Goal: Task Accomplishment & Management: Manage account settings

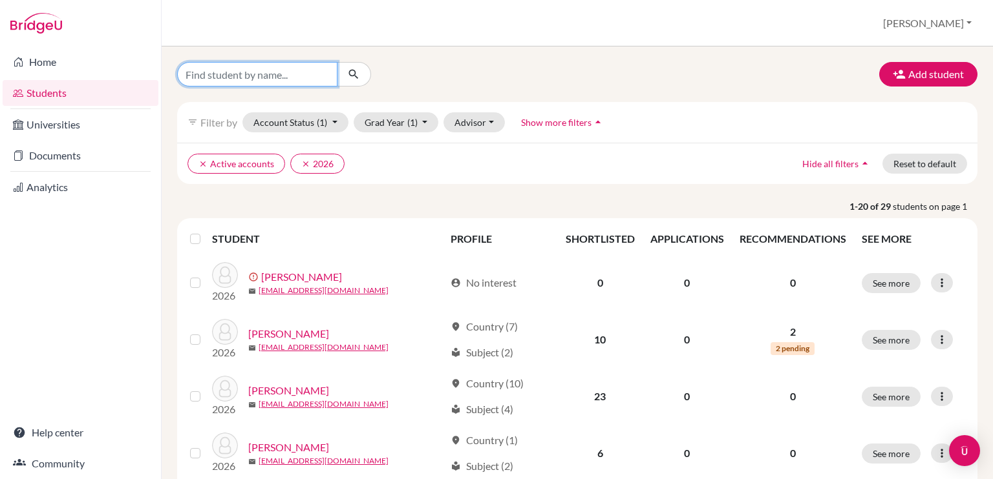
click at [257, 70] on input "Find student by name..." at bounding box center [257, 74] width 160 height 25
type input "tia"
click button "submit" at bounding box center [354, 74] width 34 height 25
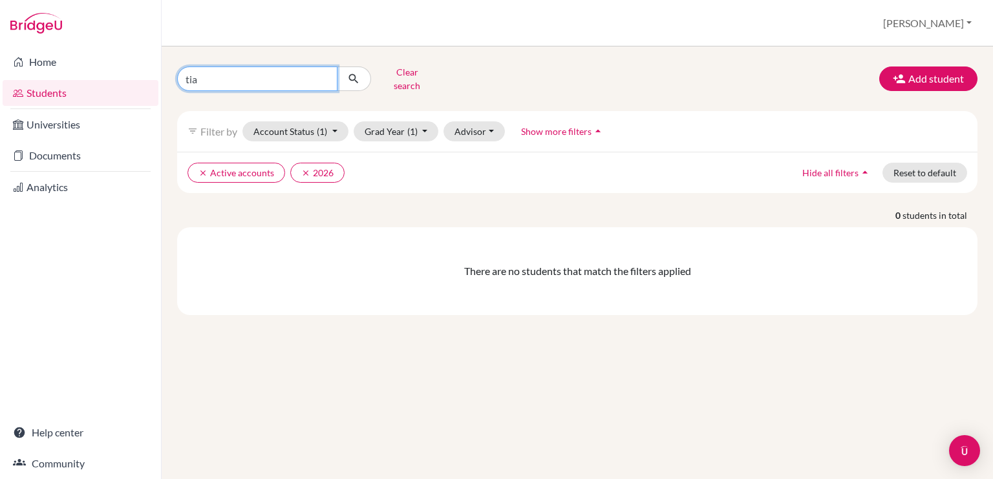
click at [249, 79] on input "tia" at bounding box center [257, 79] width 160 height 25
click at [322, 74] on input "tia" at bounding box center [257, 79] width 160 height 25
click at [66, 94] on link "Students" at bounding box center [81, 93] width 156 height 26
click at [424, 125] on button "Grad Year (1)" at bounding box center [395, 131] width 85 height 20
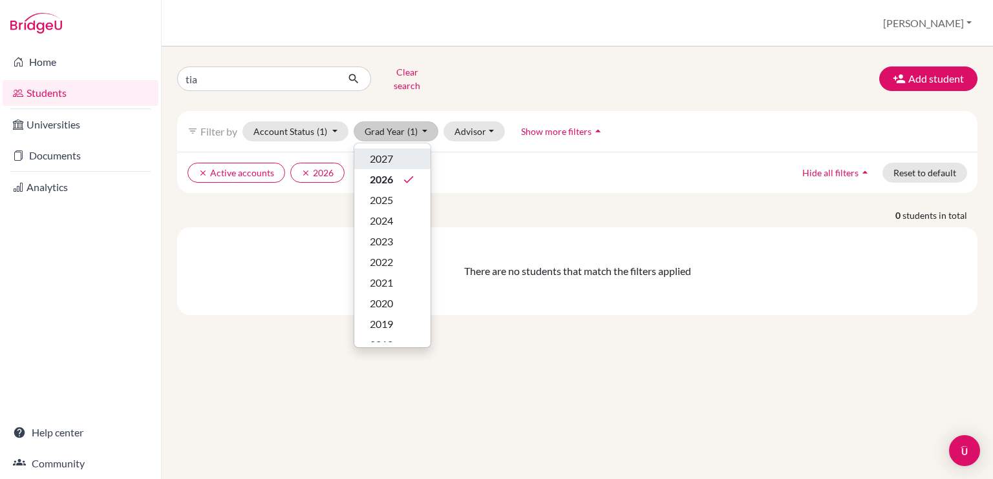
click at [395, 151] on div "2027" at bounding box center [392, 159] width 45 height 16
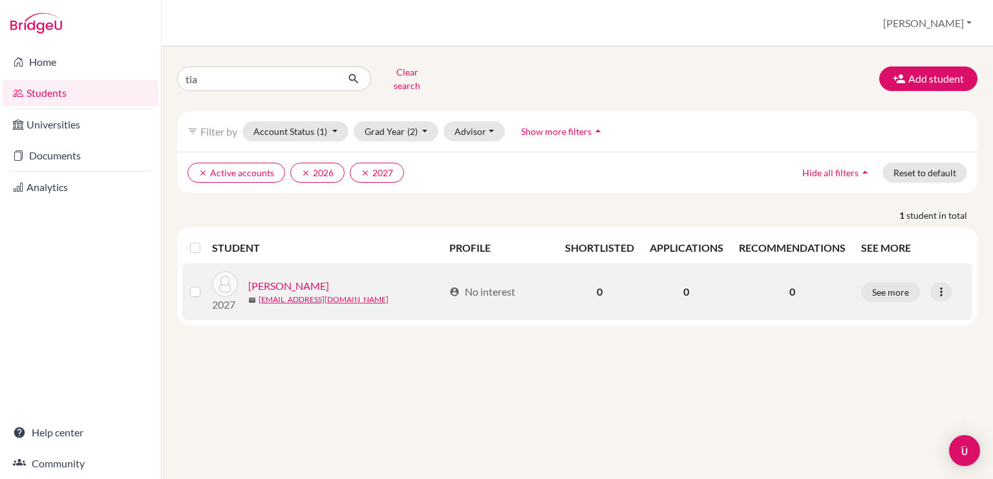
click at [285, 279] on link "[PERSON_NAME]" at bounding box center [288, 287] width 81 height 16
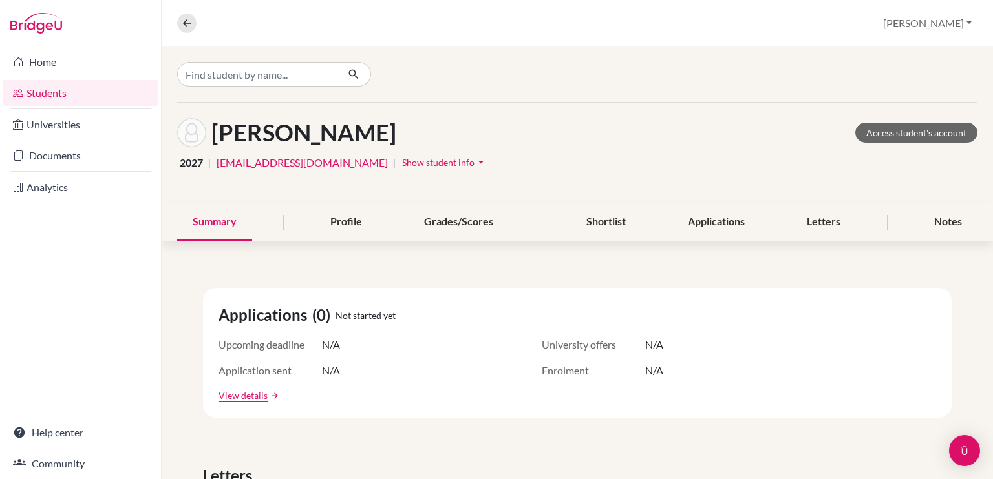
click at [121, 87] on link "Students" at bounding box center [81, 93] width 156 height 26
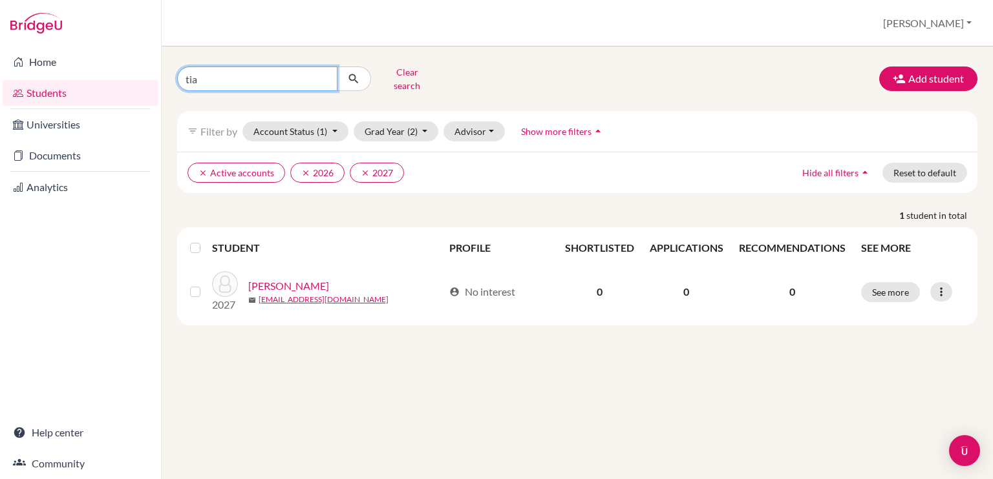
click at [324, 74] on input "tia" at bounding box center [257, 79] width 160 height 25
type input "david"
click button "submit" at bounding box center [354, 79] width 34 height 25
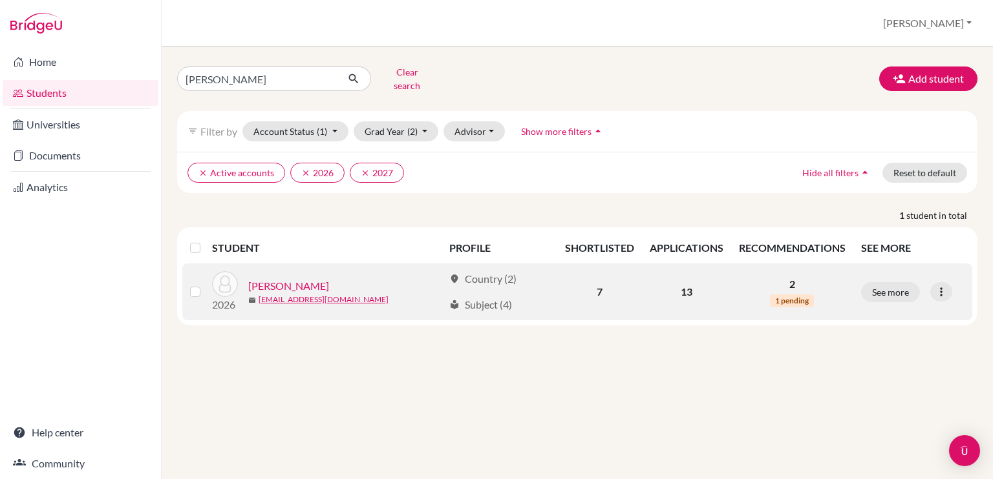
click at [304, 279] on link "[PERSON_NAME]" at bounding box center [288, 287] width 81 height 16
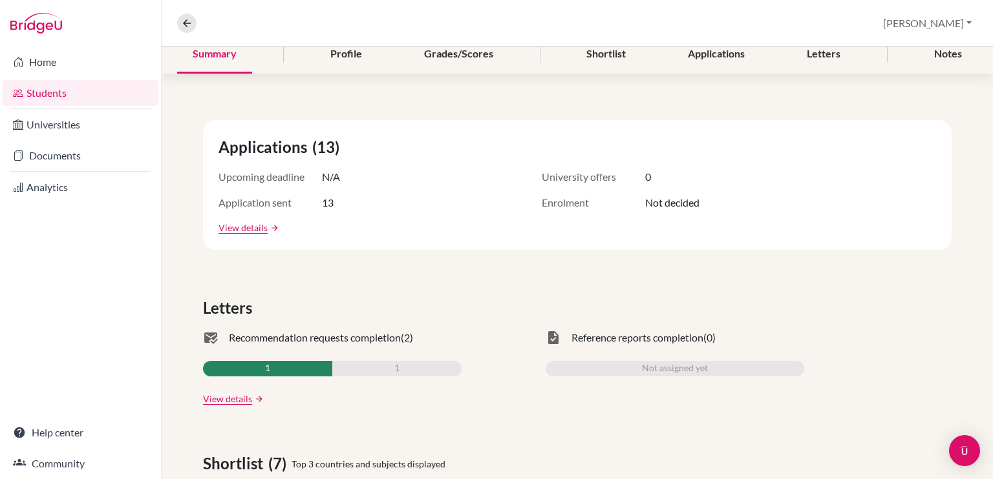
scroll to position [169, 0]
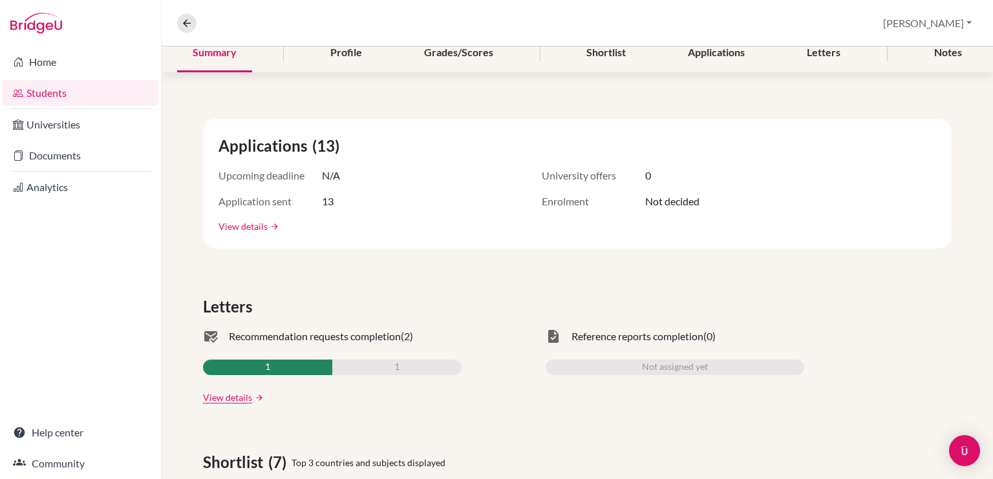
click at [264, 227] on link "View details" at bounding box center [242, 227] width 49 height 14
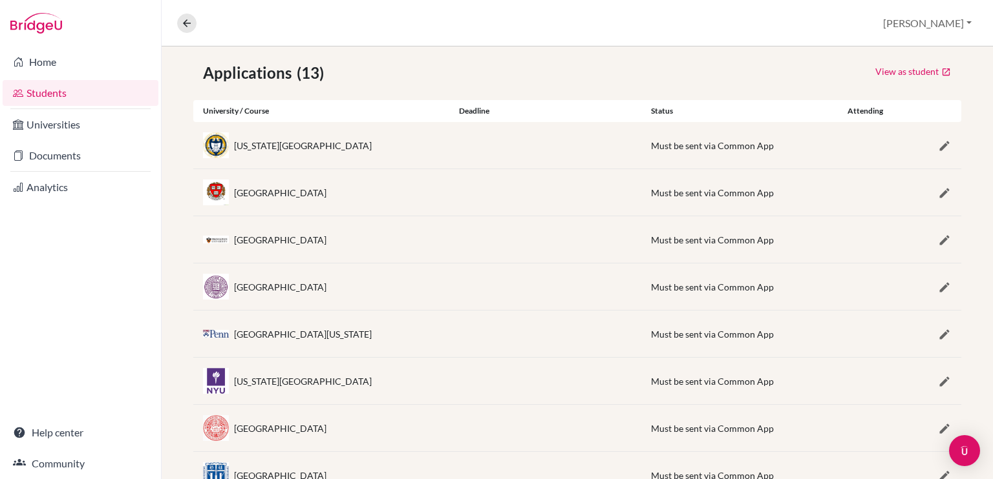
scroll to position [223, 0]
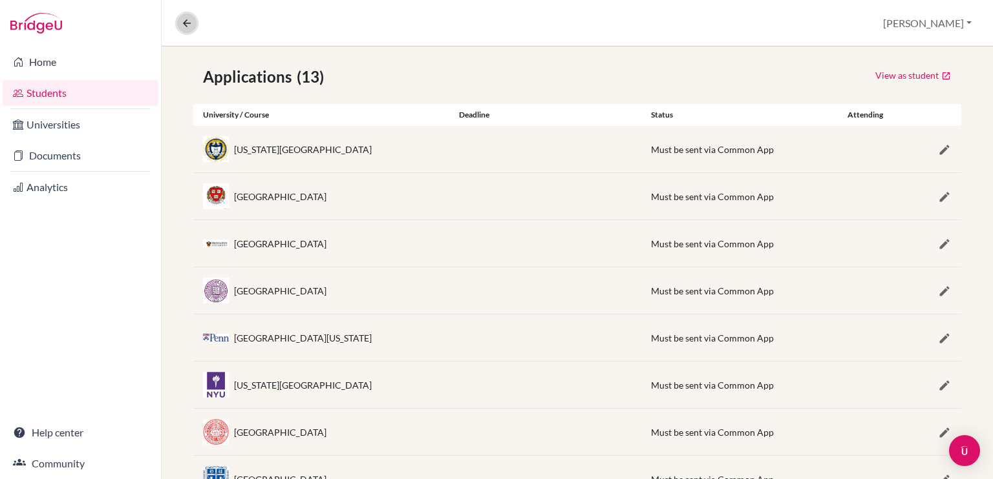
click at [189, 25] on icon at bounding box center [187, 23] width 12 height 12
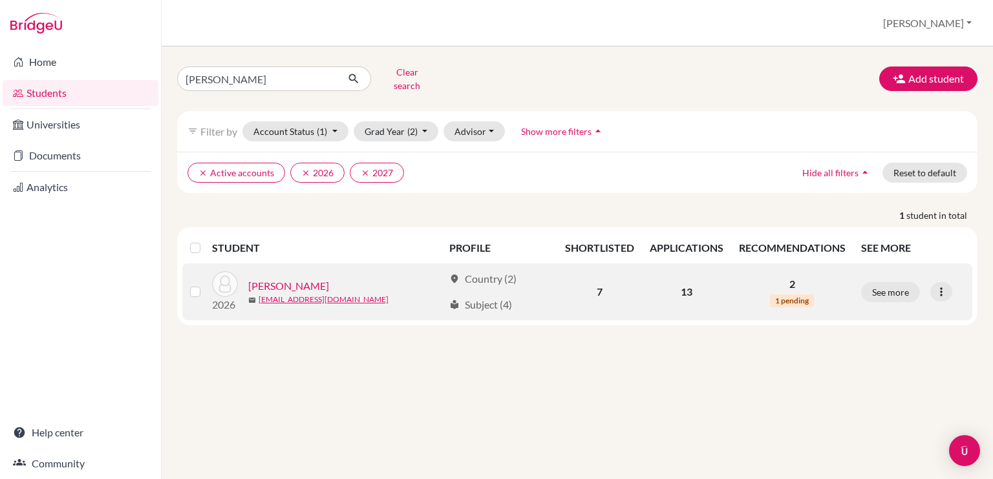
click at [302, 279] on link "Cardenas, David" at bounding box center [288, 287] width 81 height 16
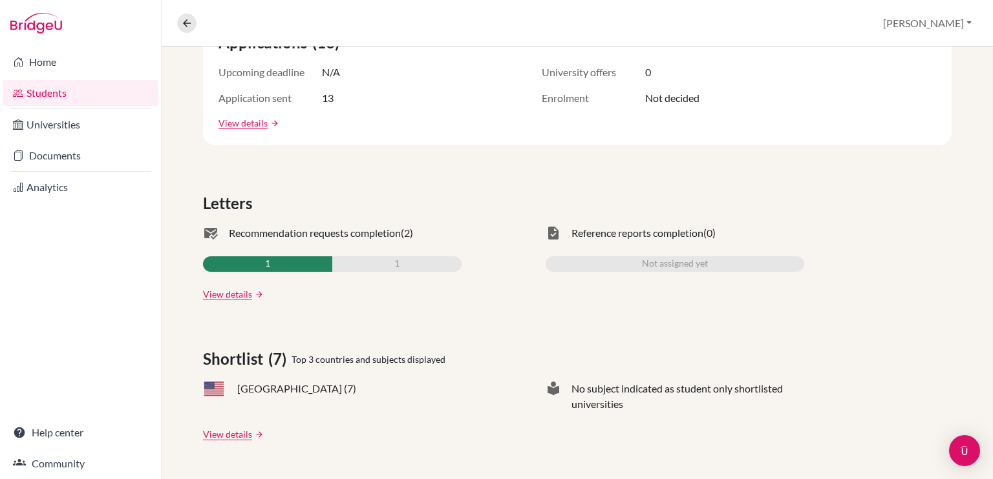
scroll to position [271, 0]
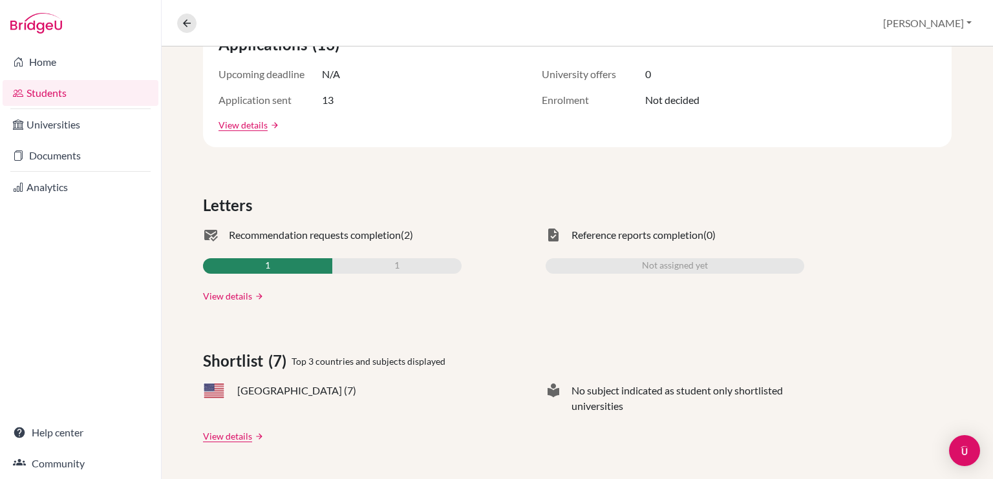
click at [240, 294] on link "View details" at bounding box center [227, 297] width 49 height 14
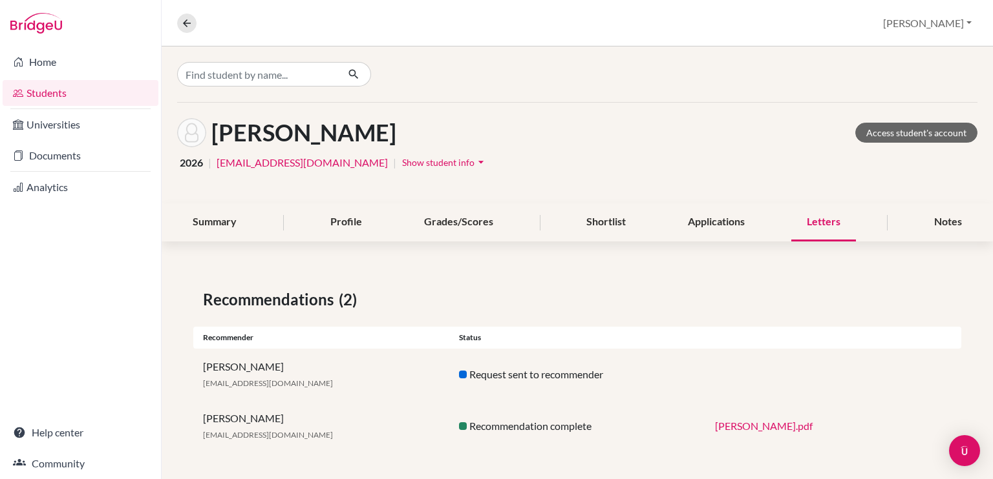
scroll to position [3, 0]
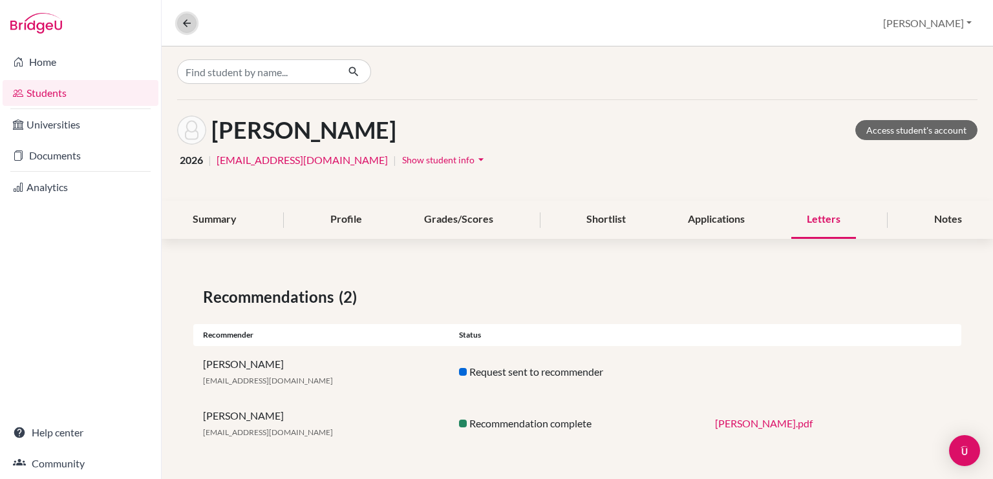
click at [187, 18] on icon at bounding box center [187, 23] width 12 height 12
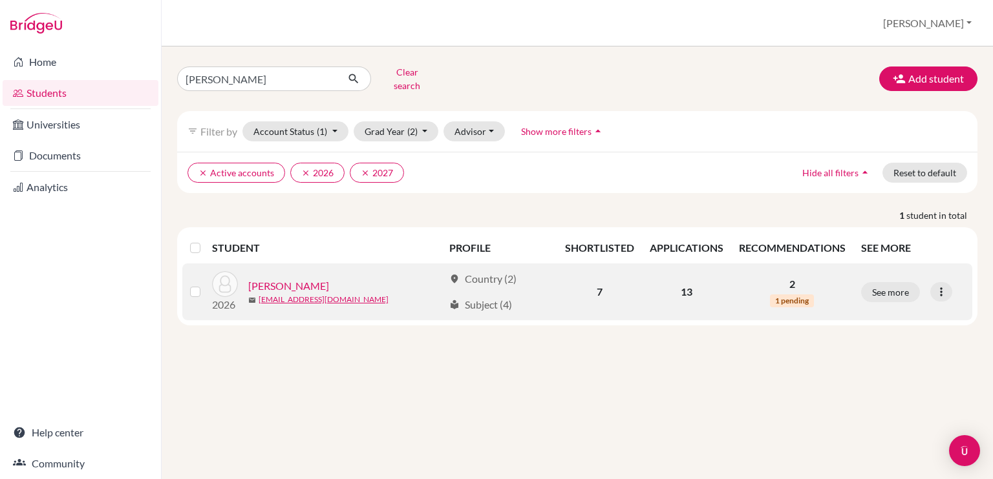
click at [305, 279] on link "Cardenas, David" at bounding box center [288, 287] width 81 height 16
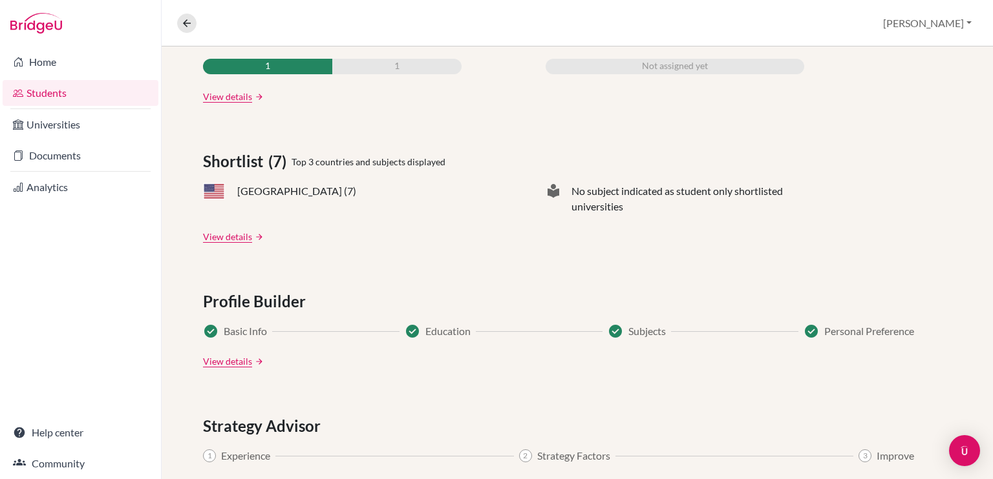
scroll to position [486, 0]
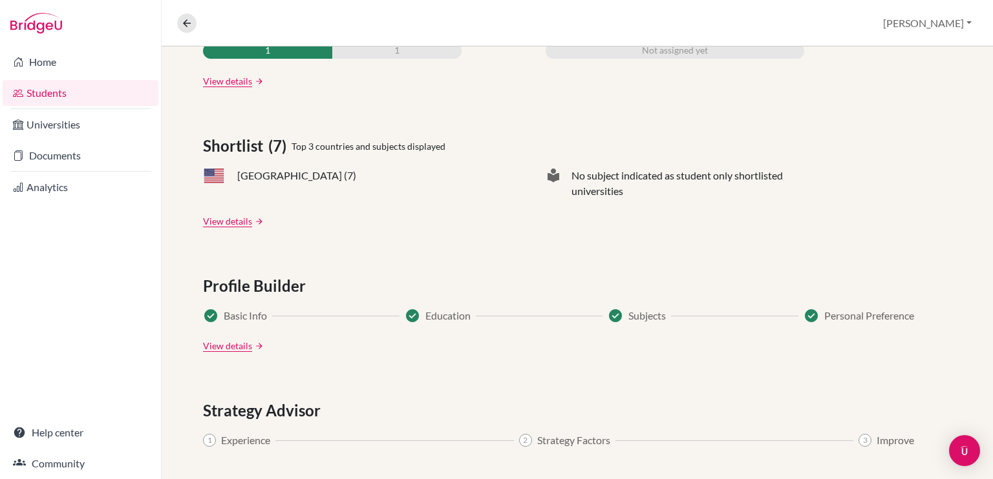
click at [257, 222] on link "arrow_forward" at bounding box center [258, 221] width 12 height 9
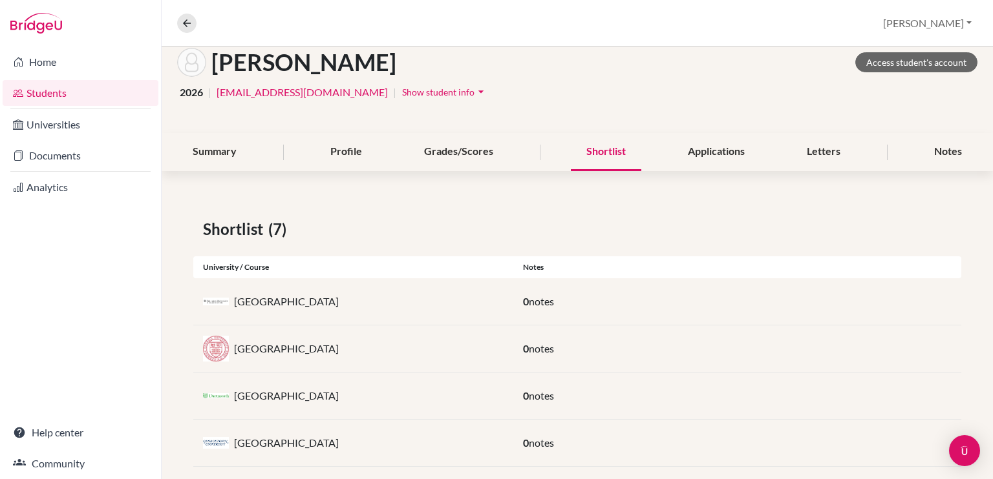
scroll to position [61, 0]
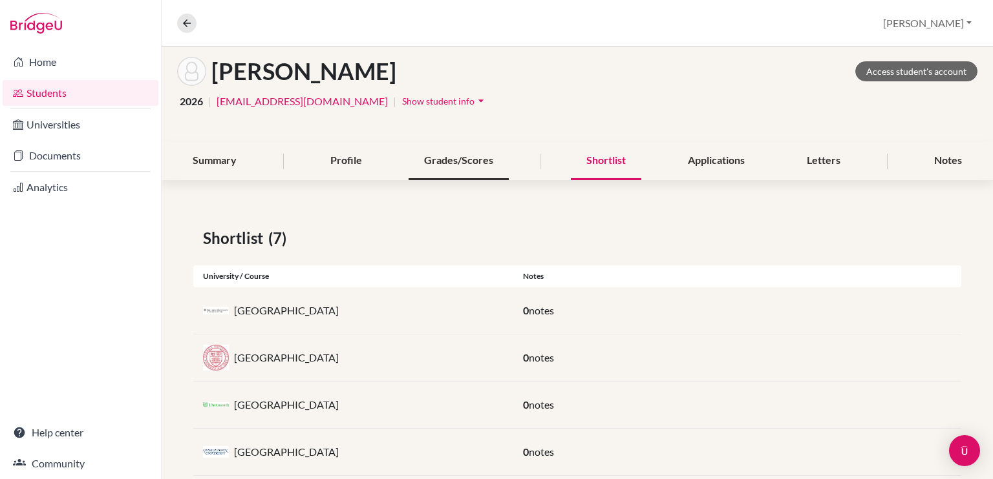
click at [473, 157] on div "Grades/Scores" at bounding box center [458, 161] width 100 height 38
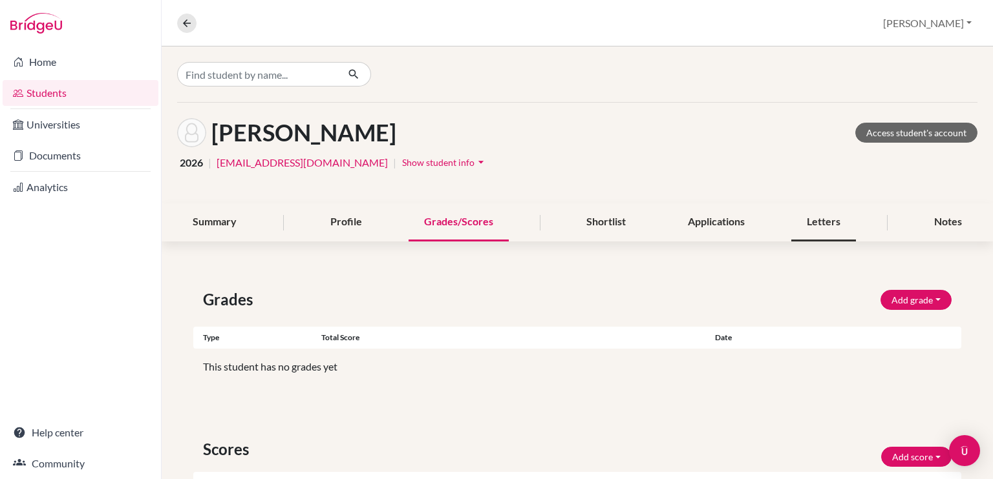
click at [800, 216] on div "Letters" at bounding box center [823, 223] width 65 height 38
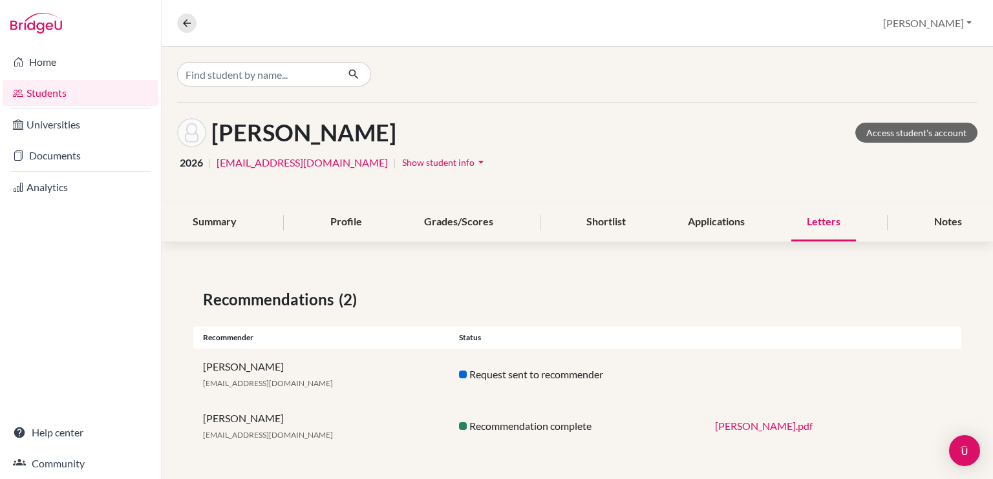
scroll to position [3, 0]
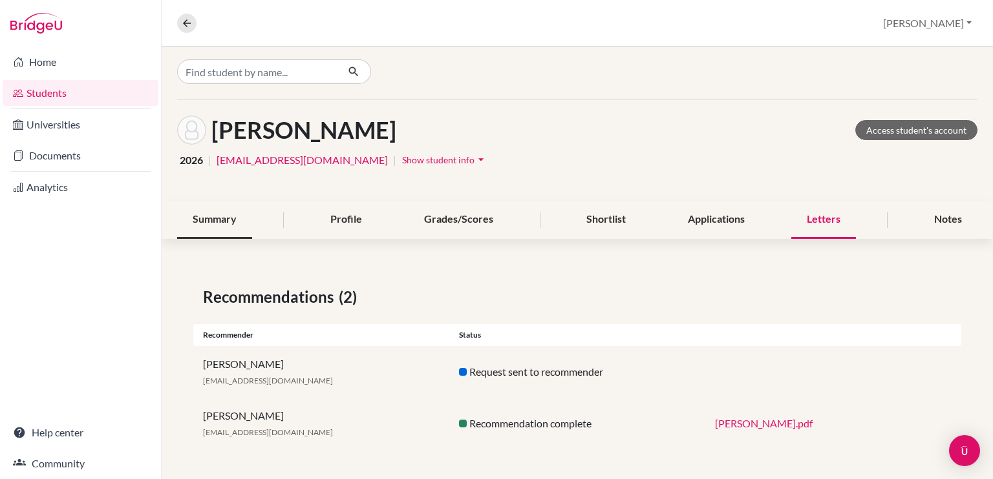
click at [207, 224] on div "Summary" at bounding box center [214, 220] width 75 height 38
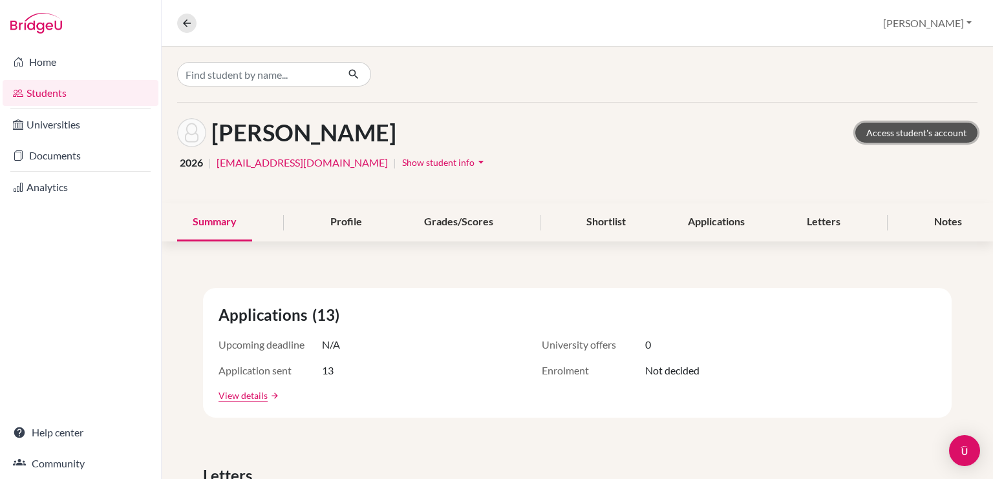
click at [909, 127] on link "Access student's account" at bounding box center [916, 133] width 122 height 20
click at [192, 22] on icon at bounding box center [187, 23] width 12 height 12
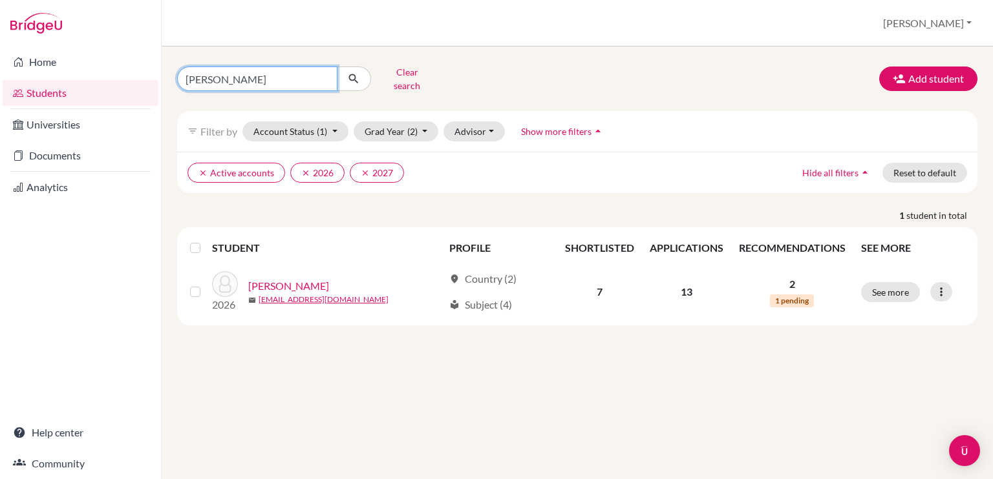
click at [320, 72] on input "david" at bounding box center [257, 79] width 160 height 25
type input "tia"
click button "submit" at bounding box center [354, 79] width 34 height 25
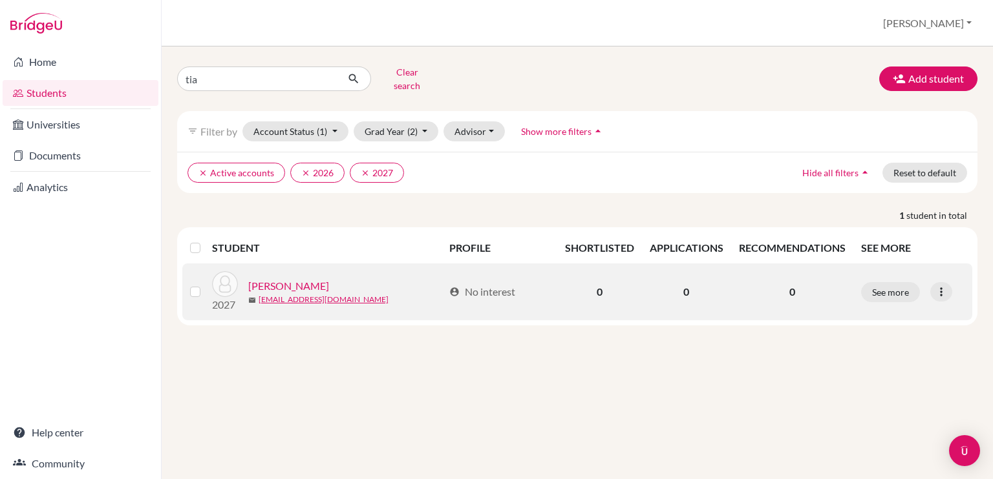
click at [266, 279] on link "Weaver, Tia" at bounding box center [288, 287] width 81 height 16
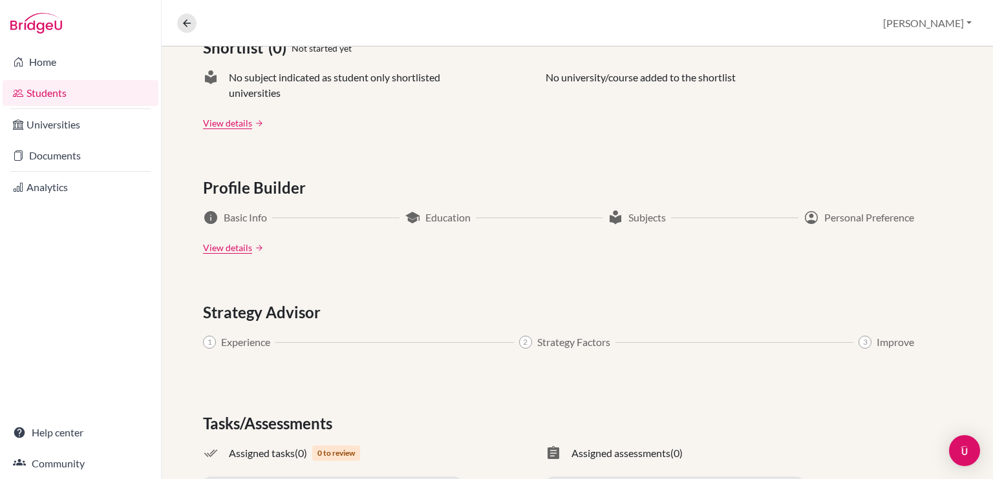
scroll to position [656, 0]
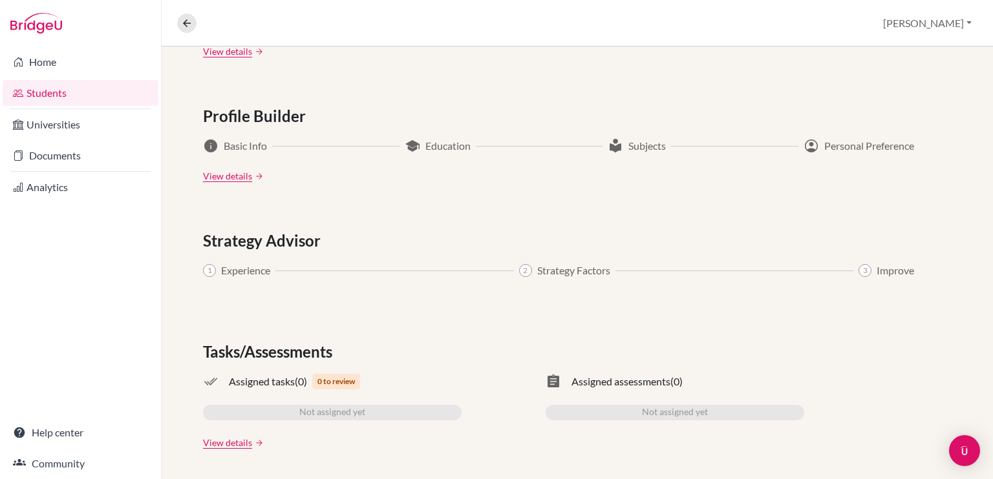
click at [79, 98] on link "Students" at bounding box center [81, 93] width 156 height 26
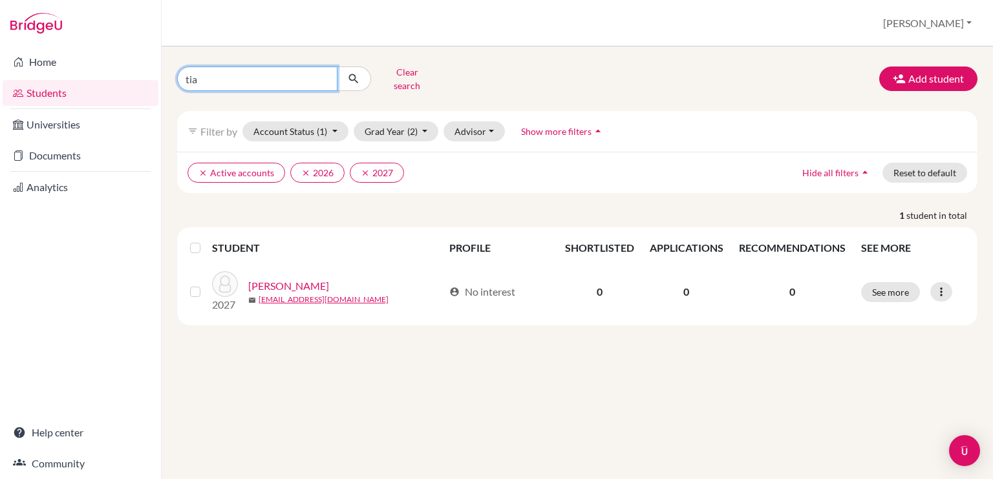
click at [331, 79] on input "tia" at bounding box center [257, 79] width 160 height 25
click at [323, 74] on input "tia" at bounding box center [257, 79] width 160 height 25
click at [291, 74] on input "Find student by name..." at bounding box center [257, 79] width 160 height 25
type input "[PERSON_NAME]"
click button "submit" at bounding box center [354, 79] width 34 height 25
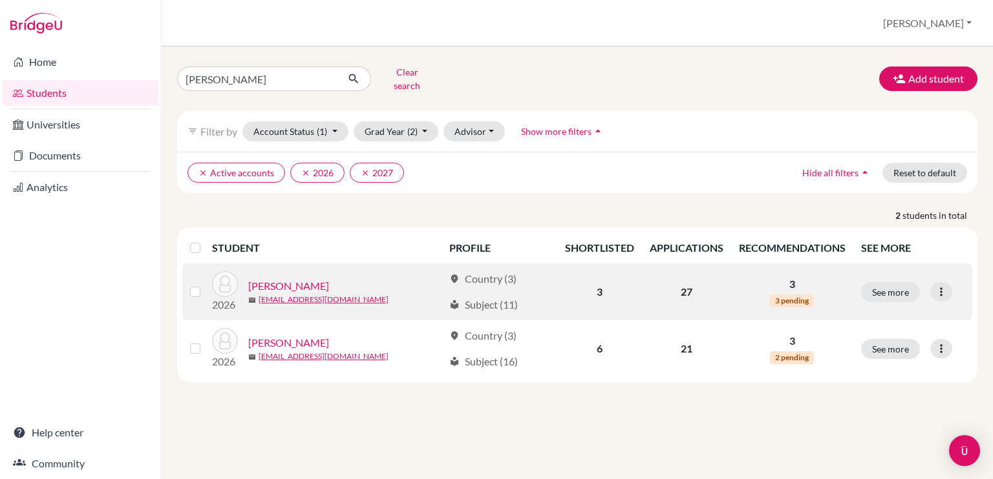
click at [314, 279] on link "[PERSON_NAME]" at bounding box center [288, 287] width 81 height 16
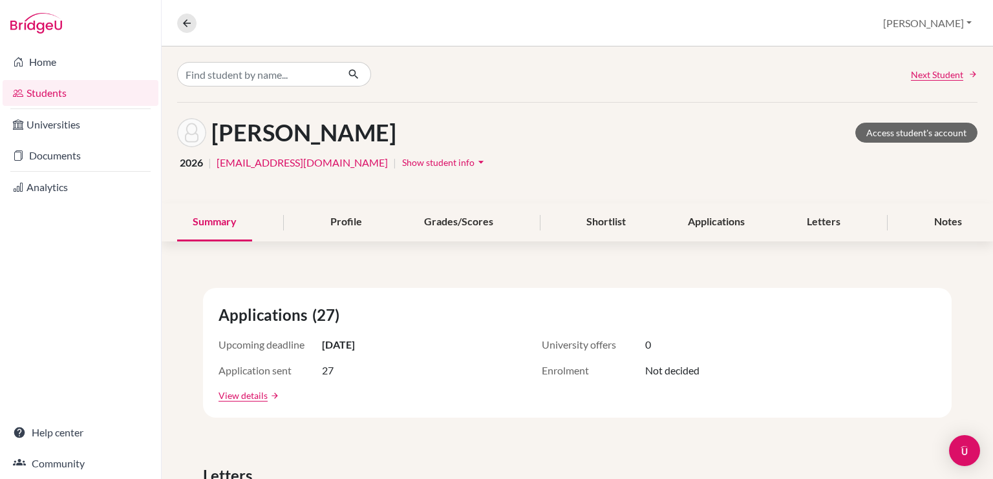
click at [420, 164] on span "Show student info" at bounding box center [438, 162] width 72 height 11
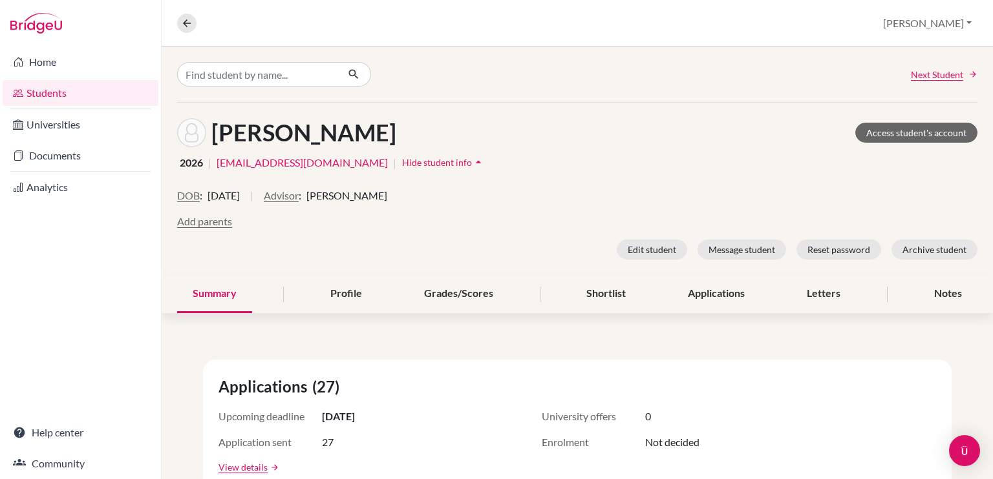
click at [387, 198] on span "[PERSON_NAME]" at bounding box center [346, 196] width 81 height 16
click at [655, 252] on button "Edit student" at bounding box center [651, 250] width 70 height 20
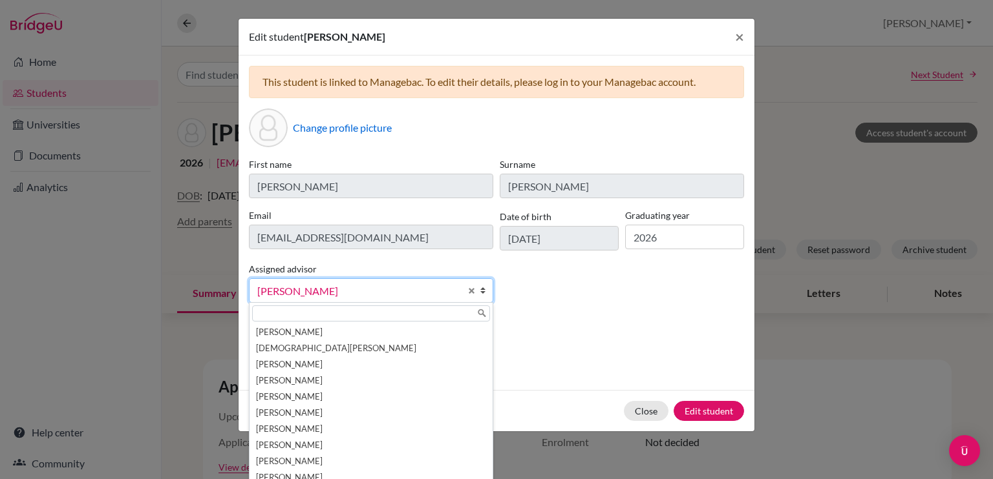
click at [432, 291] on span "[PERSON_NAME]" at bounding box center [358, 291] width 203 height 17
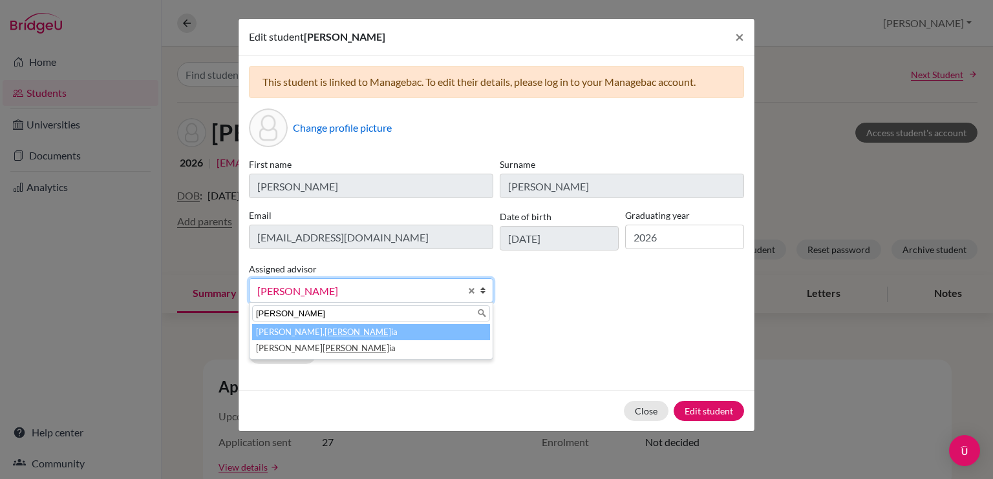
type input "[PERSON_NAME]"
click at [380, 333] on li "[PERSON_NAME]" at bounding box center [371, 332] width 238 height 16
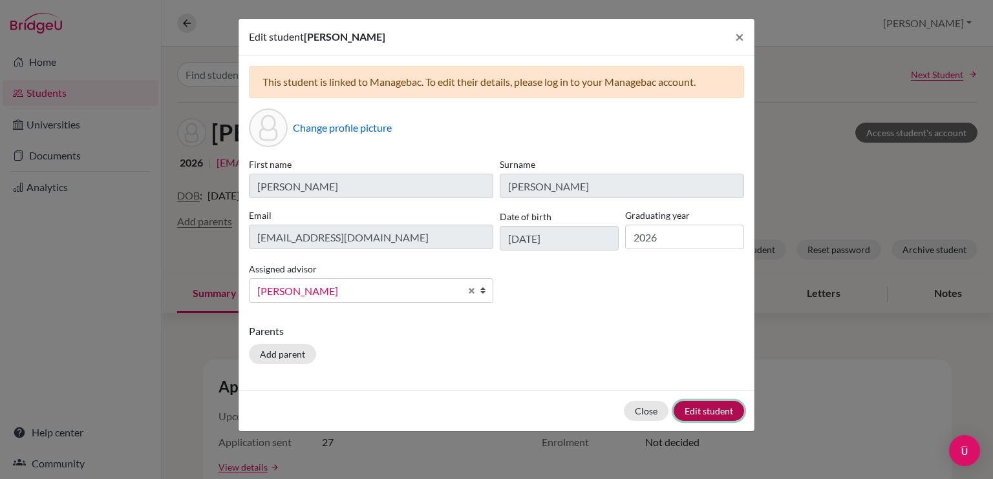
click at [692, 412] on button "Edit student" at bounding box center [708, 411] width 70 height 20
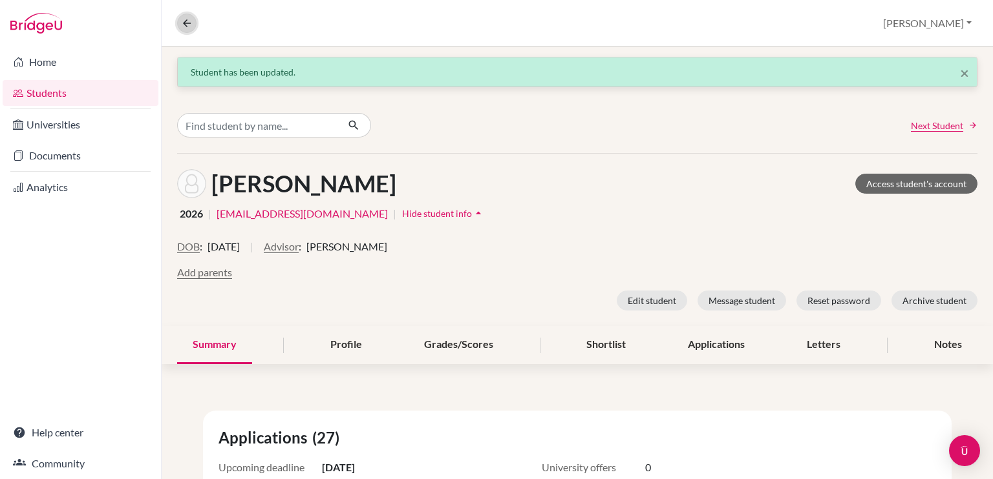
click at [183, 28] on icon at bounding box center [187, 23] width 12 height 12
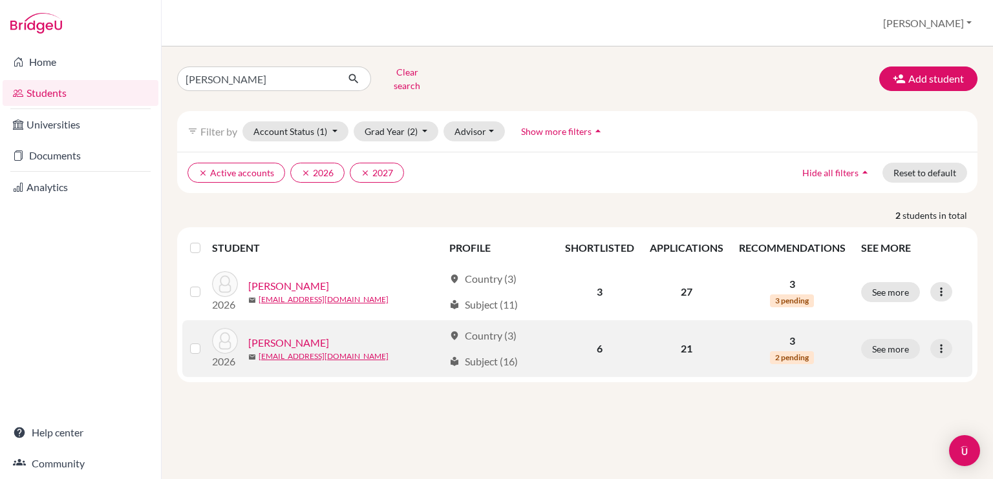
click at [287, 335] on link "[PERSON_NAME]" at bounding box center [288, 343] width 81 height 16
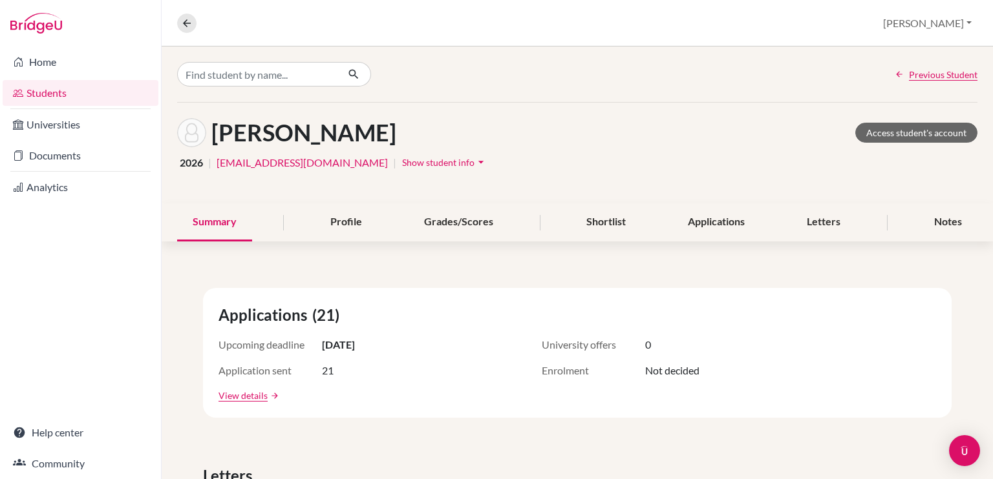
click at [404, 160] on span "Show student info" at bounding box center [438, 162] width 72 height 11
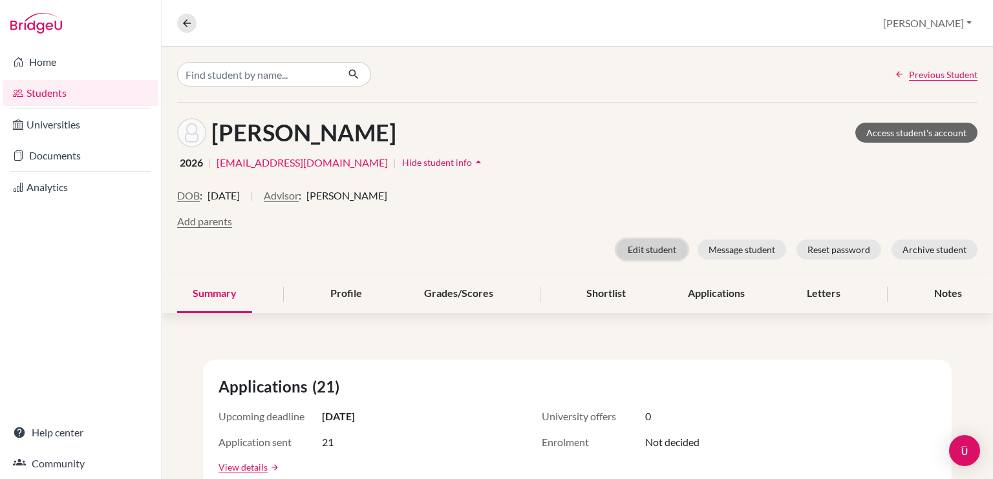
click at [651, 252] on button "Edit student" at bounding box center [651, 250] width 70 height 20
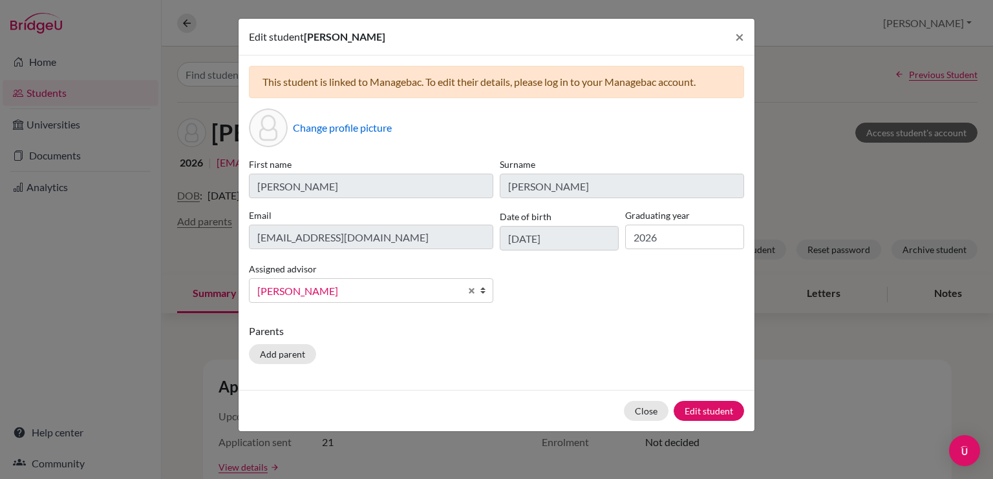
scroll to position [297, 0]
click at [428, 295] on span "[PERSON_NAME]" at bounding box center [358, 291] width 203 height 17
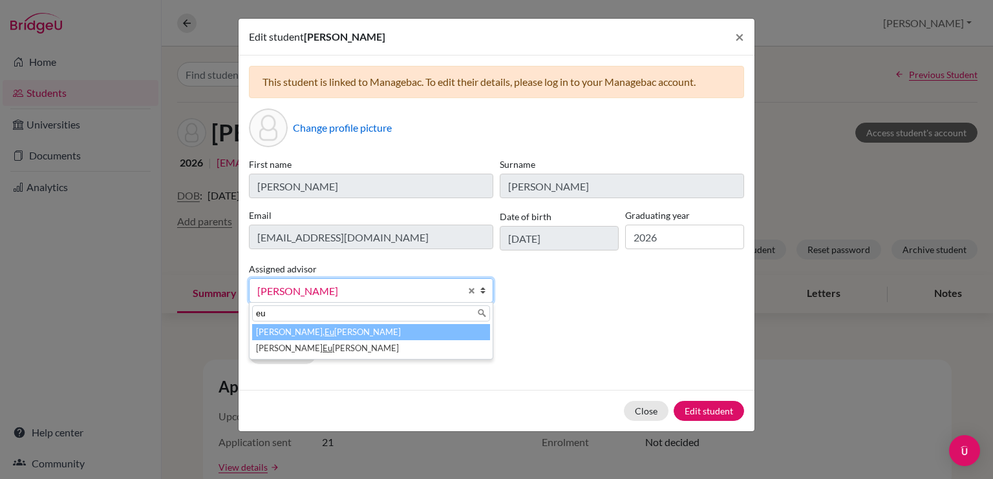
scroll to position [0, 0]
type input "[PERSON_NAME]"
click at [352, 333] on li "[PERSON_NAME]" at bounding box center [371, 332] width 238 height 16
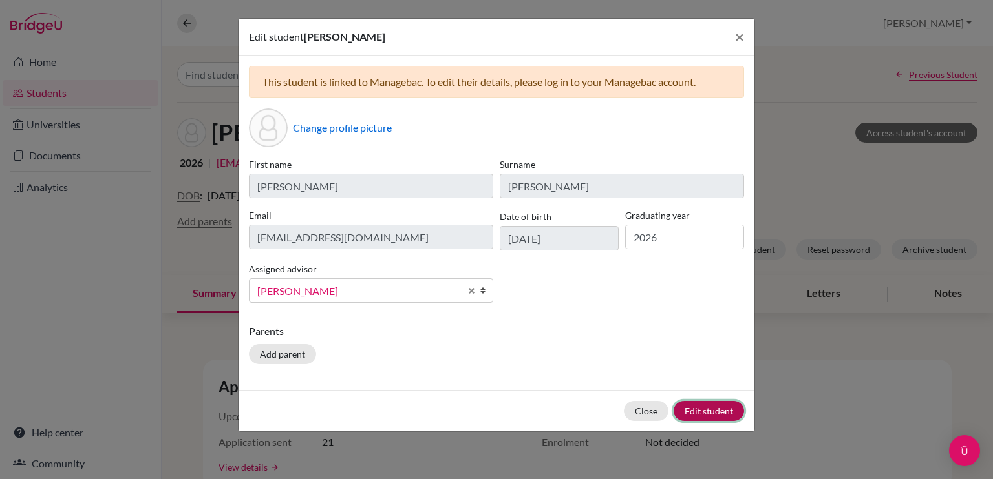
click at [692, 414] on button "Edit student" at bounding box center [708, 411] width 70 height 20
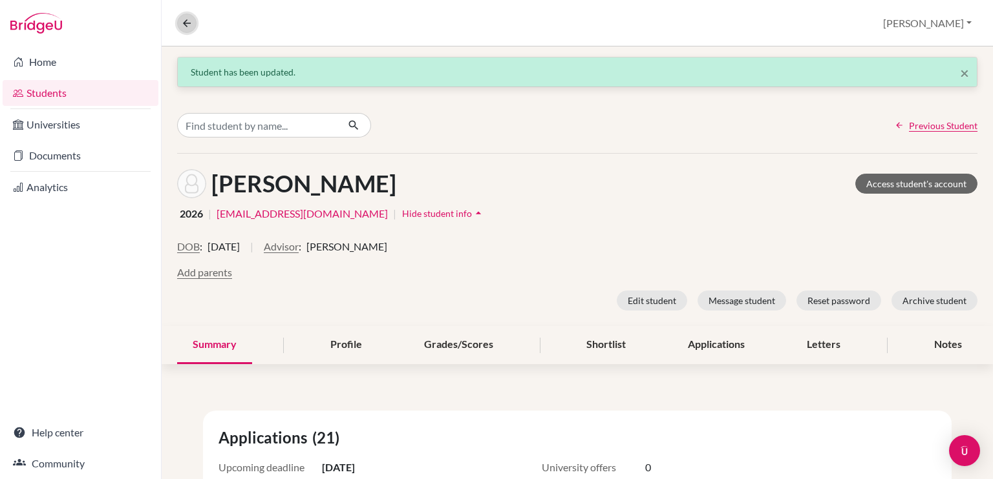
click at [181, 17] on icon at bounding box center [187, 23] width 12 height 12
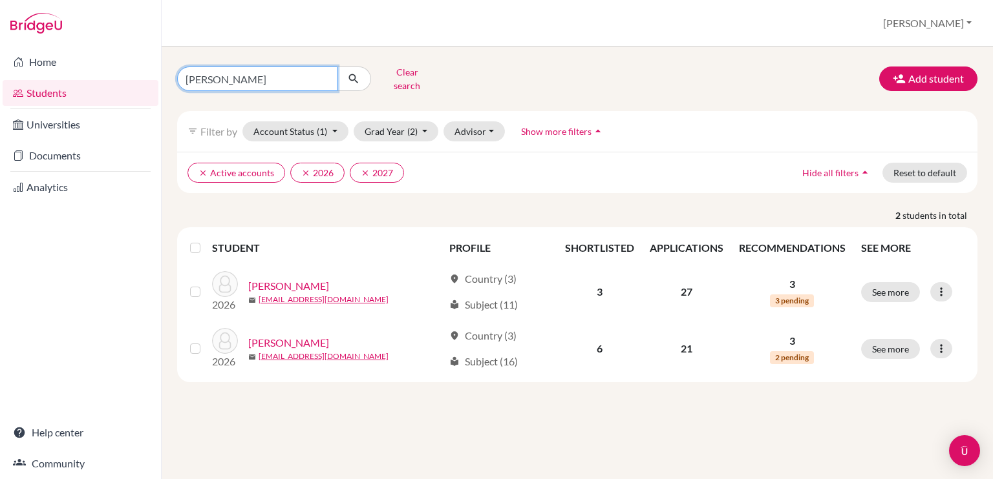
click at [243, 77] on input "[PERSON_NAME]" at bounding box center [257, 79] width 160 height 25
type input "v"
type input "mattar"
click button "submit" at bounding box center [354, 79] width 34 height 25
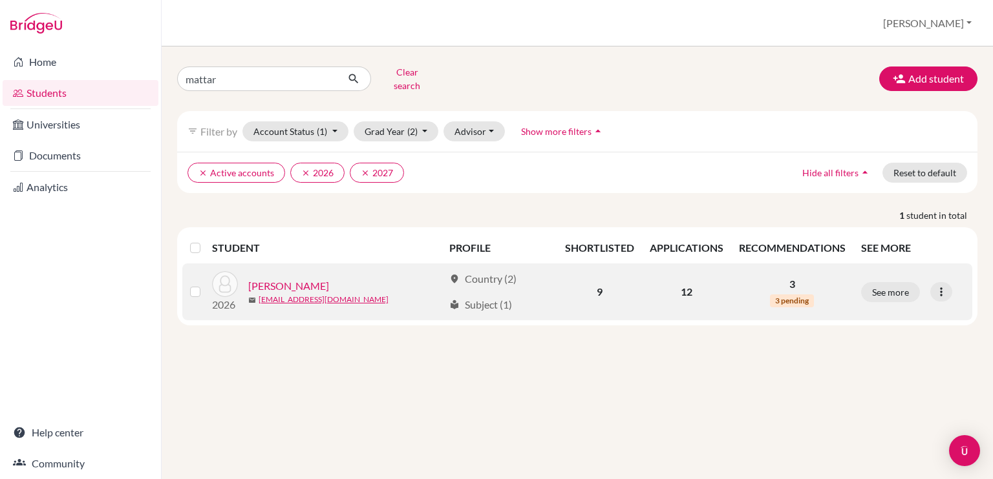
click at [309, 279] on link "[PERSON_NAME]" at bounding box center [288, 287] width 81 height 16
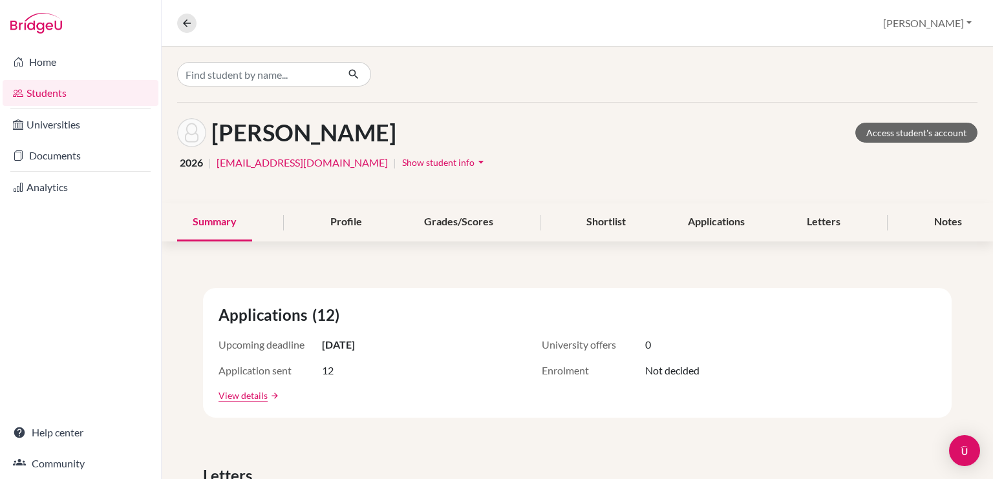
click at [474, 158] on icon "arrow_drop_down" at bounding box center [480, 162] width 13 height 13
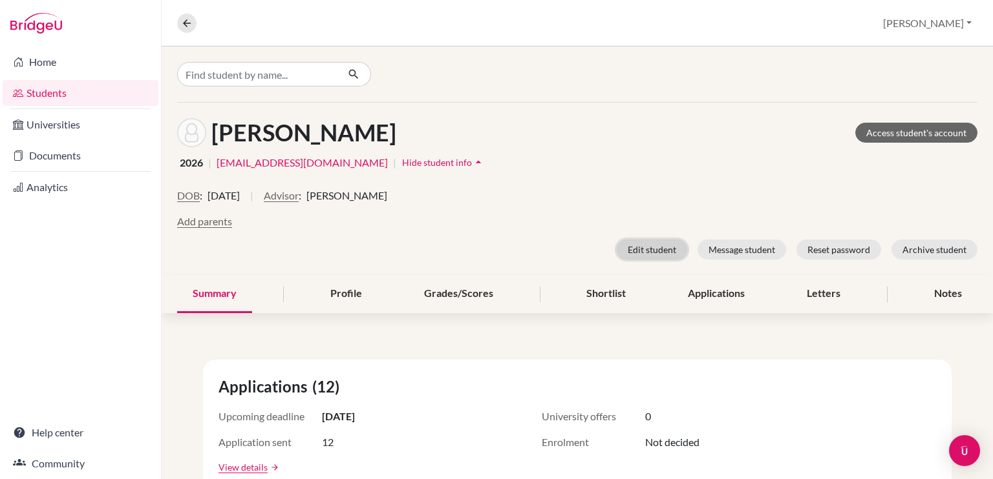
click at [657, 255] on button "Edit student" at bounding box center [651, 250] width 70 height 20
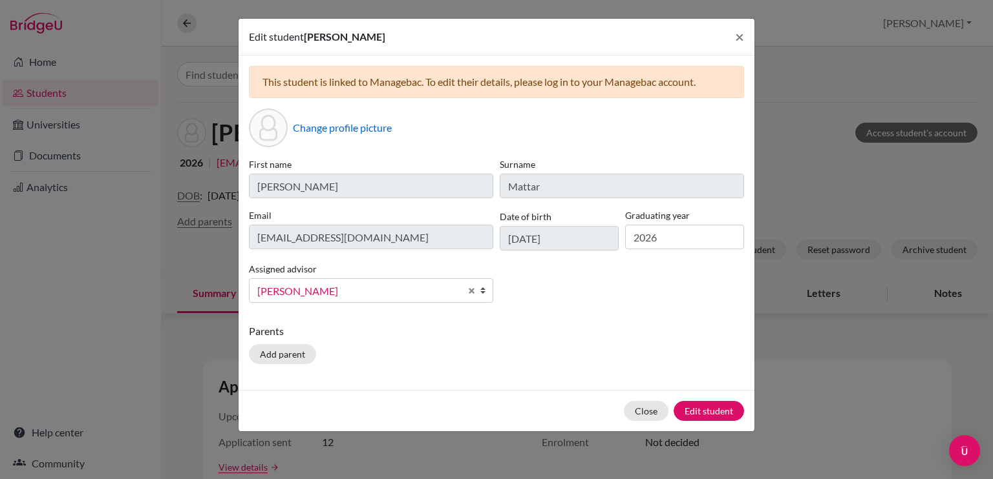
click at [381, 289] on span "[PERSON_NAME]" at bounding box center [358, 291] width 203 height 17
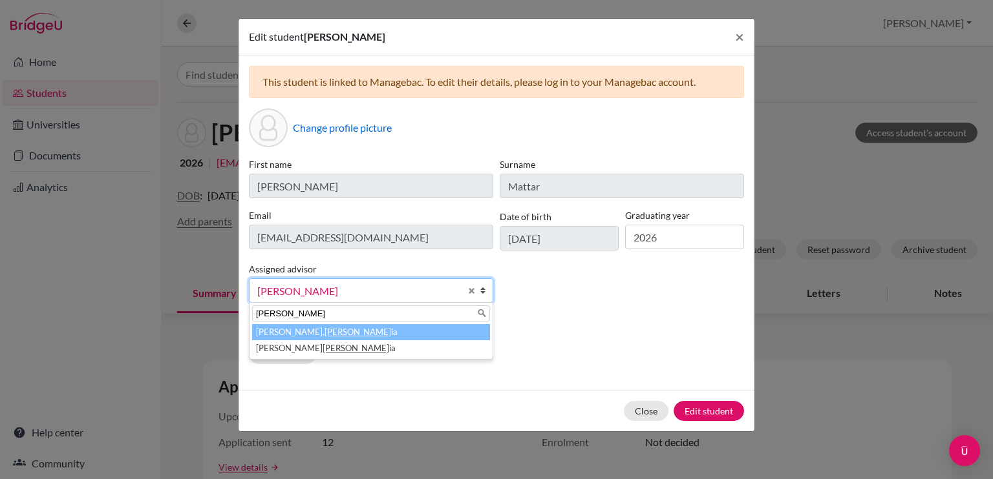
type input "eugen"
click at [311, 332] on li "Lafee, Eugen ia" at bounding box center [371, 332] width 238 height 16
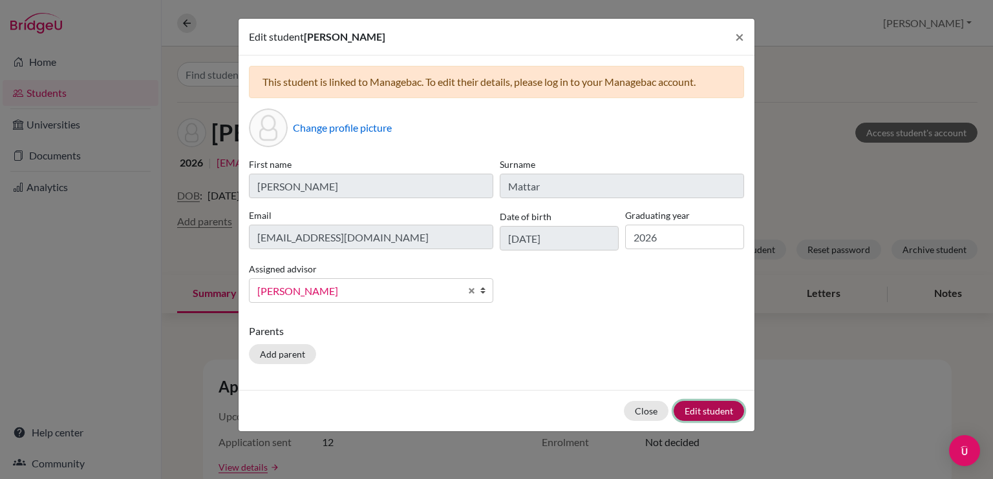
click at [723, 406] on button "Edit student" at bounding box center [708, 411] width 70 height 20
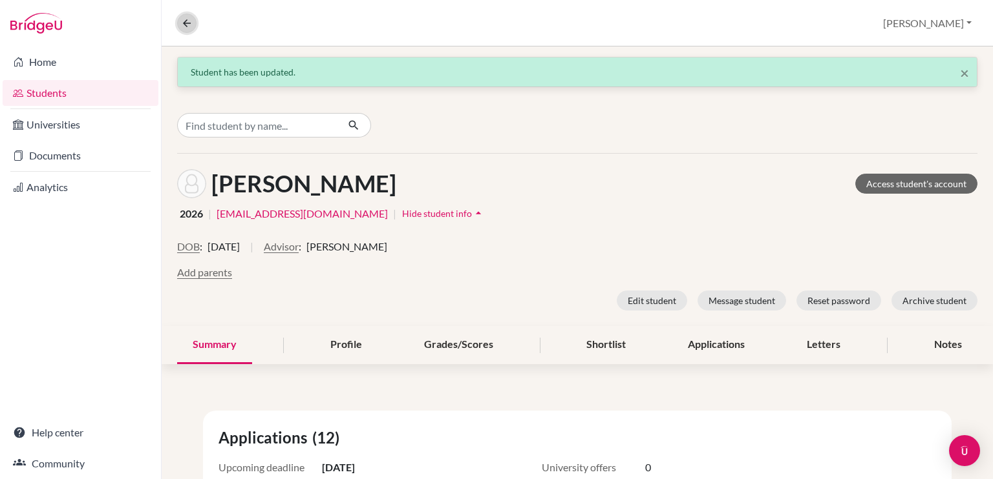
click at [191, 25] on icon at bounding box center [187, 23] width 12 height 12
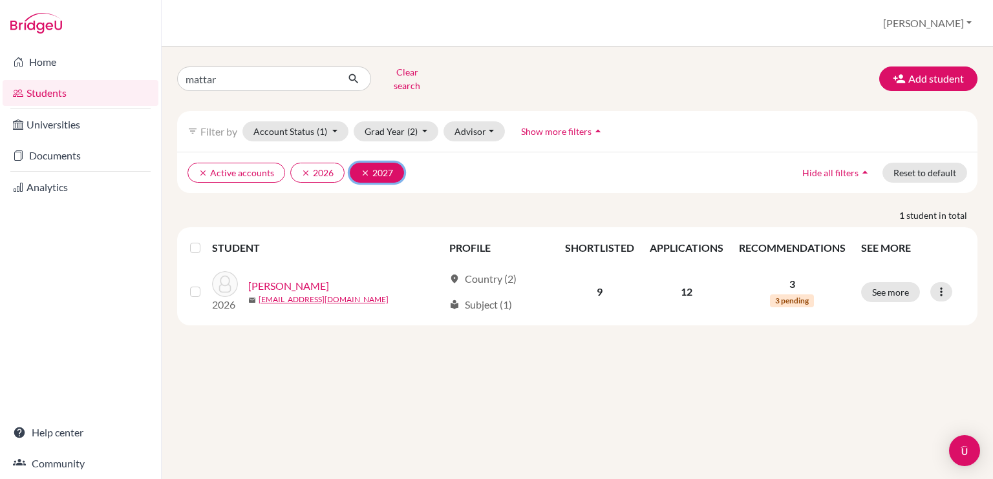
click at [361, 169] on icon "clear" at bounding box center [365, 173] width 9 height 9
click at [333, 79] on input "mattar" at bounding box center [257, 79] width 160 height 25
click at [321, 72] on input "mattar" at bounding box center [257, 79] width 160 height 25
click at [337, 67] on button "submit" at bounding box center [354, 79] width 34 height 25
click at [282, 76] on input "Find student by name..." at bounding box center [257, 79] width 160 height 25
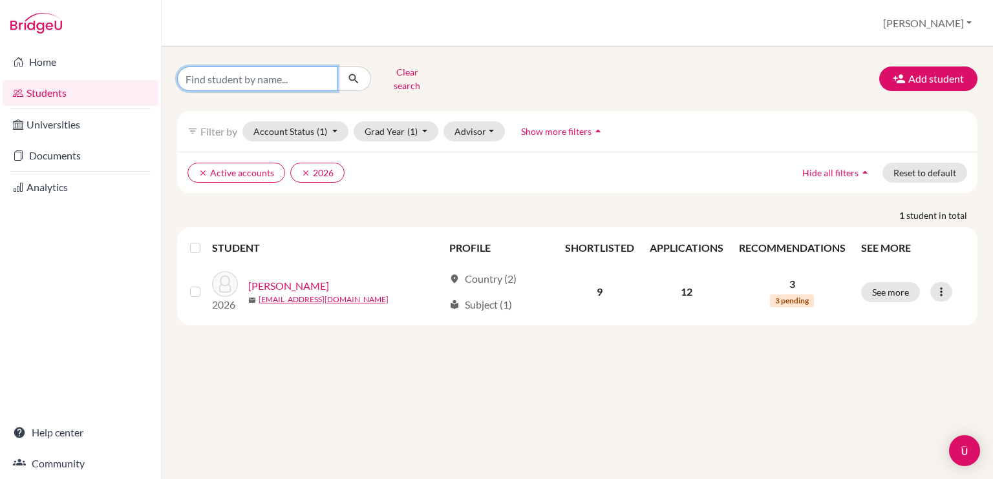
click at [337, 67] on button "submit" at bounding box center [354, 79] width 34 height 25
click at [410, 182] on div "clear Active accounts clear 2026 Hide all filters arrow_drop_up Reset to default" at bounding box center [577, 172] width 800 height 41
click at [101, 98] on link "Students" at bounding box center [81, 93] width 156 height 26
click at [429, 72] on button "Clear search" at bounding box center [407, 79] width 72 height 34
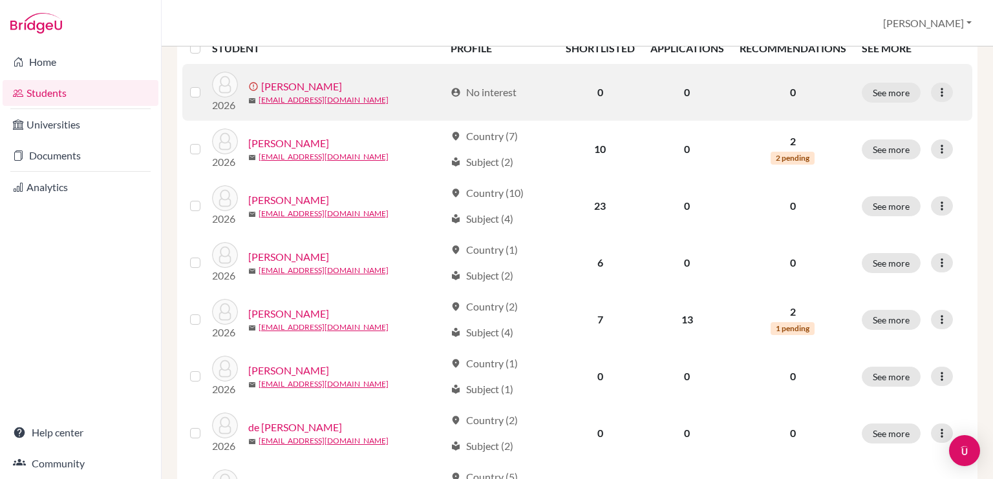
scroll to position [206, 0]
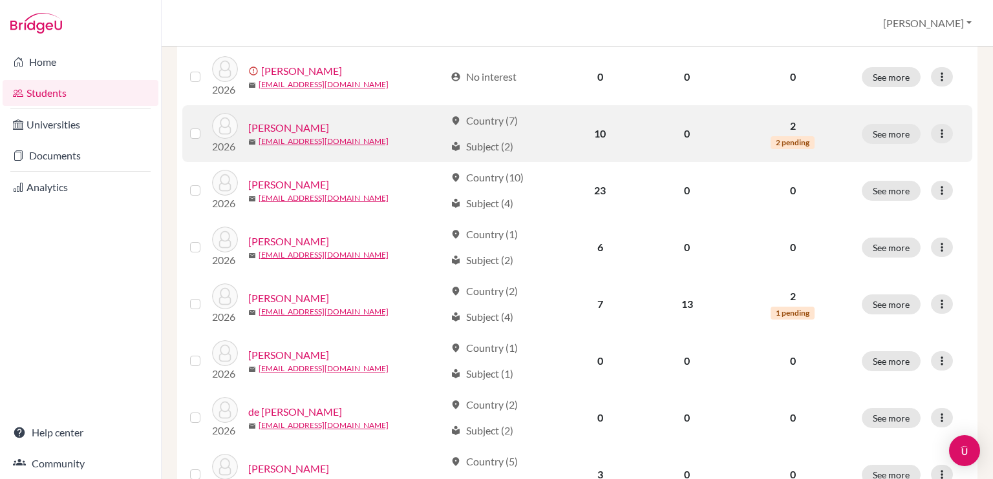
click at [300, 126] on link "[PERSON_NAME]" at bounding box center [288, 128] width 81 height 16
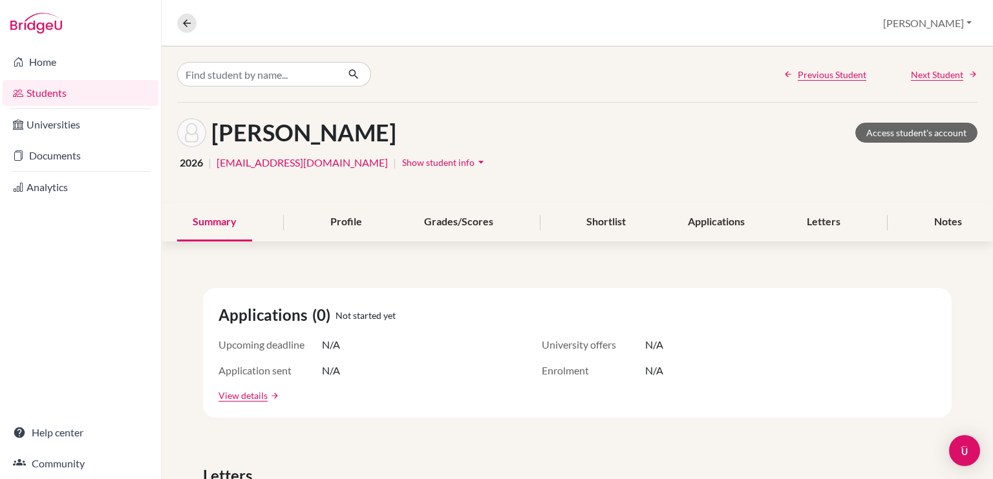
click at [474, 157] on icon "arrow_drop_down" at bounding box center [480, 162] width 13 height 13
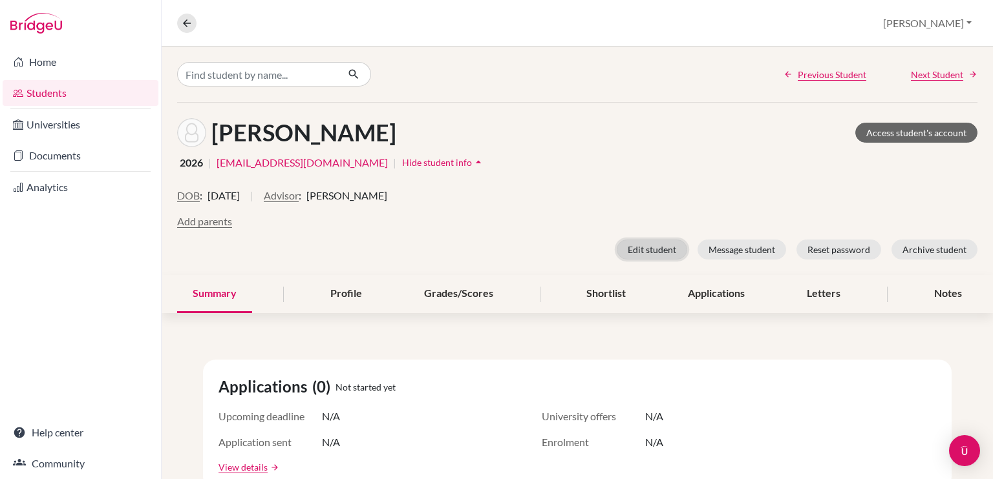
click at [634, 253] on button "Edit student" at bounding box center [651, 250] width 70 height 20
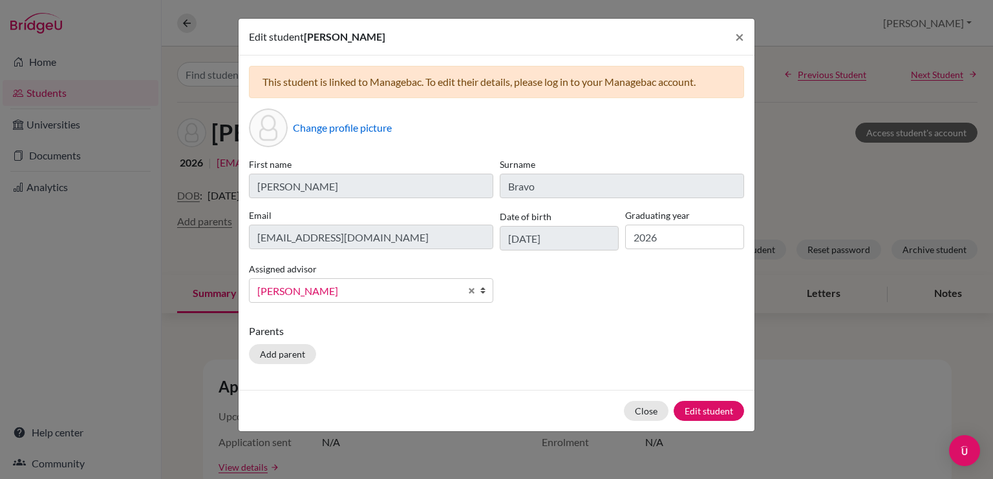
scroll to position [297, 0]
click at [369, 297] on span "[PERSON_NAME]" at bounding box center [358, 291] width 203 height 17
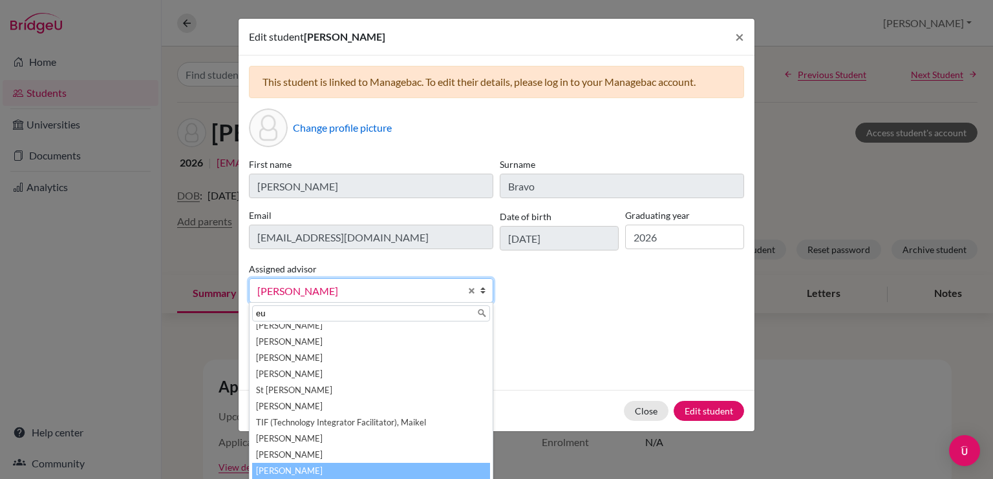
scroll to position [0, 0]
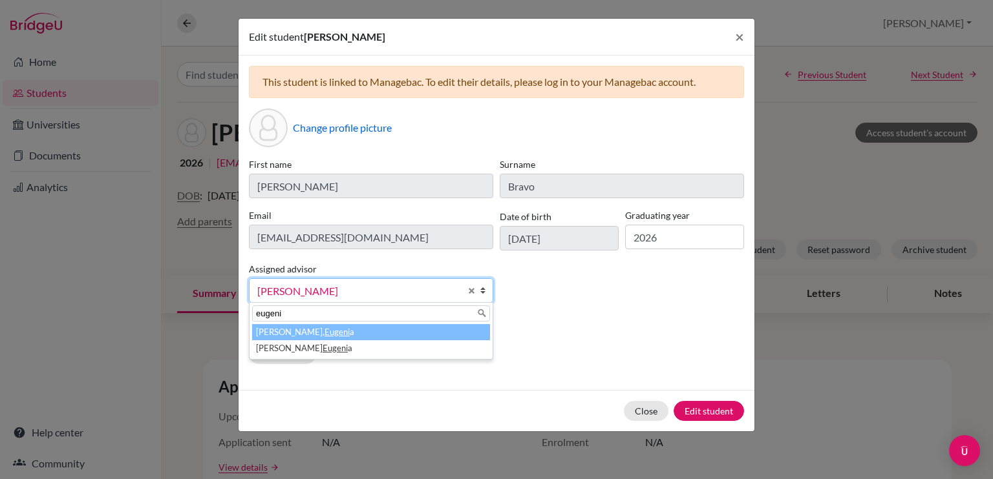
type input "eugeni"
click at [344, 331] on li "[PERSON_NAME]" at bounding box center [371, 332] width 238 height 16
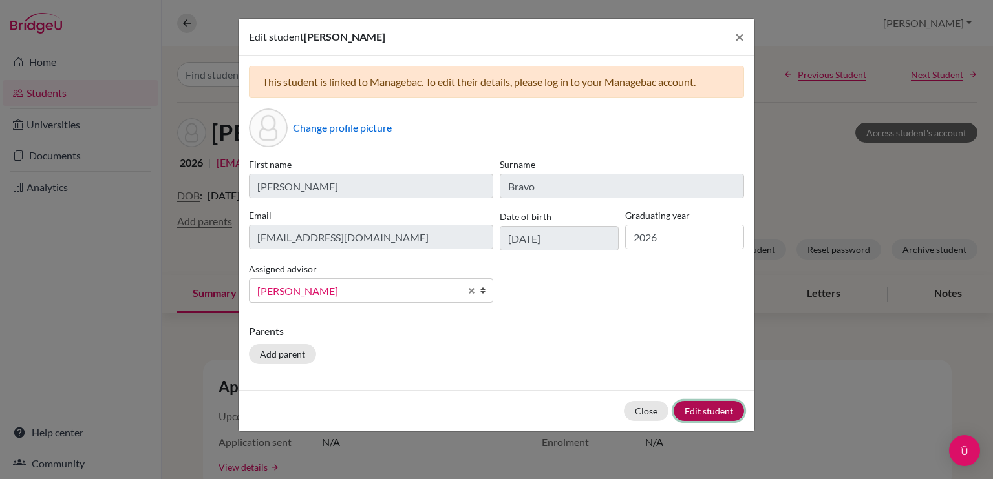
click at [695, 412] on button "Edit student" at bounding box center [708, 411] width 70 height 20
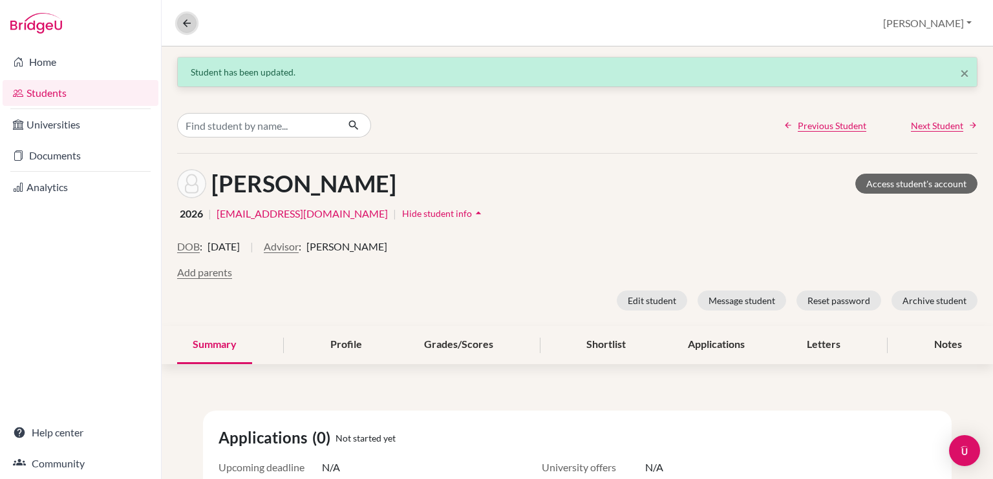
click at [191, 18] on icon at bounding box center [187, 23] width 12 height 12
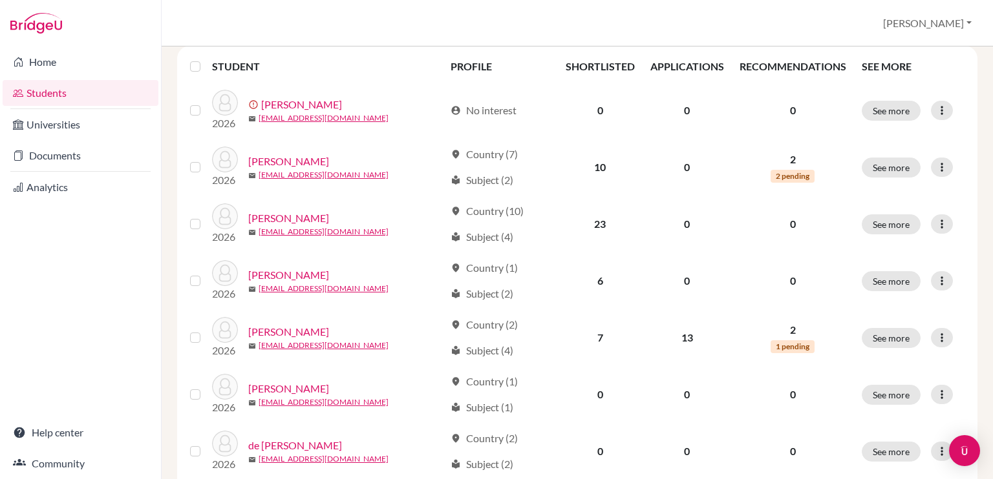
scroll to position [184, 0]
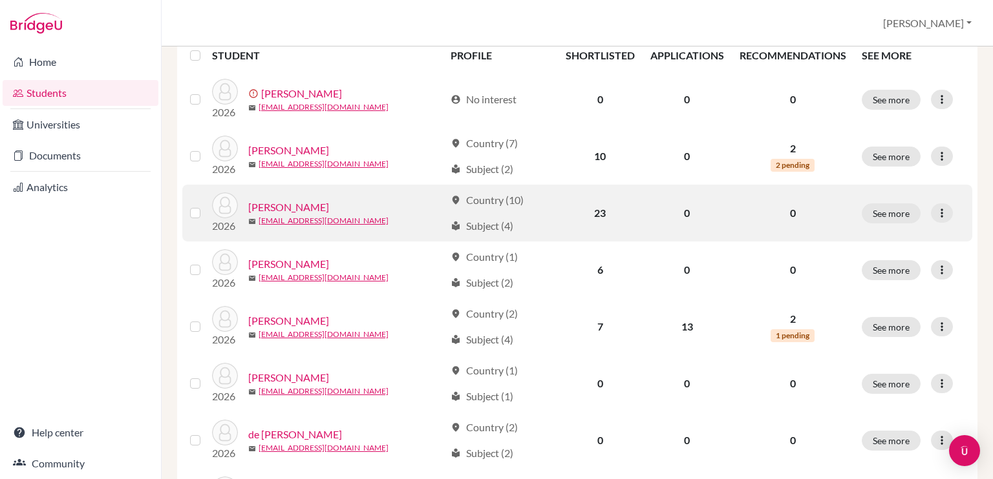
click at [302, 207] on link "[PERSON_NAME]" at bounding box center [288, 208] width 81 height 16
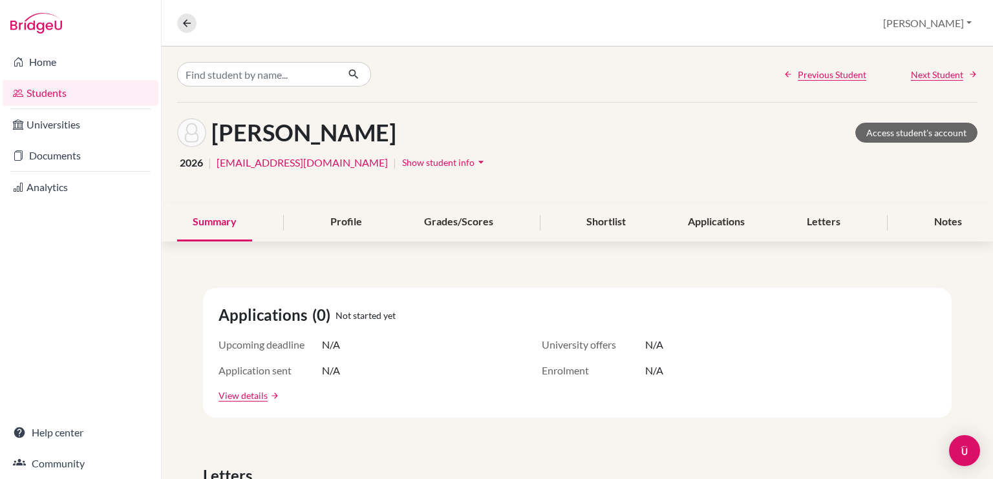
click at [402, 163] on span "Show student info" at bounding box center [438, 162] width 72 height 11
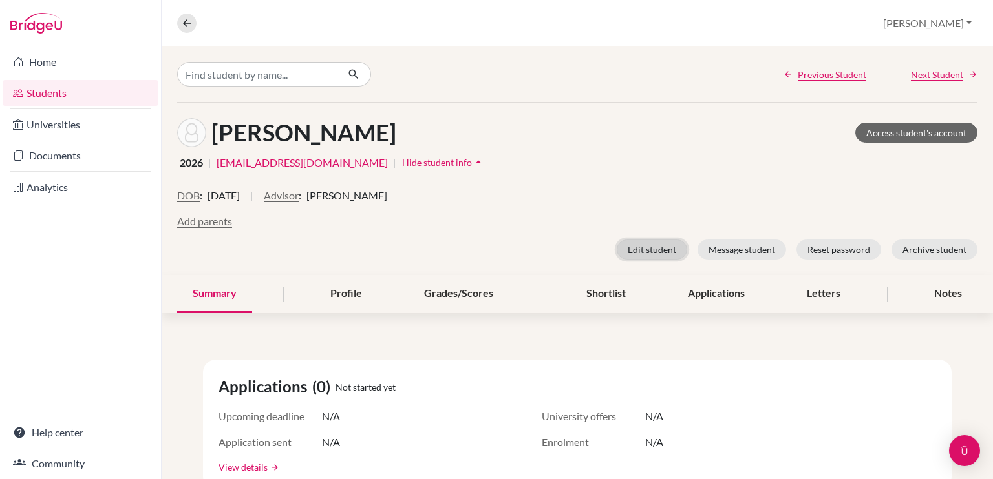
click at [642, 246] on button "Edit student" at bounding box center [651, 250] width 70 height 20
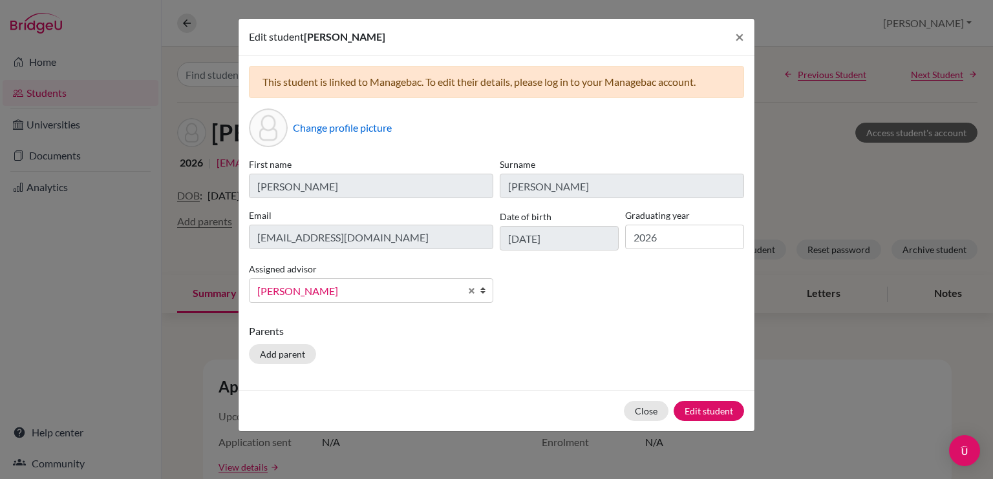
scroll to position [297, 0]
click at [425, 291] on span "[PERSON_NAME]" at bounding box center [358, 291] width 203 height 17
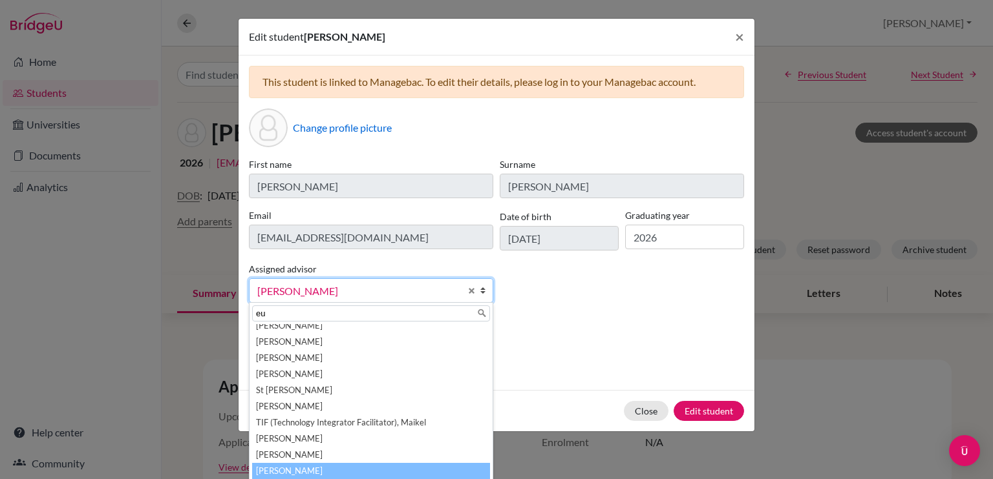
scroll to position [0, 0]
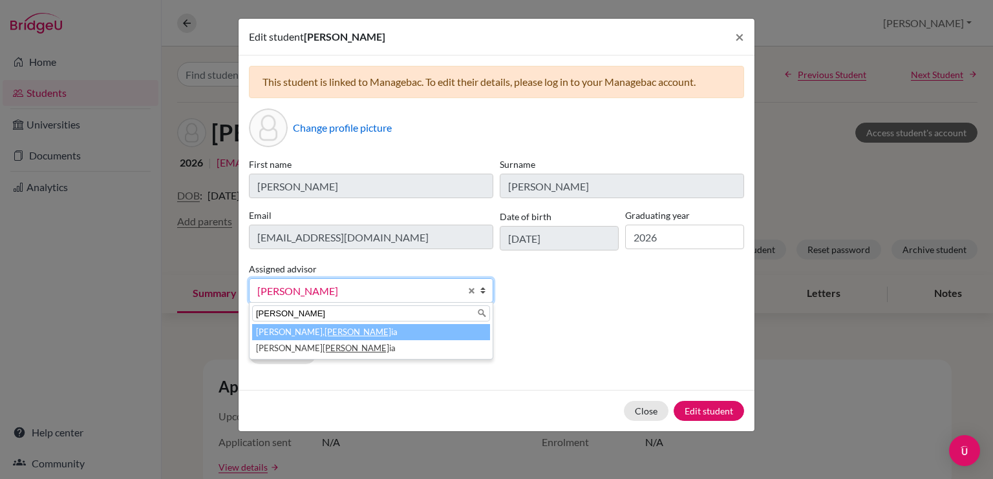
type input "eugen"
click at [413, 331] on li "Lafee, Eugen ia" at bounding box center [371, 332] width 238 height 16
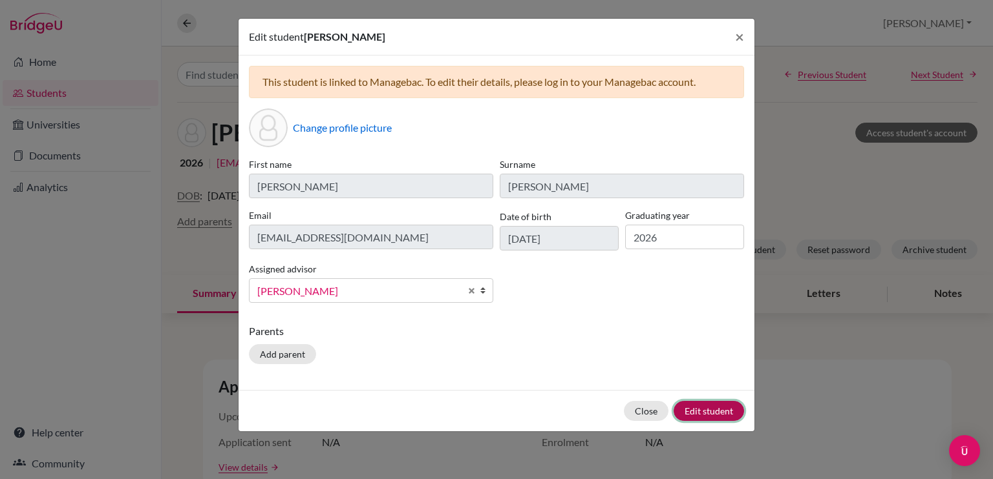
click at [700, 412] on button "Edit student" at bounding box center [708, 411] width 70 height 20
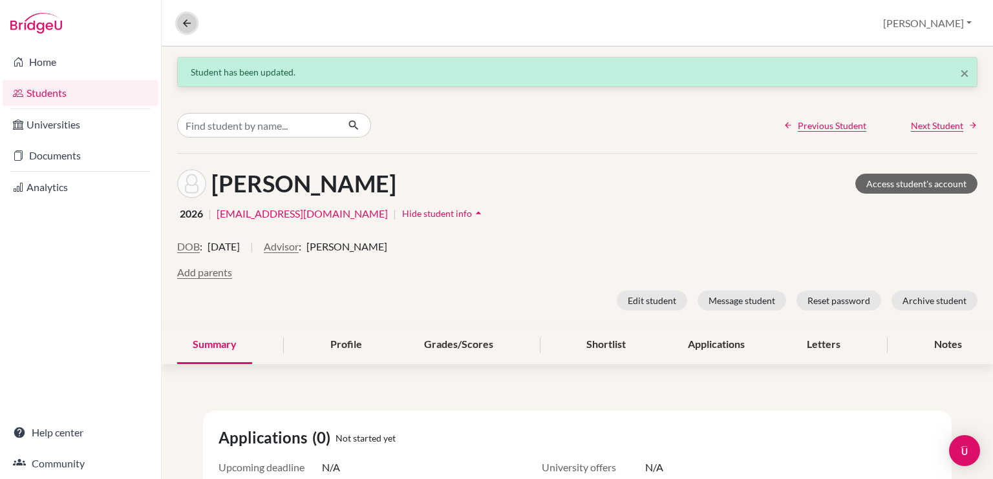
click at [182, 26] on icon at bounding box center [187, 23] width 12 height 12
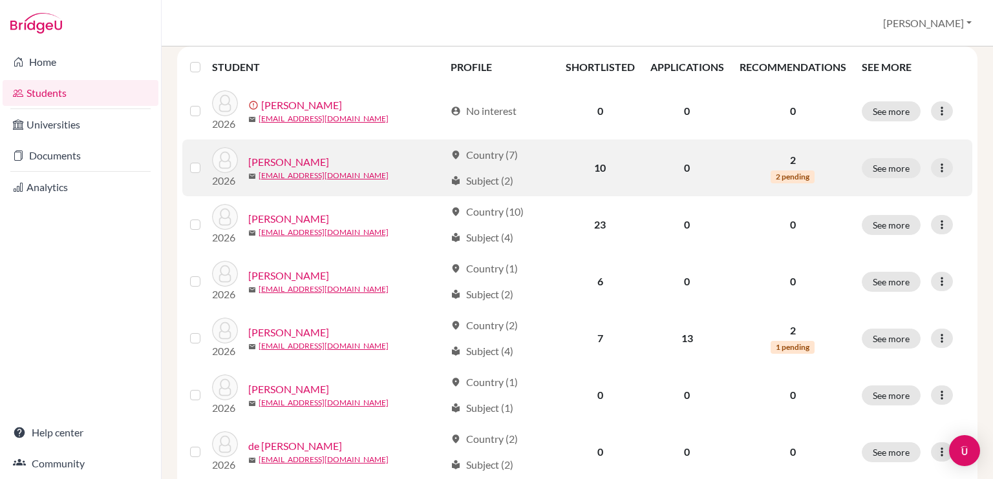
scroll to position [185, 0]
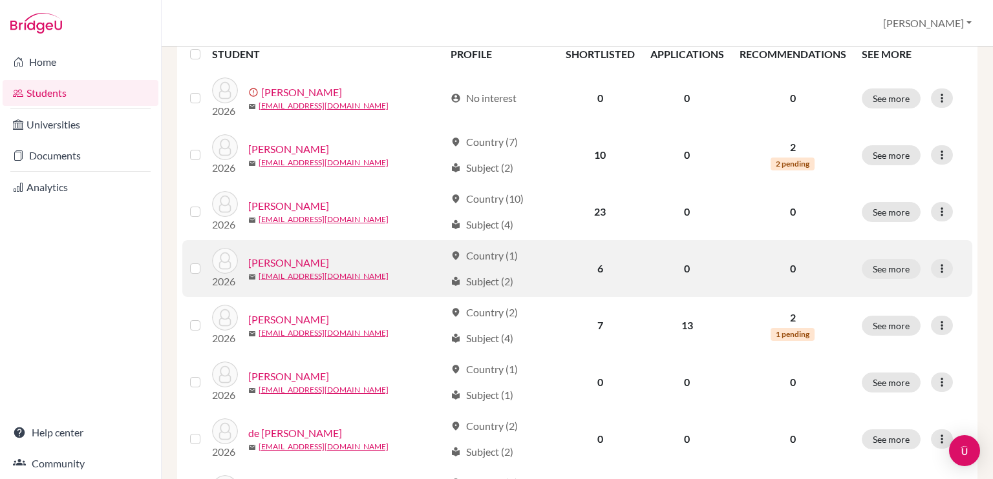
click at [320, 264] on link "Burguillos, Isabella" at bounding box center [288, 263] width 81 height 16
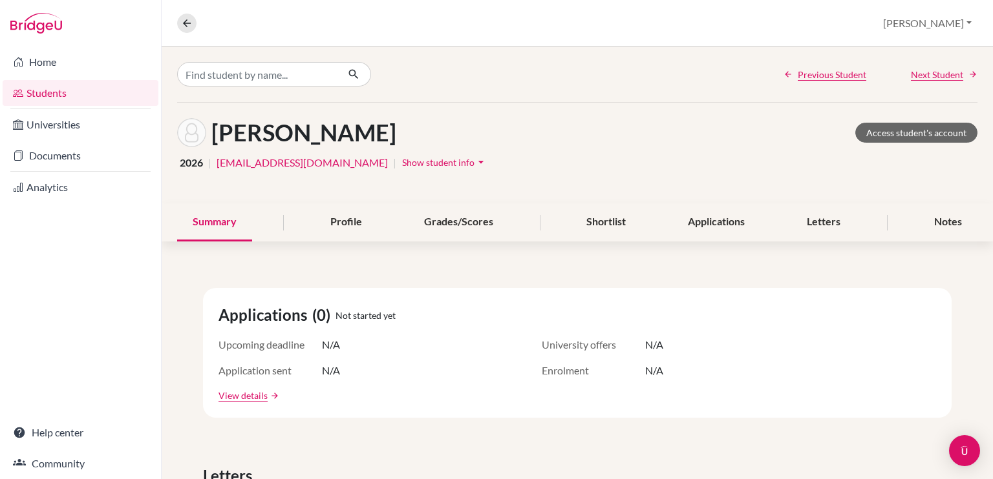
click at [417, 152] on div "Burguillos, Isabella Access student's account 2026 | 26isabellabu@ecak12.com | …" at bounding box center [577, 153] width 831 height 101
click at [420, 160] on span "Show student info" at bounding box center [438, 162] width 72 height 11
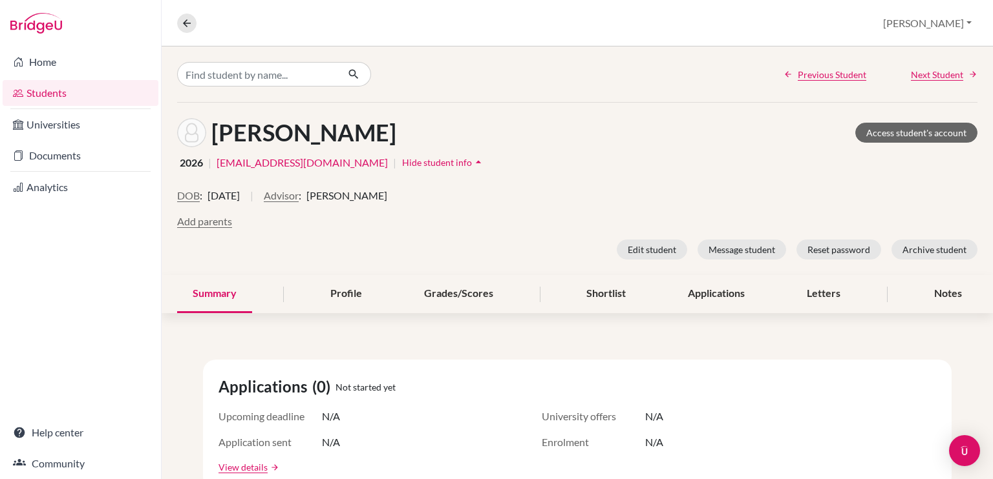
click at [485, 248] on div "Edit student Message student Reset password Archive student" at bounding box center [577, 250] width 800 height 20
click at [645, 248] on button "Edit student" at bounding box center [651, 250] width 70 height 20
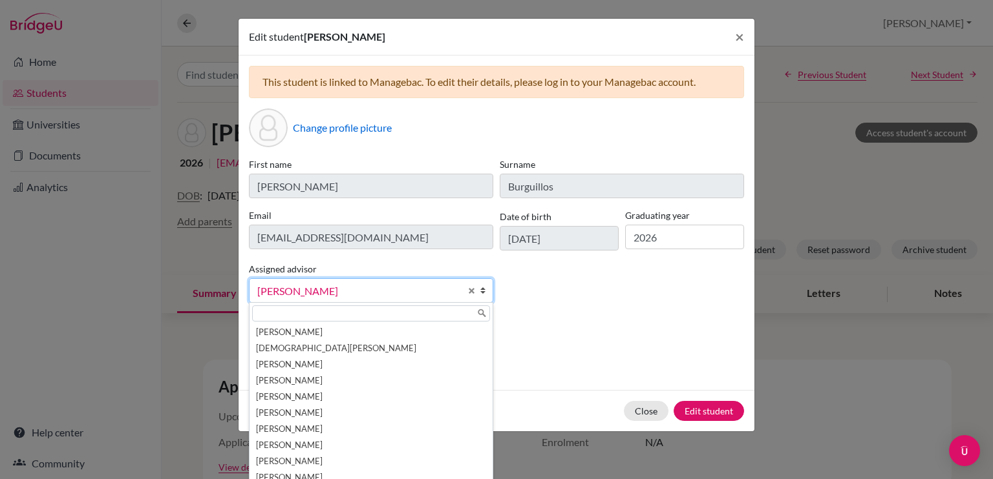
click at [411, 294] on span "[PERSON_NAME]" at bounding box center [358, 291] width 203 height 17
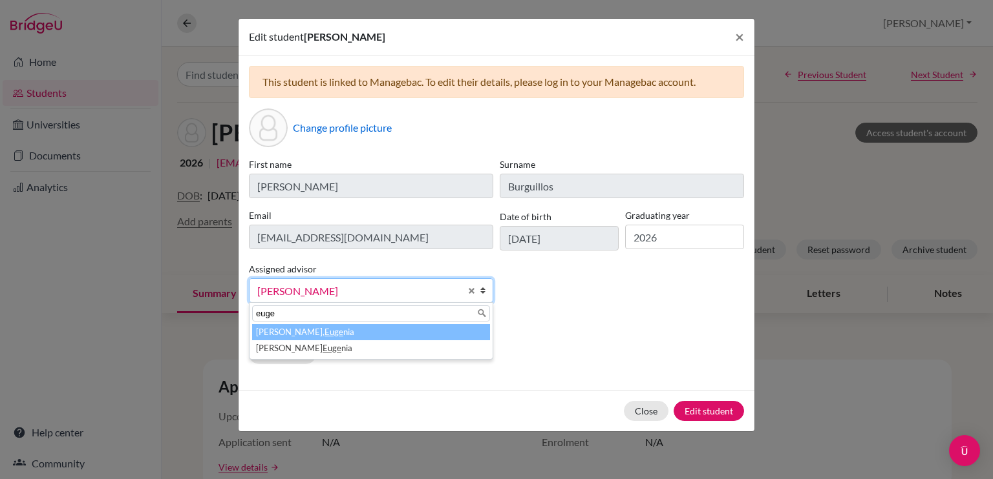
type input "euge"
click at [399, 332] on li "Lafee, Euge nia" at bounding box center [371, 332] width 238 height 16
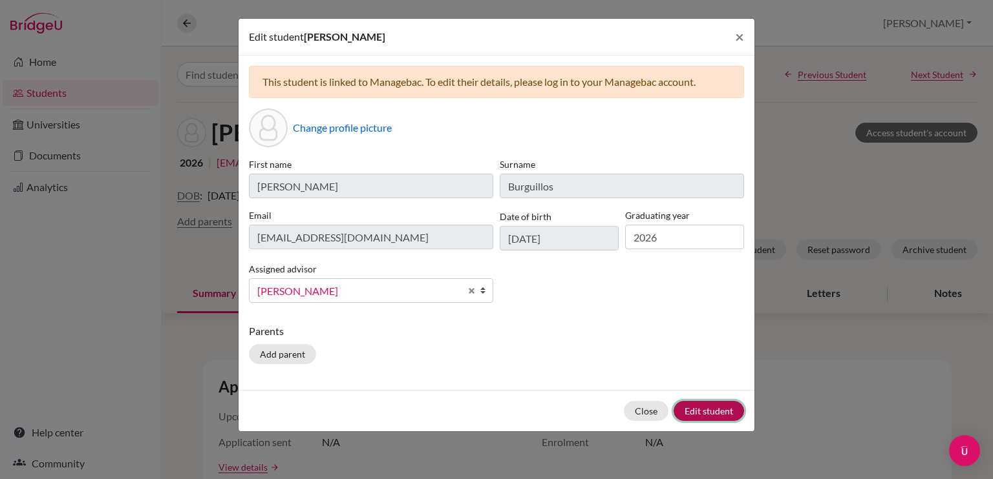
click at [699, 412] on button "Edit student" at bounding box center [708, 411] width 70 height 20
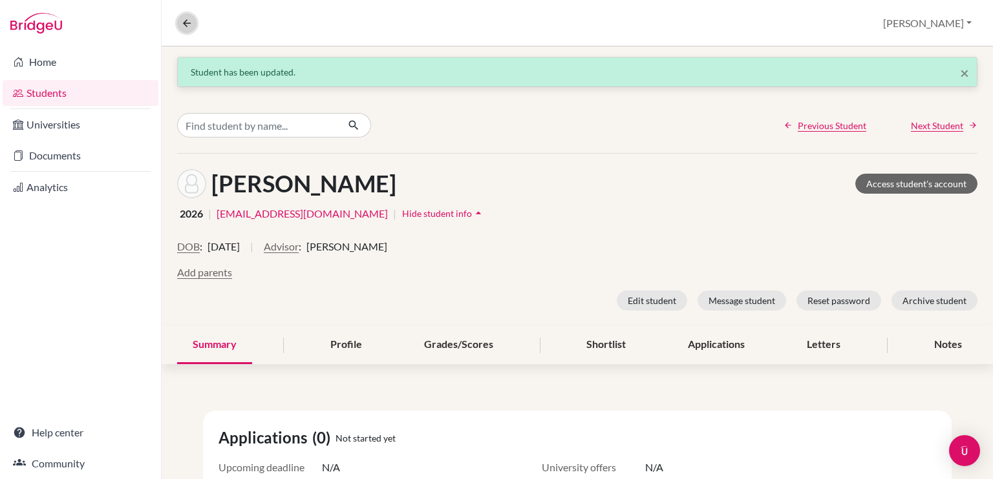
click at [191, 25] on icon at bounding box center [187, 23] width 12 height 12
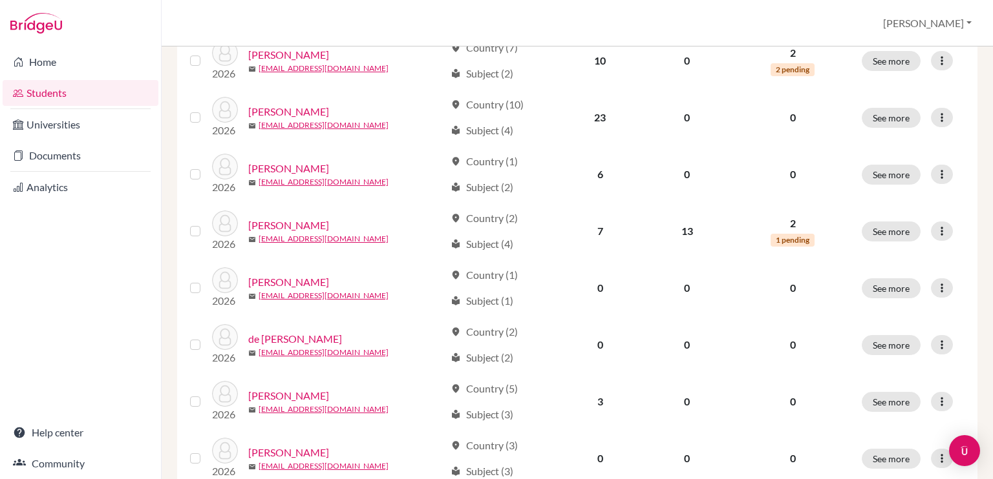
scroll to position [291, 0]
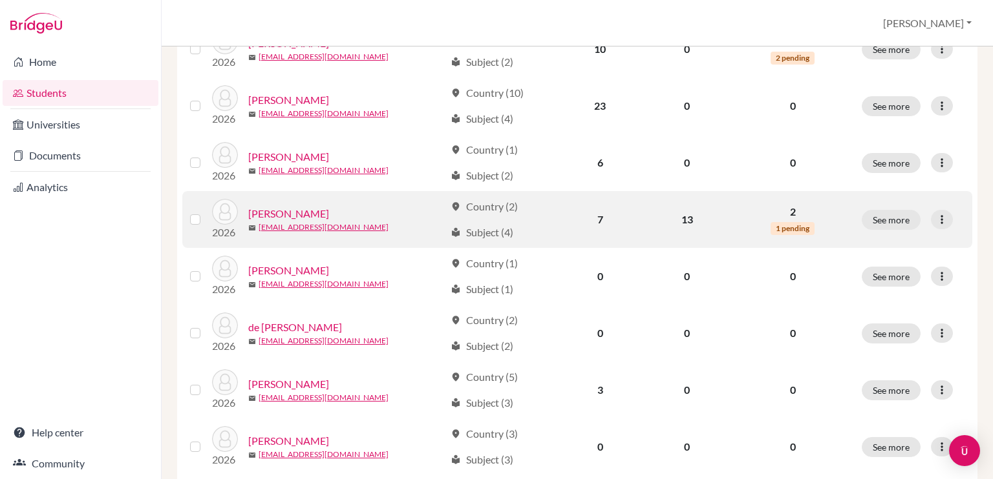
click at [308, 209] on link "[PERSON_NAME]" at bounding box center [288, 214] width 81 height 16
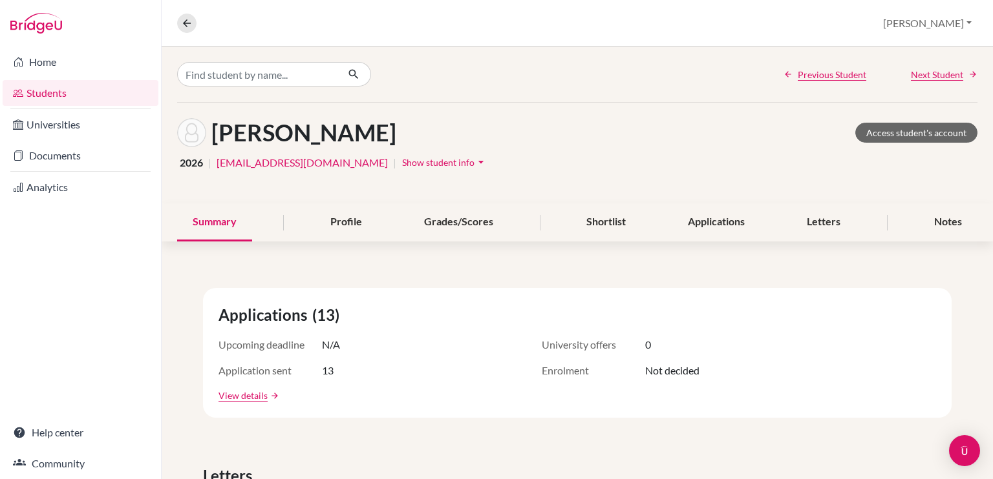
click at [402, 162] on span "Show student info" at bounding box center [438, 162] width 72 height 11
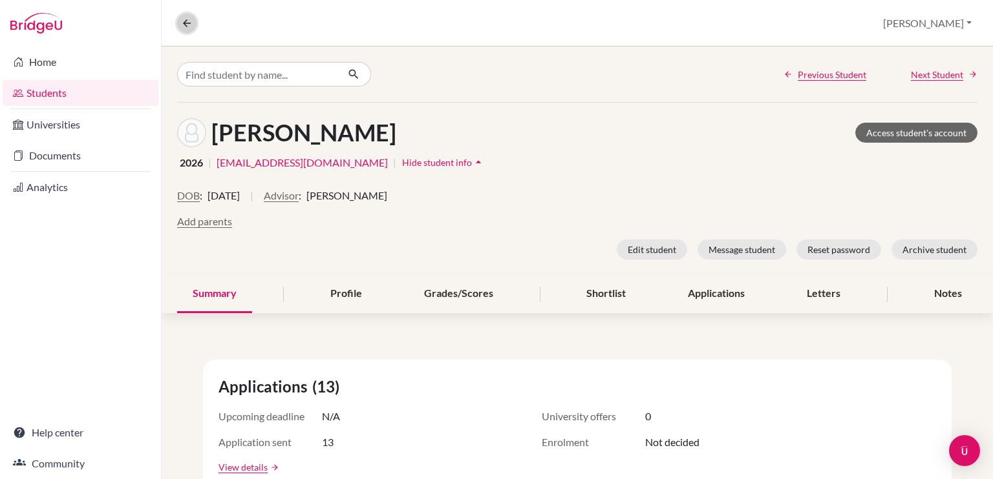
click at [186, 19] on icon at bounding box center [187, 23] width 12 height 12
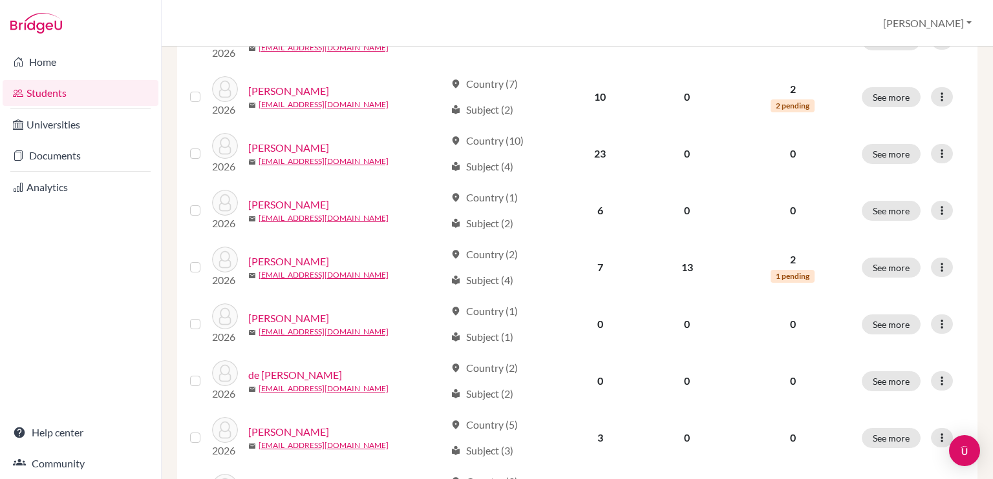
scroll to position [336, 0]
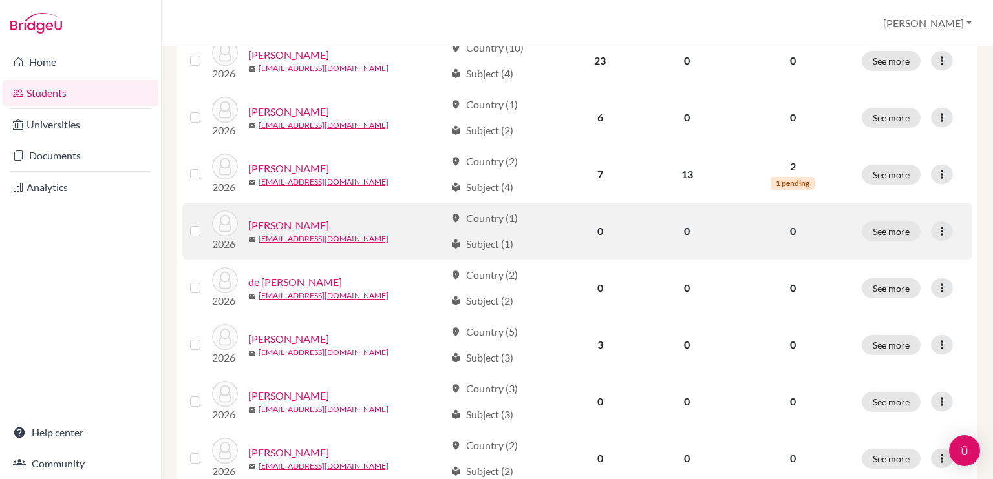
click at [309, 229] on link "De Armas, Martin" at bounding box center [288, 226] width 81 height 16
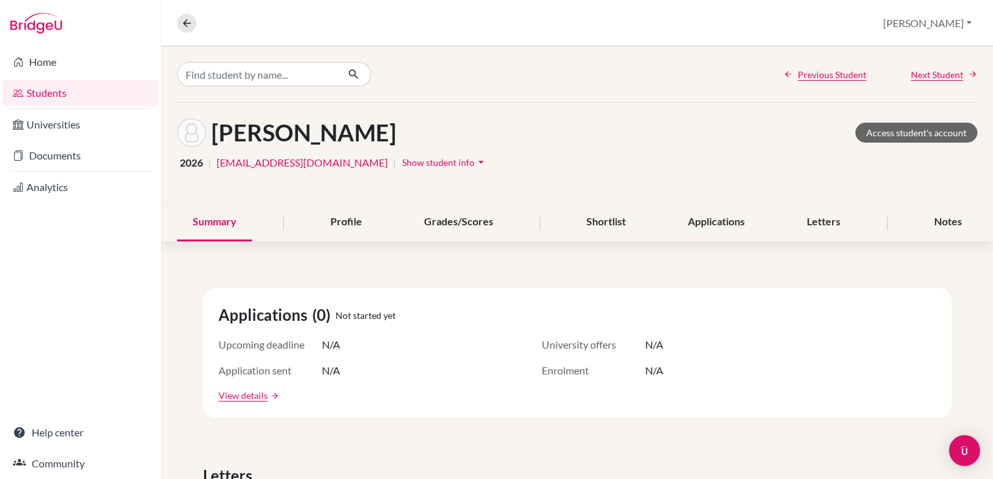
click at [402, 163] on span "Show student info" at bounding box center [438, 162] width 72 height 11
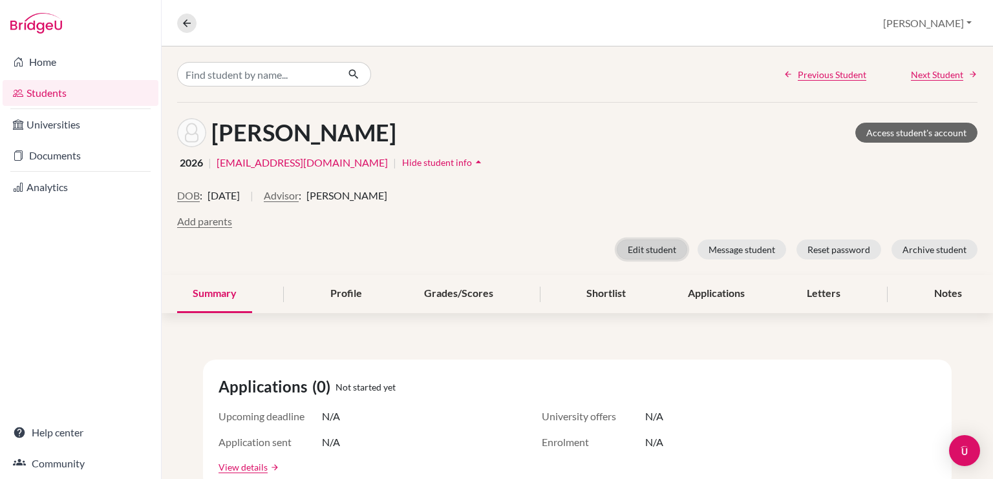
click at [648, 244] on button "Edit student" at bounding box center [651, 250] width 70 height 20
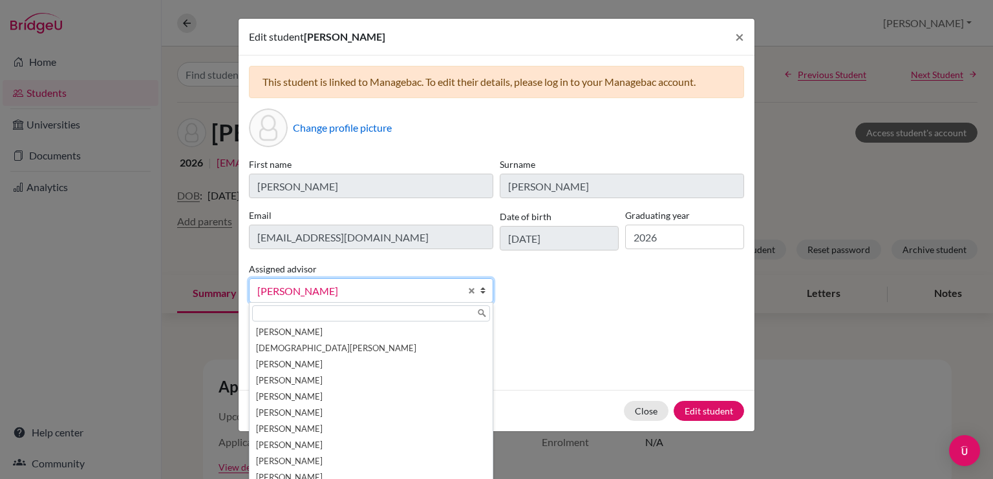
click at [357, 294] on span "Wilson, Carmem" at bounding box center [358, 291] width 203 height 17
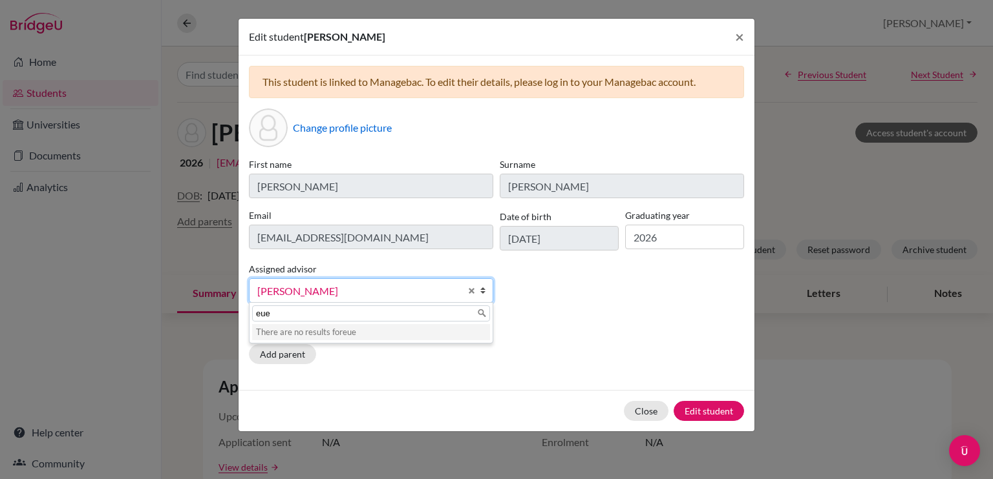
type input "eu"
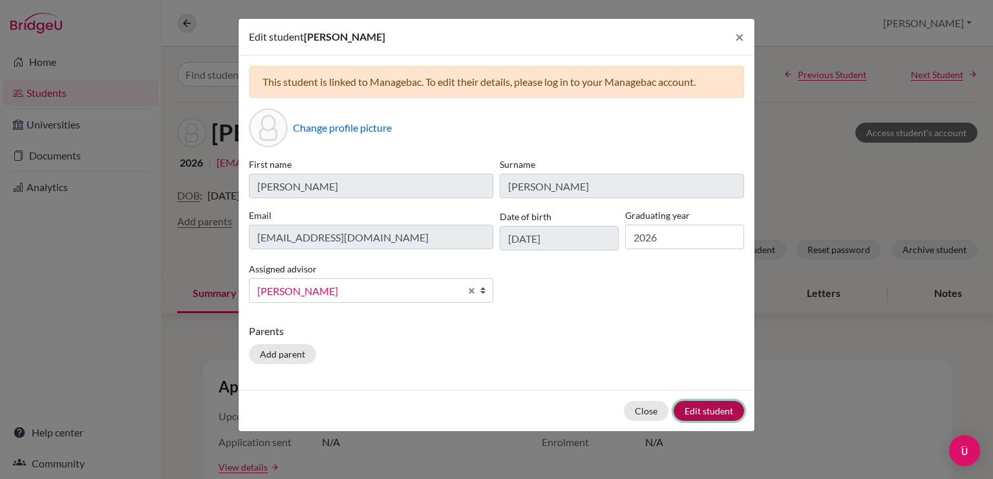
click at [704, 410] on button "Edit student" at bounding box center [708, 411] width 70 height 20
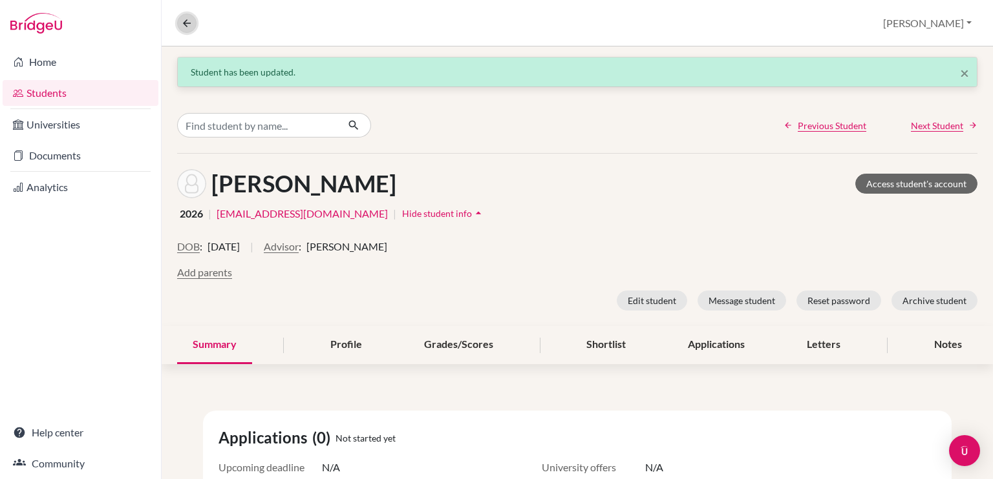
click at [186, 19] on icon at bounding box center [187, 23] width 12 height 12
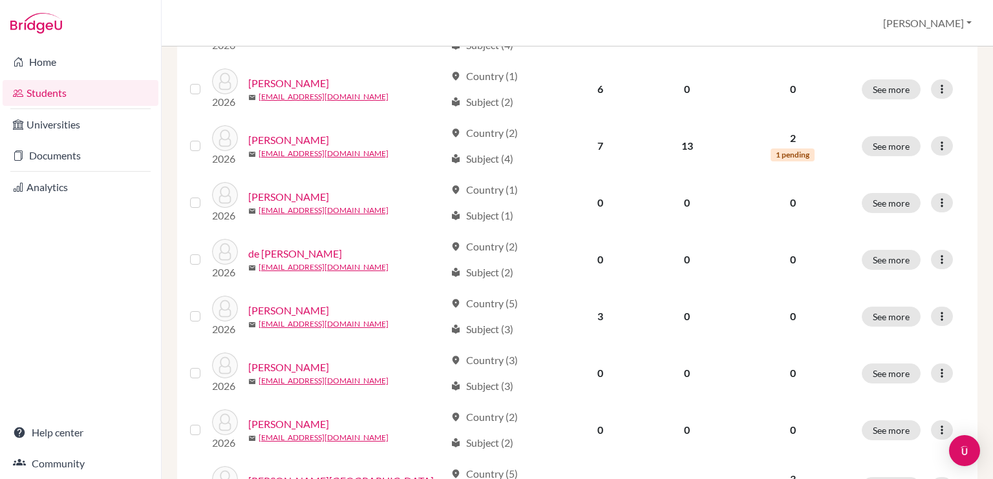
scroll to position [367, 0]
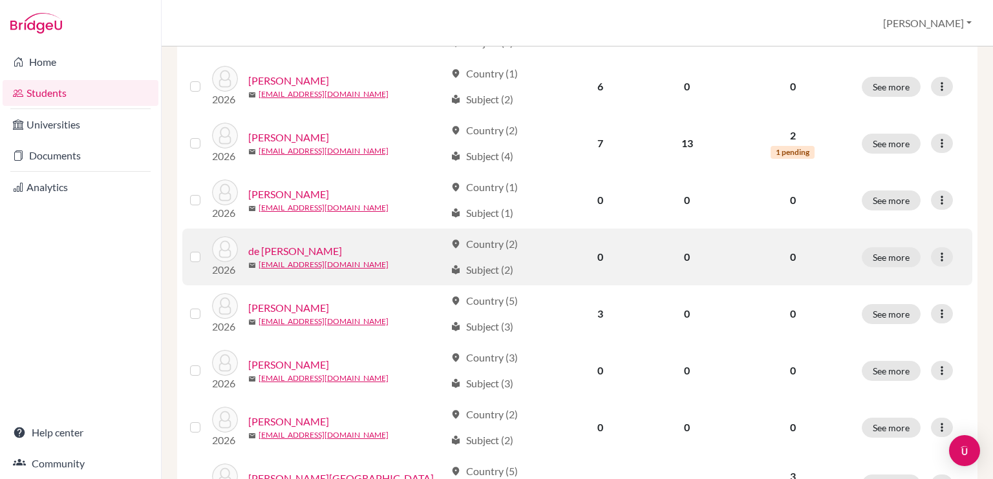
click at [342, 256] on link "de Burgh Morales, Gabriela" at bounding box center [295, 252] width 94 height 16
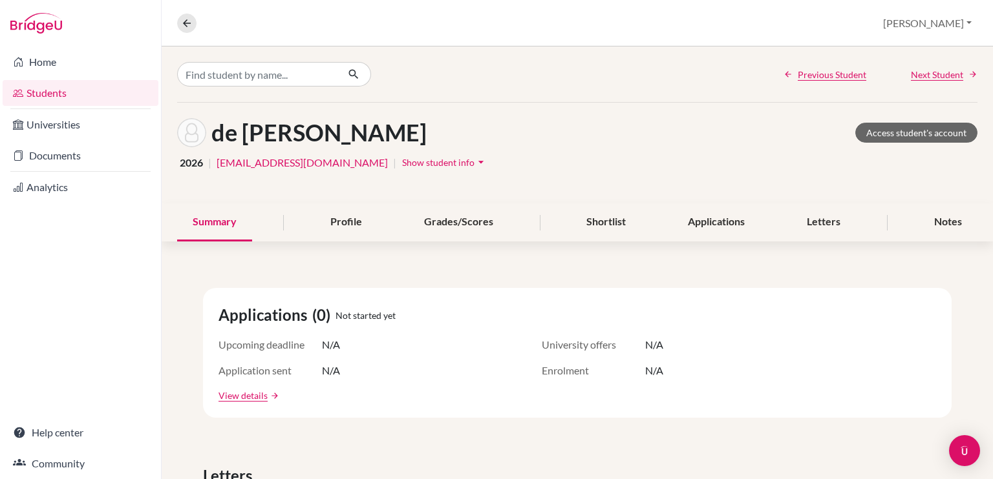
click at [406, 162] on span "Show student info" at bounding box center [438, 162] width 72 height 11
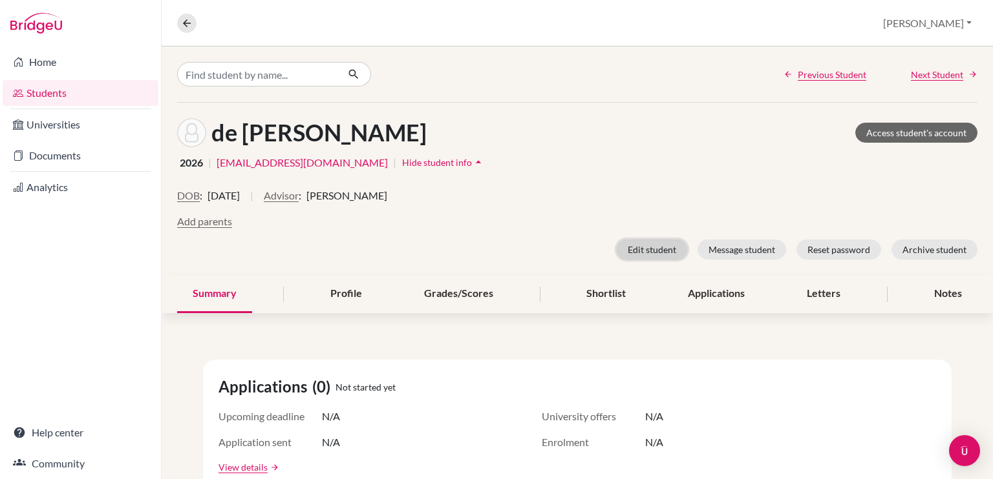
click at [658, 253] on button "Edit student" at bounding box center [651, 250] width 70 height 20
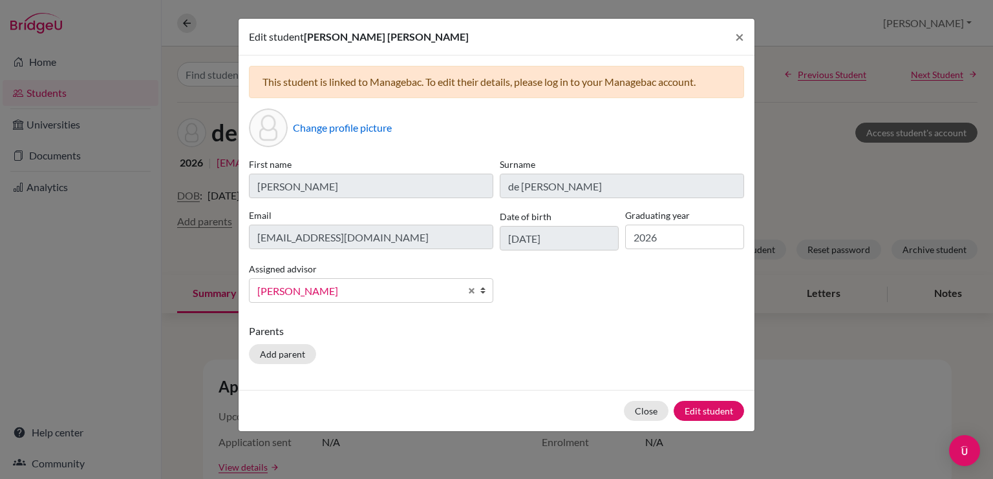
click at [377, 286] on span "Wilson, Carmem" at bounding box center [358, 291] width 203 height 17
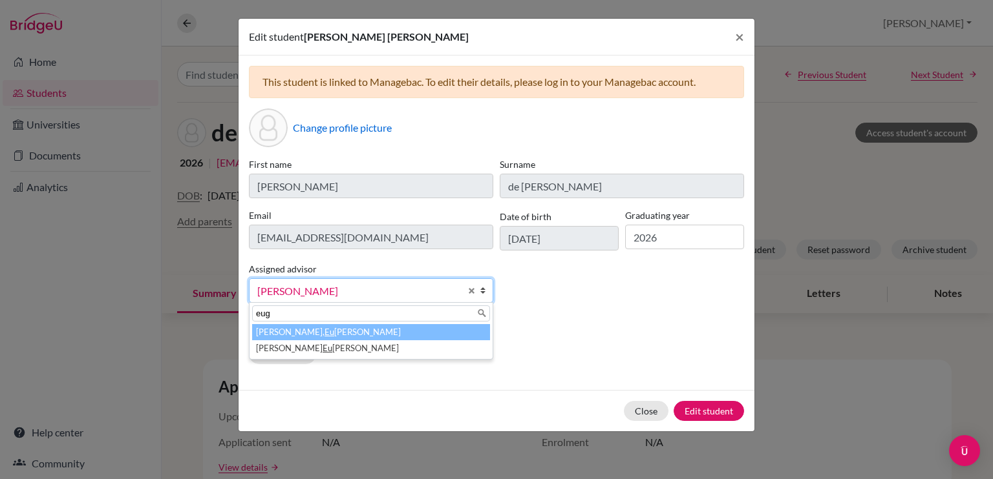
type input "euge"
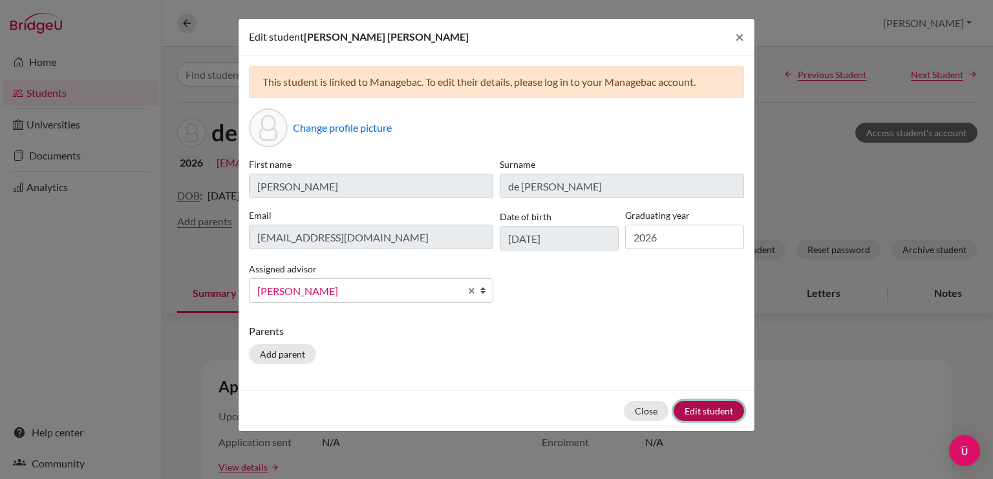
click at [724, 410] on button "Edit student" at bounding box center [708, 411] width 70 height 20
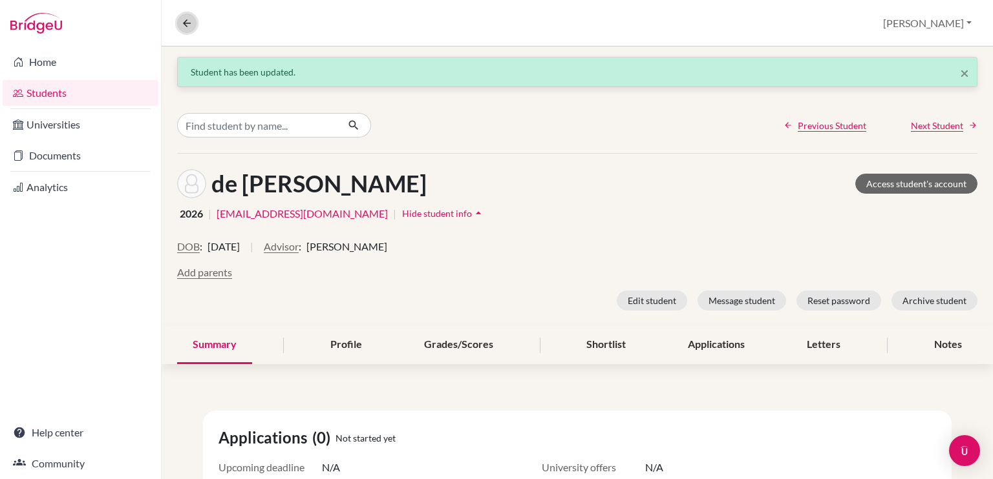
click at [185, 17] on icon at bounding box center [187, 23] width 12 height 12
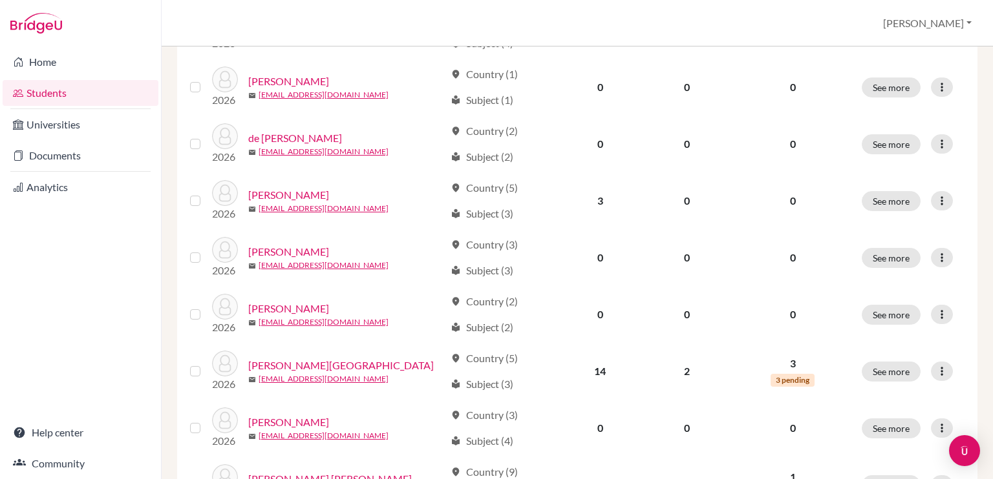
scroll to position [481, 0]
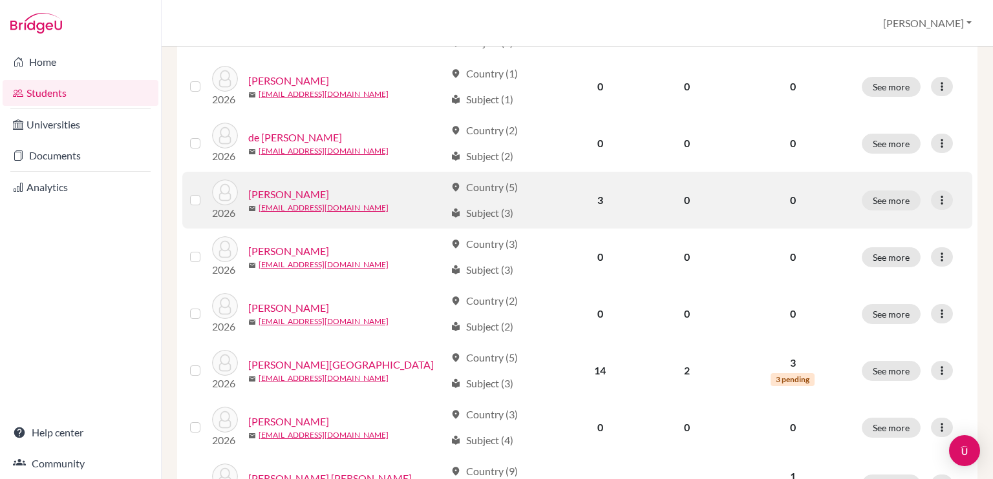
click at [313, 197] on link "Di Martino, Ugo" at bounding box center [288, 195] width 81 height 16
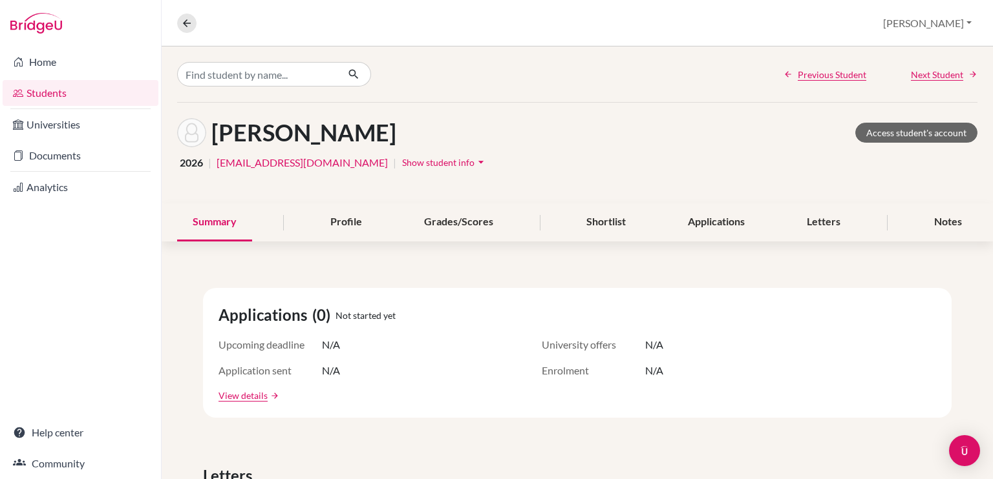
click at [402, 165] on span "Show student info" at bounding box center [438, 162] width 72 height 11
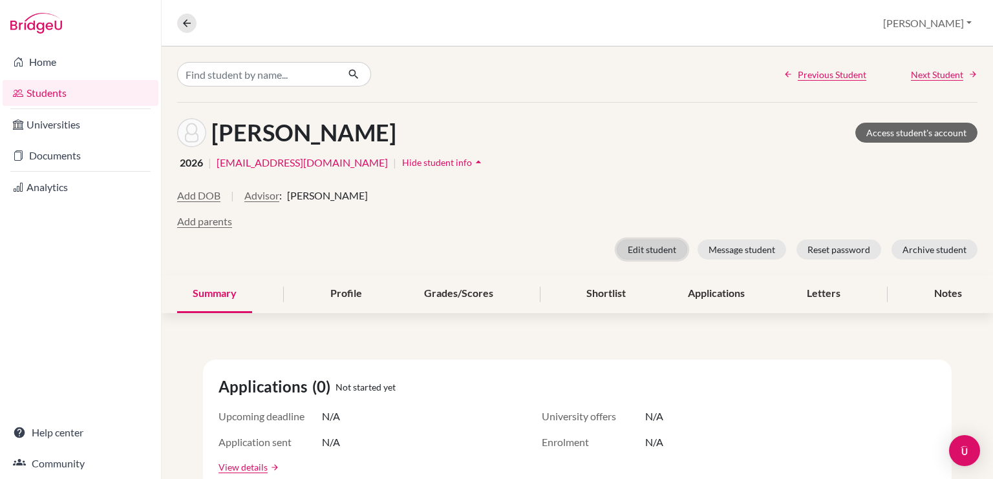
click at [664, 248] on button "Edit student" at bounding box center [651, 250] width 70 height 20
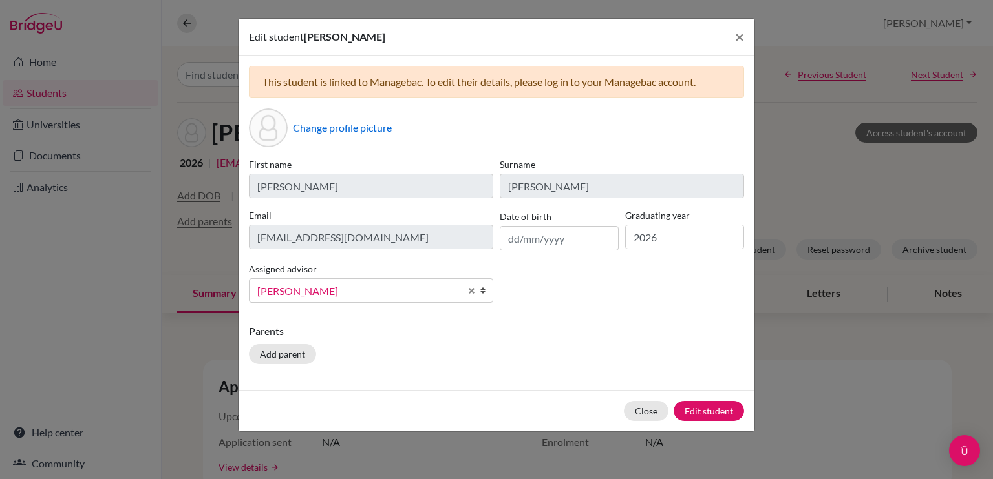
scroll to position [297, 0]
click at [354, 286] on span "[PERSON_NAME]" at bounding box center [358, 291] width 203 height 17
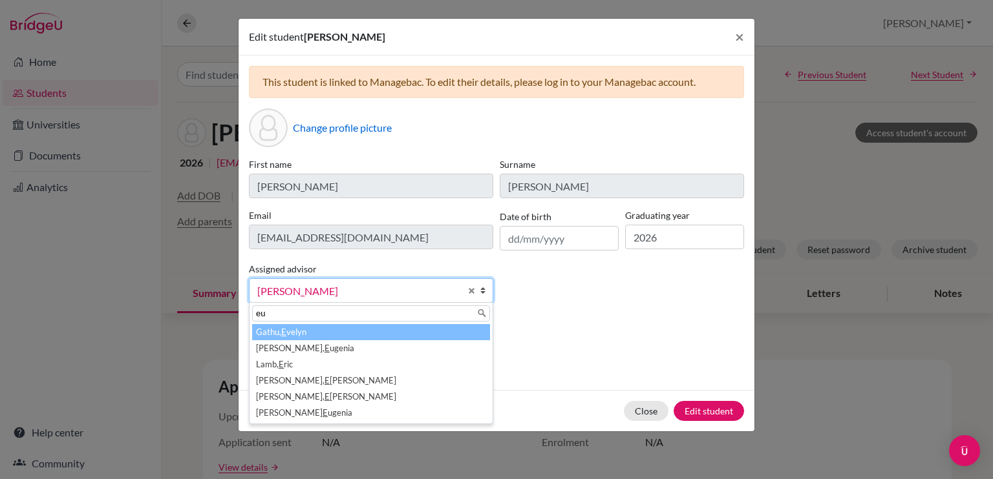
scroll to position [0, 0]
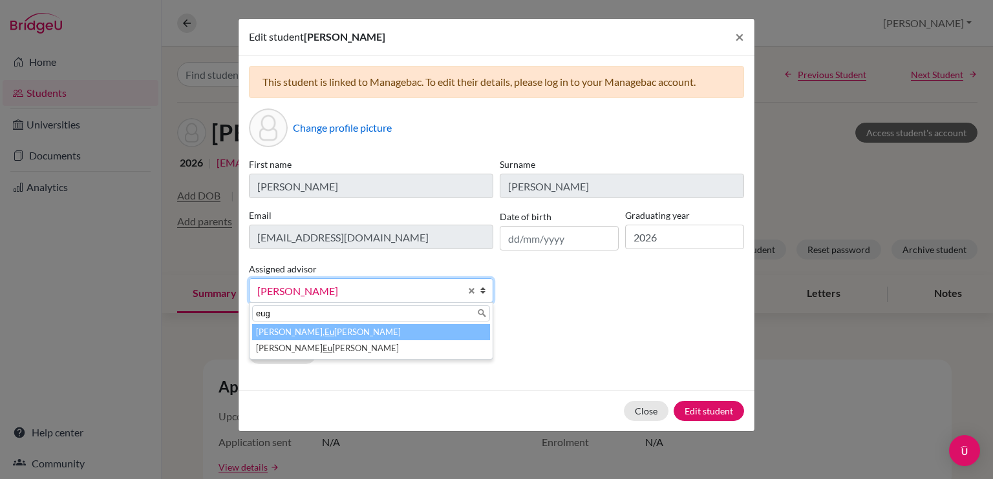
type input "euge"
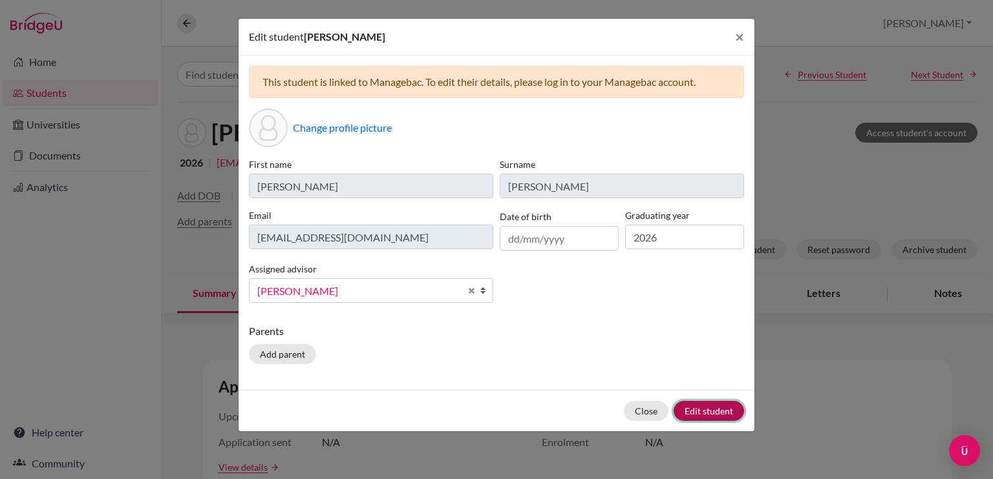
click at [721, 416] on button "Edit student" at bounding box center [708, 411] width 70 height 20
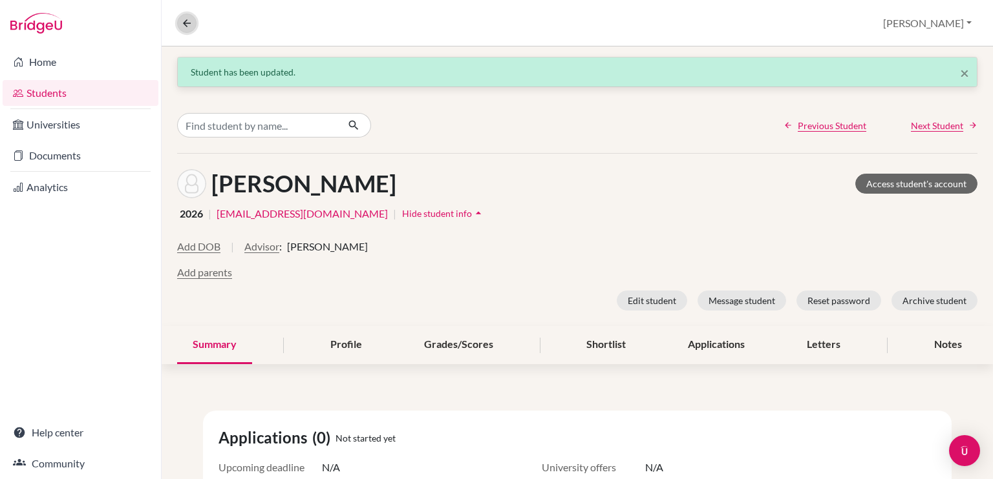
click at [186, 23] on icon at bounding box center [187, 23] width 12 height 12
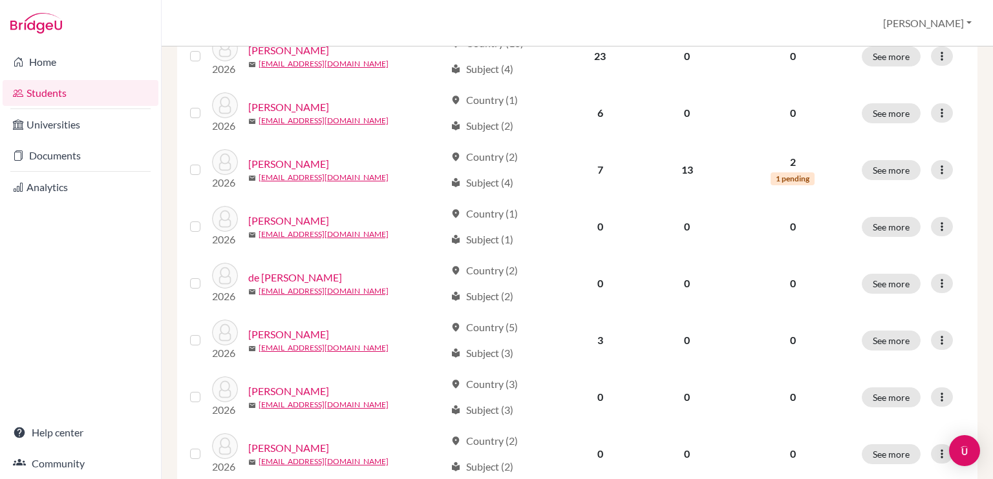
scroll to position [434, 0]
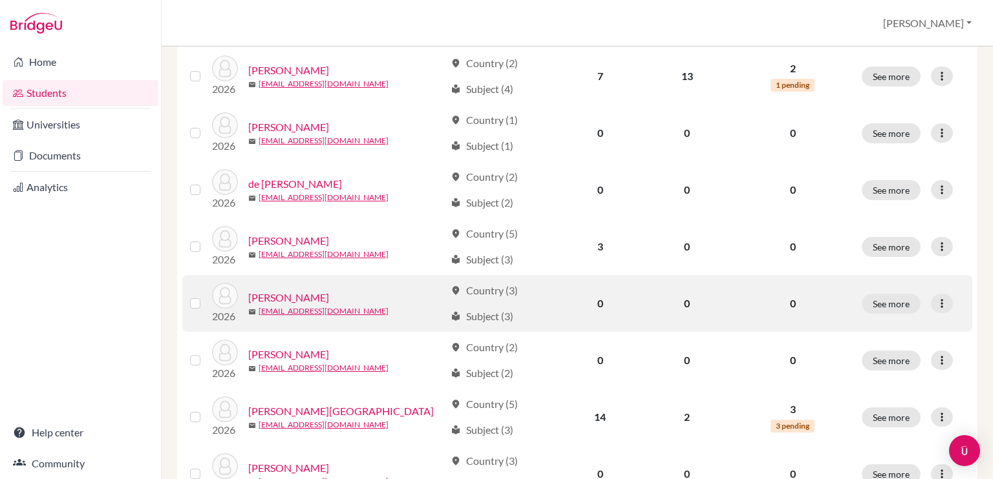
click at [315, 302] on link "Fernandez, Camila" at bounding box center [288, 298] width 81 height 16
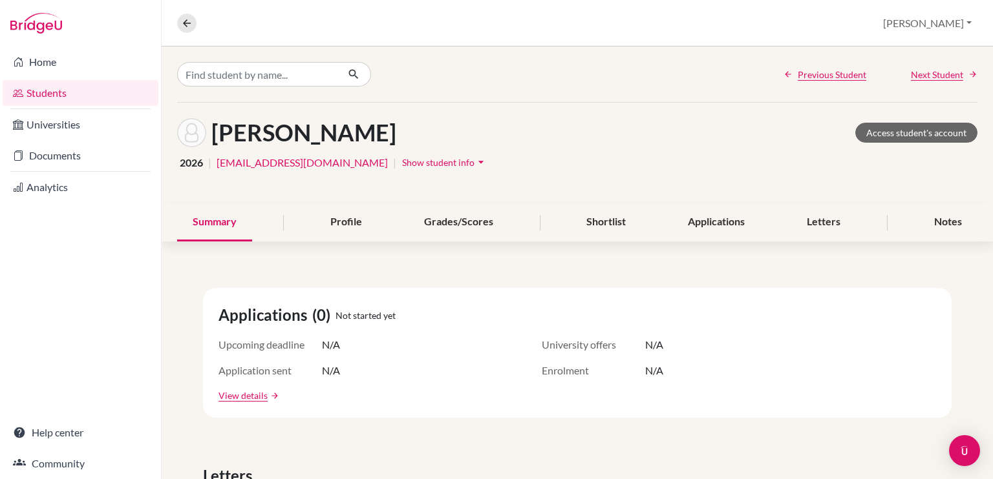
click at [402, 162] on span "Show student info" at bounding box center [438, 162] width 72 height 11
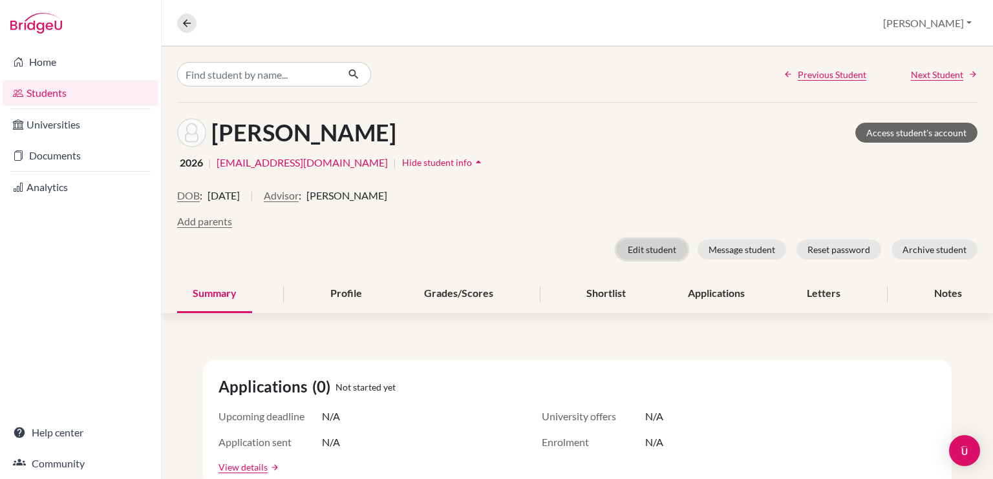
click at [655, 246] on button "Edit student" at bounding box center [651, 250] width 70 height 20
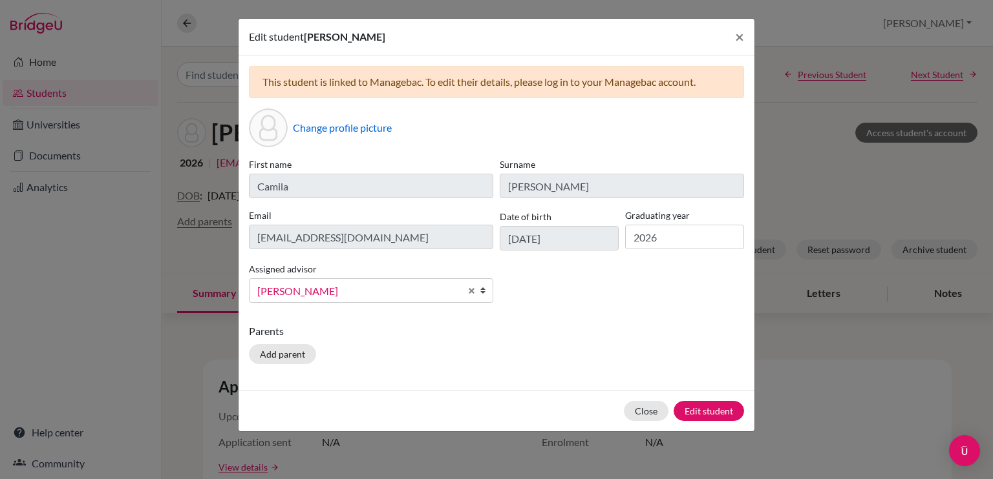
click at [407, 286] on span "[PERSON_NAME]" at bounding box center [358, 291] width 203 height 17
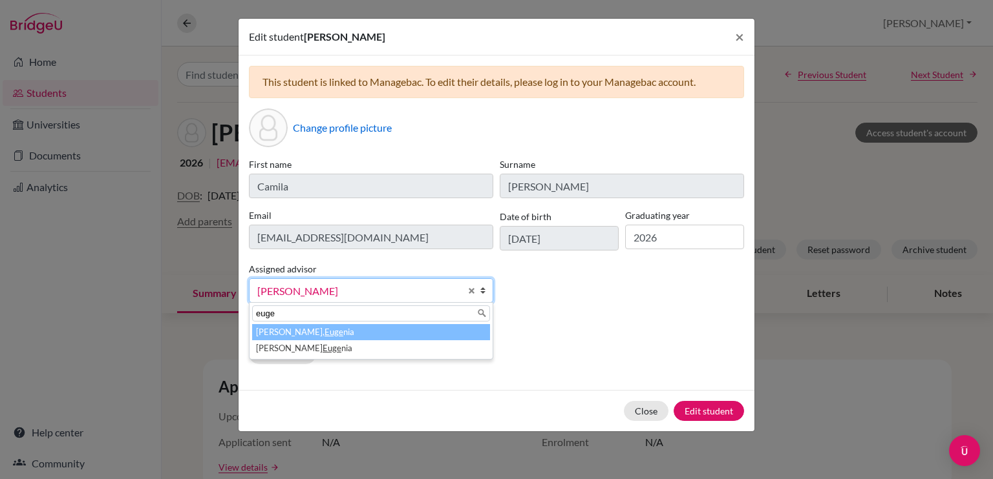
type input "euge"
click at [374, 330] on li "Lafee, Euge nia" at bounding box center [371, 332] width 238 height 16
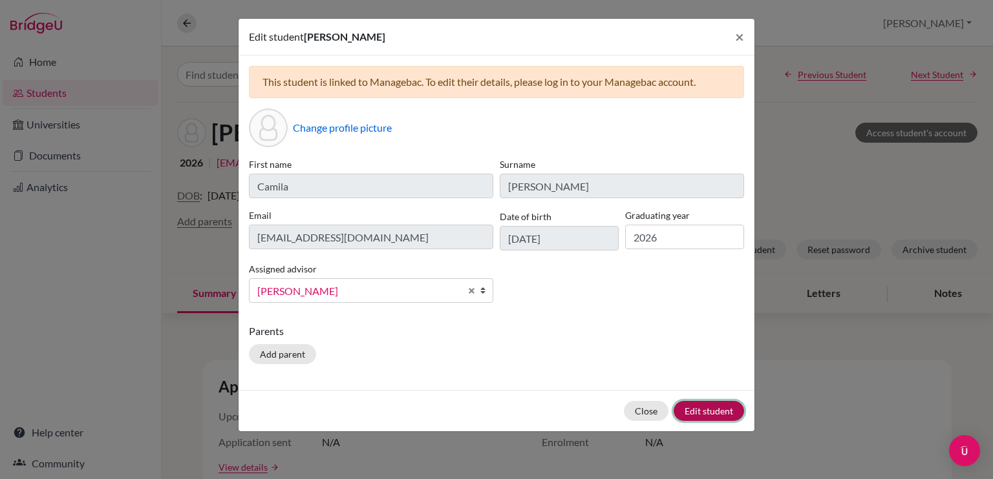
click at [699, 412] on button "Edit student" at bounding box center [708, 411] width 70 height 20
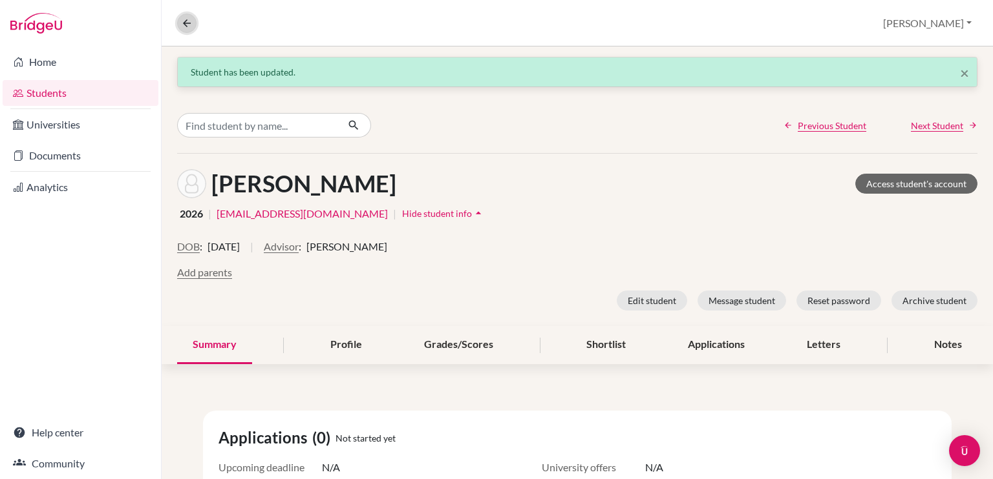
click at [185, 18] on icon at bounding box center [187, 23] width 12 height 12
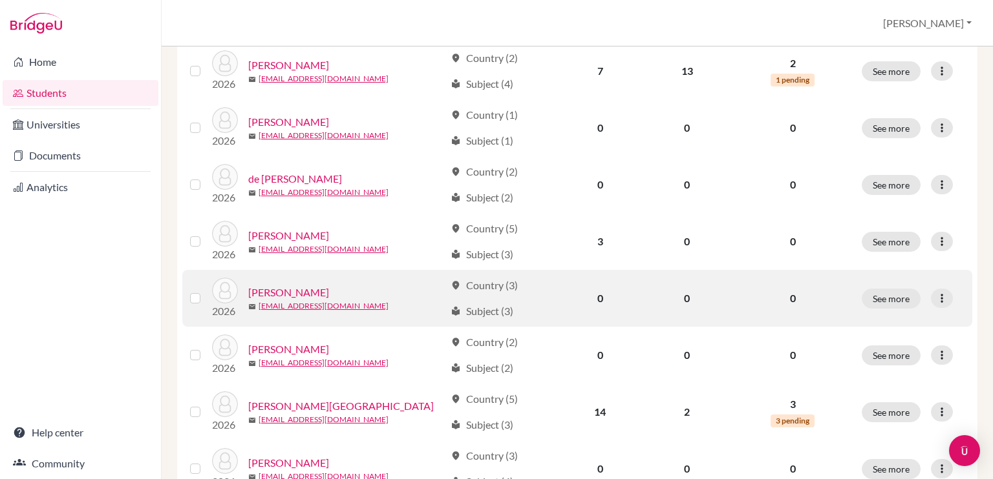
scroll to position [527, 0]
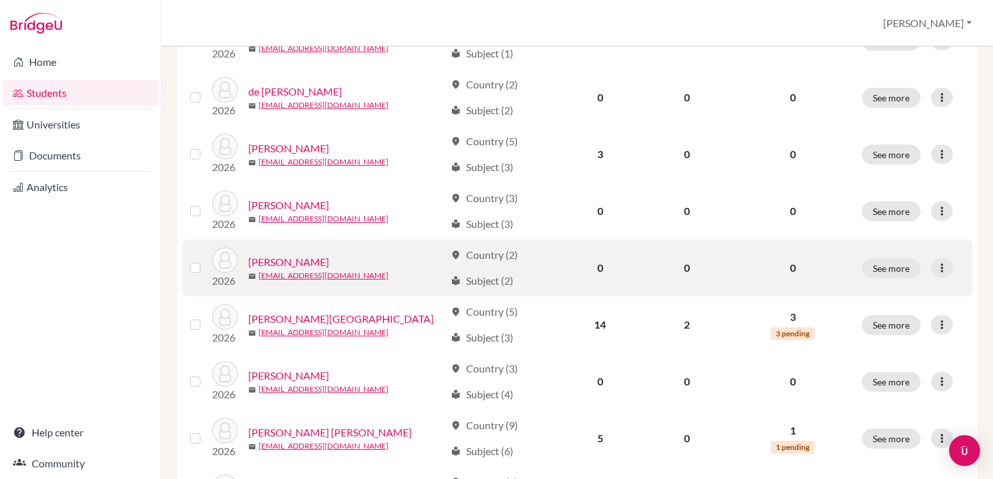
click at [311, 264] on link "Hammoud, Adam" at bounding box center [288, 263] width 81 height 16
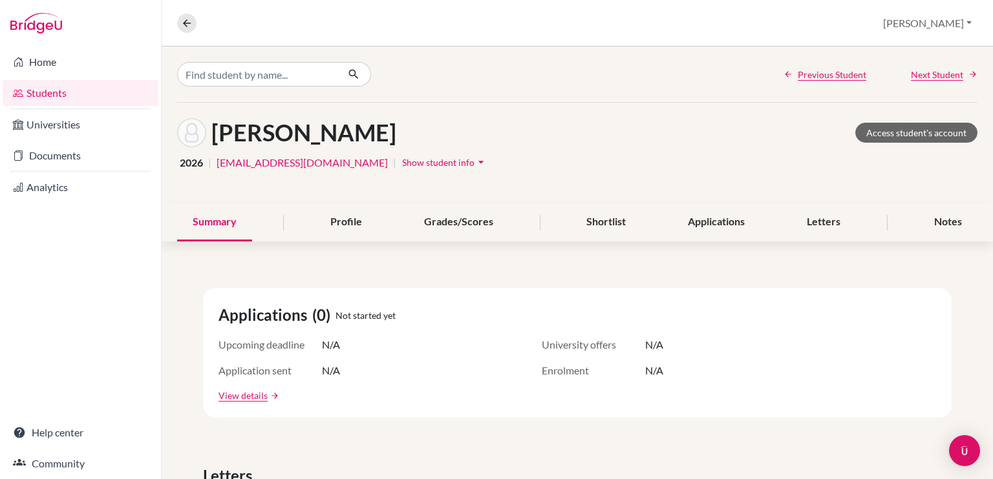
click at [402, 165] on span "Show student info" at bounding box center [438, 162] width 72 height 11
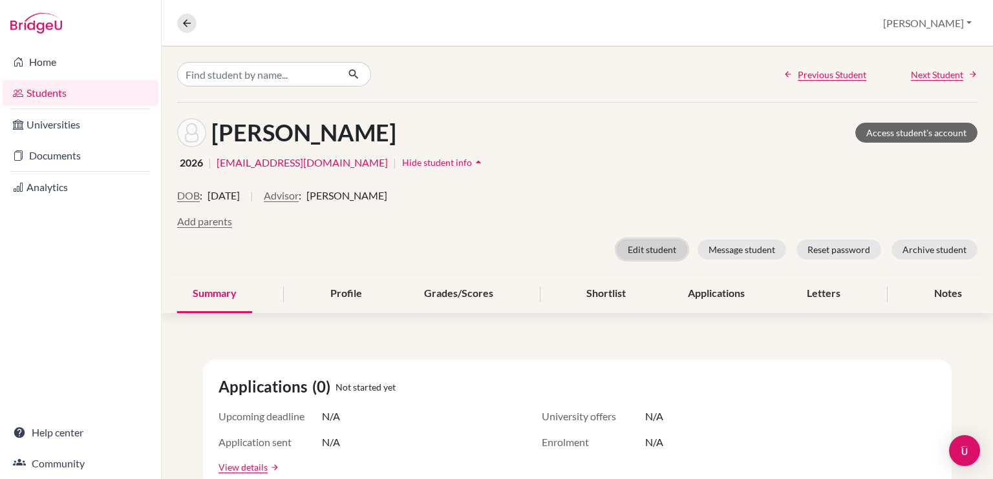
click at [622, 249] on button "Edit student" at bounding box center [651, 250] width 70 height 20
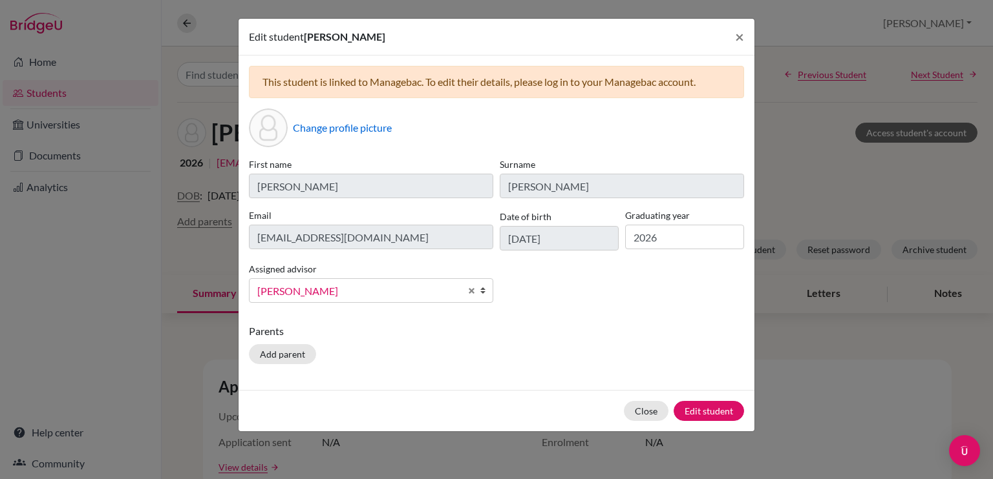
scroll to position [297, 0]
click at [377, 286] on span "Wilson, Carmem" at bounding box center [358, 291] width 203 height 17
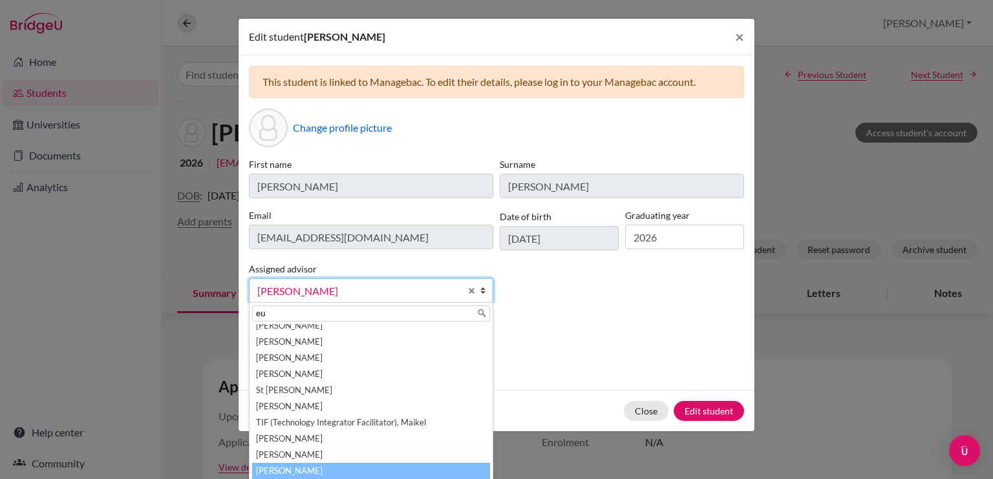
scroll to position [0, 0]
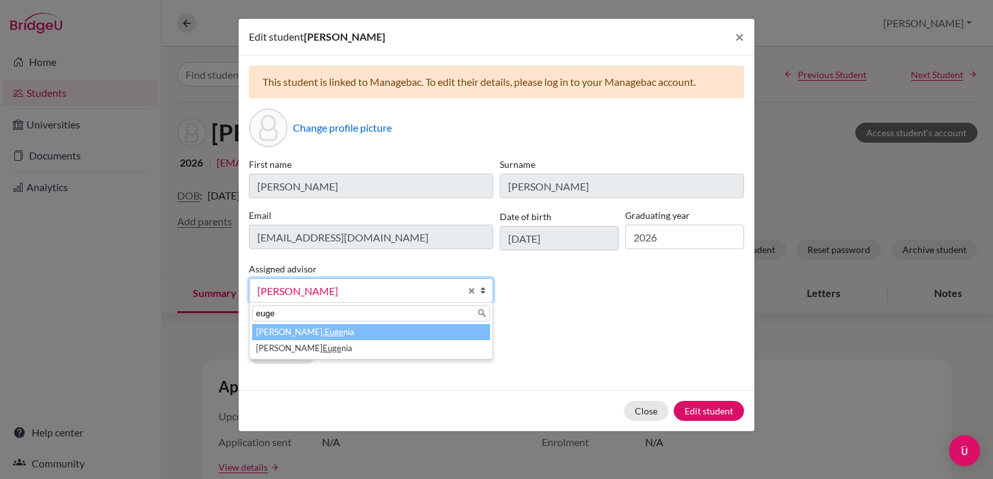
type input "euge"
click at [348, 330] on li "Lafee, Euge nia" at bounding box center [371, 332] width 238 height 16
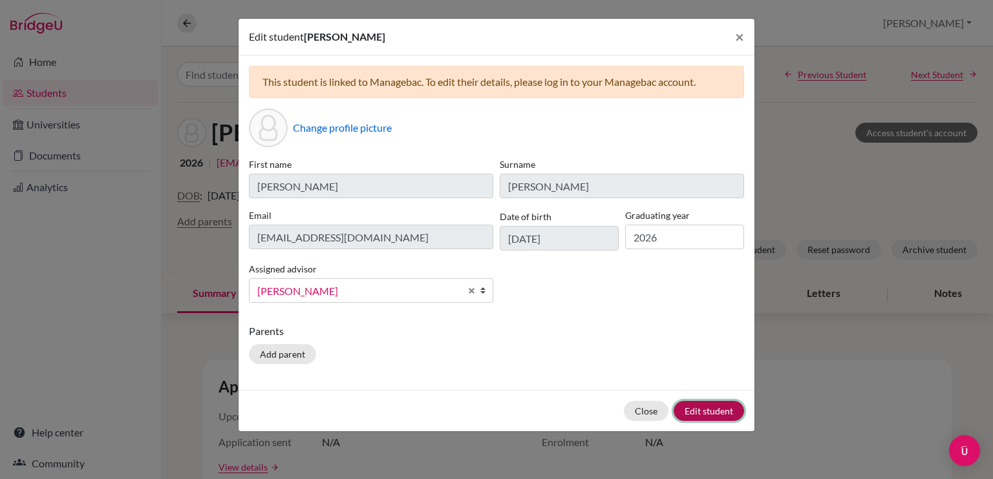
click at [702, 413] on button "Edit student" at bounding box center [708, 411] width 70 height 20
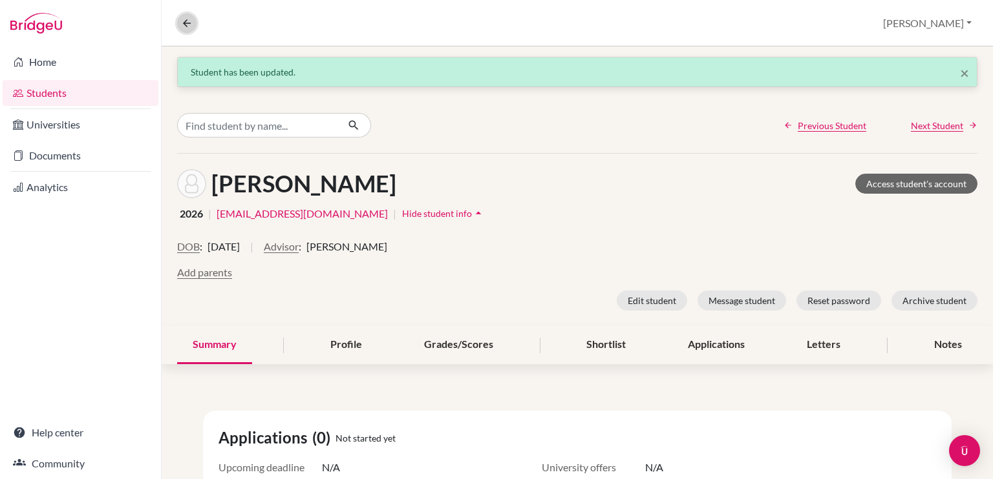
click at [196, 25] on button at bounding box center [186, 23] width 19 height 19
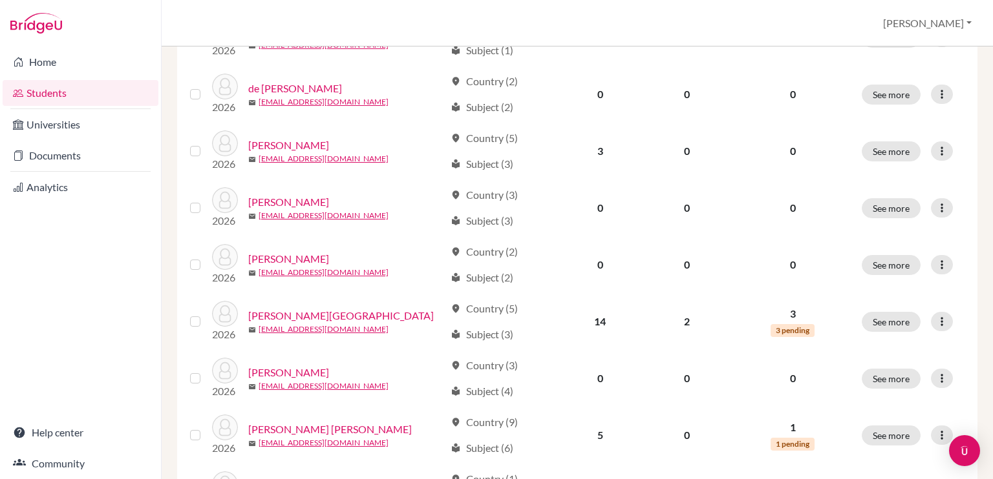
scroll to position [605, 0]
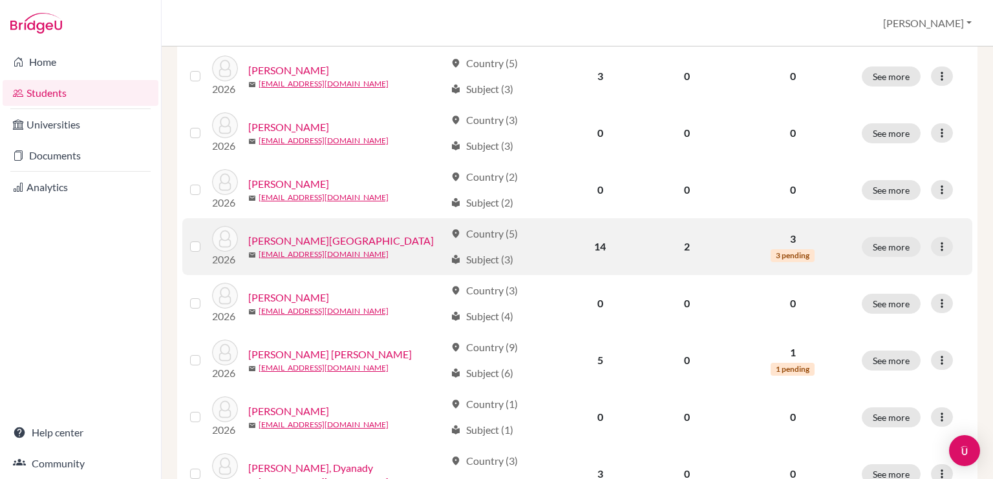
click at [310, 240] on link "[PERSON_NAME][GEOGRAPHIC_DATA]" at bounding box center [340, 241] width 185 height 16
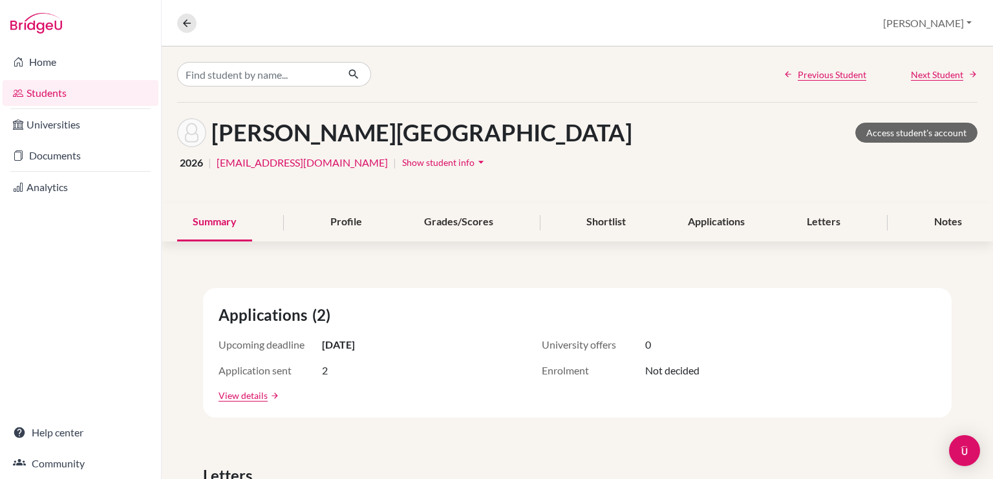
click at [402, 160] on span "Show student info" at bounding box center [438, 162] width 72 height 11
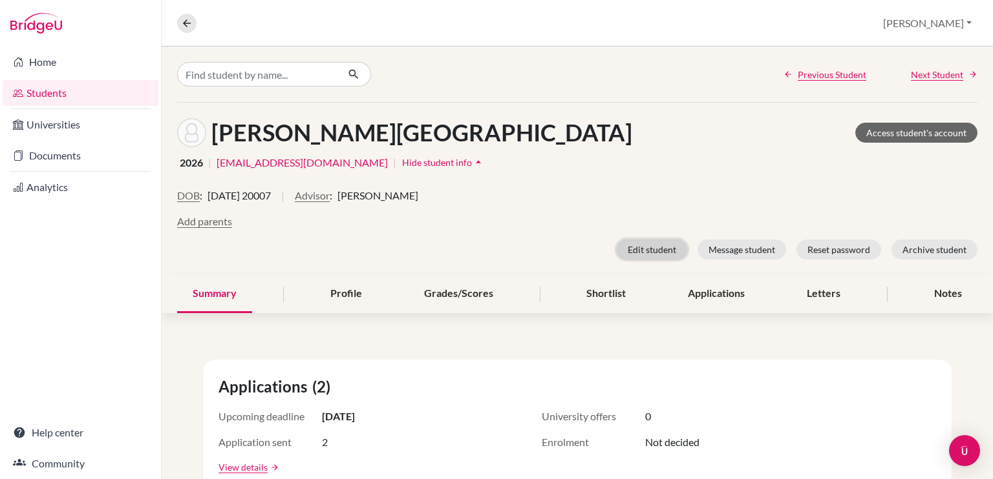
click at [636, 249] on button "Edit student" at bounding box center [651, 250] width 70 height 20
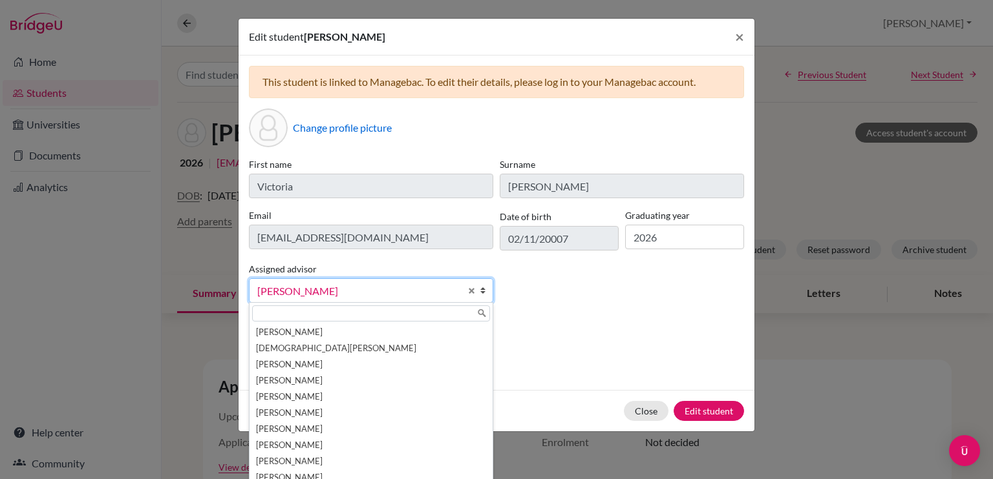
scroll to position [297, 0]
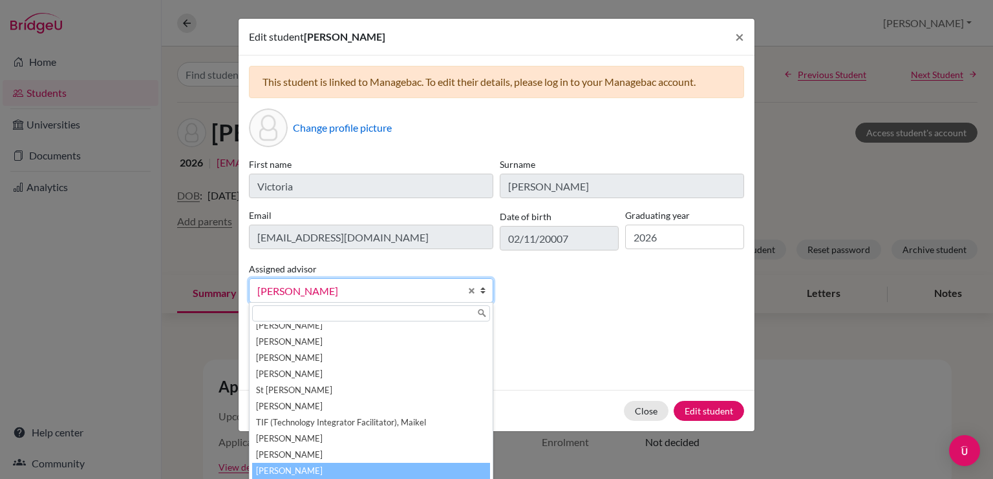
click at [341, 293] on span "[PERSON_NAME]" at bounding box center [358, 291] width 203 height 17
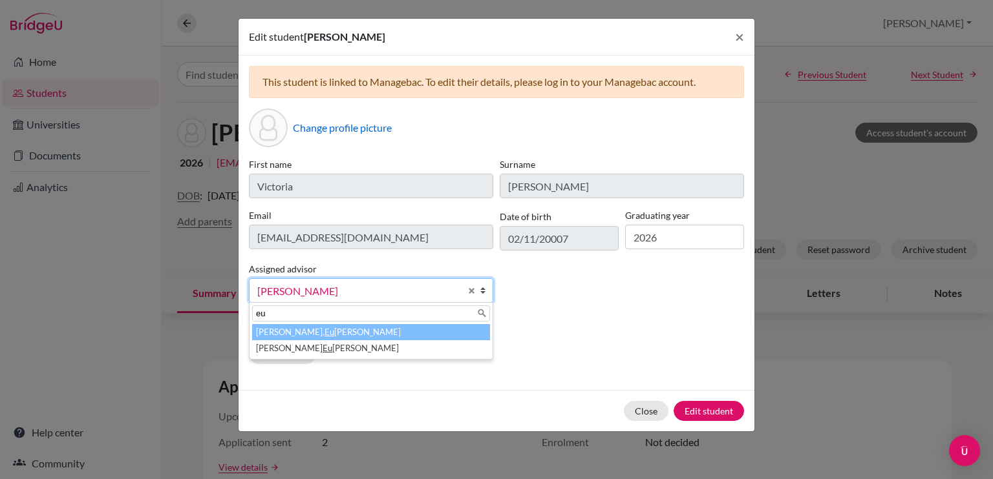
scroll to position [0, 0]
type input "euge"
click at [328, 331] on li "Lafee, Euge nia" at bounding box center [371, 332] width 238 height 16
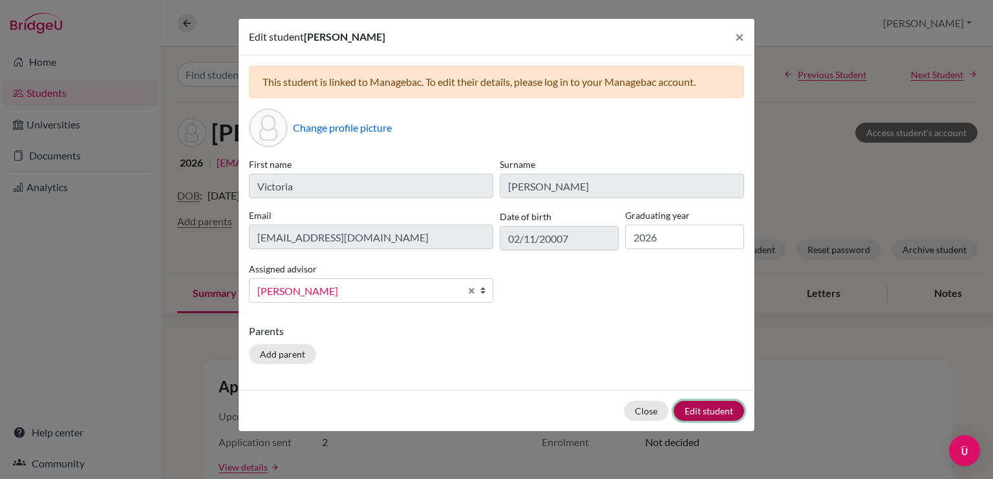
click at [721, 412] on button "Edit student" at bounding box center [708, 411] width 70 height 20
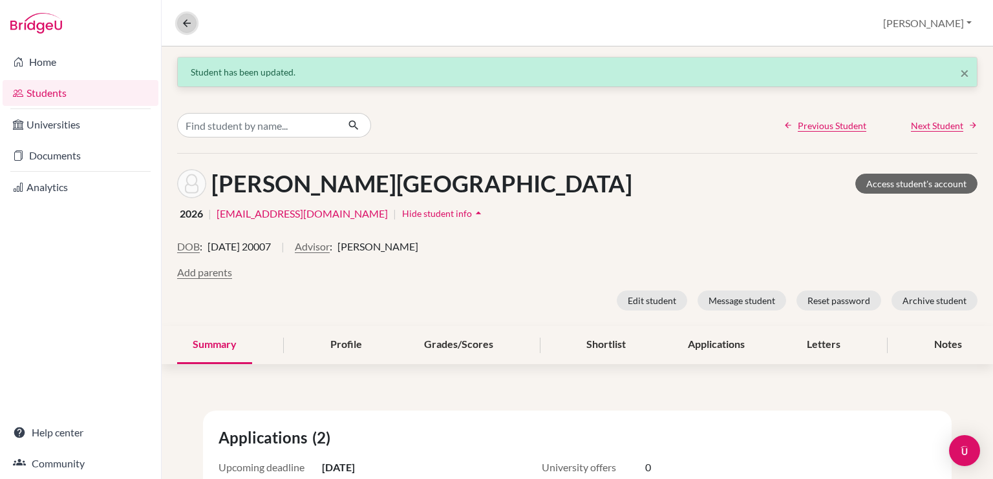
click at [183, 28] on icon at bounding box center [187, 23] width 12 height 12
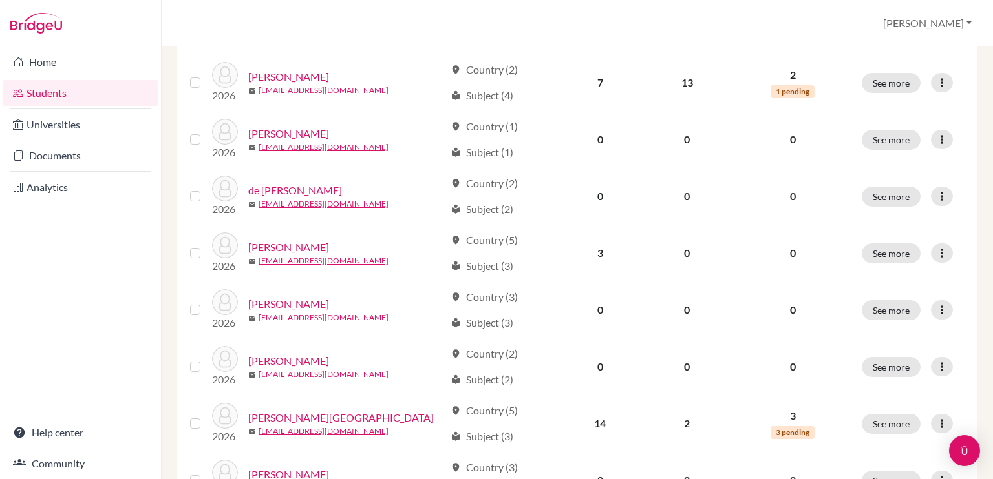
scroll to position [428, 0]
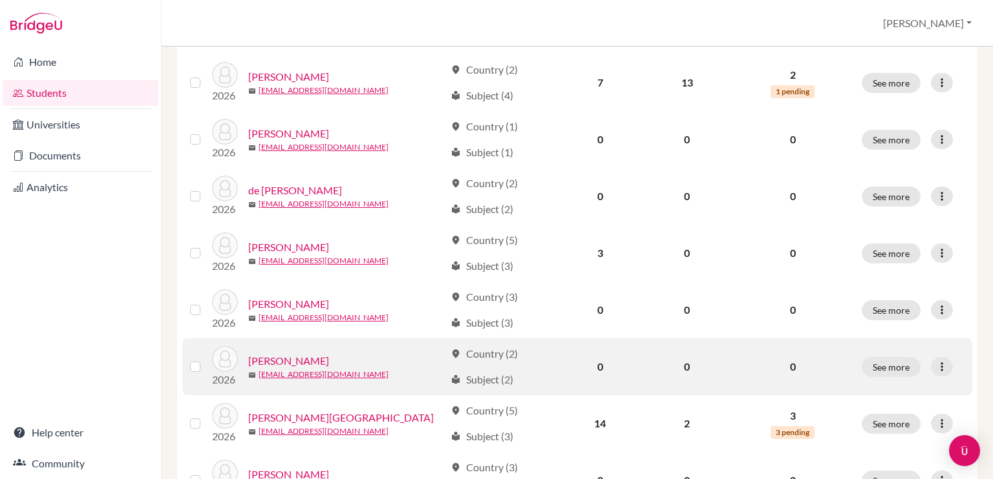
click at [300, 359] on link "Hammoud, Adam" at bounding box center [288, 361] width 81 height 16
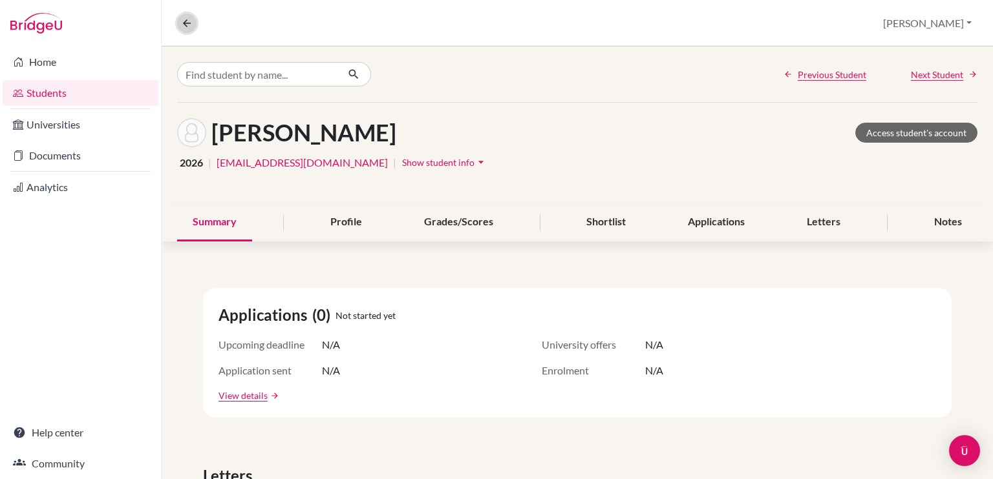
click at [191, 20] on icon at bounding box center [187, 23] width 12 height 12
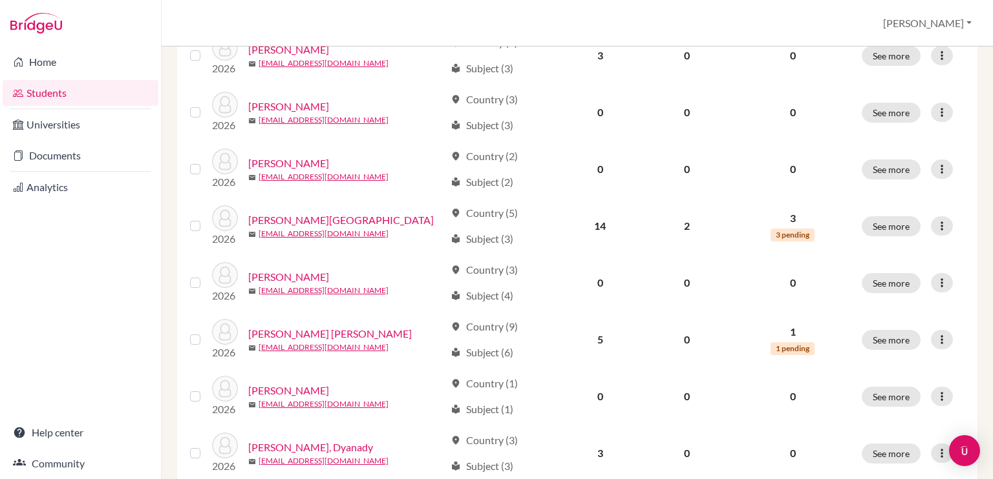
scroll to position [633, 0]
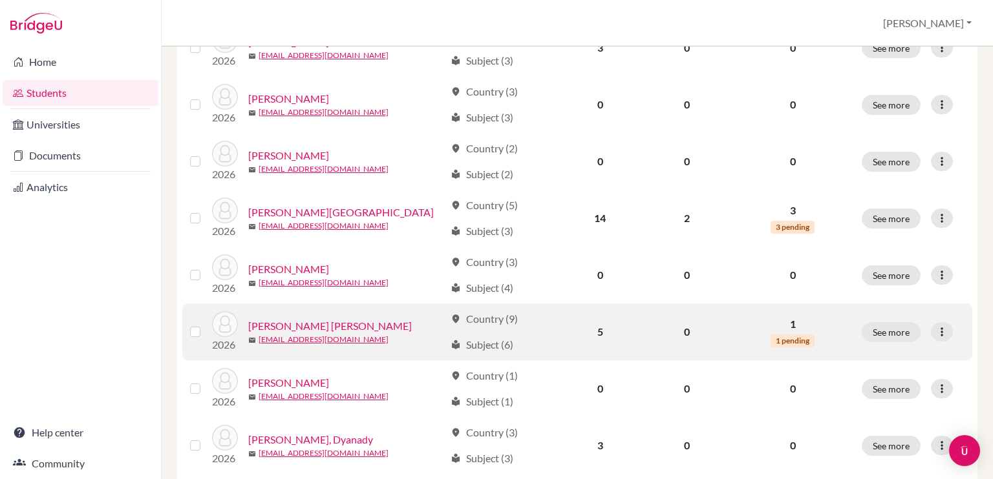
click at [320, 328] on link "Herrera Lopez, Isabella" at bounding box center [329, 327] width 163 height 16
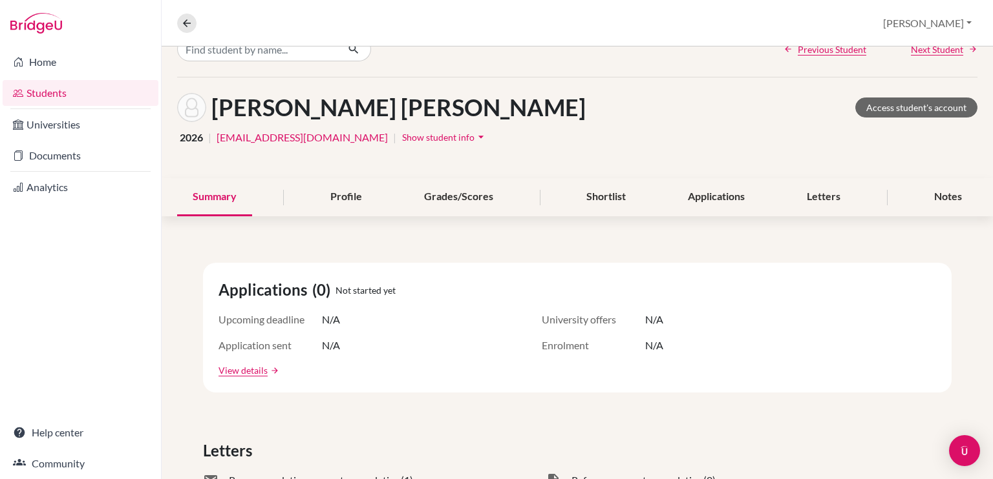
scroll to position [25, 0]
click at [402, 134] on span "Show student info" at bounding box center [438, 137] width 72 height 11
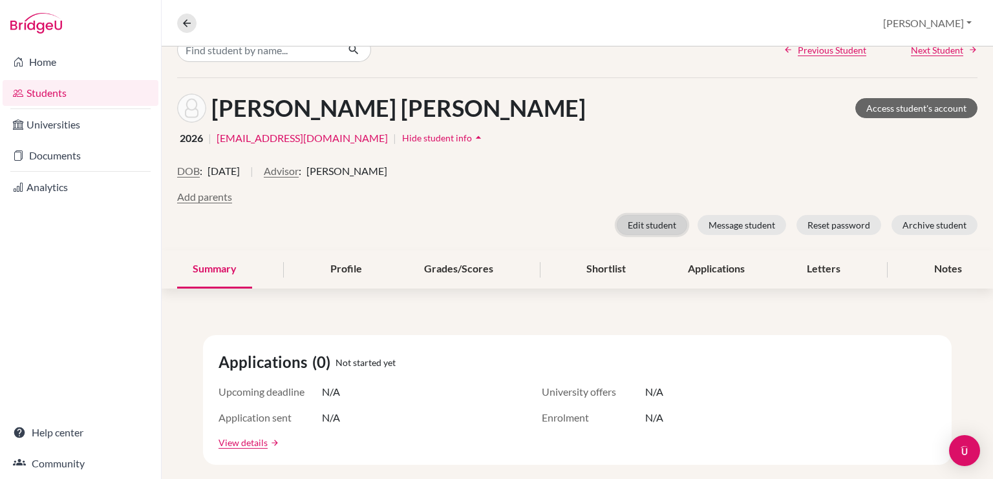
click at [632, 220] on button "Edit student" at bounding box center [651, 225] width 70 height 20
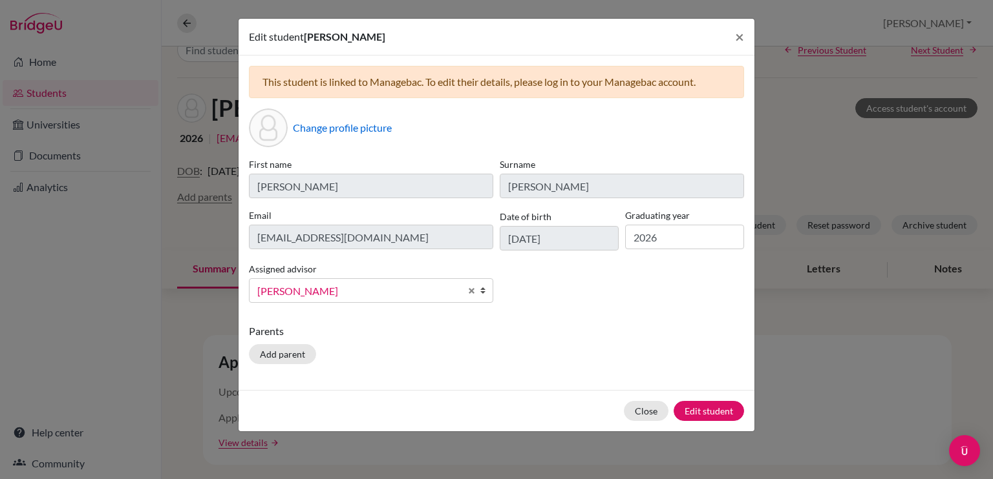
click at [339, 289] on span "Wilson, Carmem" at bounding box center [358, 291] width 203 height 17
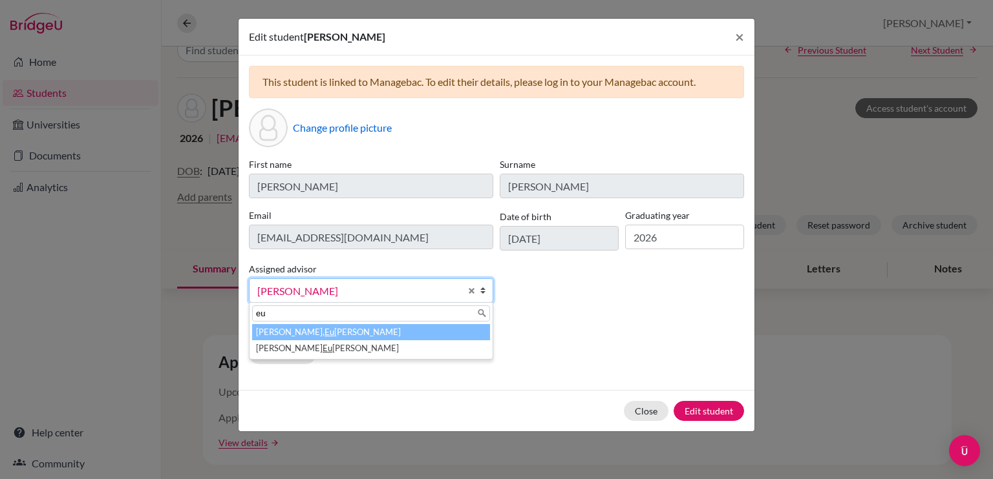
scroll to position [0, 0]
type input "euge"
click at [350, 337] on li "Lafee, Euge nia" at bounding box center [371, 332] width 238 height 16
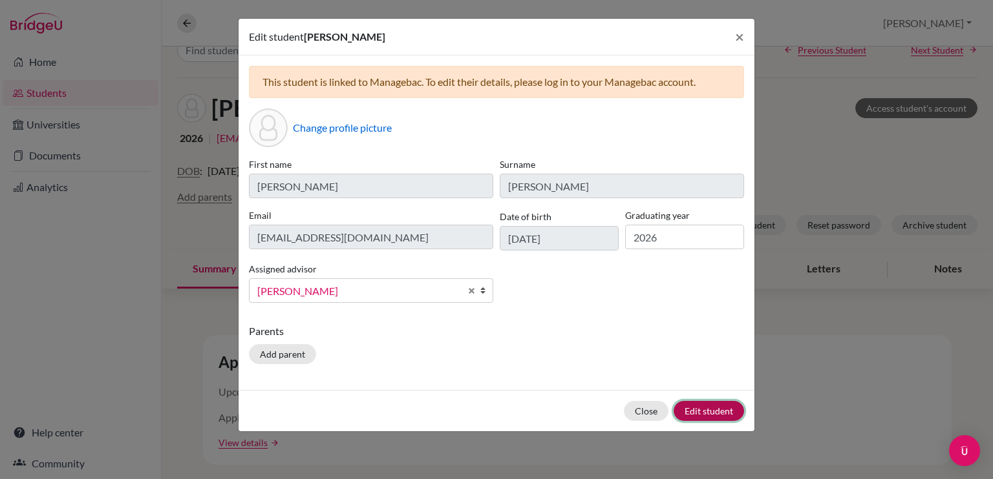
click at [701, 412] on button "Edit student" at bounding box center [708, 411] width 70 height 20
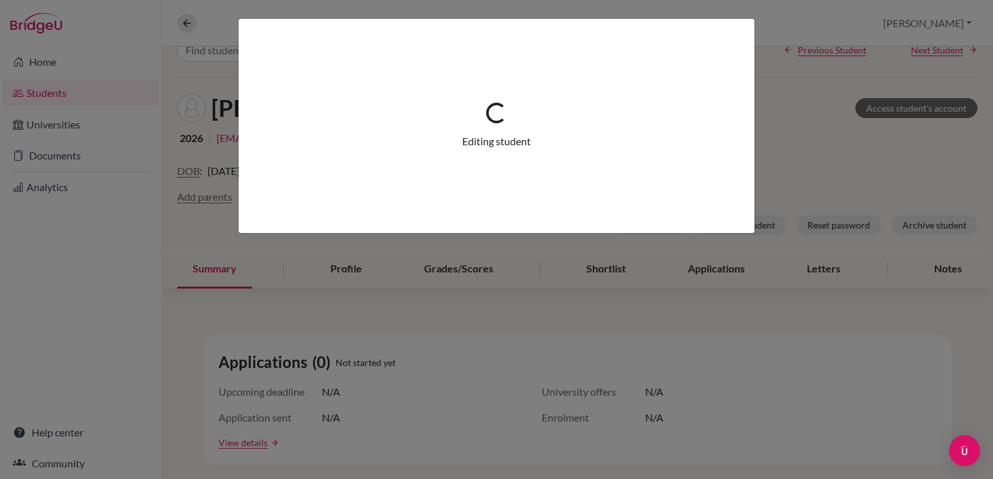
scroll to position [75, 0]
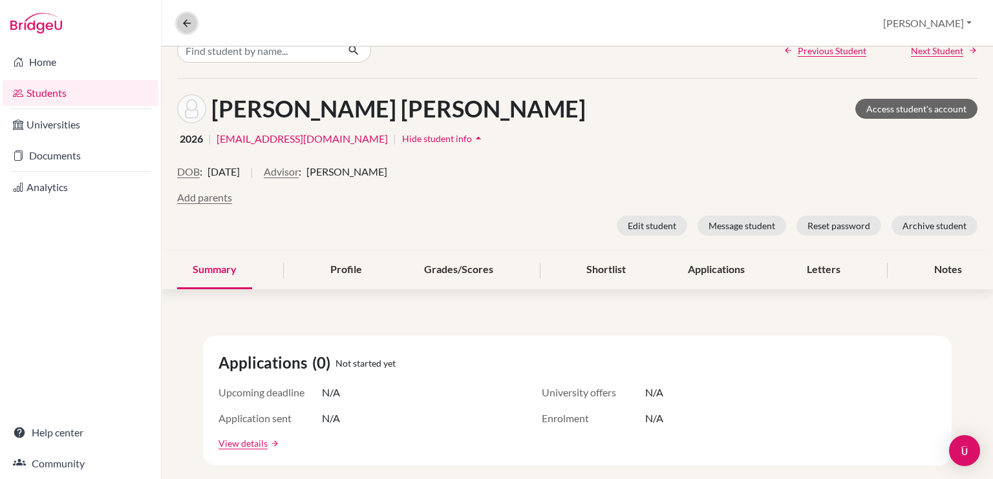
click at [188, 26] on icon at bounding box center [187, 23] width 12 height 12
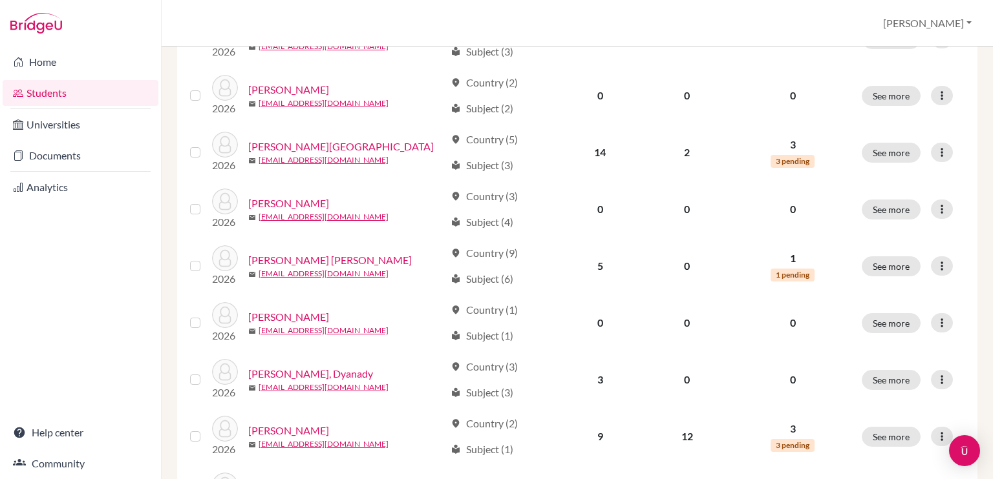
scroll to position [700, 0]
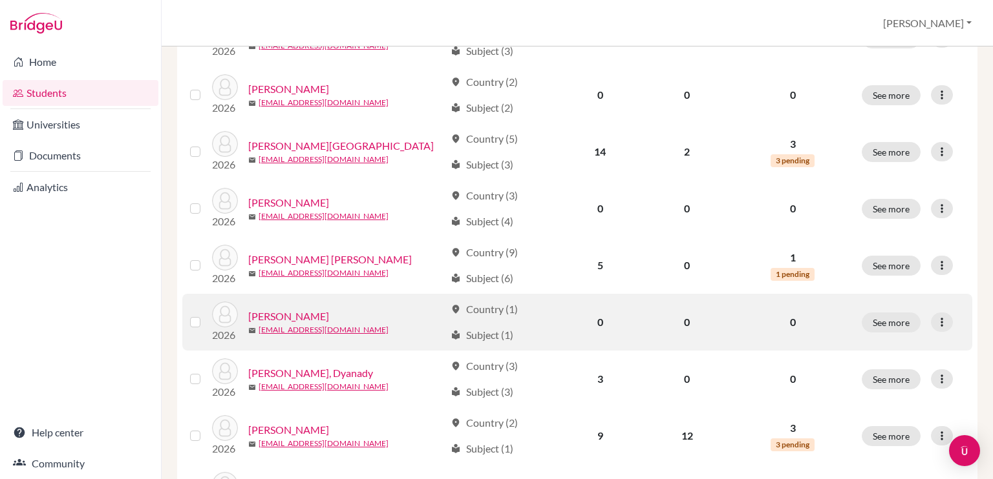
click at [304, 313] on link "Ibrahim, Giselle" at bounding box center [288, 317] width 81 height 16
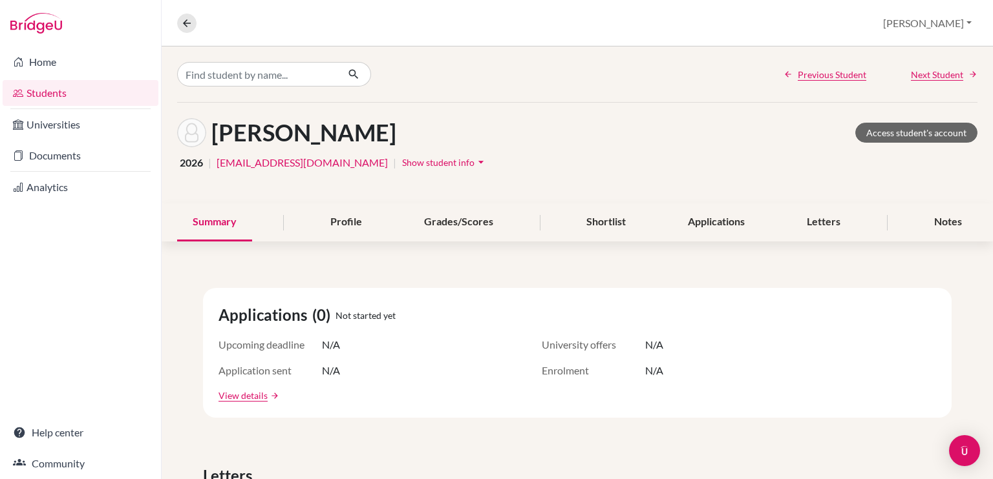
click at [402, 164] on span "Show student info" at bounding box center [438, 162] width 72 height 11
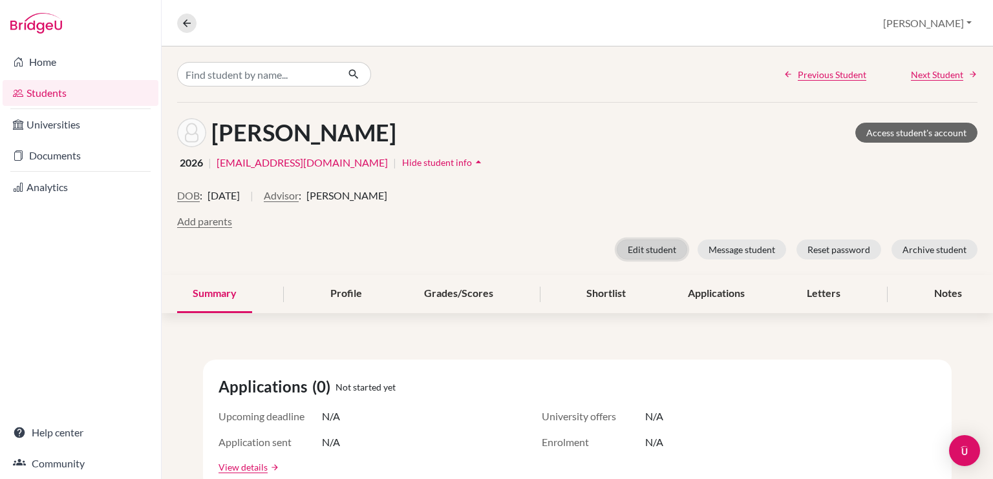
click at [646, 249] on button "Edit student" at bounding box center [651, 250] width 70 height 20
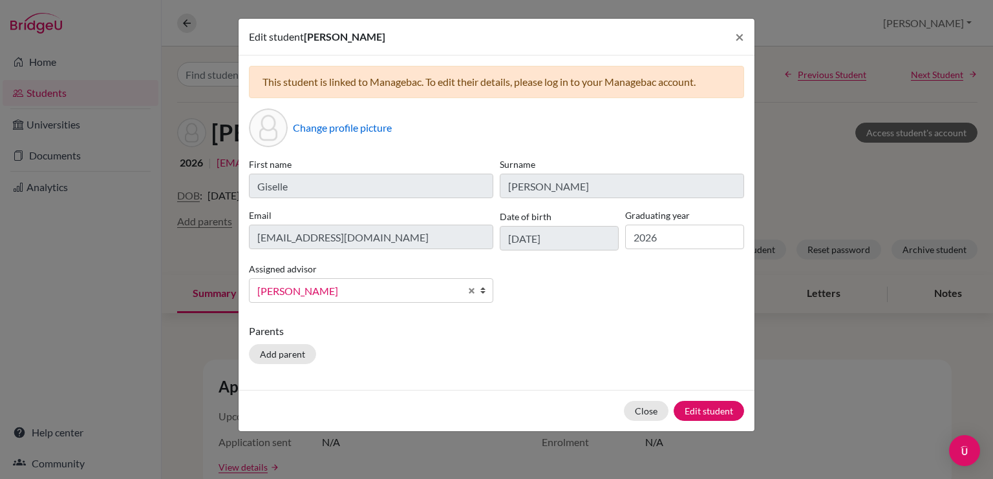
click at [397, 293] on span "Wilson, Carmem" at bounding box center [358, 291] width 203 height 17
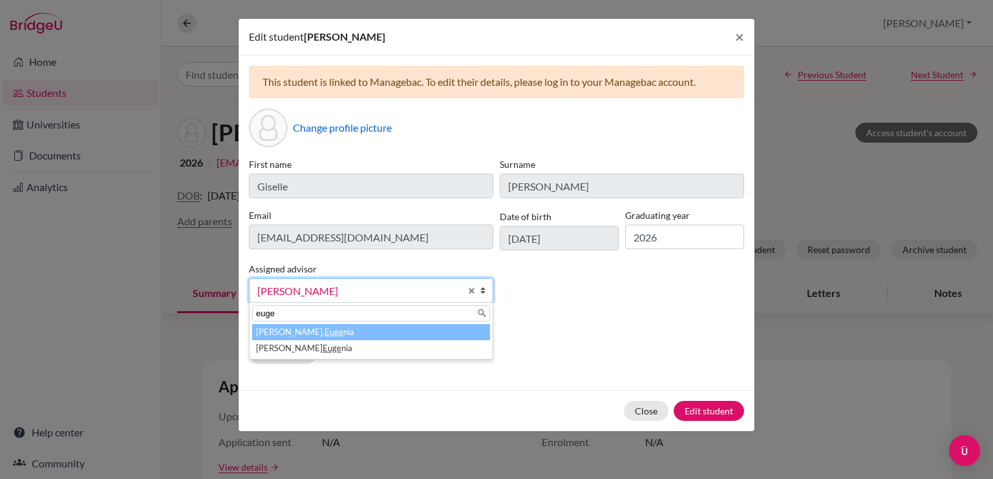
type input "euge"
click at [383, 331] on li "Lafee, Euge nia" at bounding box center [371, 332] width 238 height 16
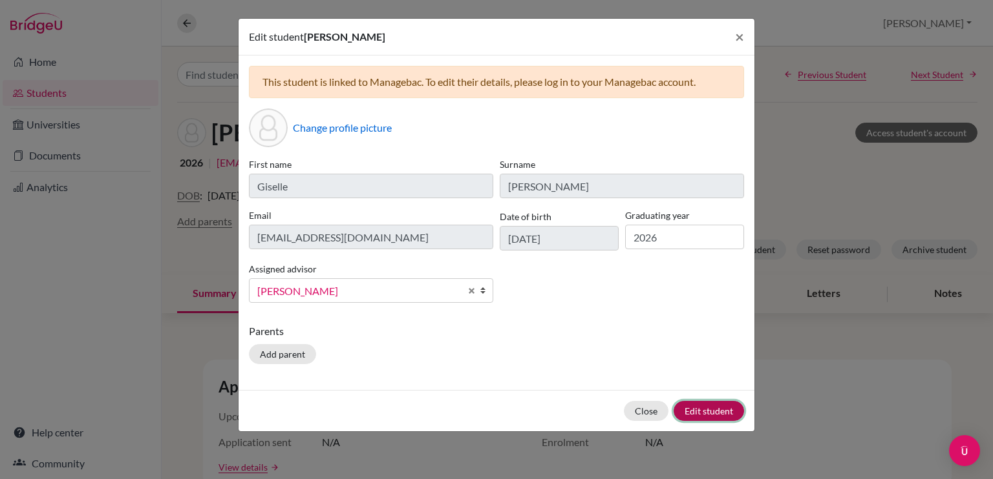
click at [711, 408] on button "Edit student" at bounding box center [708, 411] width 70 height 20
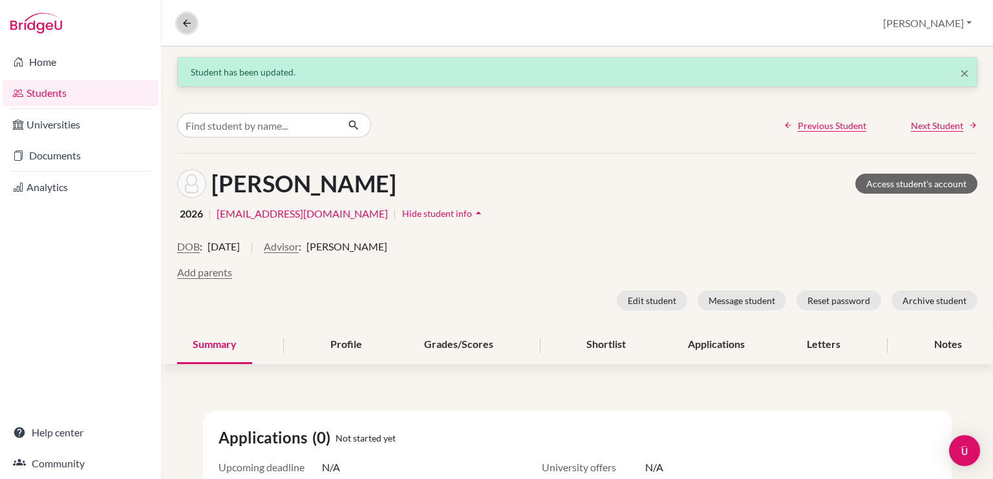
click at [193, 22] on button at bounding box center [186, 23] width 19 height 19
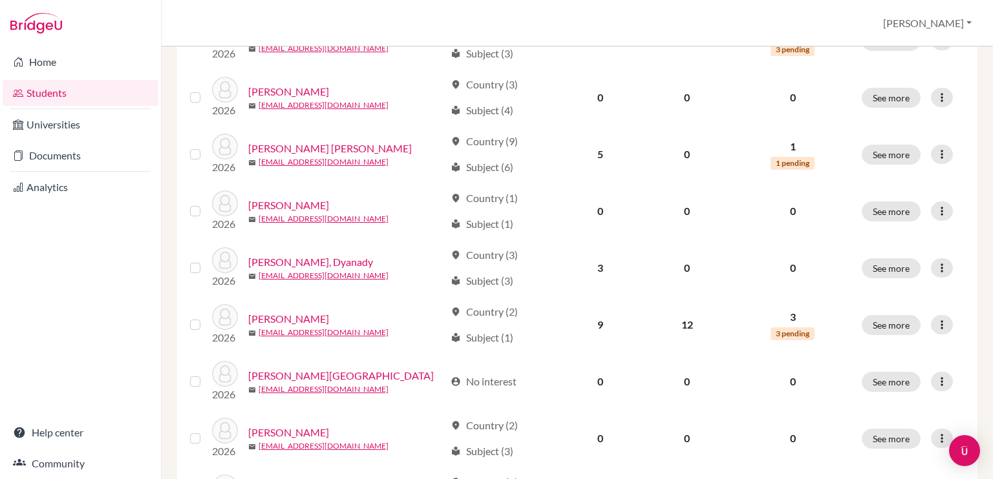
scroll to position [810, 0]
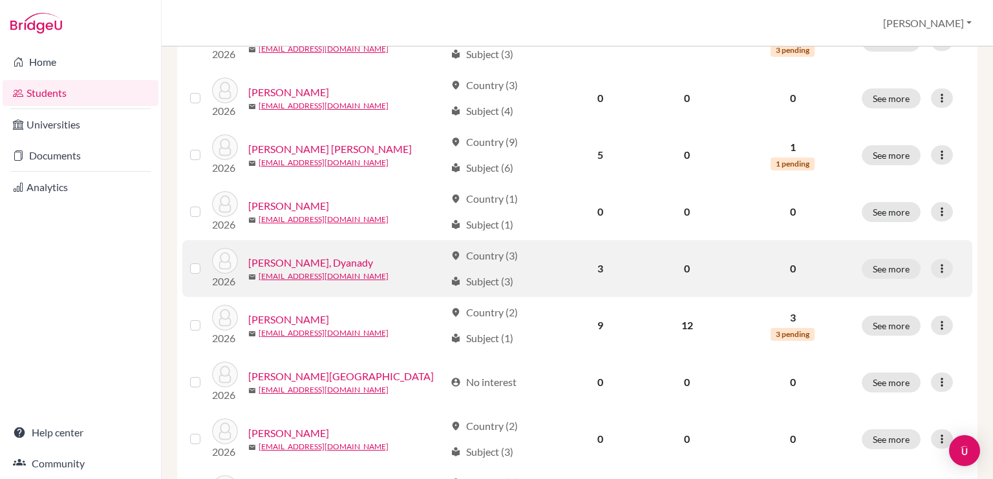
click at [308, 257] on link "Liendo, Dyanady" at bounding box center [310, 263] width 125 height 16
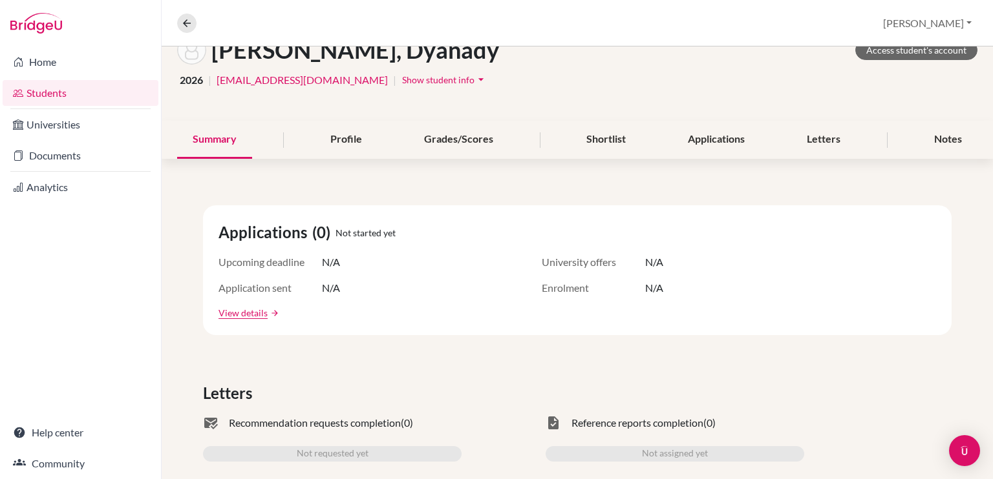
scroll to position [80, 0]
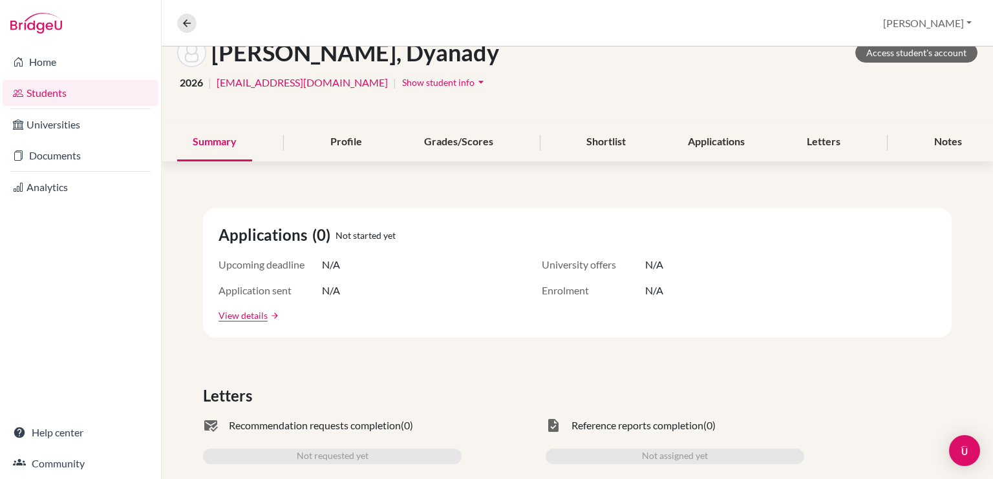
click at [417, 80] on span "Show student info" at bounding box center [438, 82] width 72 height 11
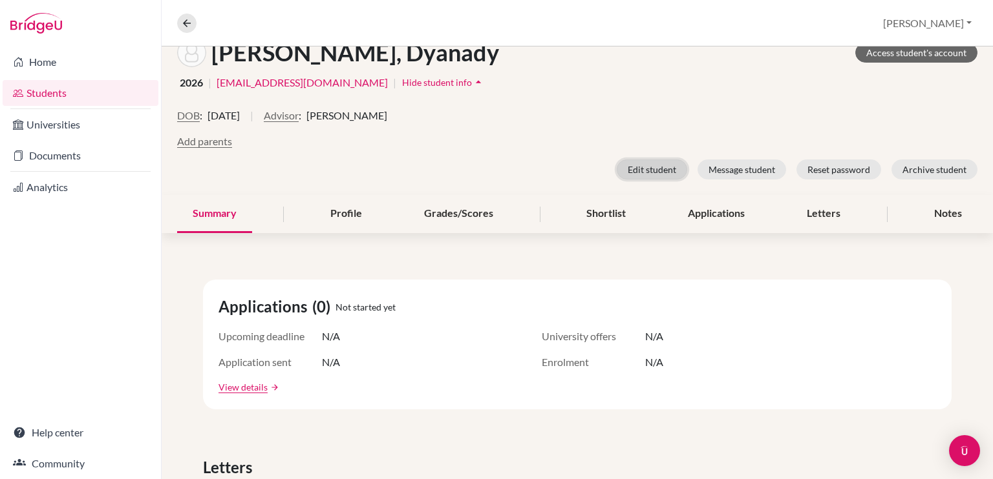
click at [655, 162] on button "Edit student" at bounding box center [651, 170] width 70 height 20
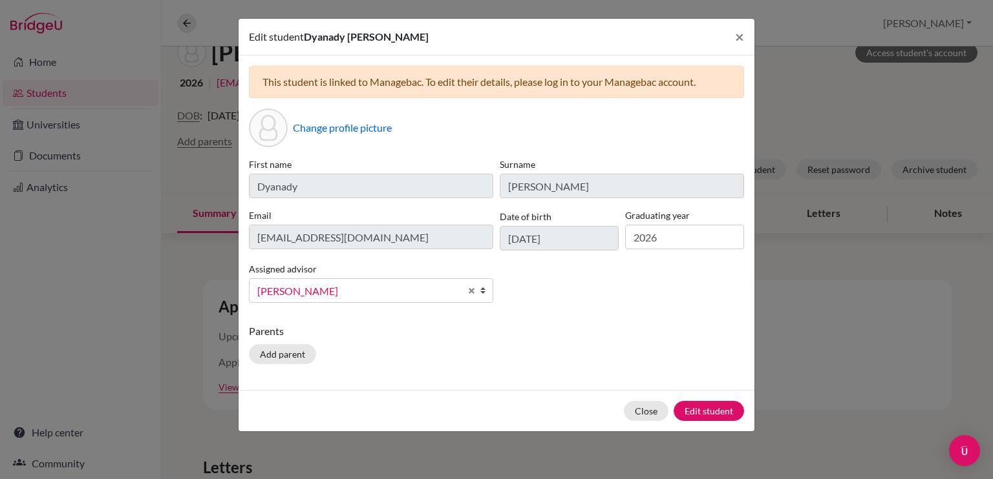
scroll to position [297, 0]
click at [423, 280] on link "Wilson, Carmem" at bounding box center [371, 291] width 244 height 25
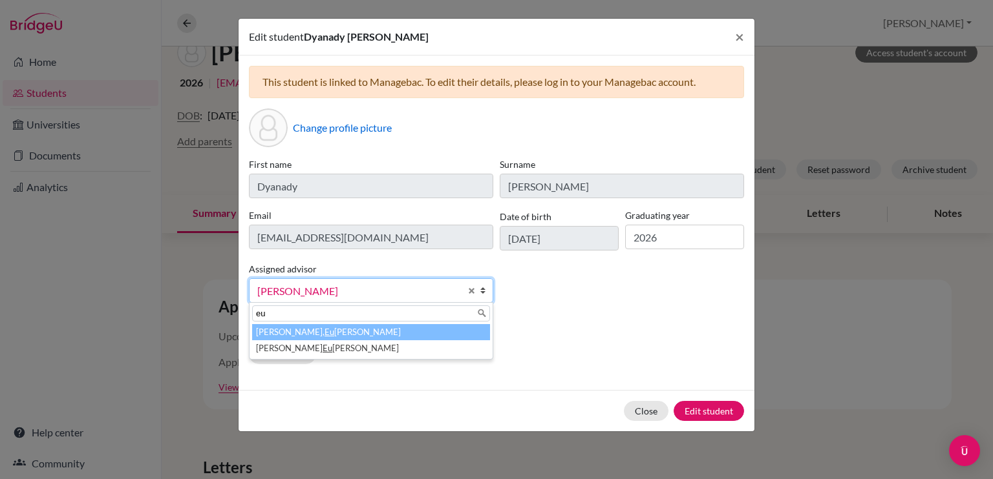
scroll to position [0, 0]
type input "euge"
click at [390, 332] on li "Lafee, Euge nia" at bounding box center [371, 332] width 238 height 16
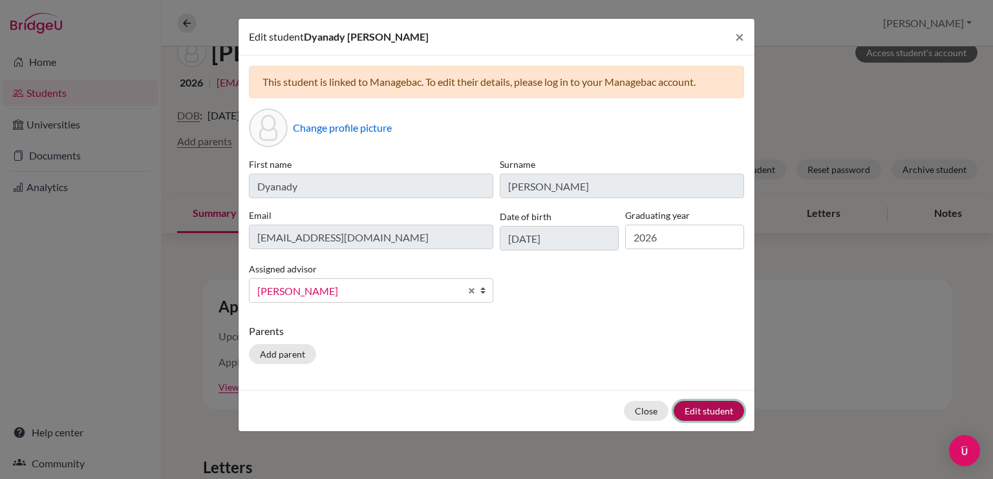
click at [706, 414] on button "Edit student" at bounding box center [708, 411] width 70 height 20
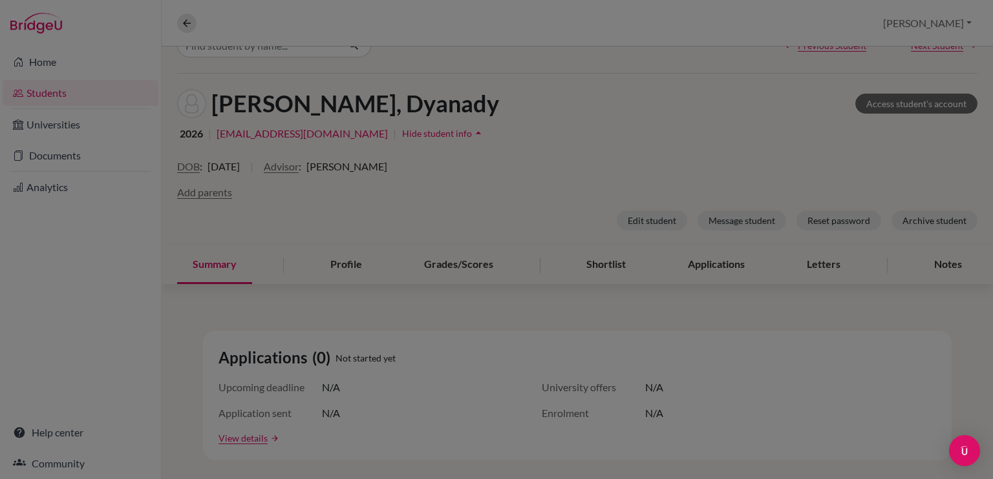
scroll to position [131, 0]
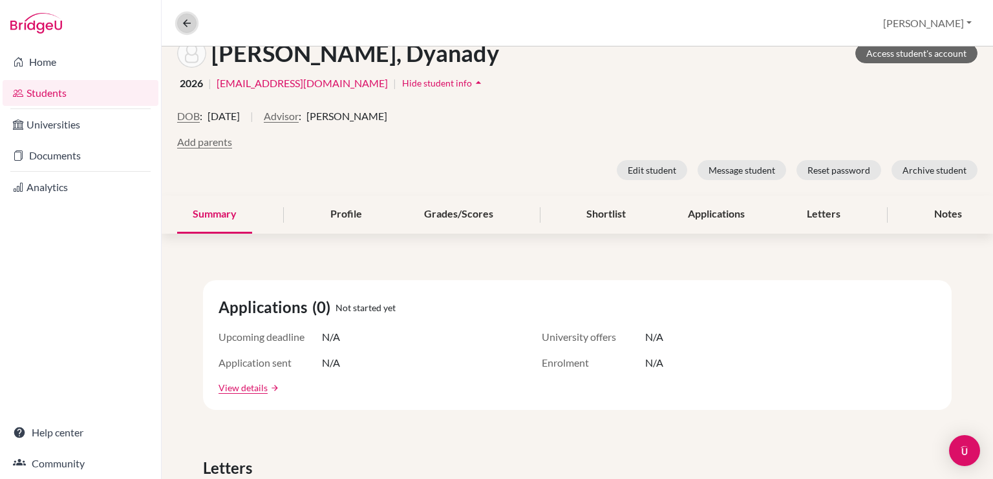
click at [190, 17] on icon at bounding box center [187, 23] width 12 height 12
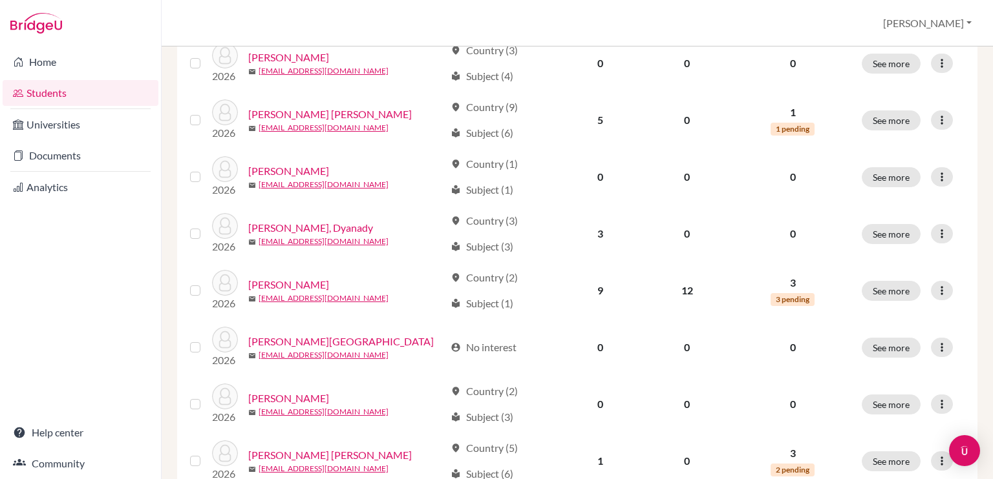
scroll to position [848, 0]
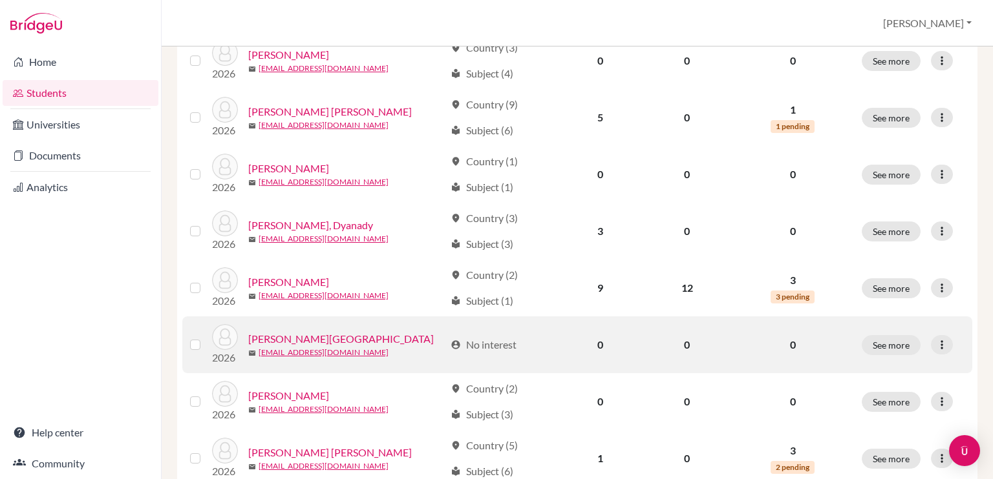
click at [297, 340] on link "Navas, Sofia" at bounding box center [340, 340] width 185 height 16
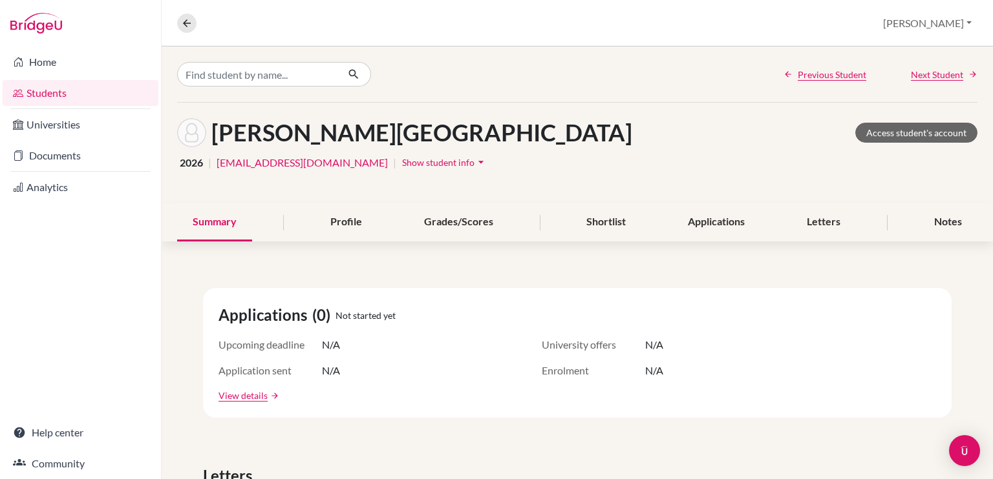
click at [402, 161] on span "Show student info" at bounding box center [438, 162] width 72 height 11
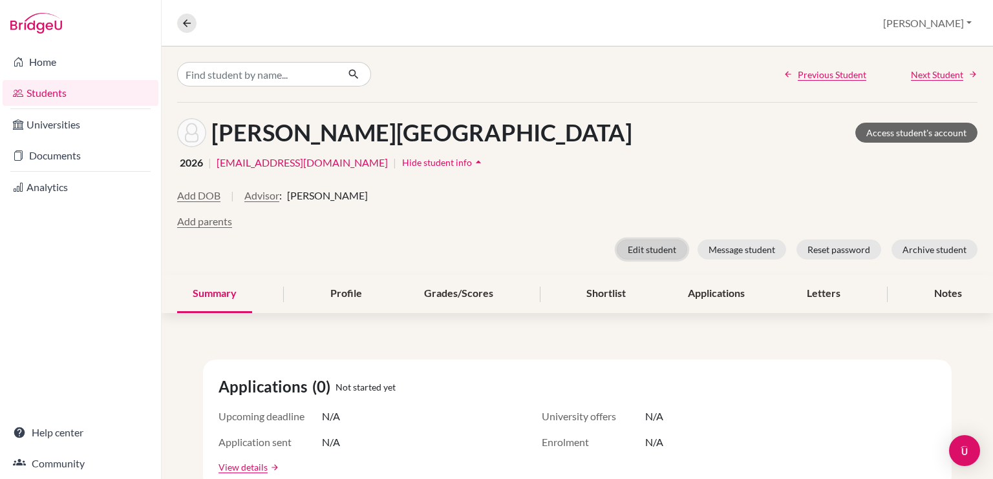
click at [646, 253] on button "Edit student" at bounding box center [651, 250] width 70 height 20
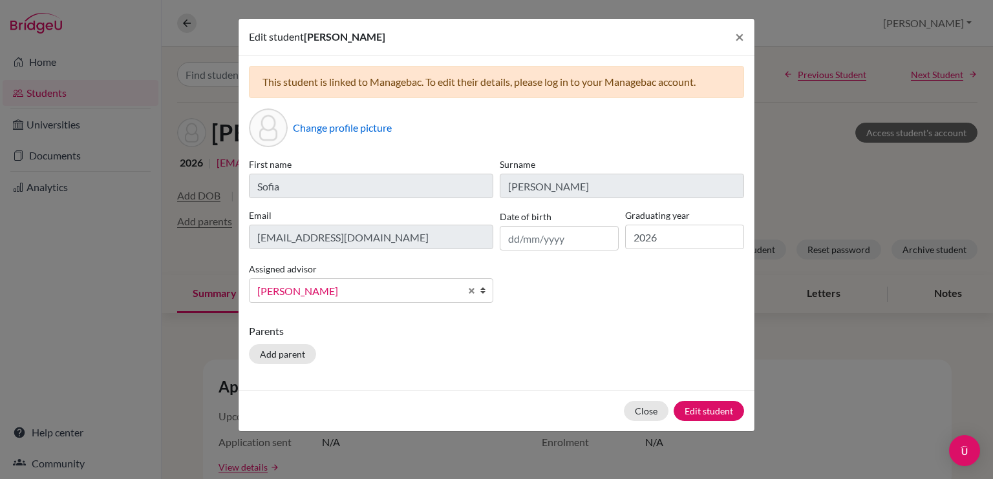
click at [359, 294] on span "Wilson, Carmem" at bounding box center [358, 291] width 203 height 17
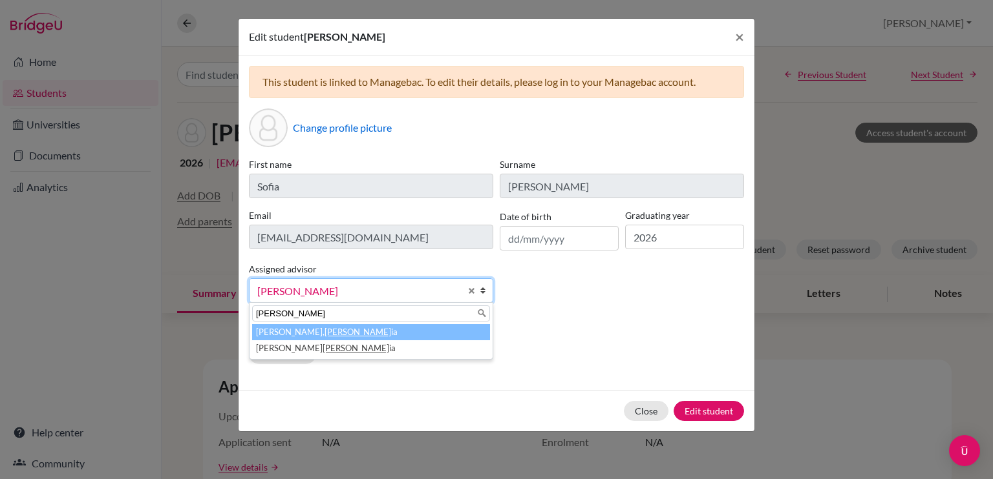
type input "eugen"
click at [354, 330] on li "Lafee, Eugen ia" at bounding box center [371, 332] width 238 height 16
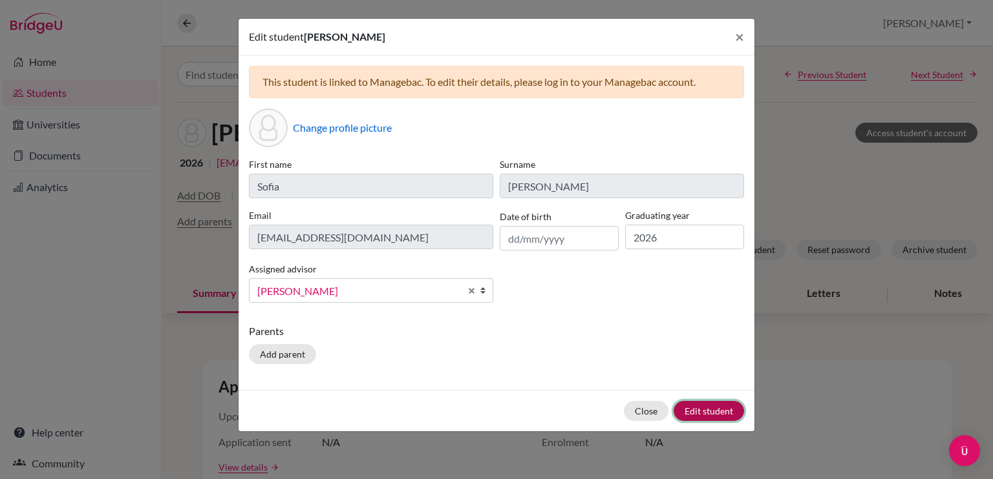
click at [696, 408] on button "Edit student" at bounding box center [708, 411] width 70 height 20
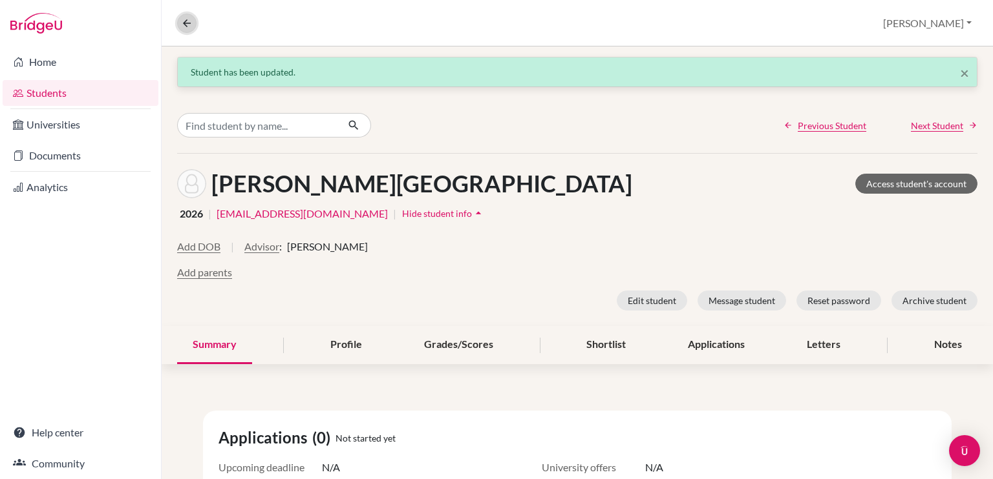
click at [182, 18] on icon at bounding box center [187, 23] width 12 height 12
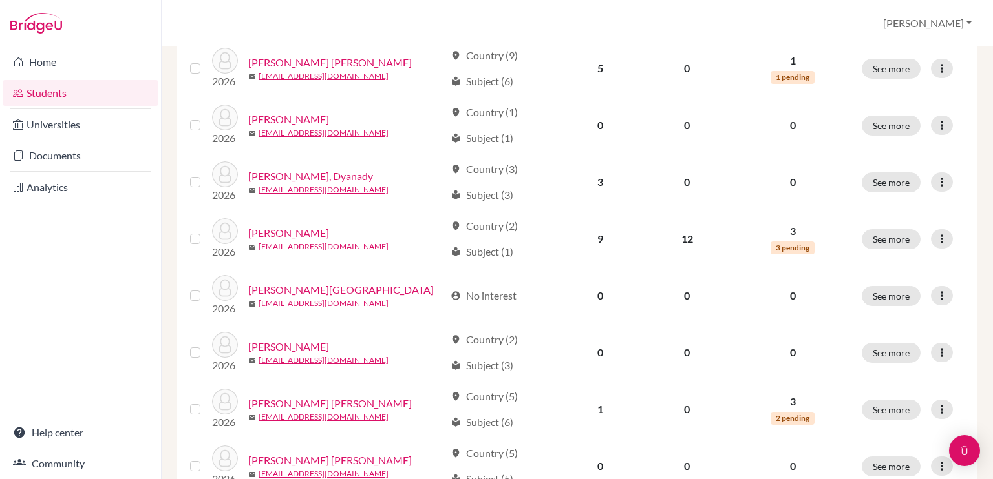
scroll to position [998, 0]
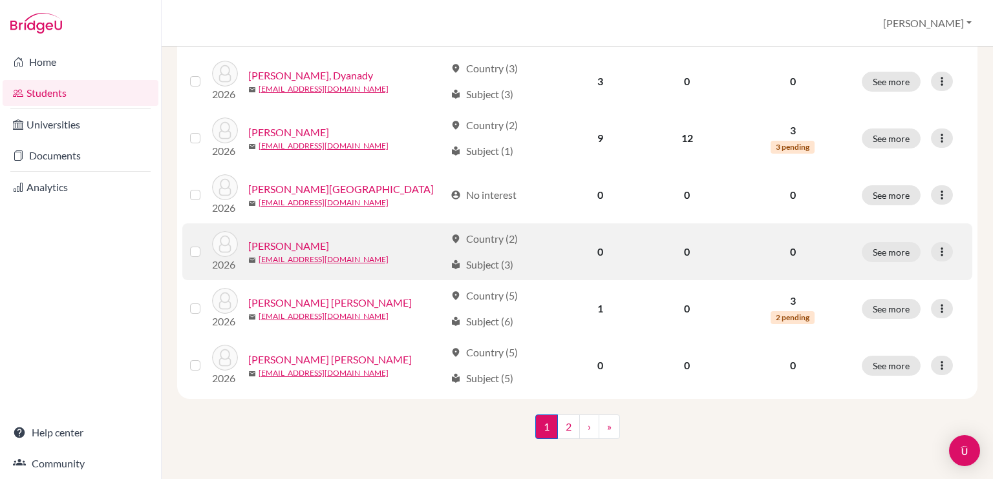
click at [310, 243] on link "Padilla, Letizia" at bounding box center [288, 246] width 81 height 16
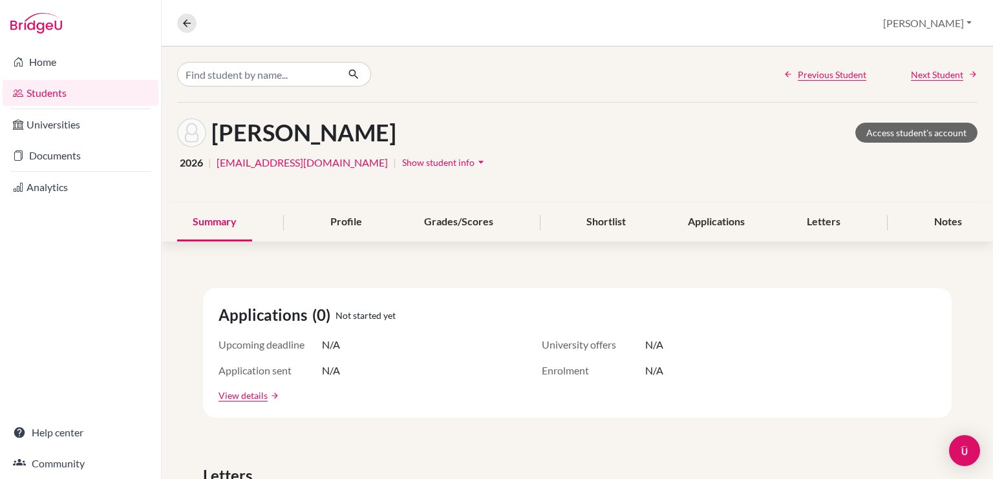
click at [406, 154] on button "Show student info arrow_drop_down" at bounding box center [444, 163] width 87 height 20
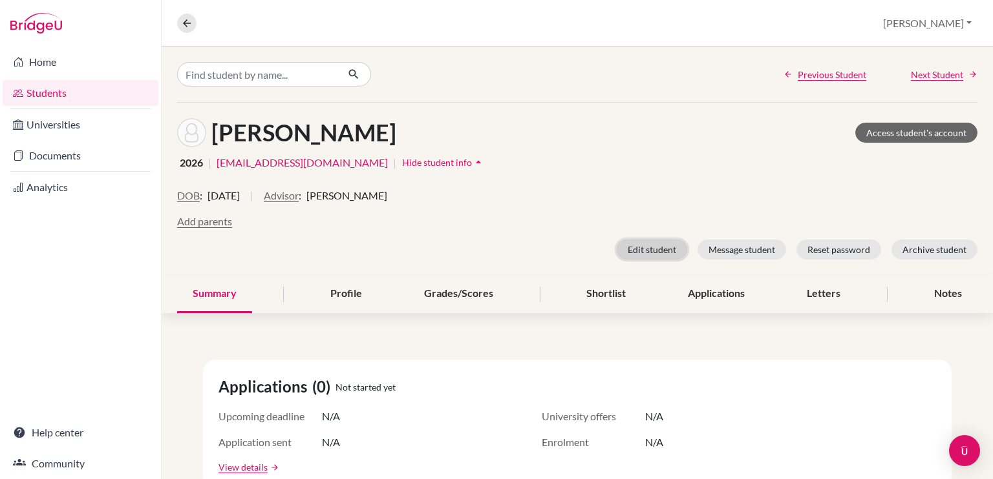
click at [662, 248] on button "Edit student" at bounding box center [651, 250] width 70 height 20
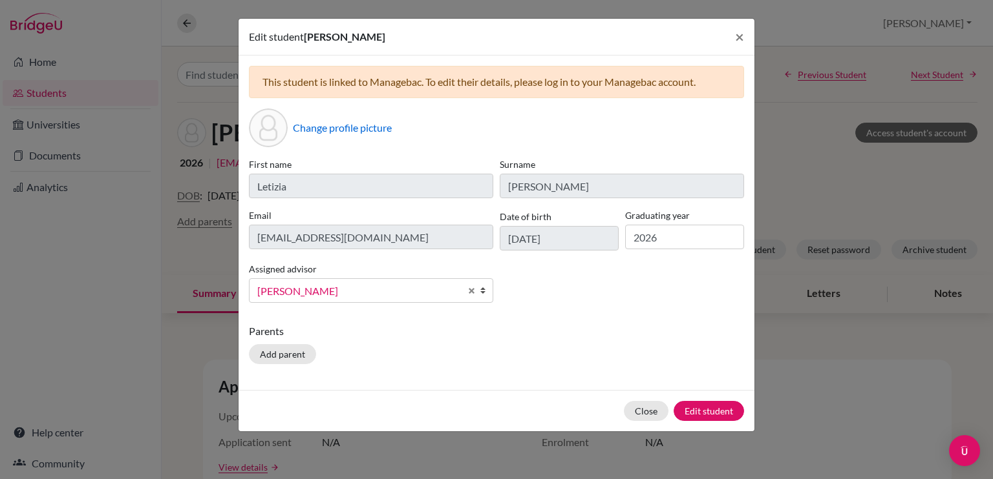
click at [369, 291] on span "Wilson, Carmem" at bounding box center [358, 291] width 203 height 17
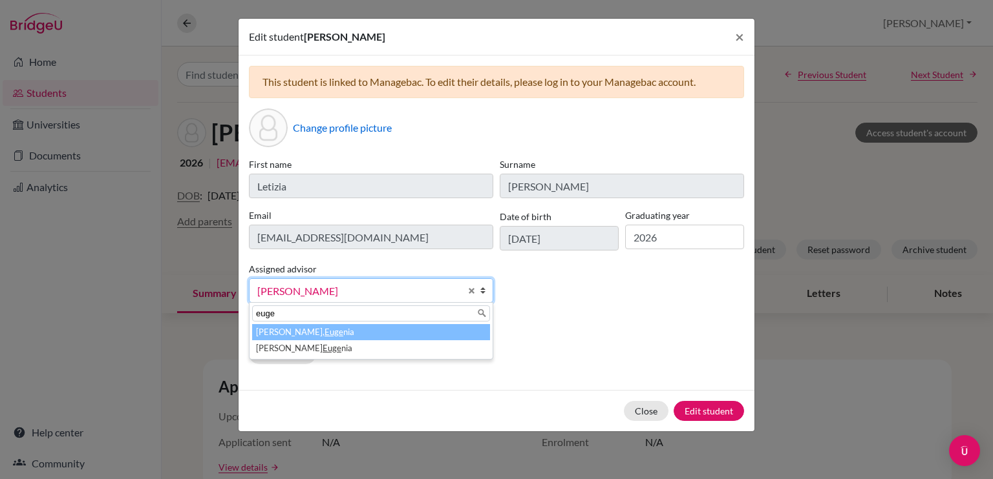
type input "euge"
click at [337, 332] on li "Lafee, Euge nia" at bounding box center [371, 332] width 238 height 16
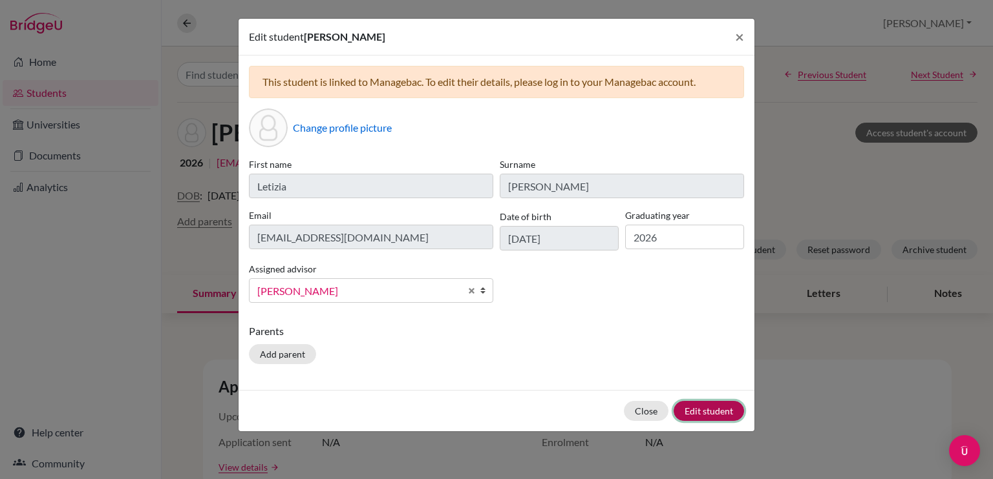
click at [706, 414] on button "Edit student" at bounding box center [708, 411] width 70 height 20
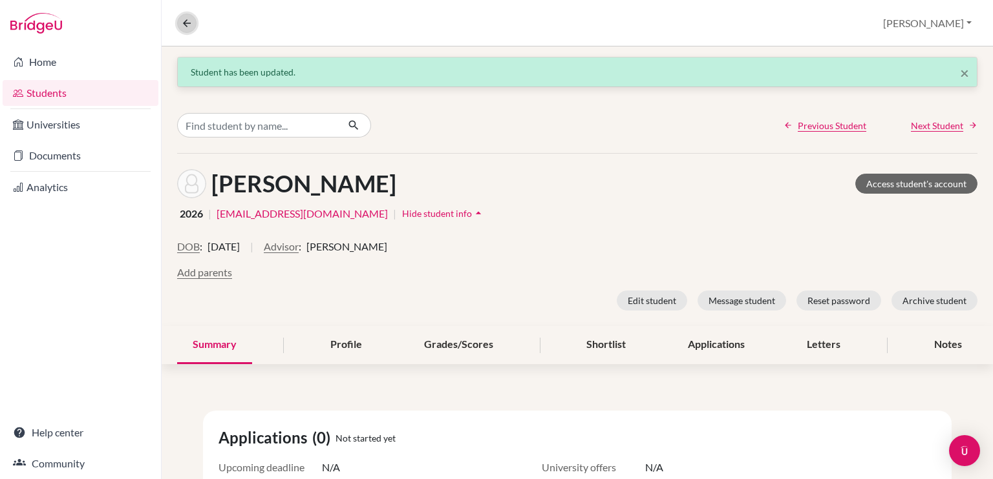
click at [185, 22] on icon at bounding box center [187, 23] width 12 height 12
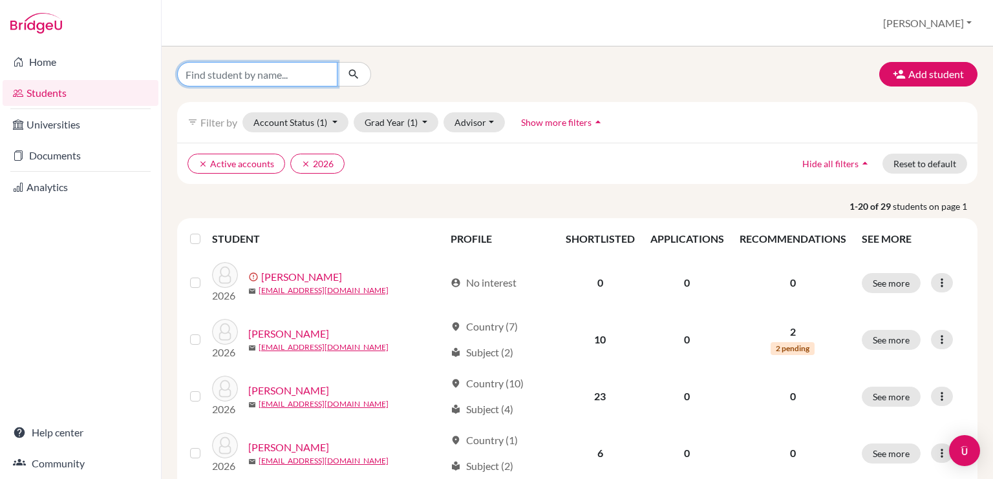
click at [268, 76] on input "Find student by name..." at bounding box center [257, 74] width 160 height 25
type input "vazquez"
click button "submit" at bounding box center [354, 74] width 34 height 25
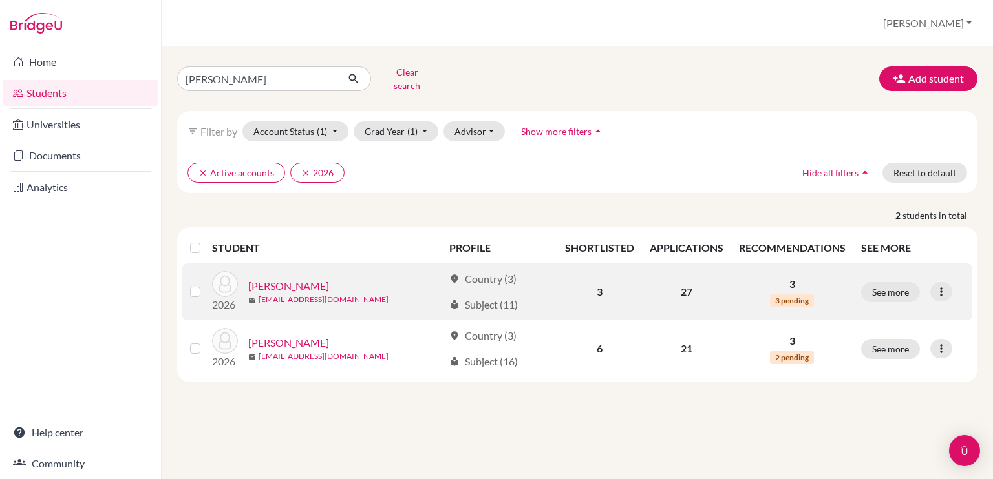
click at [305, 279] on link "[PERSON_NAME]" at bounding box center [288, 287] width 81 height 16
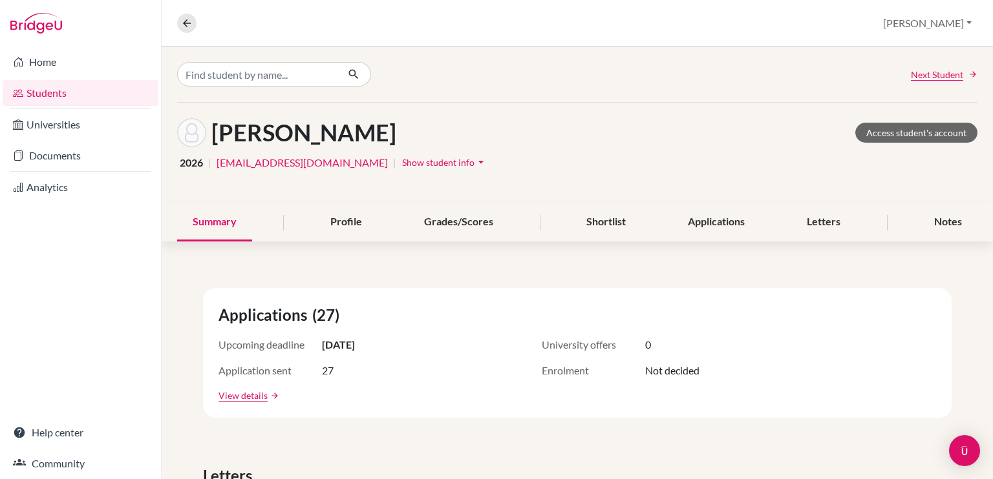
click at [402, 163] on span "Show student info" at bounding box center [438, 162] width 72 height 11
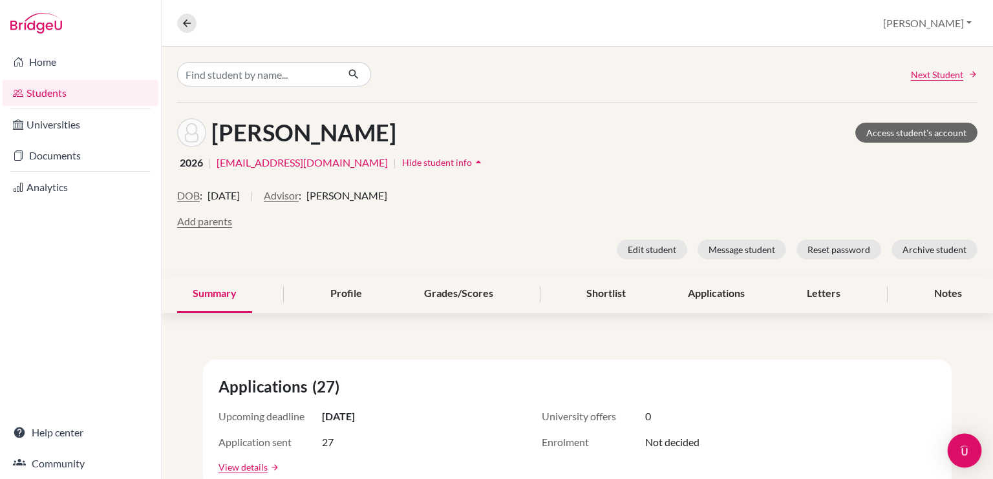
click at [970, 450] on img "Open Intercom Messenger" at bounding box center [964, 451] width 17 height 17
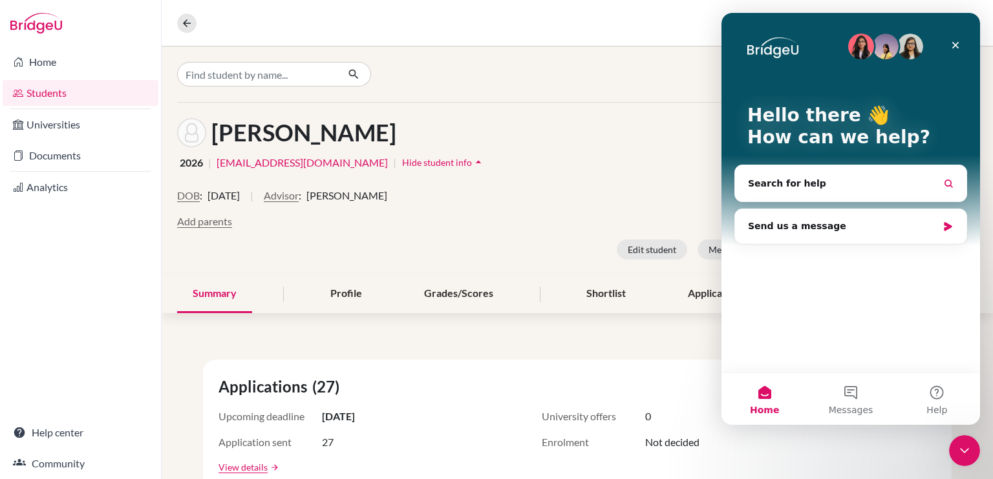
click at [810, 49] on div "Intercom messenger" at bounding box center [850, 47] width 207 height 26
click at [832, 227] on div "Send us a message" at bounding box center [842, 227] width 189 height 14
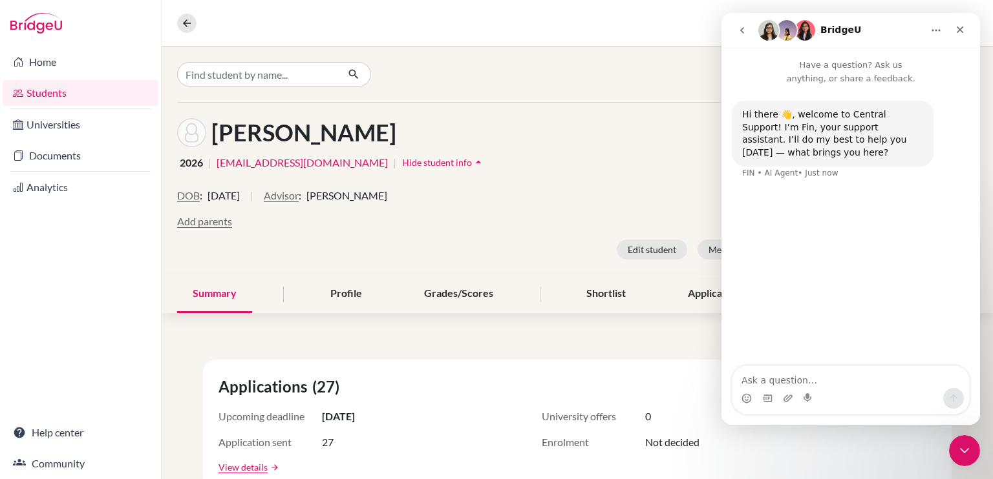
click at [793, 379] on textarea "Ask a question…" at bounding box center [850, 377] width 237 height 22
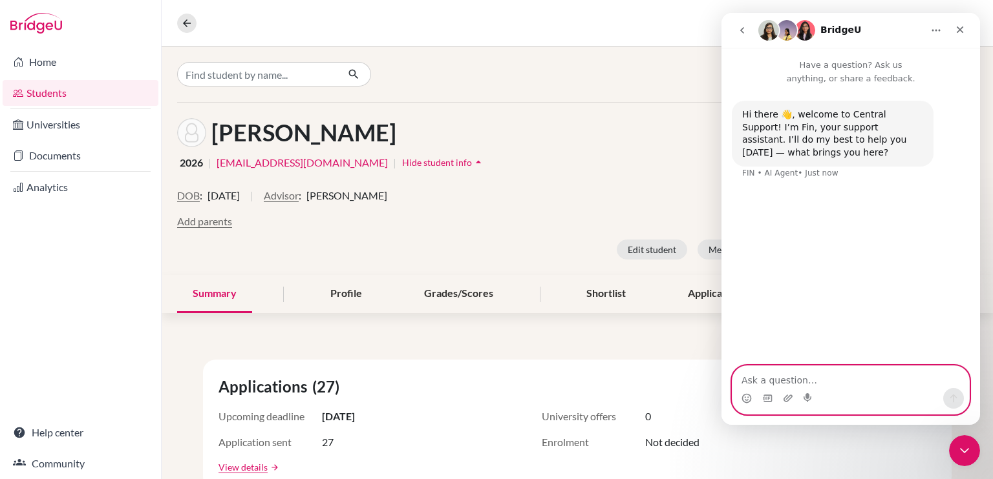
click at [821, 379] on textarea "Ask a question…" at bounding box center [850, 377] width 237 height 22
paste textarea "Hello Federico, Hope you are well. First, I want to thank you for your constant…"
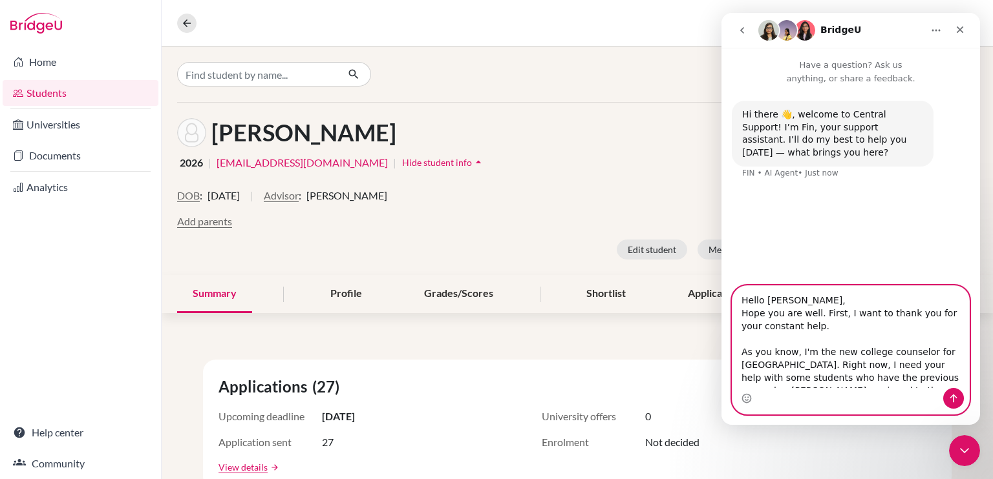
drag, startPoint x: 806, startPoint y: 328, endPoint x: 764, endPoint y: 305, distance: 48.0
click at [764, 305] on textarea "Hello Federico, Hope you are well. First, I want to thank you for your constant…" at bounding box center [850, 337] width 237 height 102
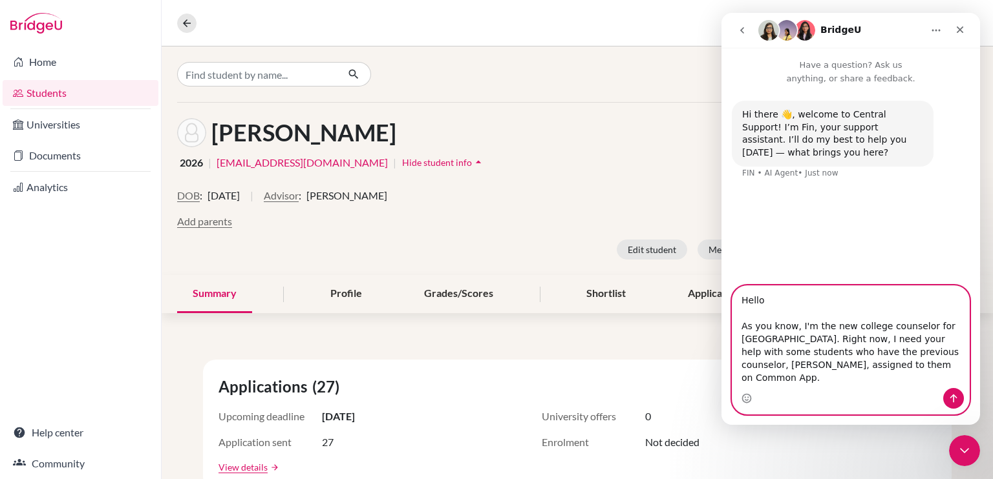
drag, startPoint x: 795, startPoint y: 331, endPoint x: 726, endPoint y: 330, distance: 69.1
click at [726, 330] on div "Hello As you know, I'm the new college counselor for Escuela Campo Alegre. Righ…" at bounding box center [850, 350] width 258 height 129
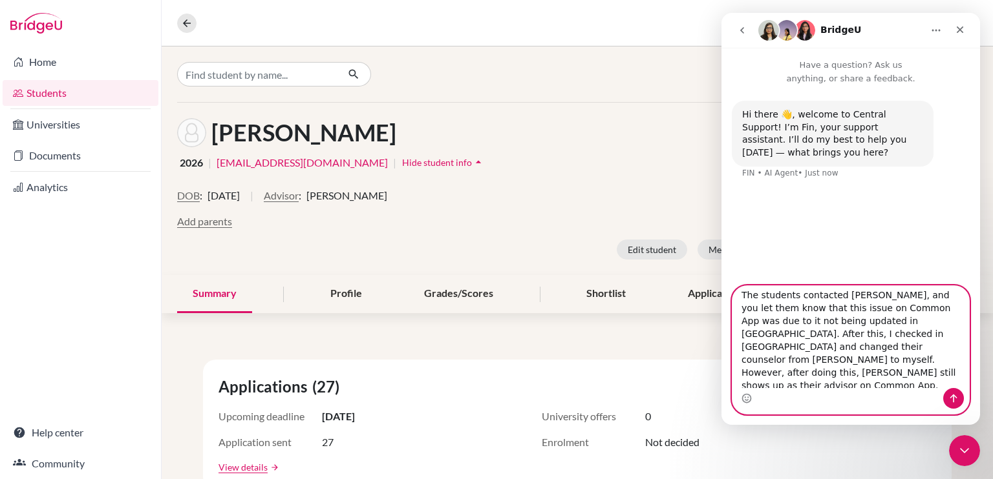
scroll to position [114, 0]
drag, startPoint x: 761, startPoint y: 356, endPoint x: 812, endPoint y: 366, distance: 52.7
click at [812, 366] on textarea "Hello I'm the new college counselor for Escuela Campo Alegre. Right now, I need…" at bounding box center [850, 337] width 237 height 102
click at [850, 369] on textarea "Hello I'm the new college counselor for Escuela Campo Alegre. Right now, I need…" at bounding box center [850, 337] width 237 height 102
drag, startPoint x: 906, startPoint y: 353, endPoint x: 909, endPoint y: 384, distance: 31.2
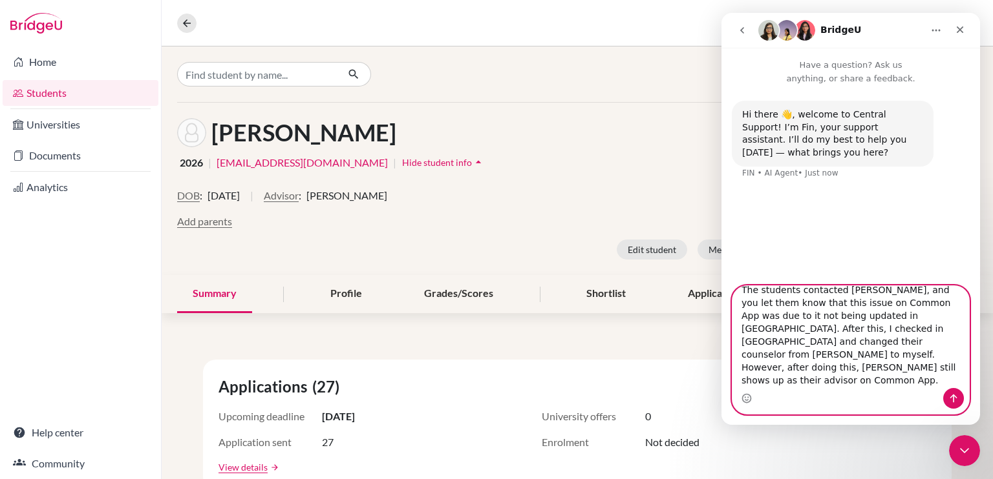
click at [909, 384] on textarea "Hello I'm the new college counselor for Escuela Campo Alegre. Right now, I need…" at bounding box center [850, 337] width 237 height 102
type textarea "Hello I'm the new college counselor for Escuela Campo Alegre. Right now, I need…"
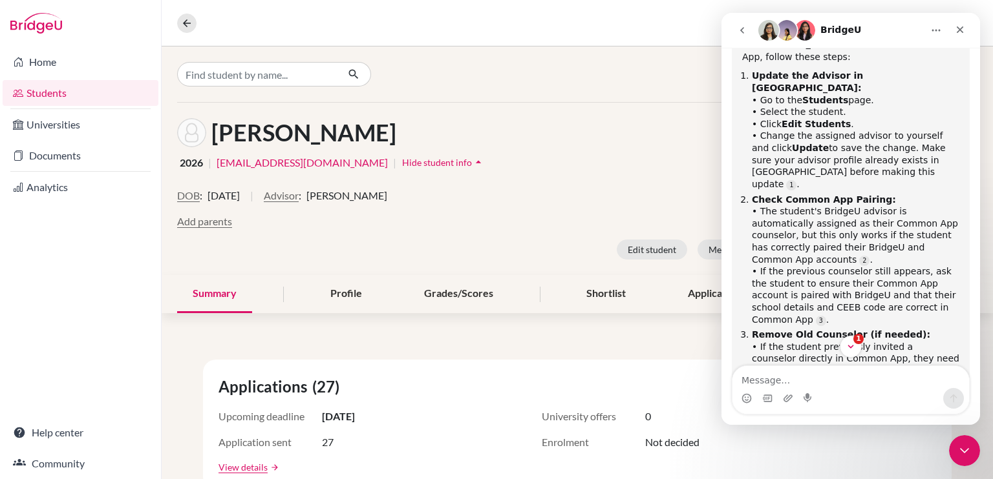
scroll to position [437, 0]
click at [894, 329] on li "Remove Old Counselor (if needed): • If the student previously invited a counsel…" at bounding box center [855, 389] width 207 height 120
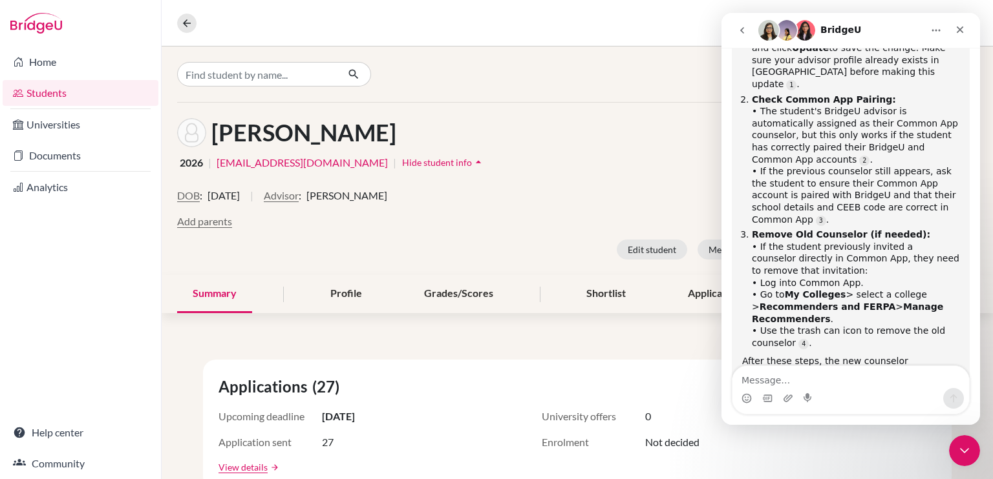
scroll to position [539, 0]
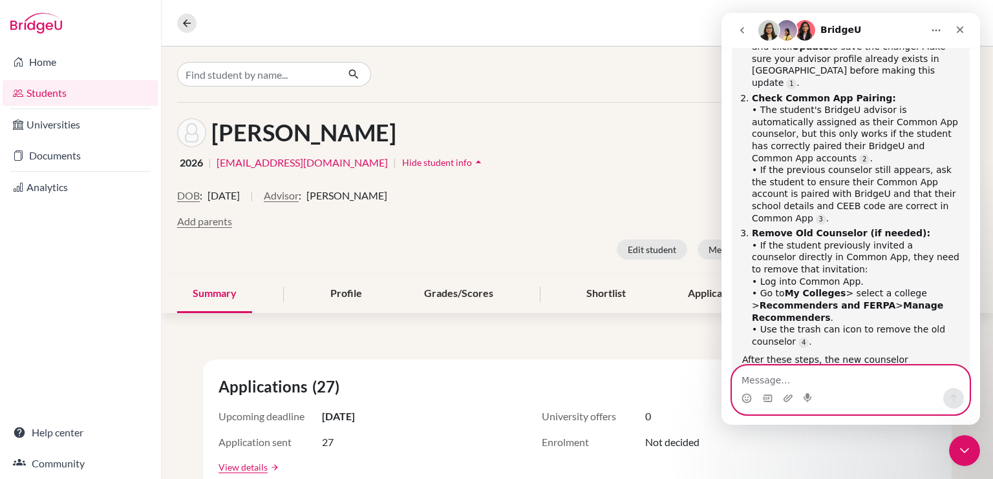
click at [812, 373] on textarea "Message…" at bounding box center [850, 377] width 237 height 22
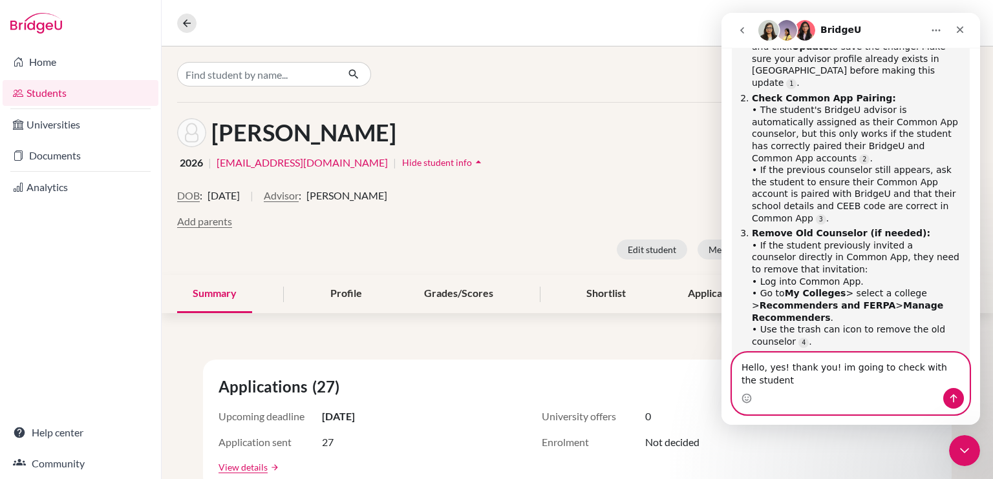
scroll to position [552, 0]
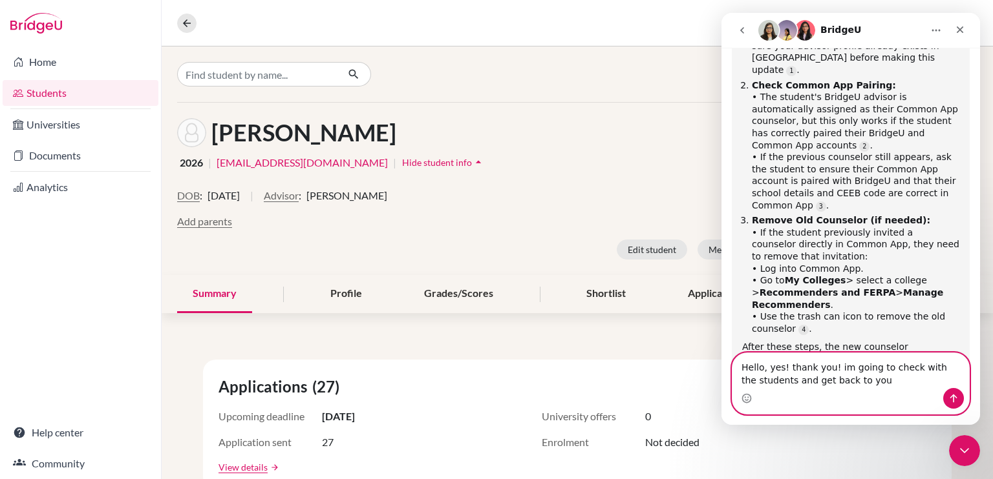
type textarea "Hello, yes! thank you! im going to check with the students and get back to you"
click at [952, 397] on icon "Send a message…" at bounding box center [953, 399] width 10 height 10
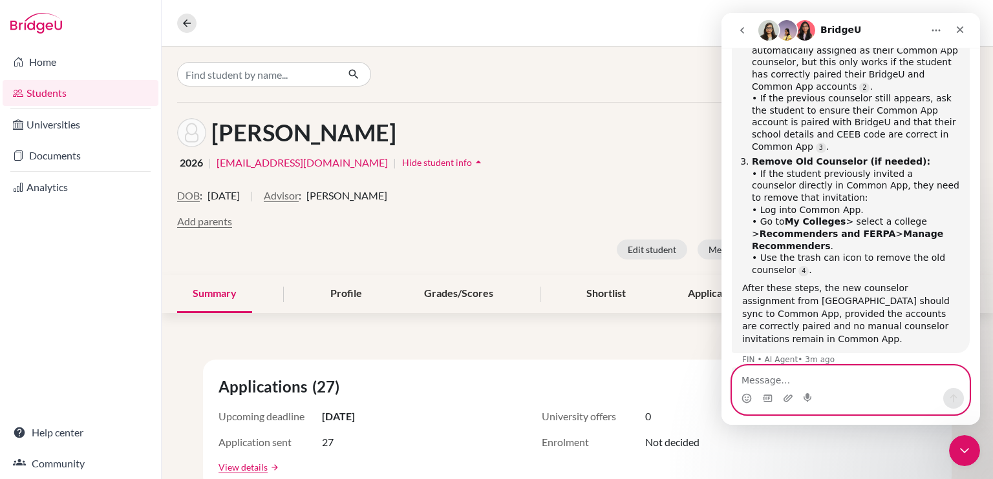
scroll to position [611, 0]
click at [790, 370] on textarea "Message…" at bounding box center [850, 377] width 237 height 22
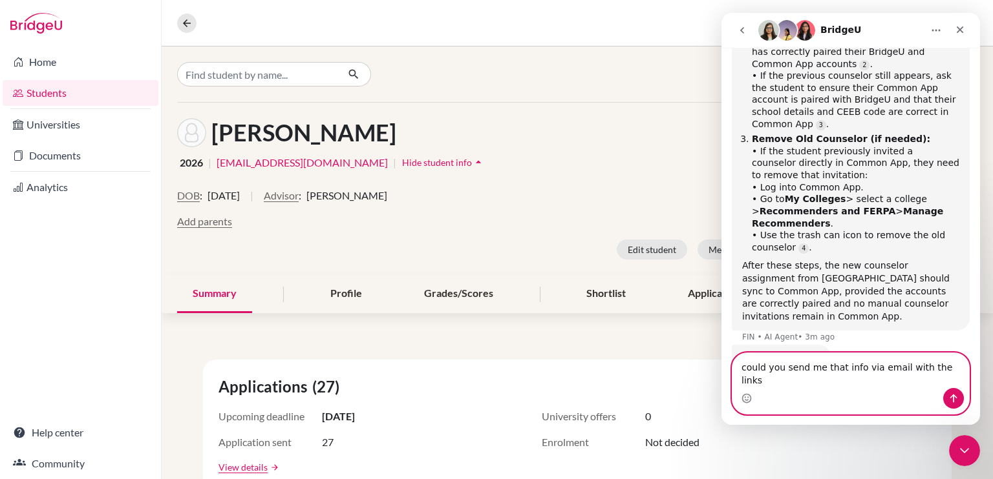
type textarea "could you send me that info via email with the links ?"
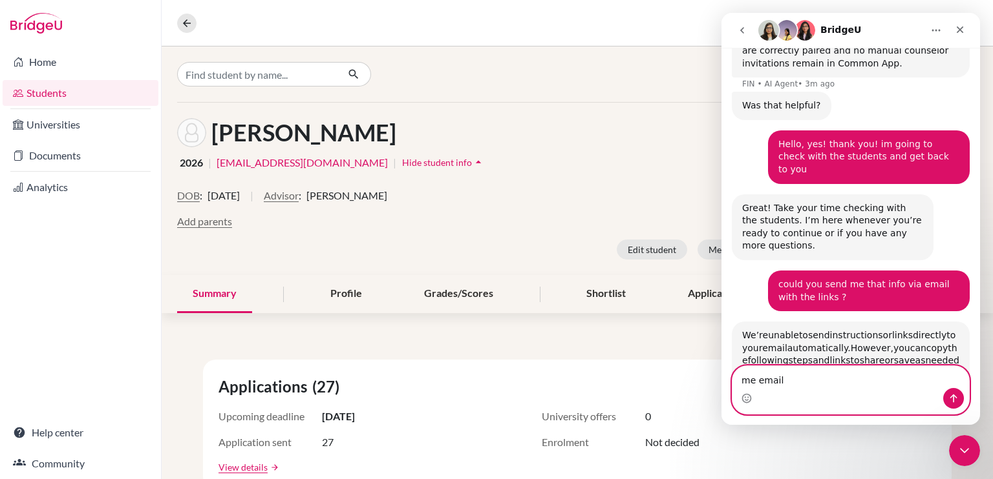
scroll to position [938, 0]
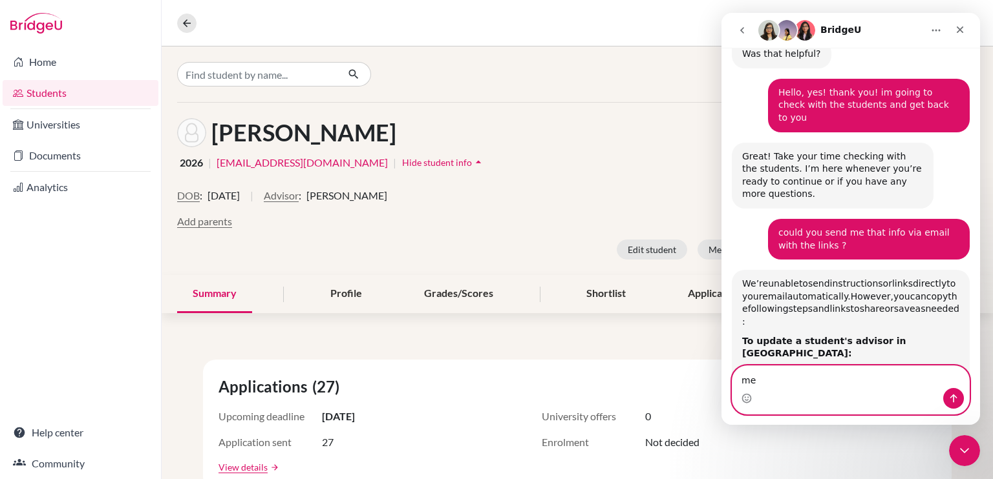
type textarea "m"
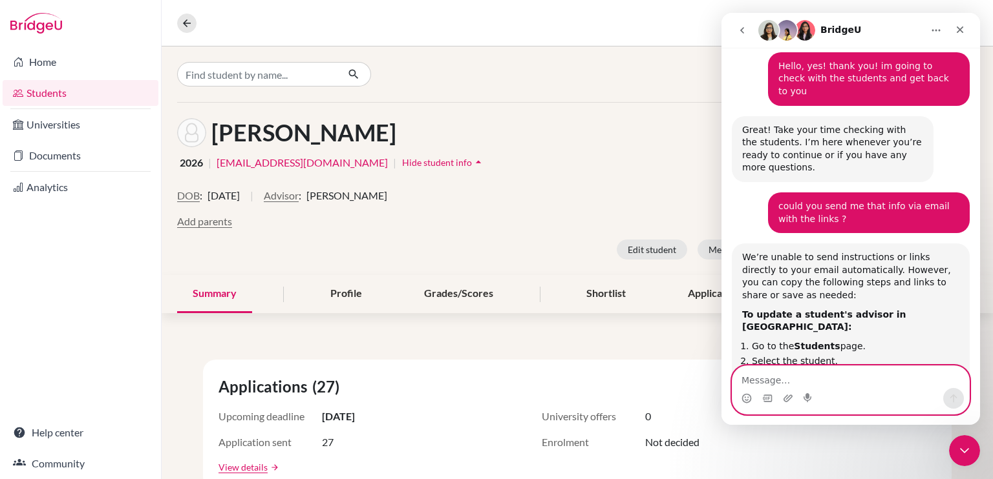
scroll to position [962, 0]
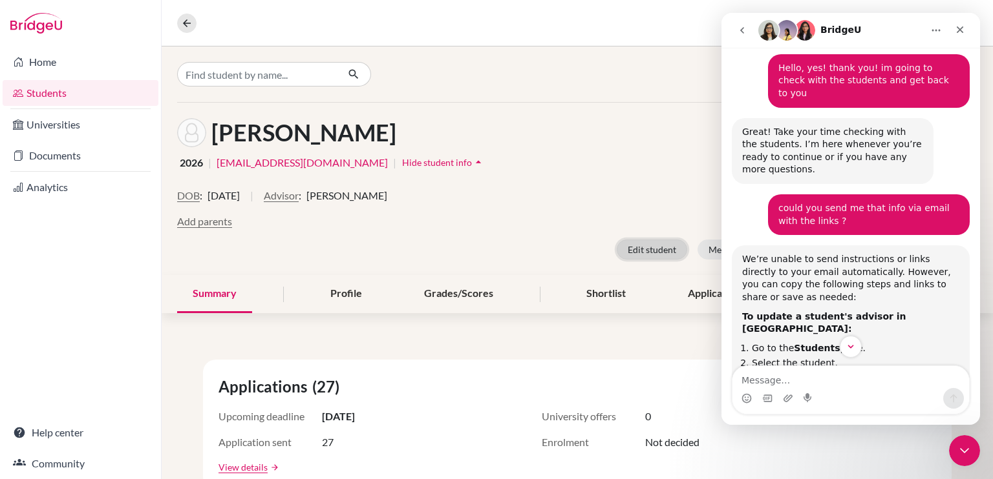
click at [653, 245] on button "Edit student" at bounding box center [651, 250] width 70 height 20
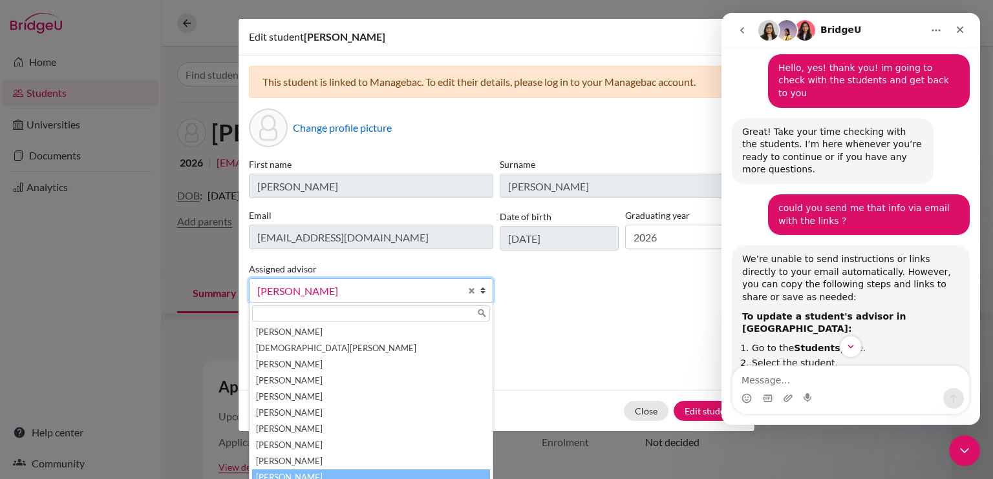
scroll to position [6, 0]
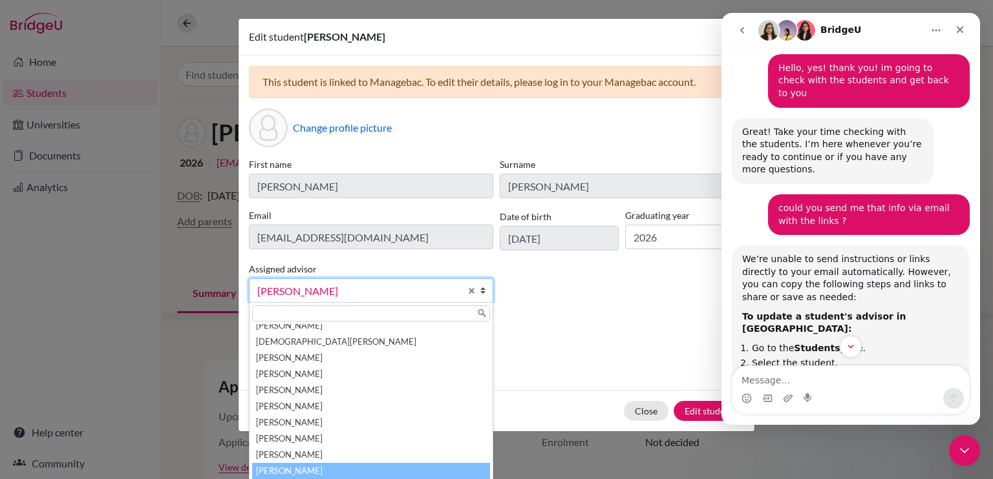
click at [481, 290] on b at bounding box center [485, 290] width 13 height 23
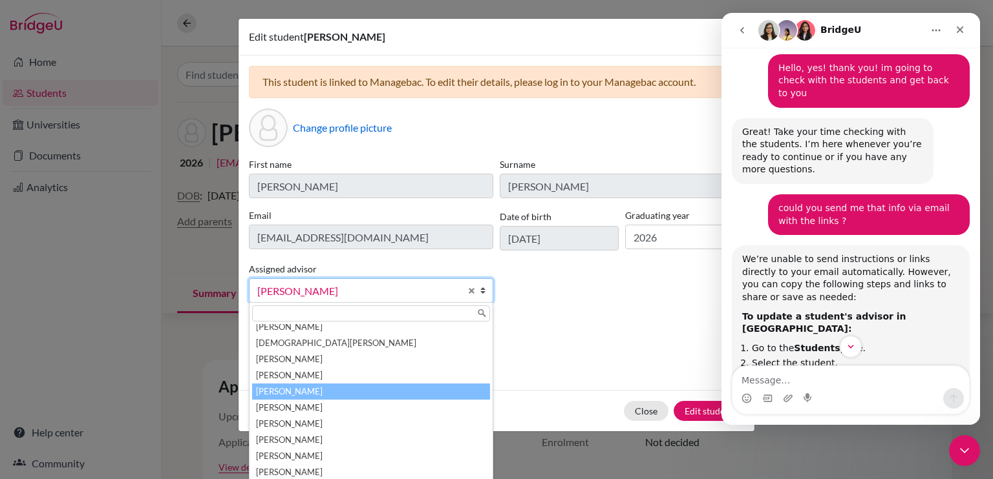
scroll to position [0, 0]
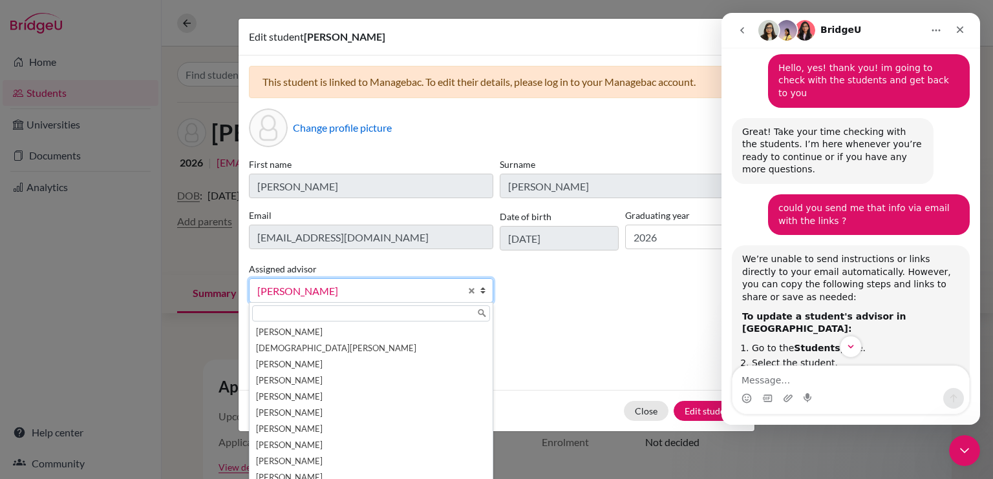
click at [594, 299] on div "First name Alejandro Surname Vazquez Email 26alejandrov@ecak12.com Date of birt…" at bounding box center [496, 236] width 501 height 156
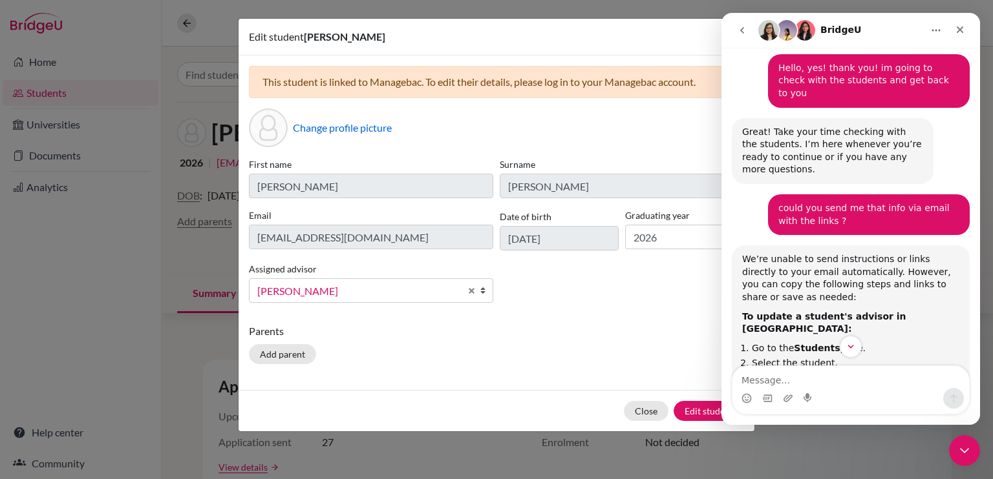
click at [931, 28] on icon "Home" at bounding box center [936, 30] width 10 height 10
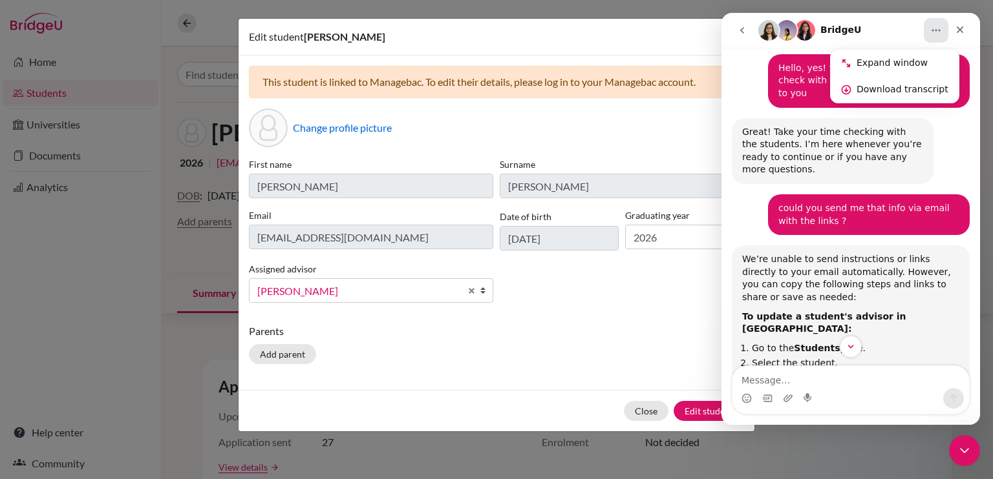
click at [931, 28] on icon "Home" at bounding box center [936, 30] width 10 height 10
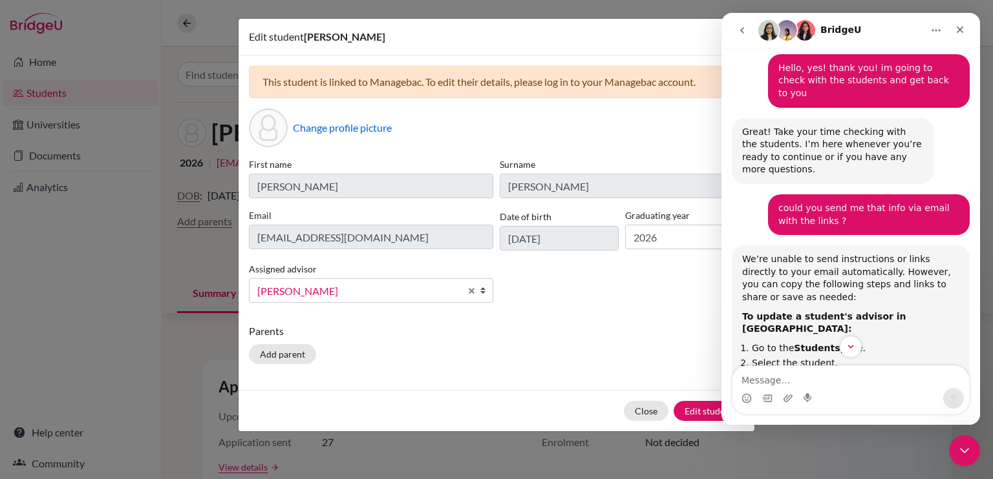
click at [931, 28] on icon "Home" at bounding box center [936, 30] width 10 height 10
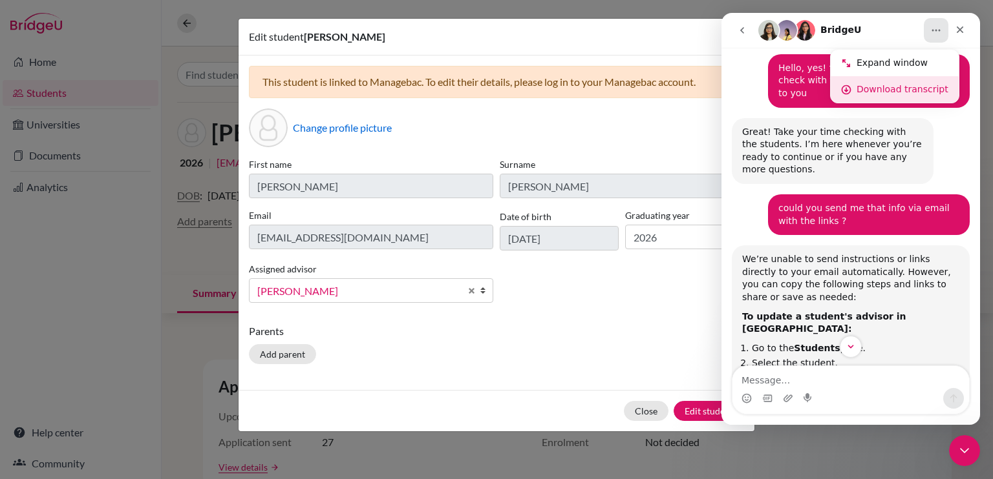
click at [920, 90] on div "Download transcript" at bounding box center [902, 90] width 92 height 14
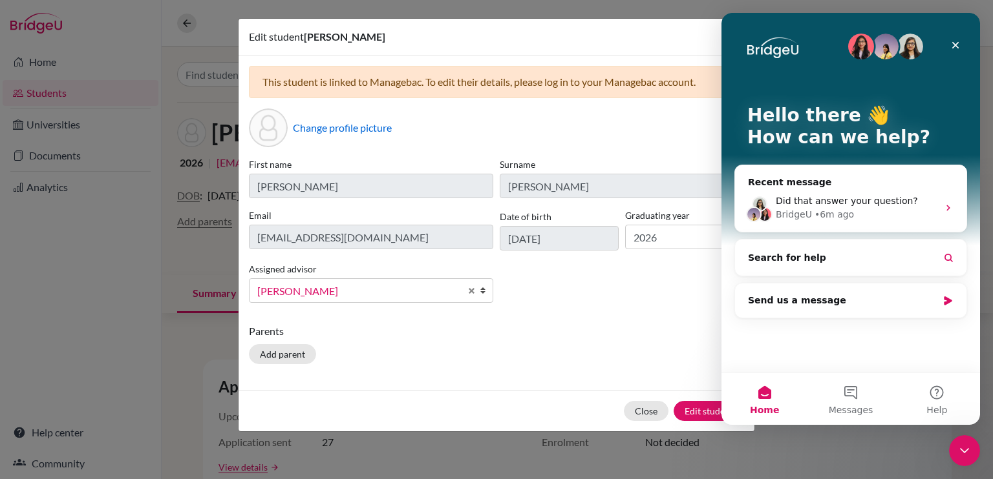
click at [626, 131] on div "Change profile picture" at bounding box center [496, 128] width 495 height 39
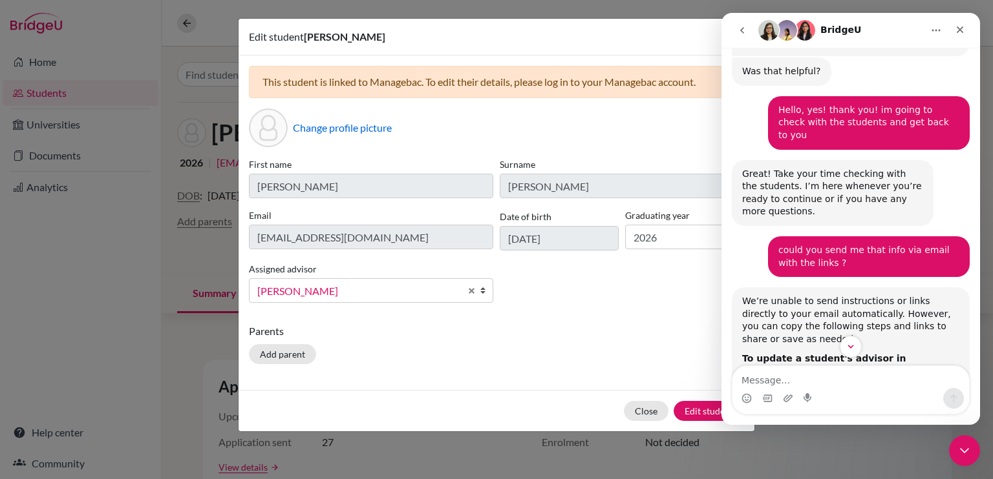
scroll to position [925, 0]
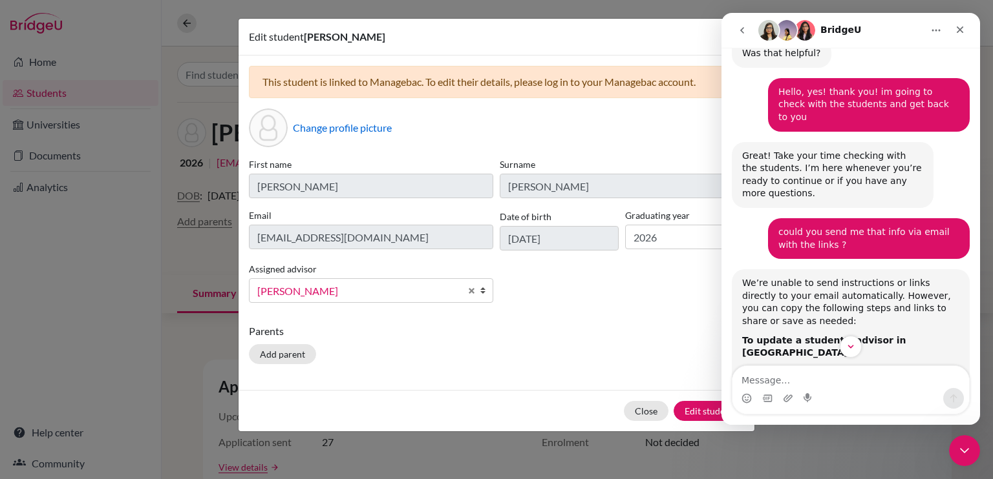
click at [796, 386] on textarea "Message…" at bounding box center [850, 377] width 237 height 22
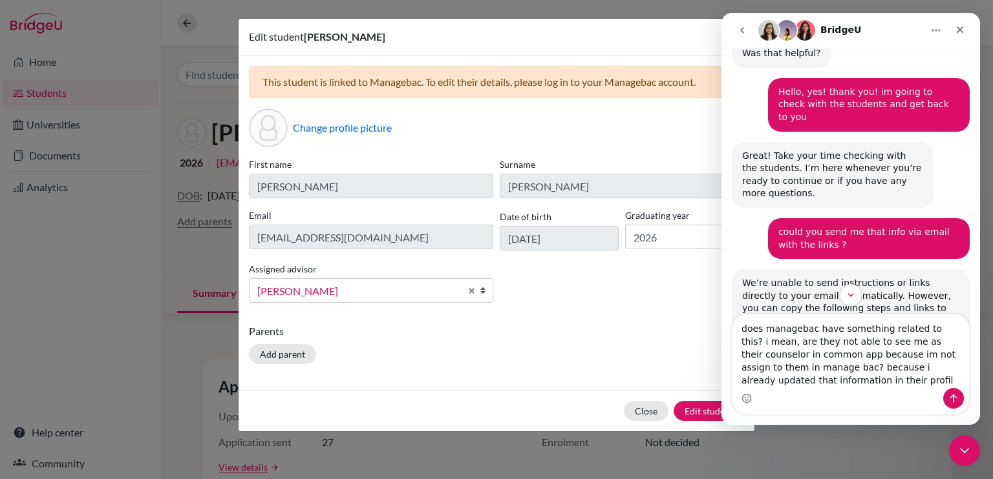
type textarea "does managebac have something related to this? i mean, are they not able to see…"
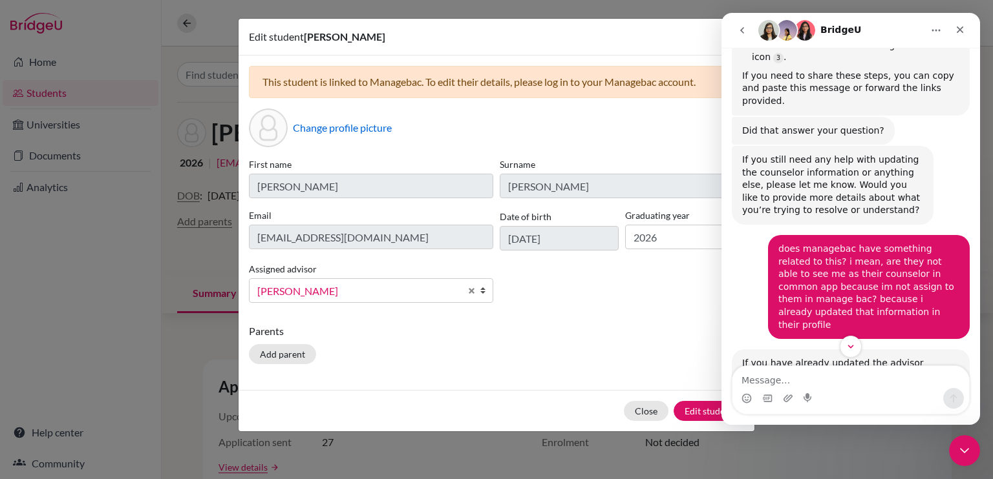
scroll to position [1471, 0]
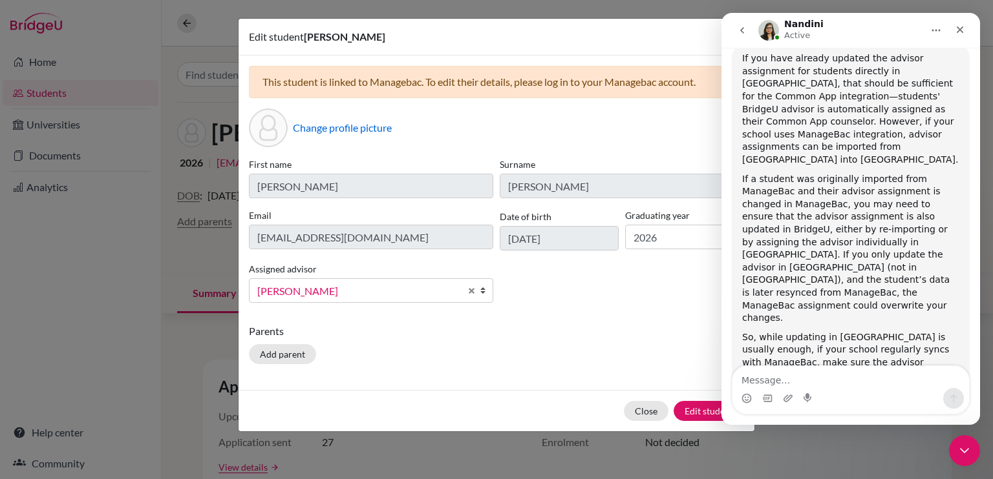
scroll to position [1777, 0]
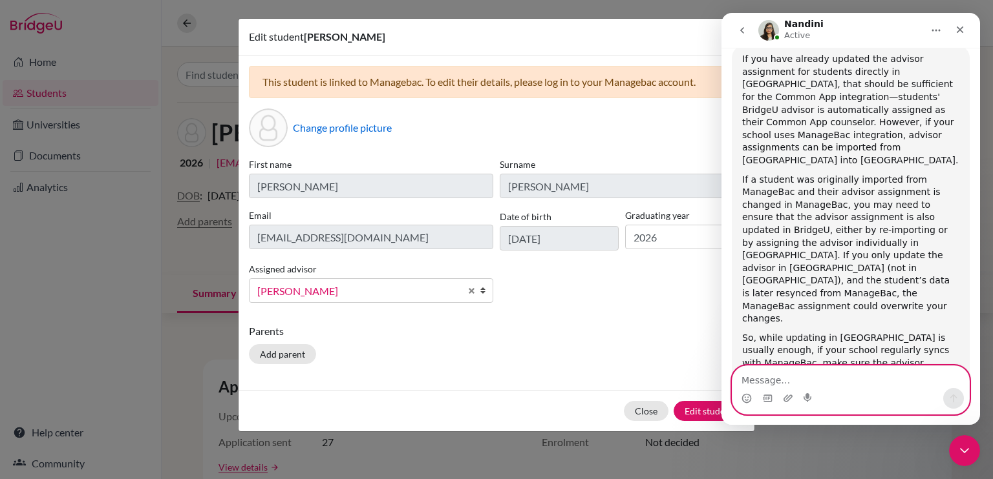
click at [830, 372] on textarea "Message…" at bounding box center [850, 377] width 237 height 22
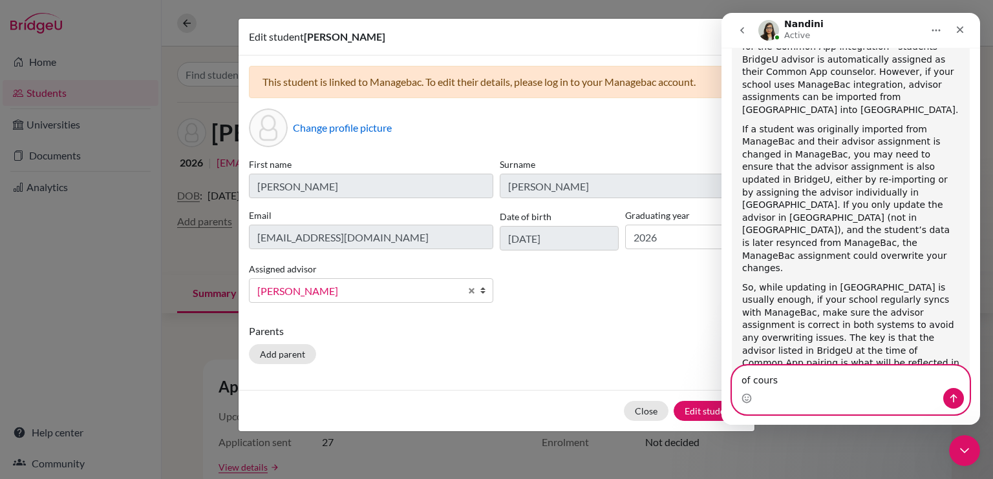
type textarea "of course"
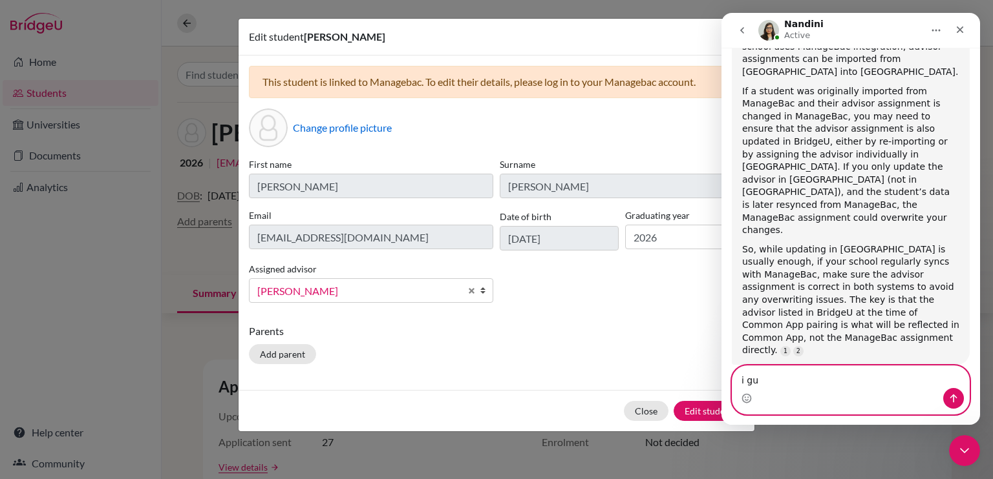
scroll to position [1816, 0]
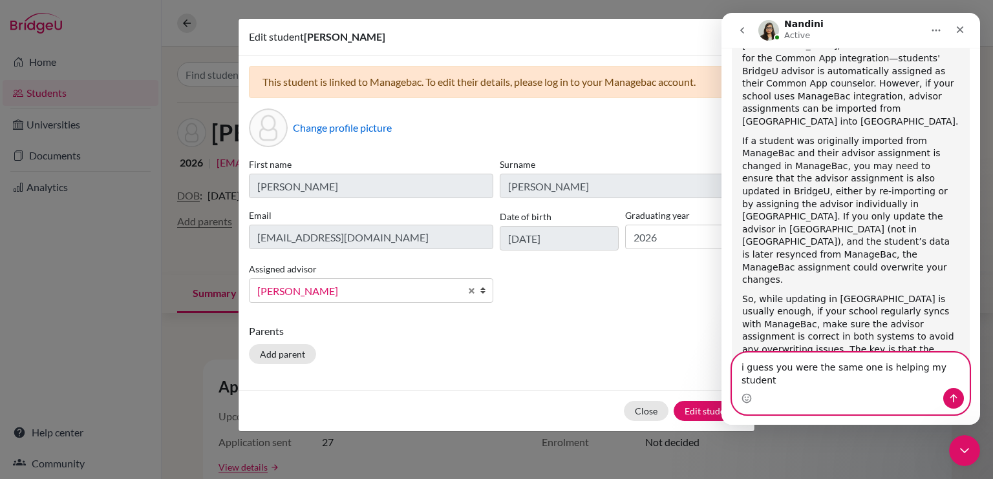
type textarea "i guess you were the same one is helping my students"
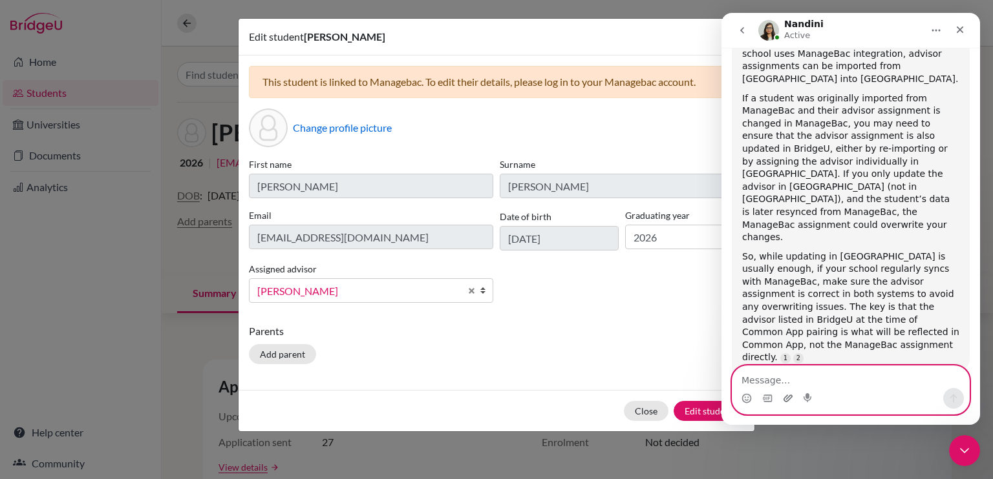
click at [787, 397] on icon "Upload attachment" at bounding box center [787, 398] width 9 height 7
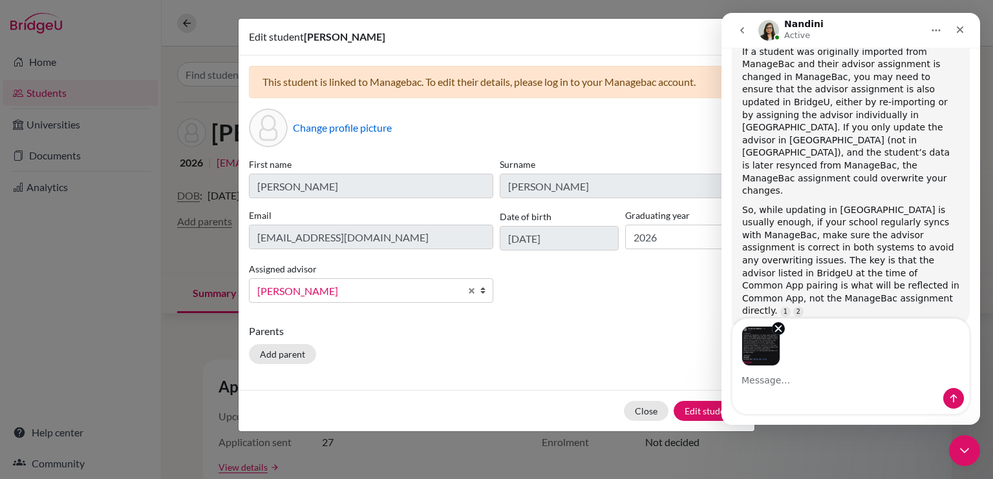
scroll to position [1905, 0]
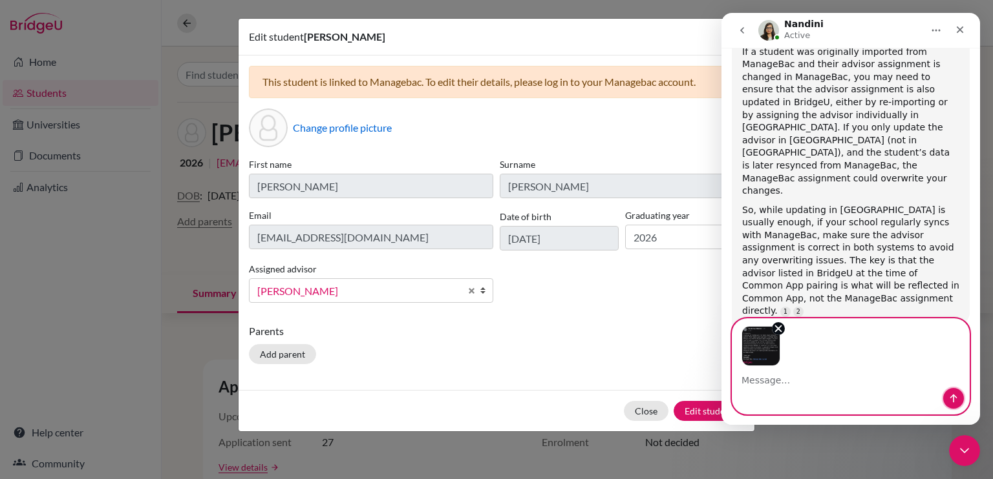
click at [949, 399] on icon "Send a message…" at bounding box center [953, 399] width 10 height 10
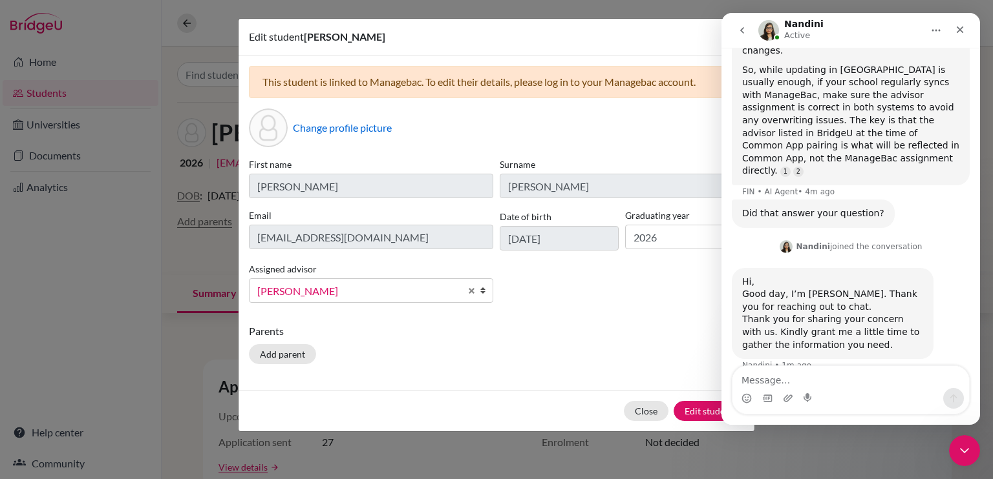
scroll to position [2048, 0]
click at [809, 379] on textarea "Message…" at bounding box center [850, 377] width 237 height 22
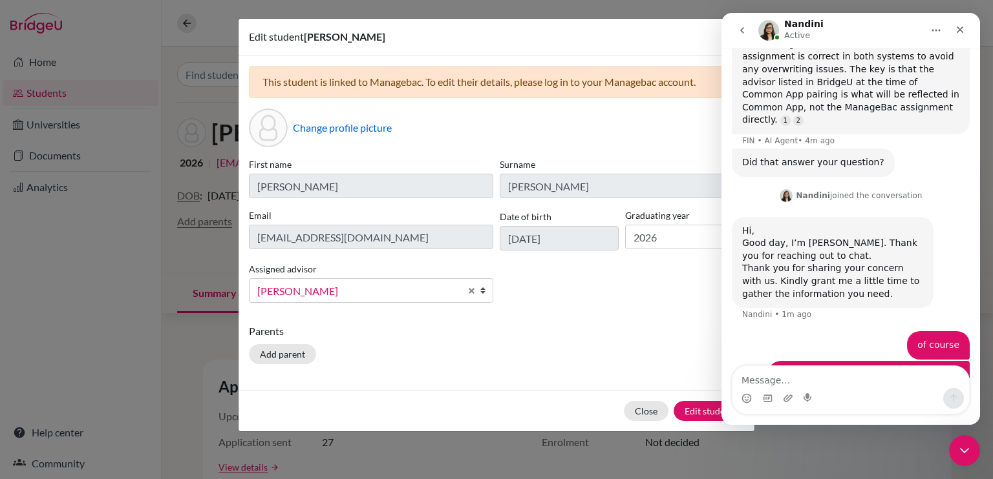
scroll to position [2098, 0]
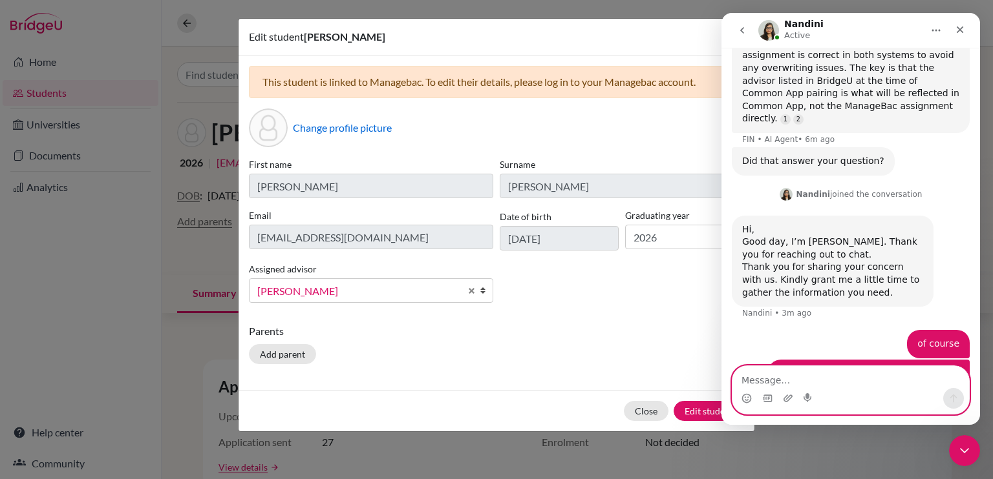
click at [790, 381] on textarea "Message…" at bounding box center [850, 377] width 237 height 22
click at [799, 381] on textarea "Message…" at bounding box center [850, 377] width 237 height 22
click at [787, 397] on icon "Upload attachment" at bounding box center [788, 399] width 10 height 10
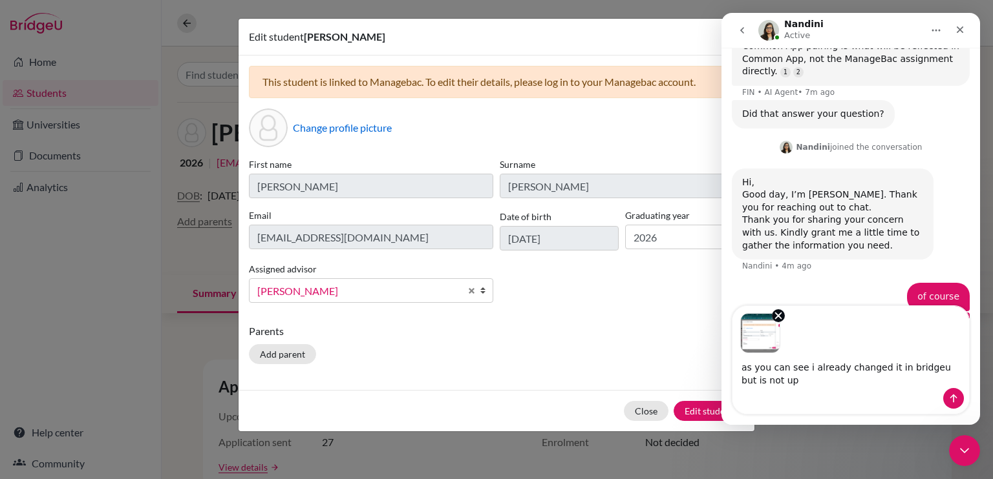
scroll to position [2158, 0]
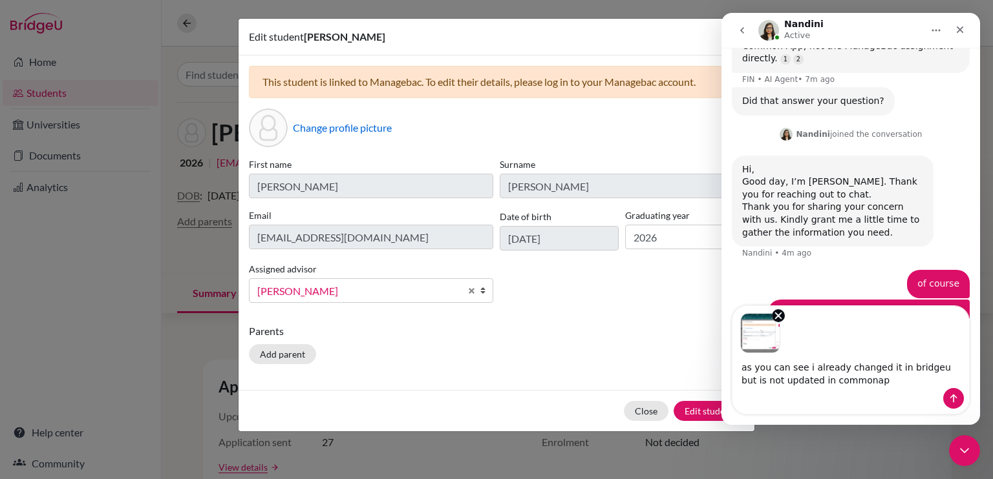
type textarea "as you can see i already changed it in bridgeu but is not updated in commonapp"
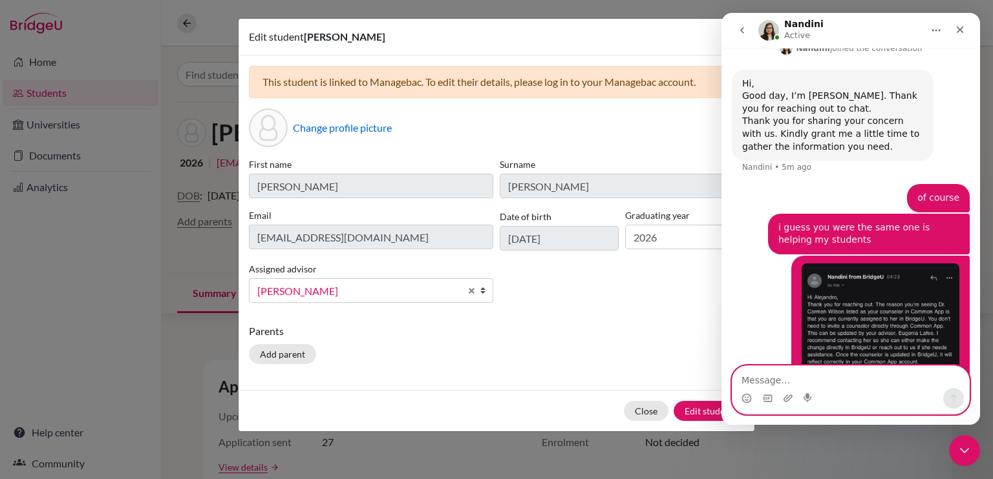
scroll to position [2244, 0]
click at [812, 381] on textarea "Message…" at bounding box center [850, 377] width 237 height 22
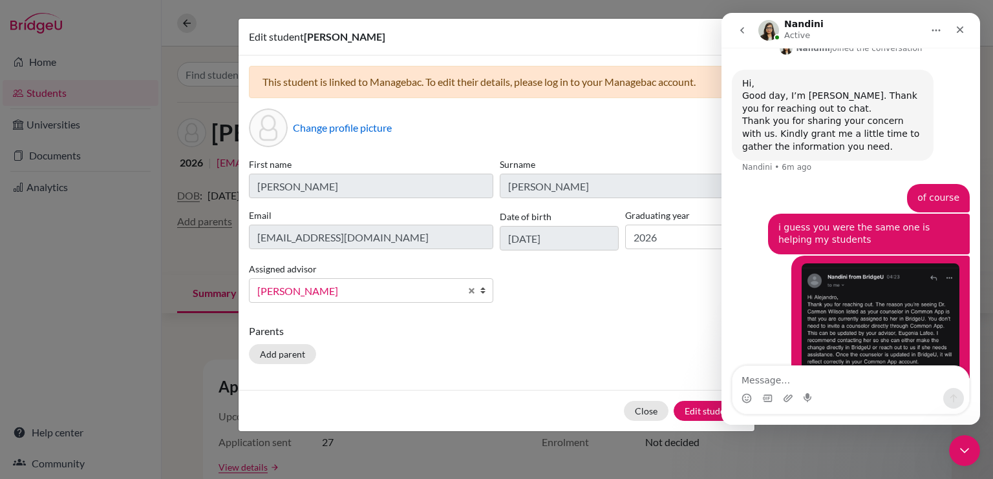
click at [719, 302] on div "First name Alejandro Surname Vazquez Email 26alejandrov@ecak12.com Date of birt…" at bounding box center [496, 236] width 501 height 156
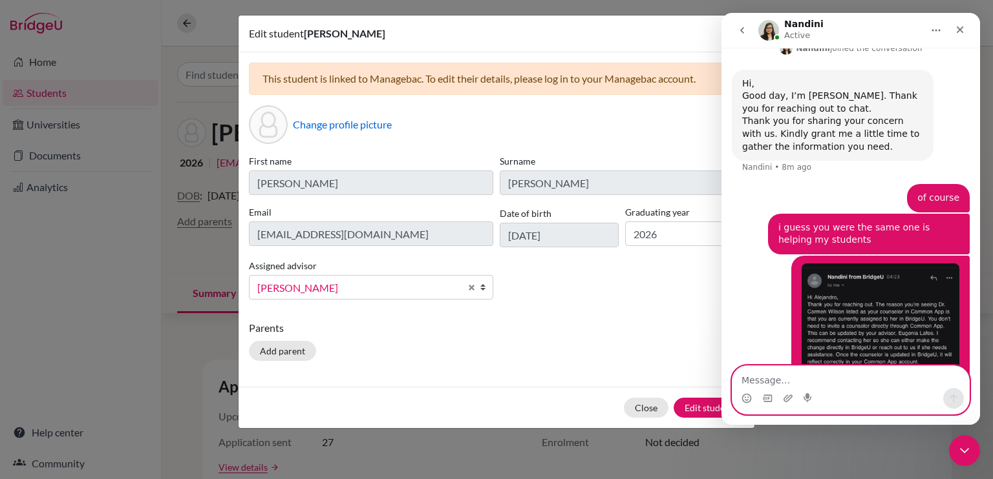
click at [804, 382] on textarea "Message…" at bounding box center [850, 377] width 237 height 22
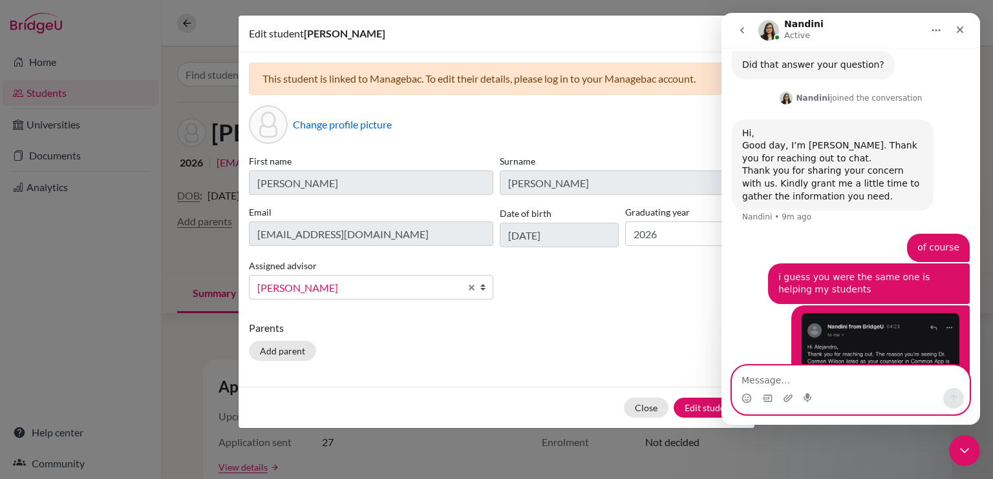
scroll to position [2194, 0]
click at [772, 381] on textarea "Message…" at bounding box center [850, 377] width 237 height 22
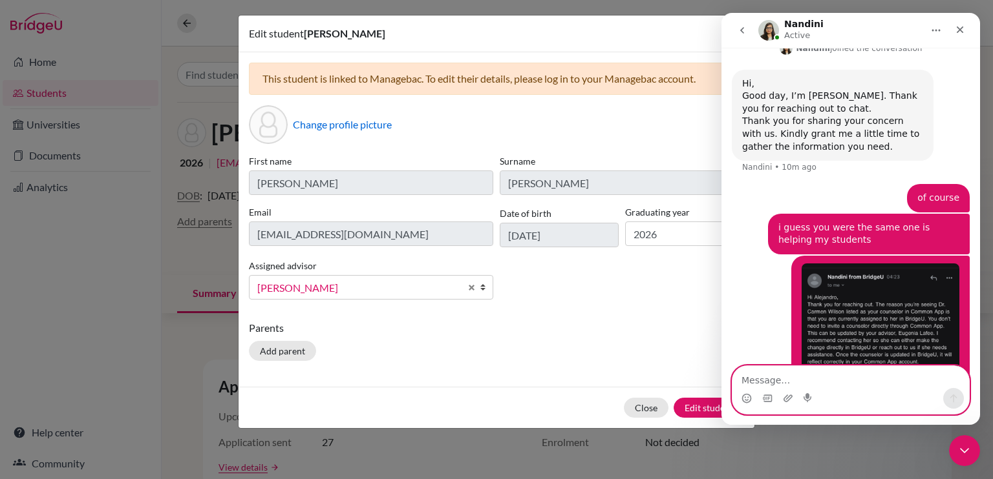
click at [772, 381] on textarea "Message…" at bounding box center [850, 377] width 237 height 22
click at [816, 377] on textarea "Message…" at bounding box center [850, 377] width 237 height 22
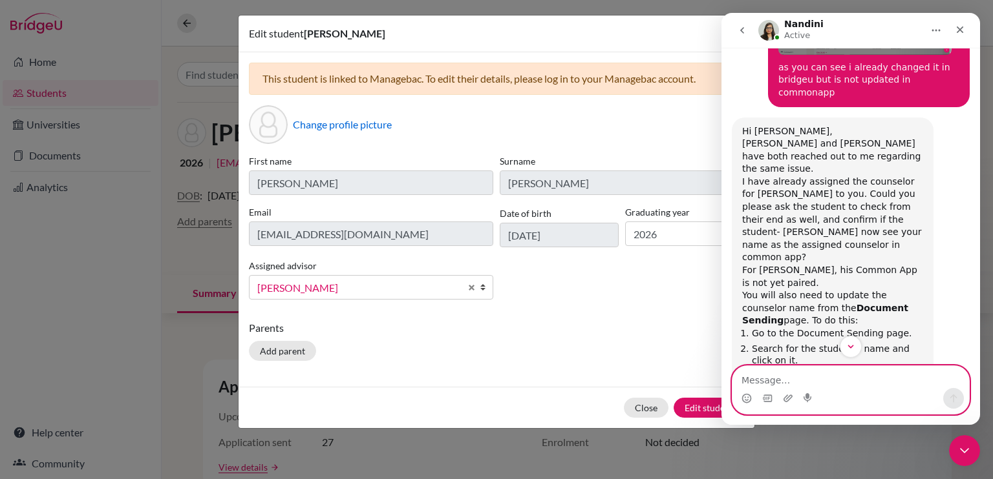
scroll to position [2776, 0]
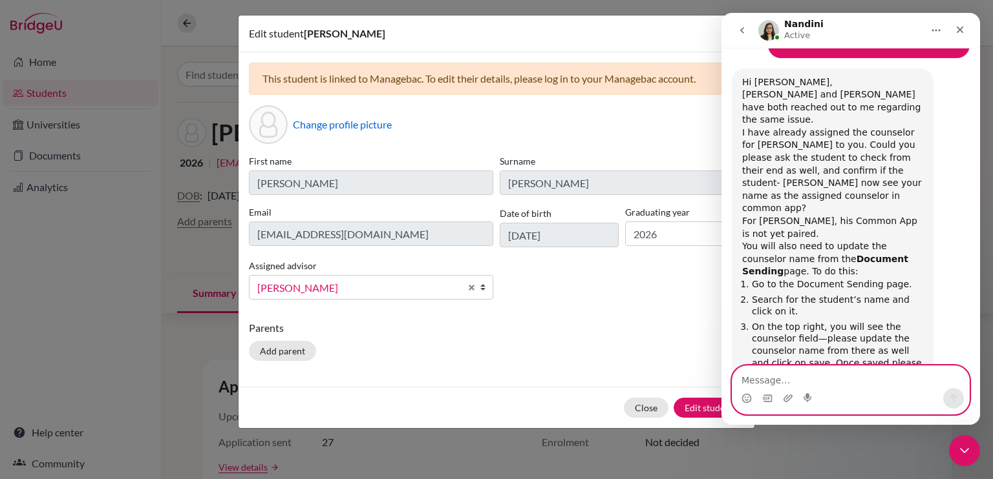
click at [792, 382] on textarea "Message…" at bounding box center [850, 377] width 237 height 22
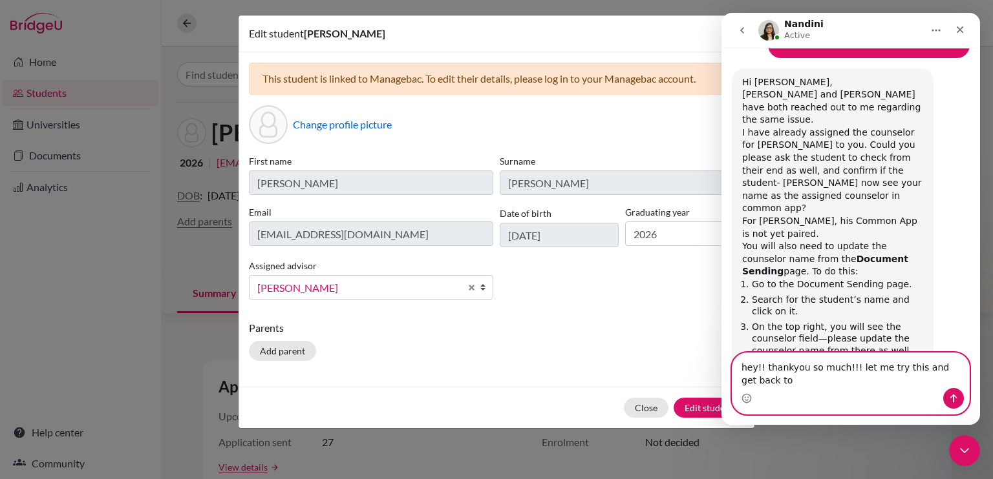
scroll to position [2789, 0]
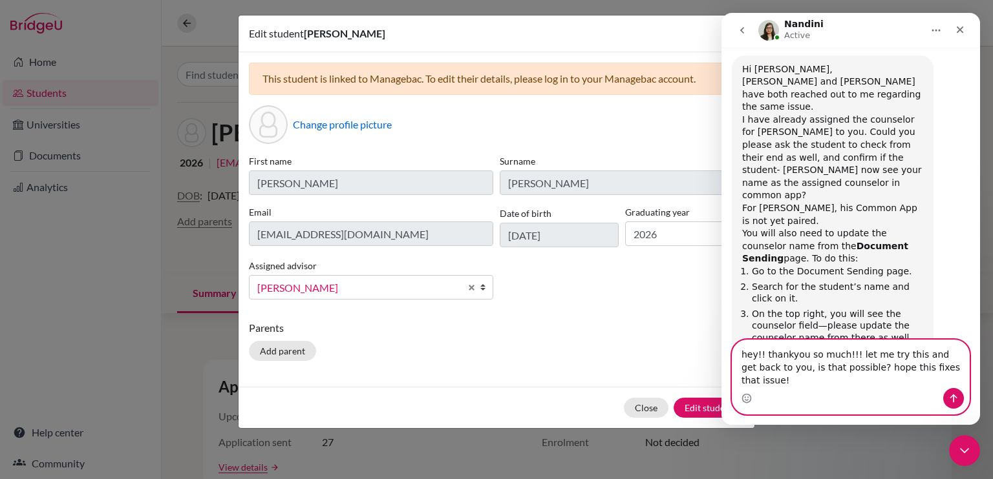
click at [783, 368] on textarea "hey!! thankyou so much!!! let me try this and get back to you, is that possible…" at bounding box center [850, 365] width 237 height 48
type textarea "hey!! thank you so much!!! let me try this and get back to you, is that possibl…"
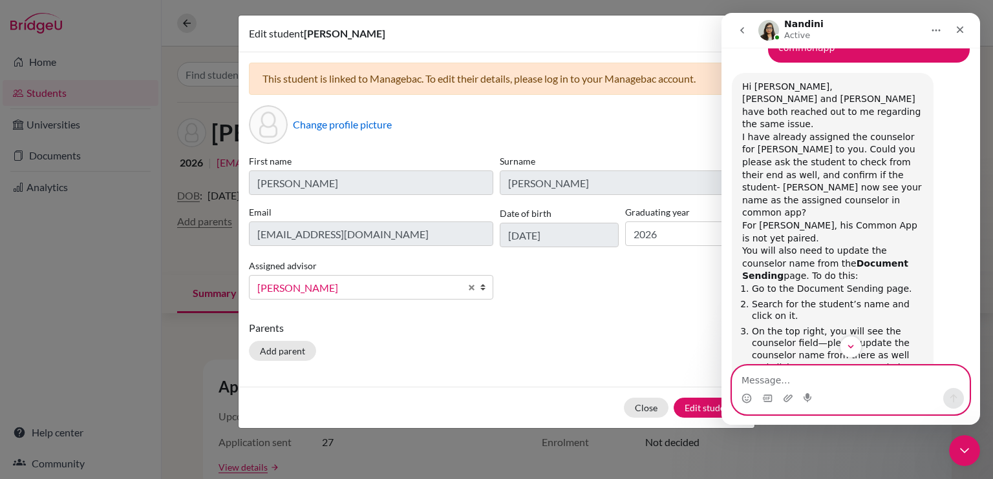
scroll to position [2771, 0]
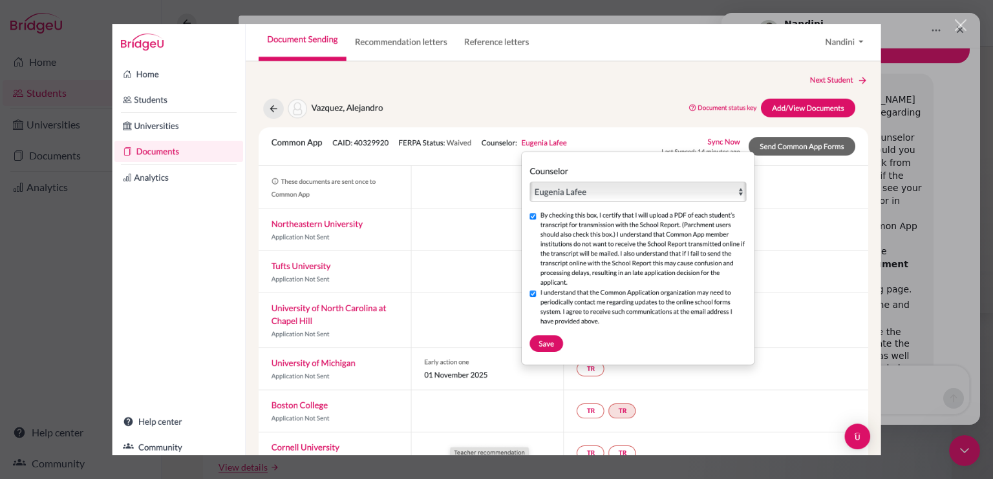
click at [920, 239] on div "Intercom messenger" at bounding box center [496, 239] width 993 height 479
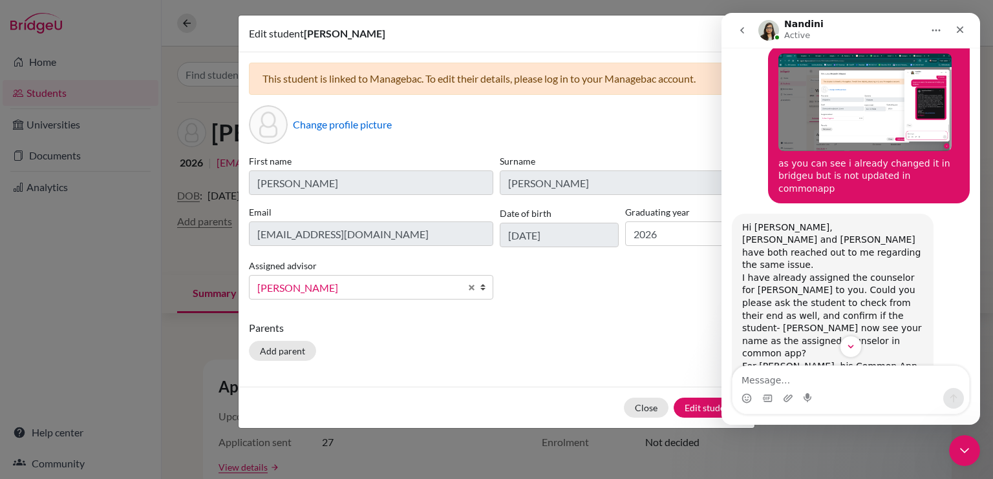
scroll to position [2631, 0]
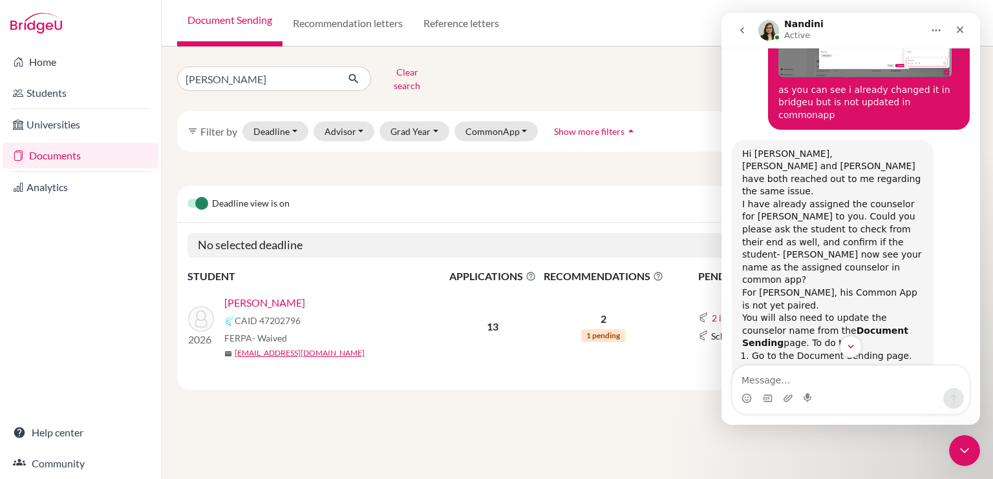
scroll to position [2693, 0]
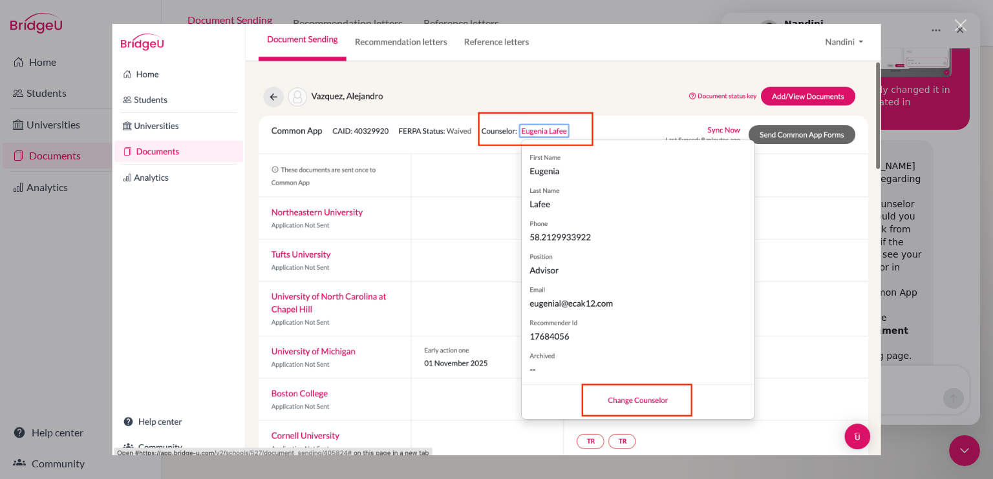
scroll to position [0, 0]
click at [958, 26] on div "Close" at bounding box center [960, 25] width 12 height 12
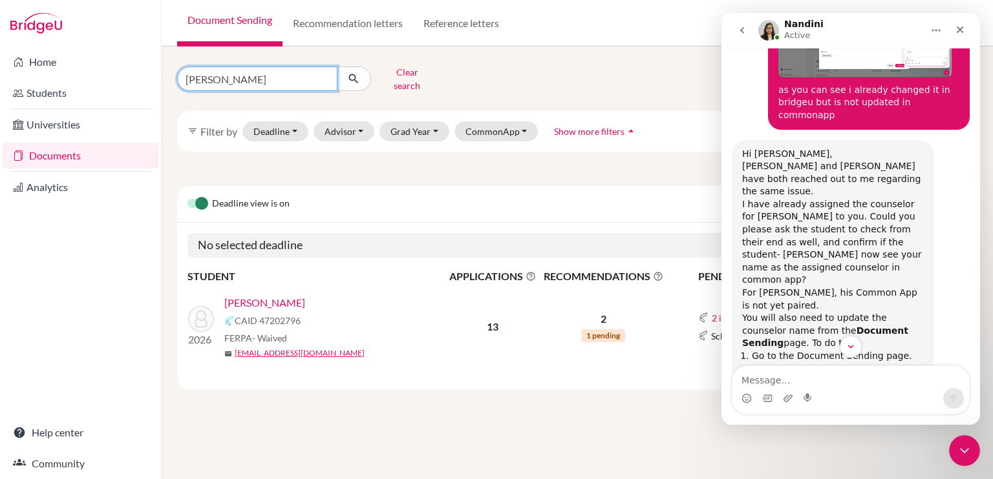
click at [326, 72] on input "david" at bounding box center [257, 79] width 160 height 25
type input "vazquez"
click button "submit" at bounding box center [354, 79] width 34 height 25
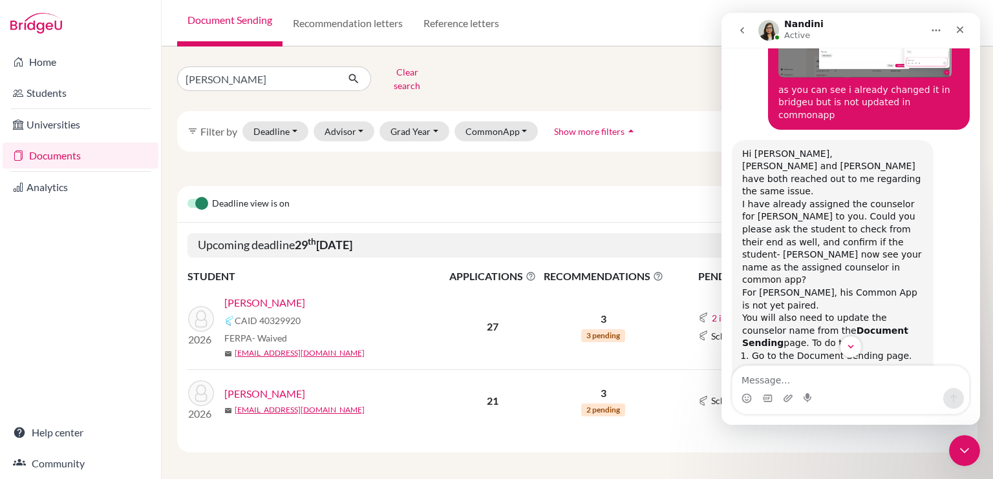
click at [294, 296] on link "[PERSON_NAME]" at bounding box center [264, 303] width 81 height 16
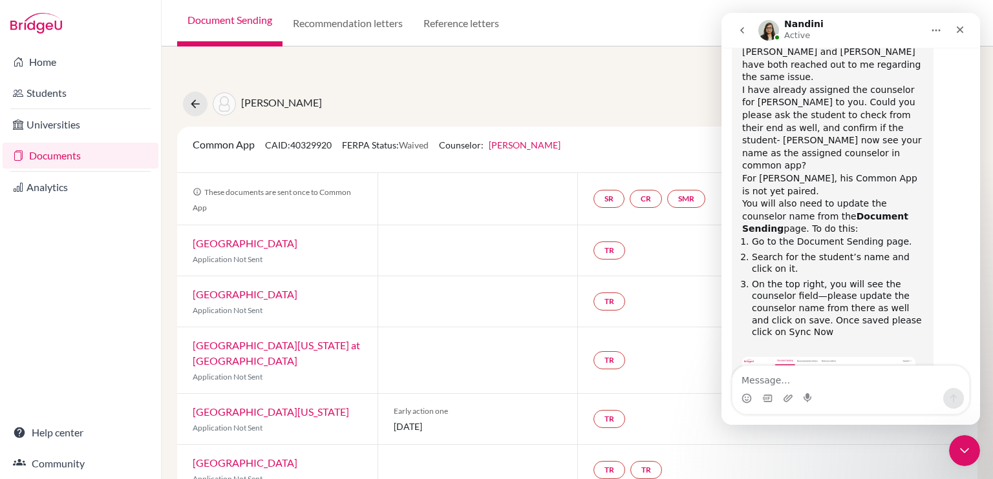
scroll to position [2828, 0]
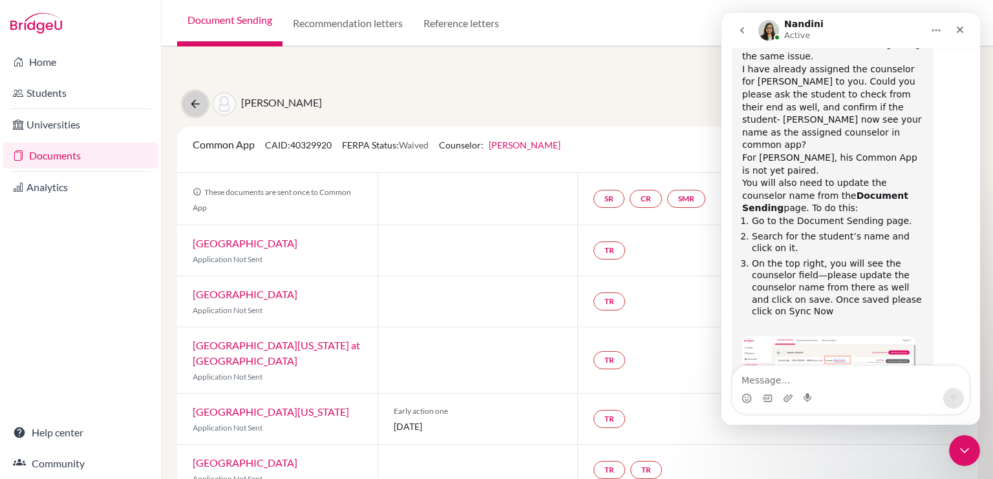
click at [193, 100] on icon at bounding box center [195, 104] width 13 height 13
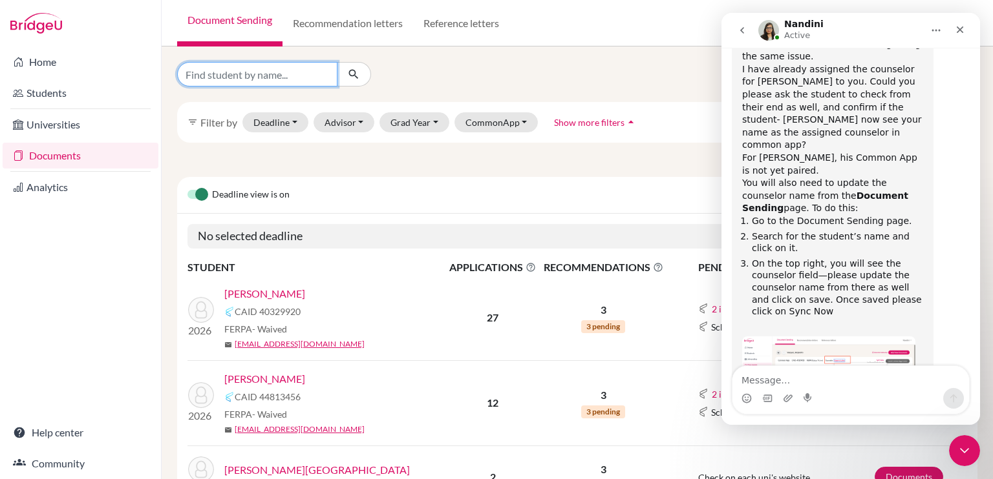
click at [258, 78] on input "Find student by name..." at bounding box center [257, 74] width 160 height 25
type input "vazquez"
click button "submit" at bounding box center [354, 74] width 34 height 25
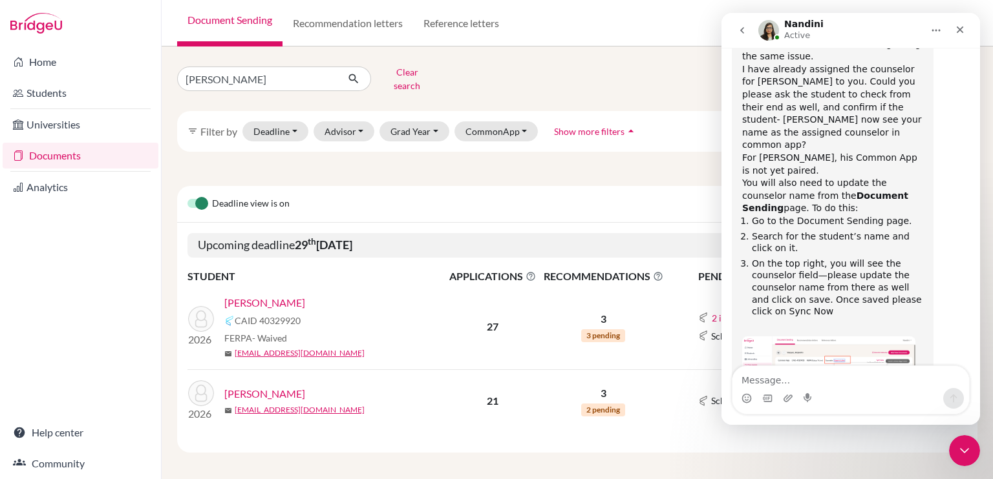
click at [279, 386] on link "[PERSON_NAME]" at bounding box center [264, 394] width 81 height 16
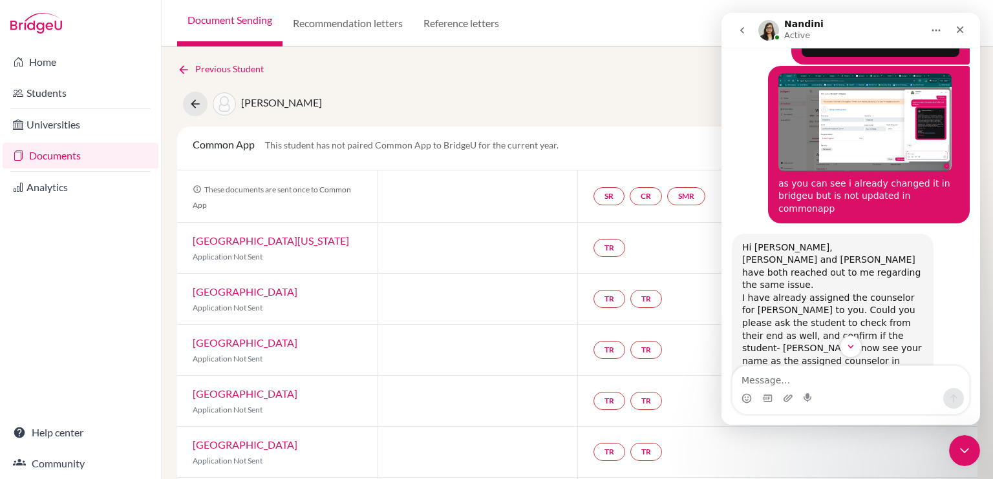
scroll to position [2600, 0]
click at [523, 96] on div "[PERSON_NAME] Document status key TR Requirement. Document not uploaded yet. TR…" at bounding box center [576, 104] width 819 height 25
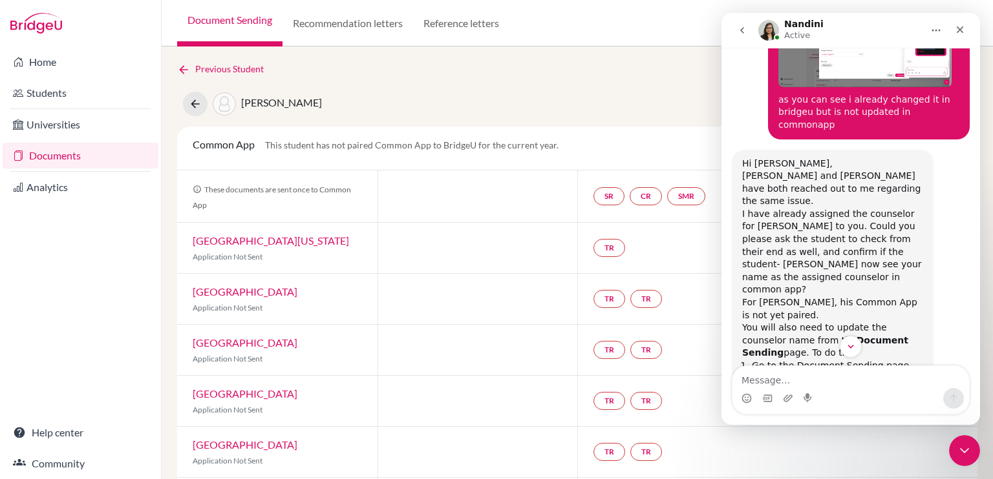
scroll to position [2678, 0]
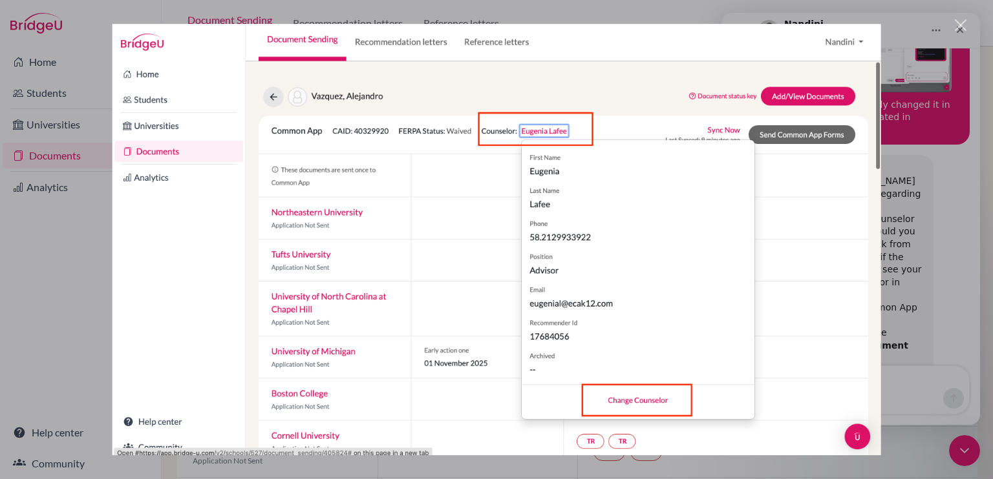
click at [936, 268] on div "Intercom messenger" at bounding box center [496, 239] width 993 height 479
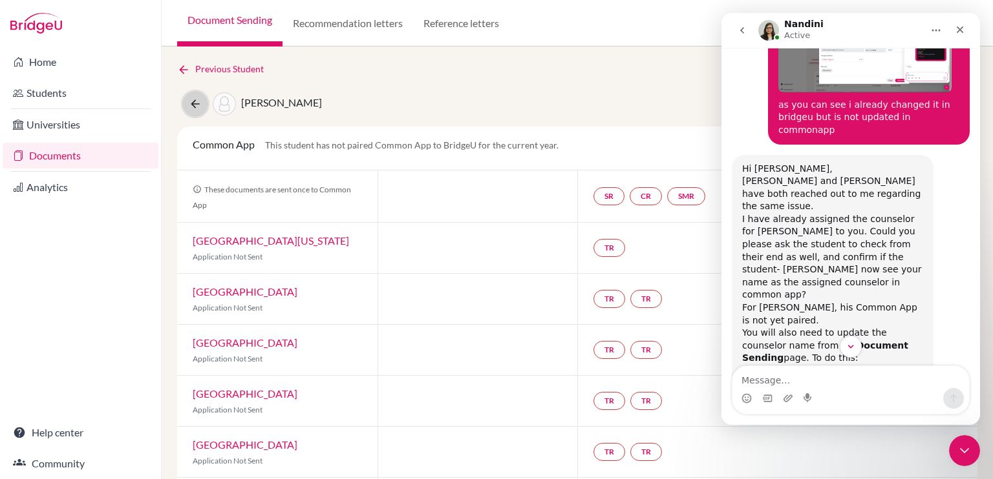
click at [190, 106] on icon at bounding box center [195, 104] width 13 height 13
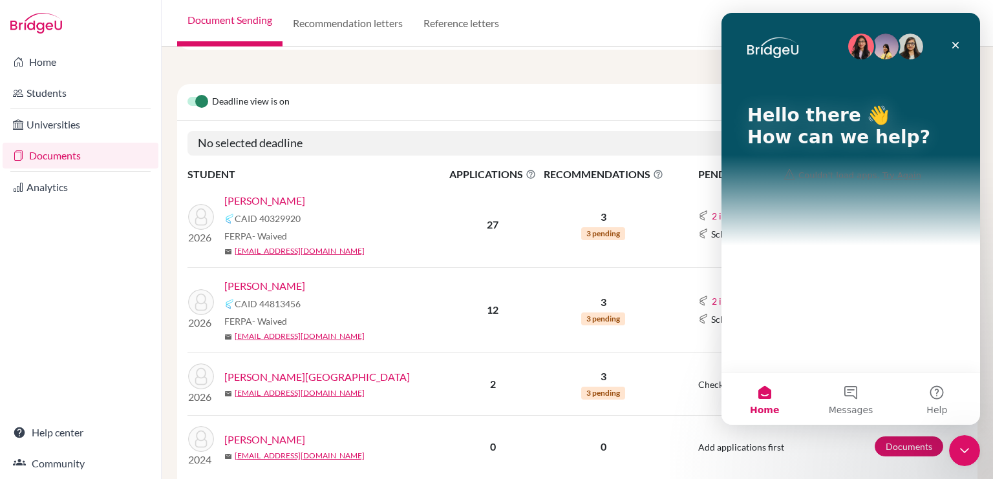
scroll to position [93, 0]
click at [286, 285] on link "[PERSON_NAME]" at bounding box center [264, 287] width 81 height 16
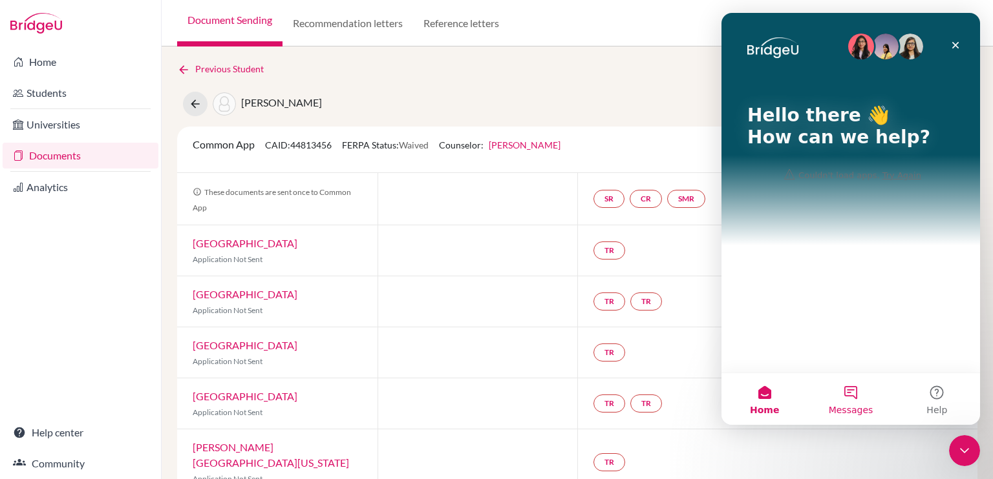
click at [848, 400] on button "Messages" at bounding box center [850, 400] width 86 height 52
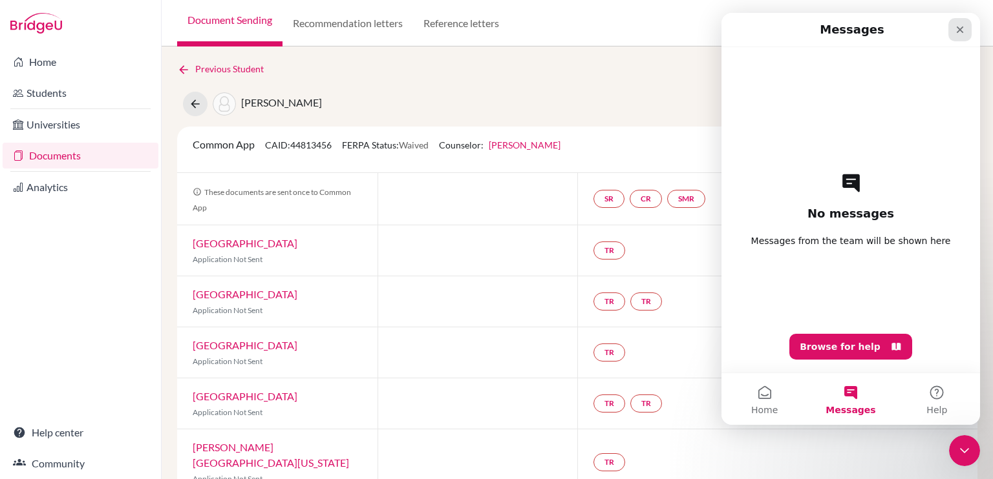
click at [958, 30] on icon "Close" at bounding box center [959, 29] width 7 height 7
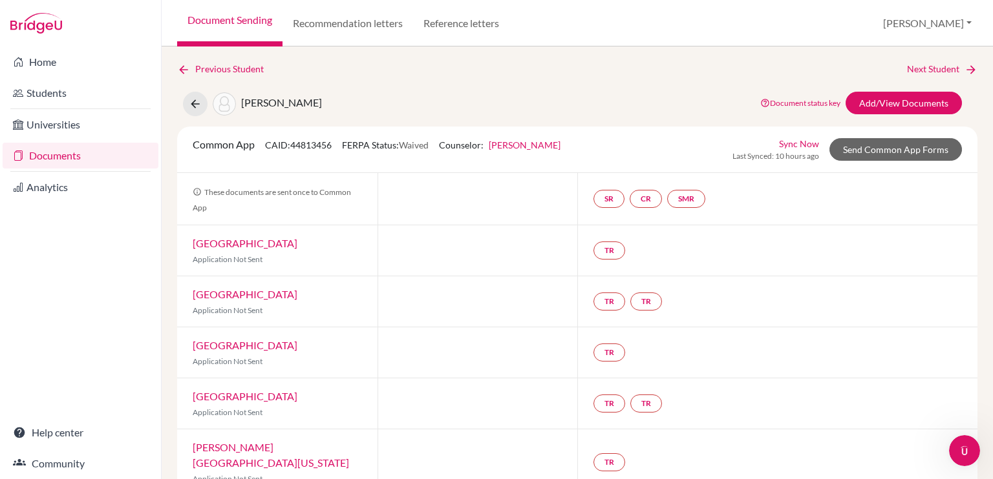
click at [526, 147] on link "[PERSON_NAME]" at bounding box center [525, 145] width 72 height 11
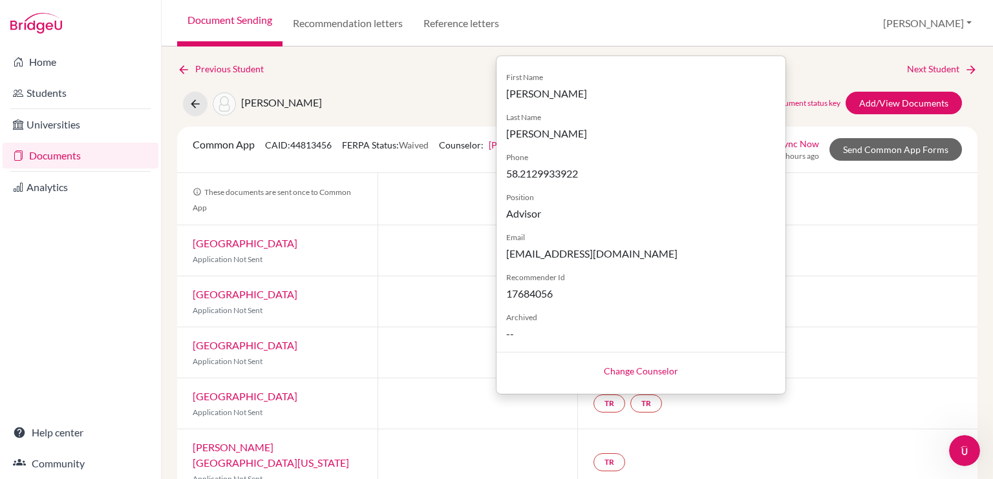
click at [640, 376] on link "Change Counselor" at bounding box center [641, 371] width 74 height 11
select select "453801"
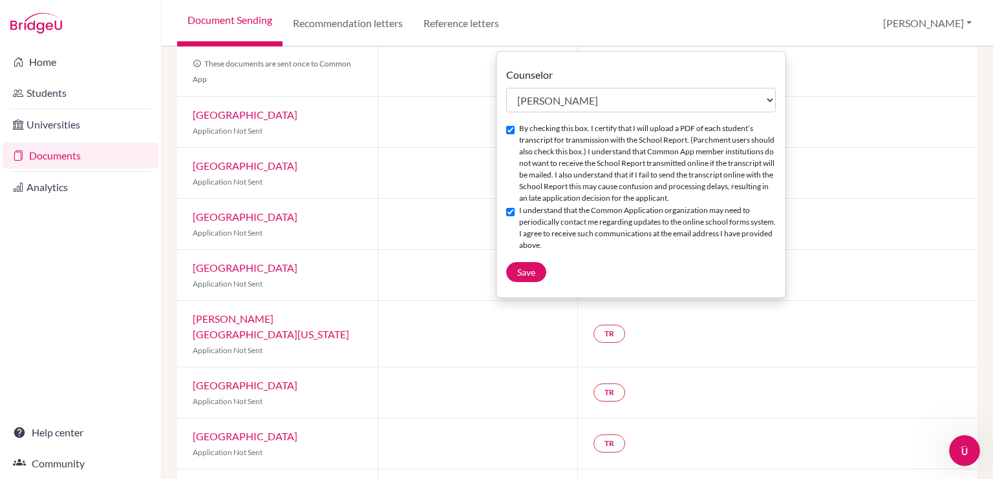
scroll to position [109, 0]
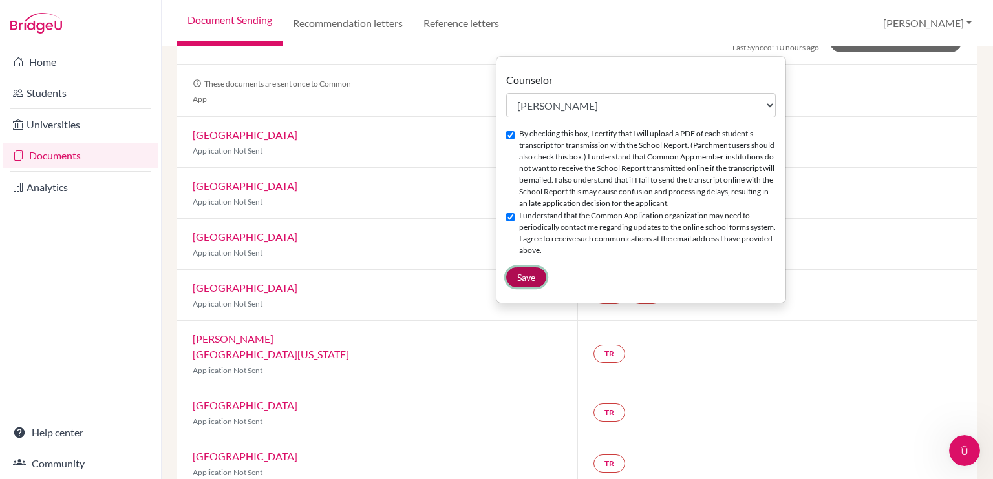
click at [527, 283] on span "Save" at bounding box center [526, 277] width 18 height 11
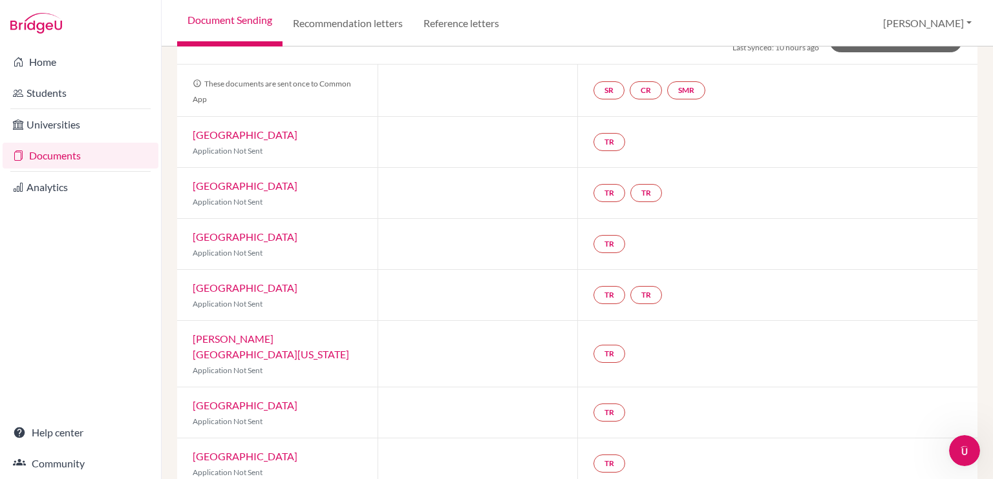
scroll to position [0, 0]
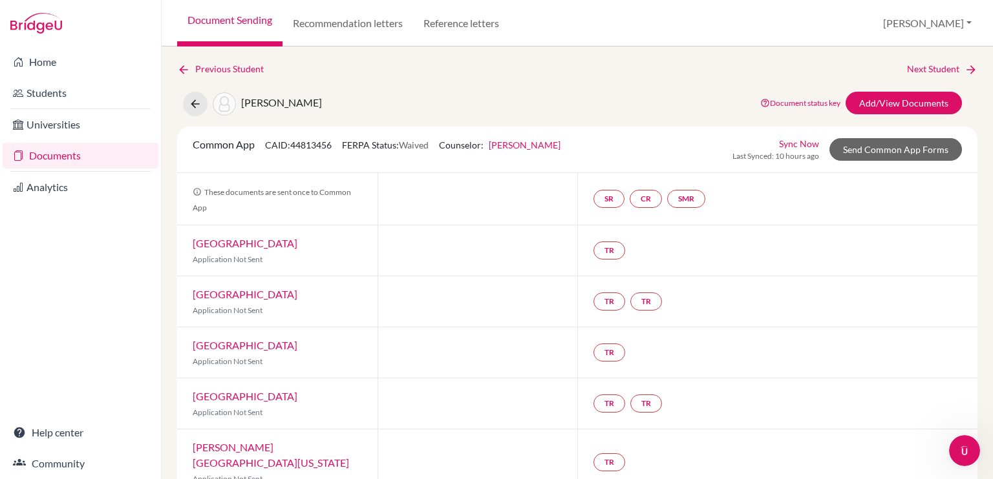
click at [788, 140] on link "Sync Now" at bounding box center [799, 144] width 40 height 14
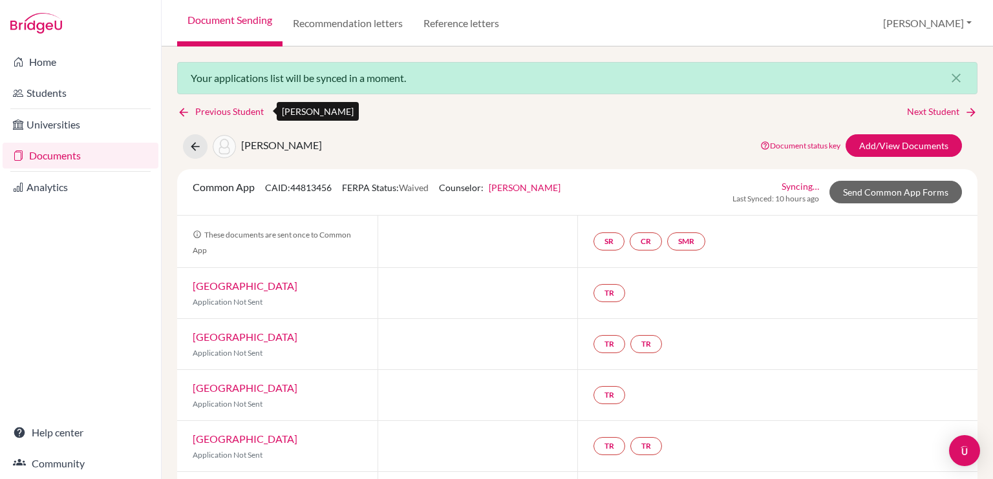
click at [182, 112] on icon at bounding box center [183, 112] width 13 height 13
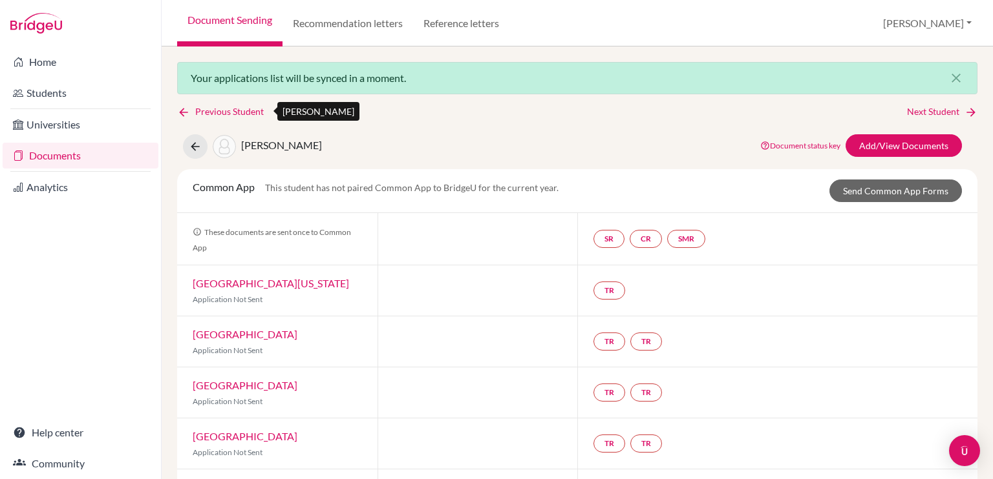
click at [181, 114] on icon at bounding box center [183, 112] width 13 height 13
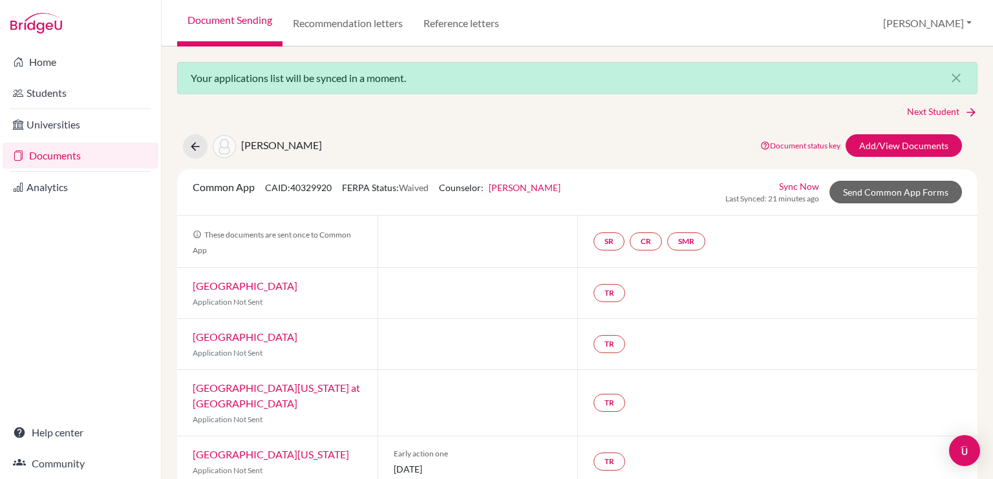
click at [112, 149] on link "Documents" at bounding box center [81, 156] width 156 height 26
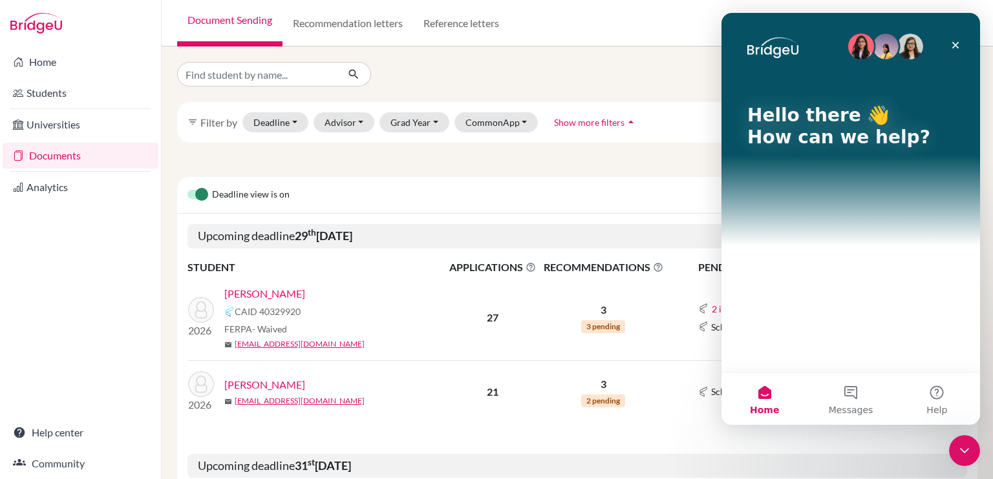
click at [304, 297] on link "[PERSON_NAME]" at bounding box center [264, 294] width 81 height 16
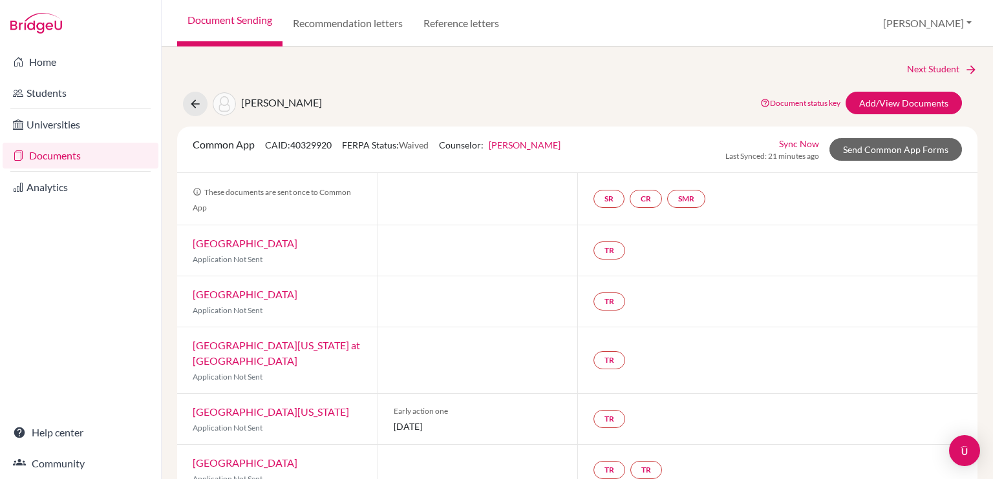
click at [536, 145] on link "[PERSON_NAME]" at bounding box center [525, 145] width 72 height 11
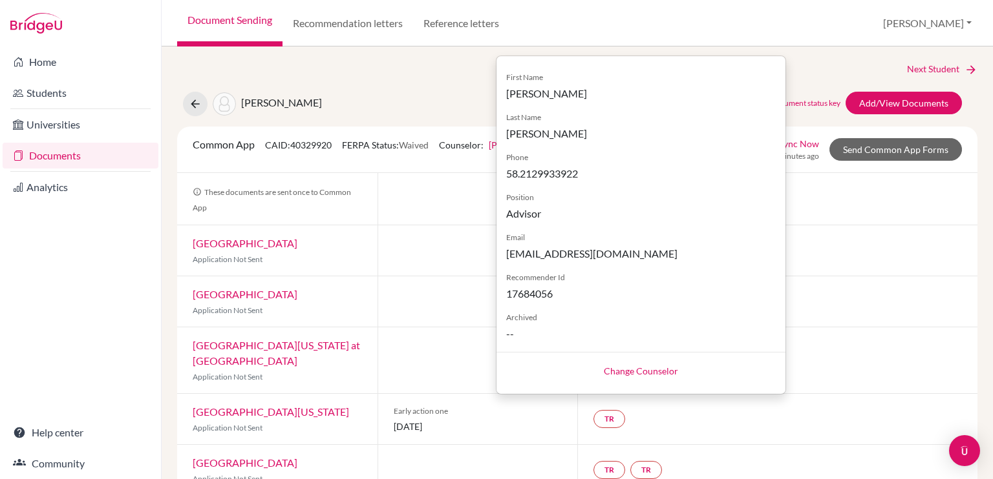
click at [646, 369] on link "Change Counselor" at bounding box center [641, 371] width 74 height 11
select select "453801"
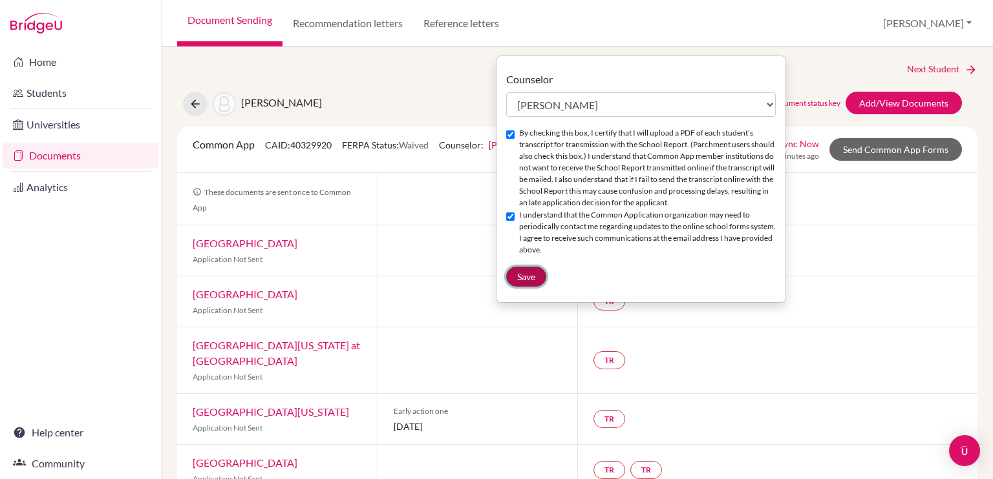
click at [529, 287] on button "Save" at bounding box center [526, 277] width 40 height 20
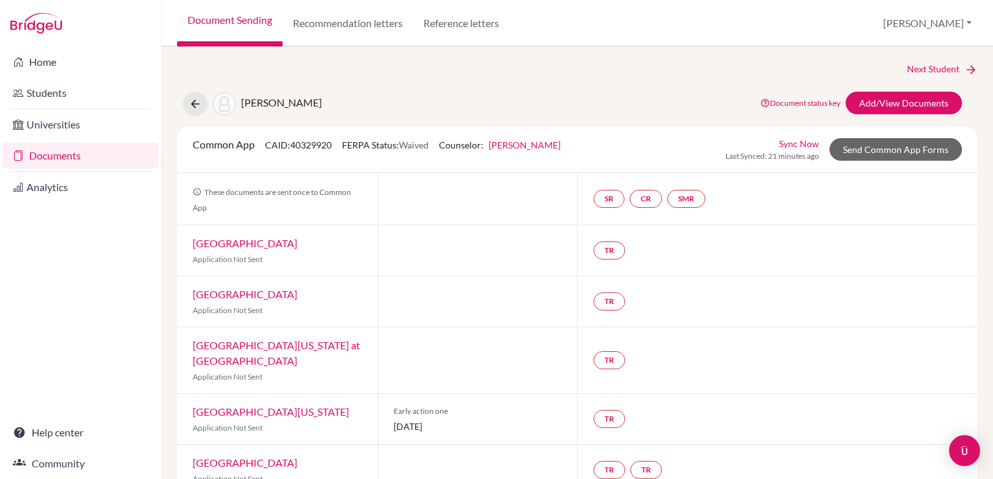
click at [797, 144] on link "Sync Now" at bounding box center [799, 144] width 40 height 14
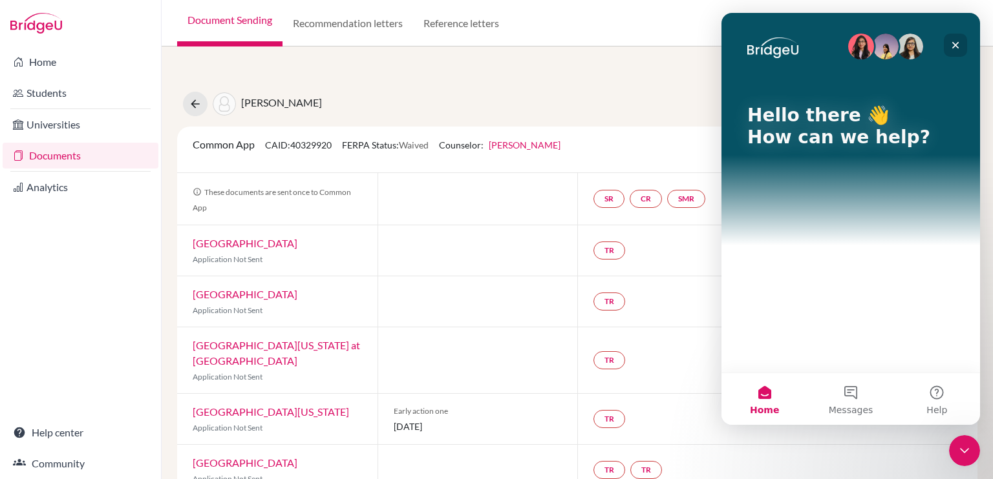
click at [954, 45] on icon "Close" at bounding box center [955, 45] width 7 height 7
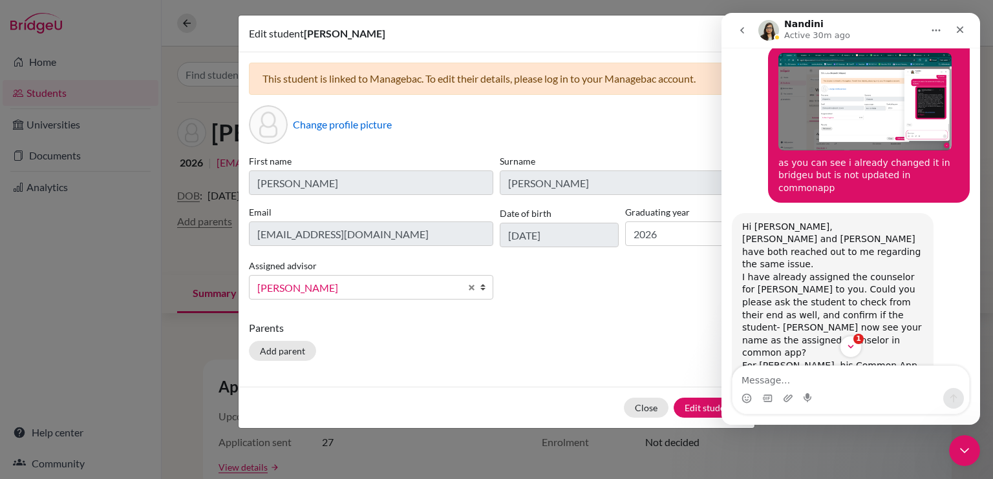
scroll to position [2964, 0]
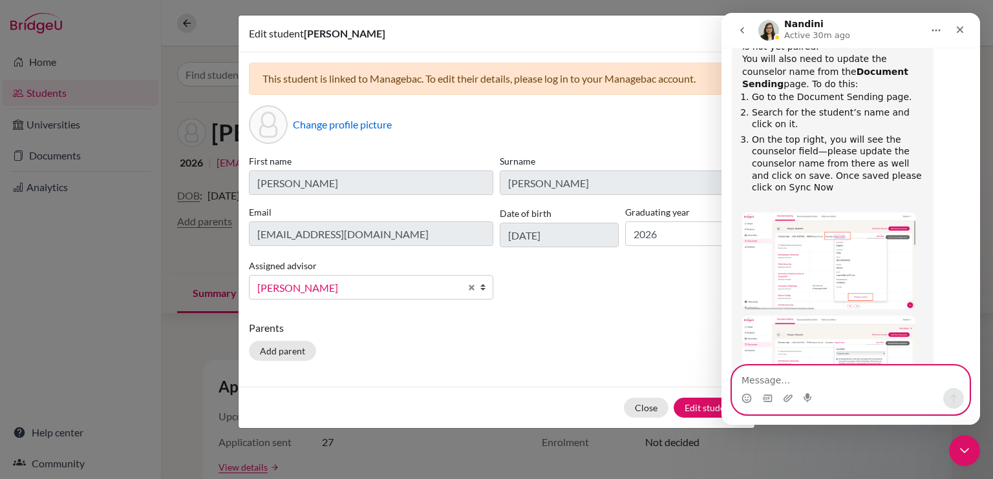
click at [816, 377] on textarea "Message…" at bounding box center [850, 377] width 237 height 22
type textarea "Thank you so much!!!"
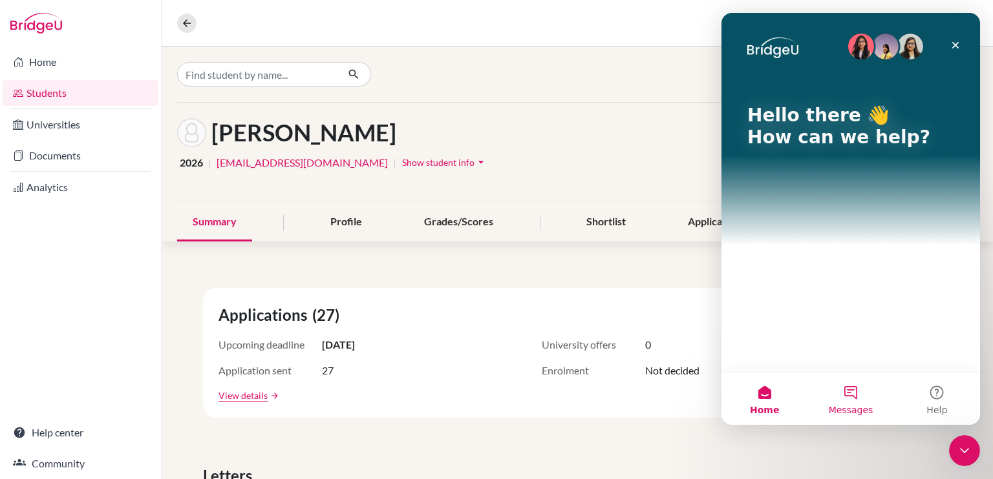
click at [849, 394] on button "Messages" at bounding box center [850, 400] width 86 height 52
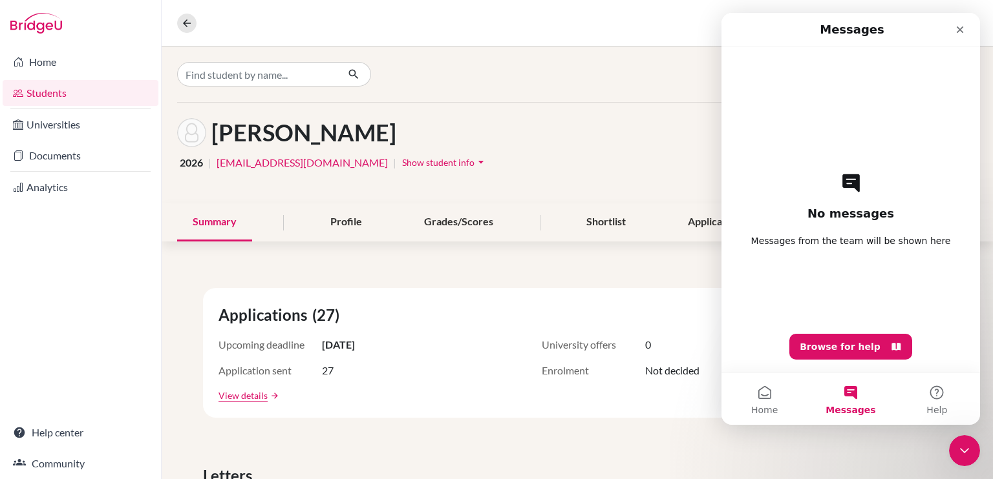
click at [827, 286] on div "No messages Messages from the team will be shown here Browse for help" at bounding box center [850, 210] width 213 height 326
click at [828, 223] on div "No messages Messages from the team will be shown here Browse for help" at bounding box center [850, 210] width 213 height 326
click at [769, 400] on button "Home" at bounding box center [764, 400] width 86 height 52
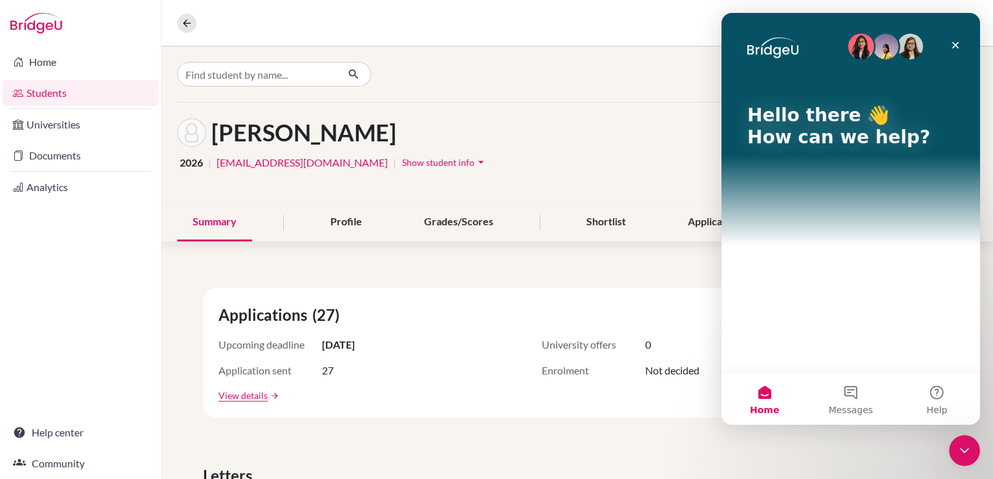
click at [918, 52] on img "Intercom messenger" at bounding box center [910, 47] width 26 height 26
click at [914, 51] on img "Intercom messenger" at bounding box center [910, 47] width 26 height 26
click at [858, 403] on button "Messages" at bounding box center [850, 400] width 86 height 52
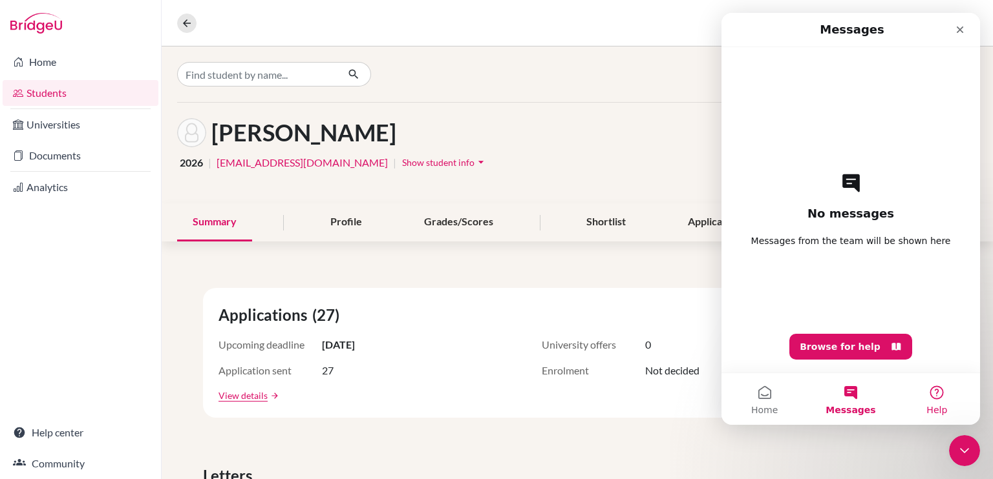
click at [938, 400] on button "Help" at bounding box center [937, 400] width 86 height 52
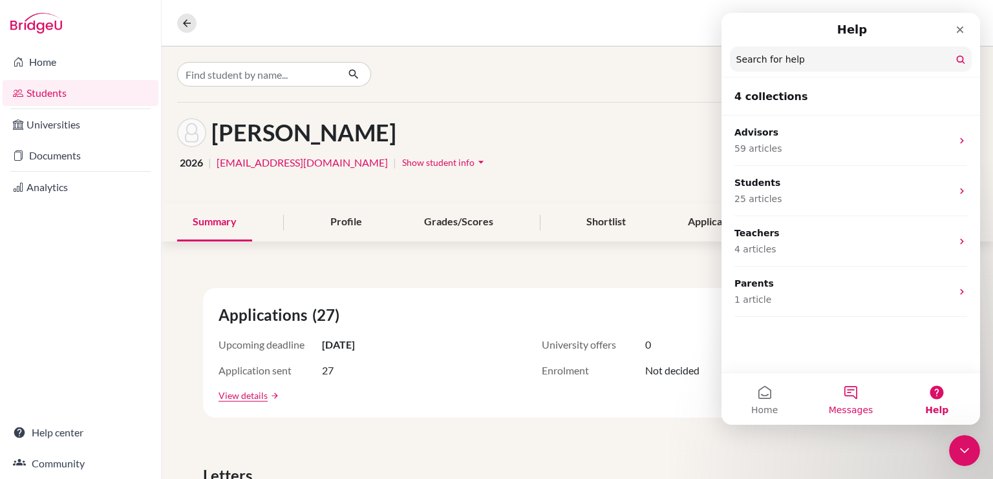
click at [863, 399] on button "Messages" at bounding box center [850, 400] width 86 height 52
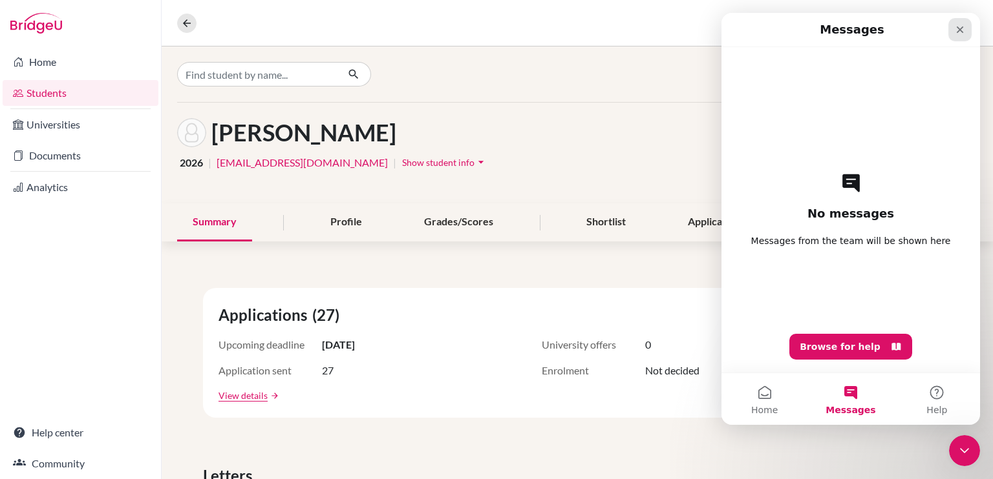
click at [957, 34] on icon "Close" at bounding box center [959, 30] width 10 height 10
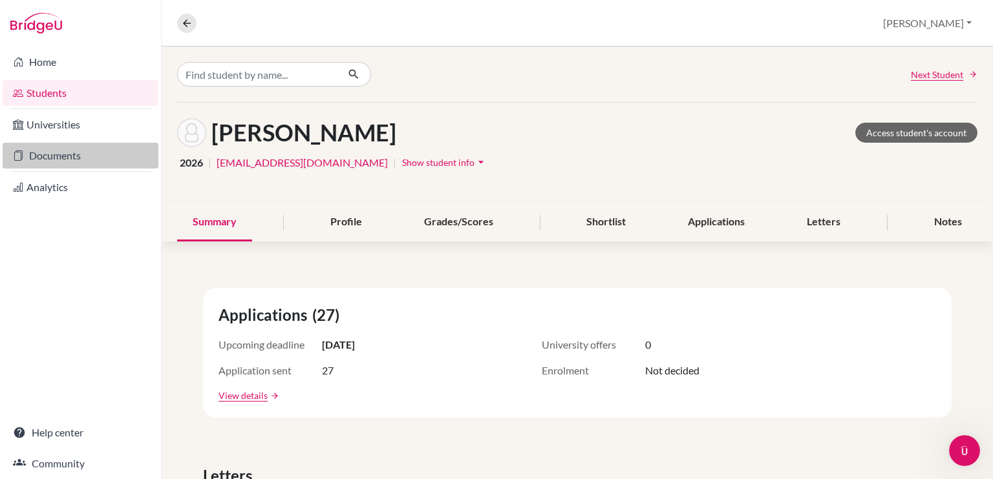
click at [98, 160] on link "Documents" at bounding box center [81, 156] width 156 height 26
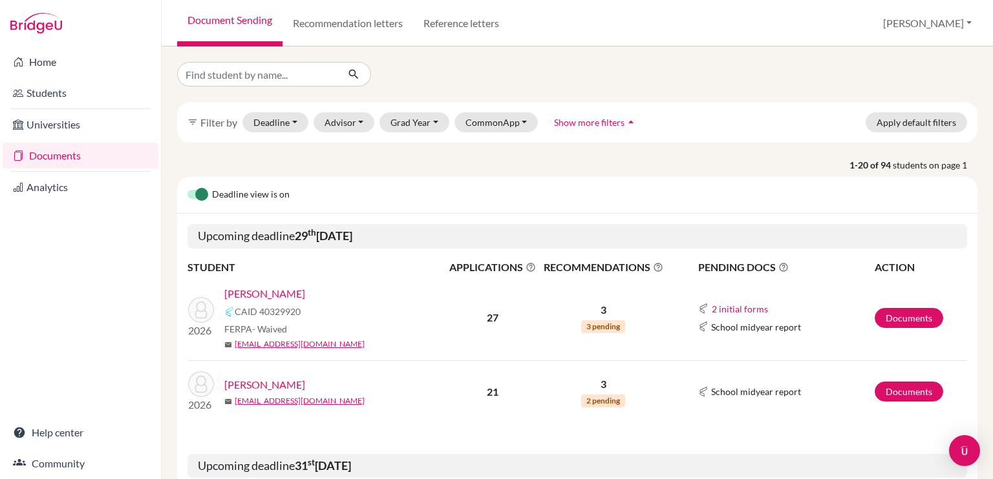
click at [252, 291] on link "[PERSON_NAME]" at bounding box center [264, 294] width 81 height 16
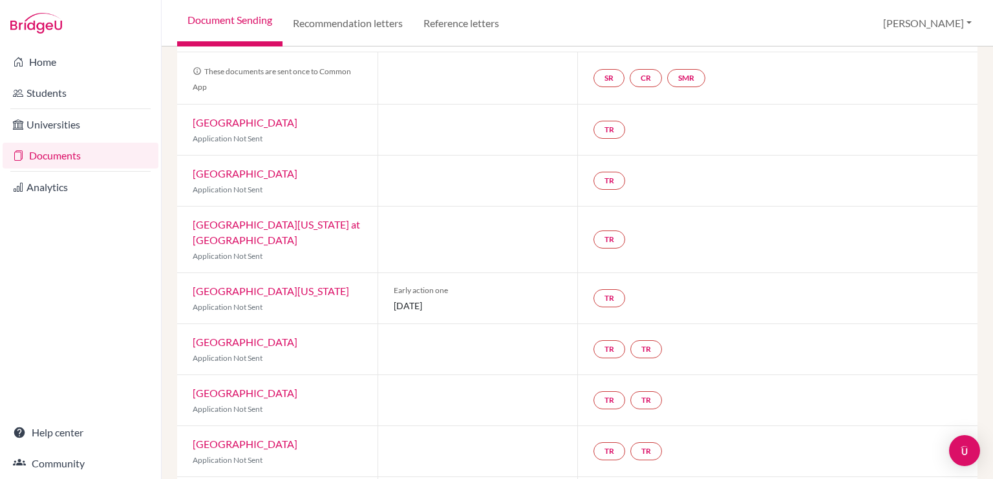
scroll to position [120, 0]
click at [602, 295] on link "TR" at bounding box center [609, 299] width 32 height 18
click at [604, 249] on h3 "Teacher recommendation" at bounding box center [608, 250] width 128 height 23
click at [572, 251] on h3 "Teacher recommendation" at bounding box center [608, 250] width 128 height 23
click at [614, 293] on link "TR" at bounding box center [609, 299] width 32 height 18
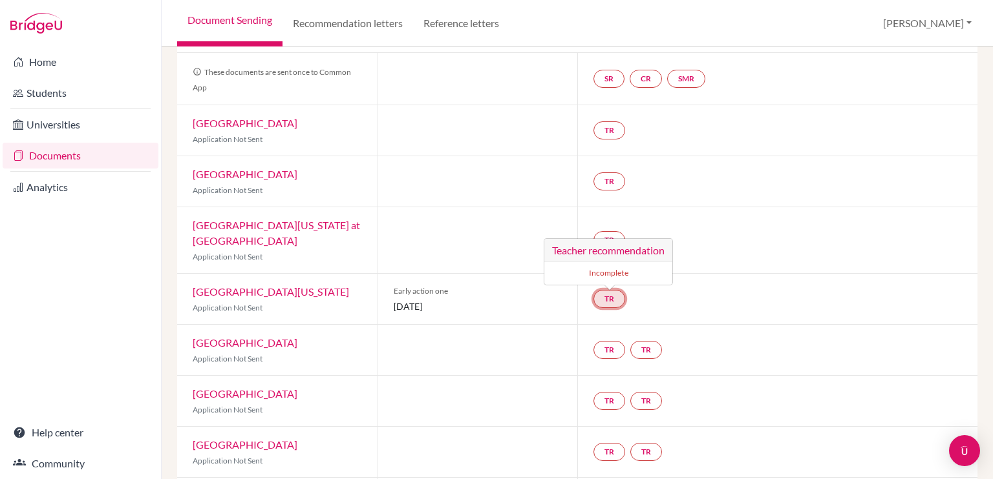
click at [607, 275] on small "Incomplete" at bounding box center [608, 274] width 112 height 12
click at [604, 308] on div "TR" at bounding box center [611, 299] width 37 height 23
click at [289, 291] on link "[GEOGRAPHIC_DATA][US_STATE]" at bounding box center [271, 292] width 156 height 12
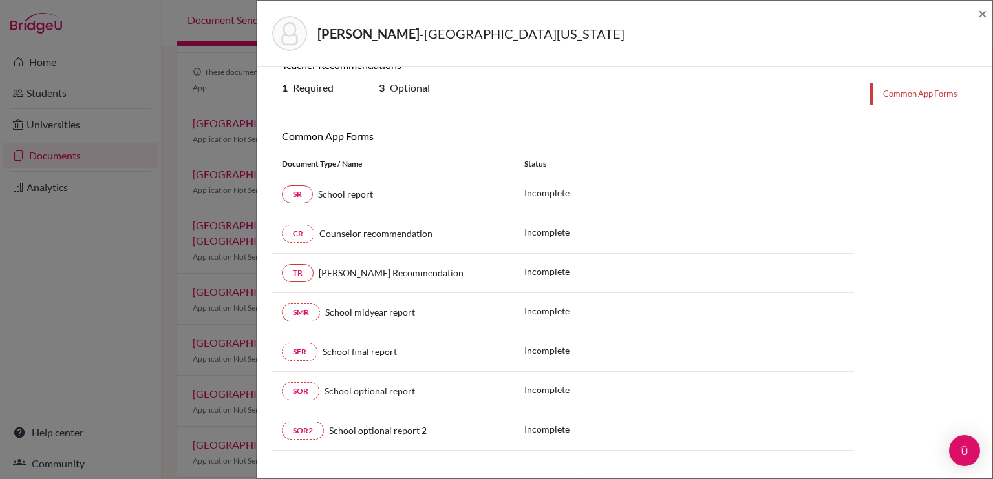
scroll to position [142, 0]
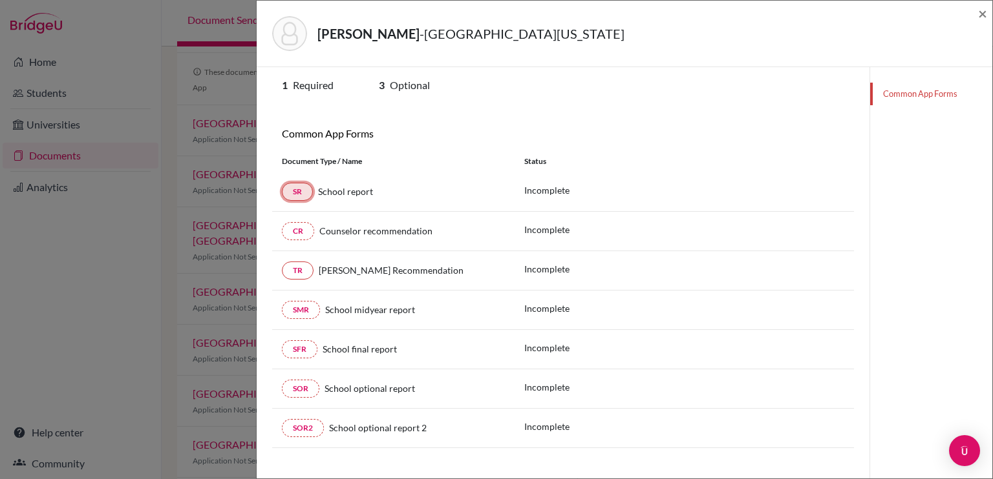
click at [302, 191] on link "SR" at bounding box center [297, 192] width 31 height 18
click at [688, 196] on div "Incomplete" at bounding box center [611, 192] width 174 height 16
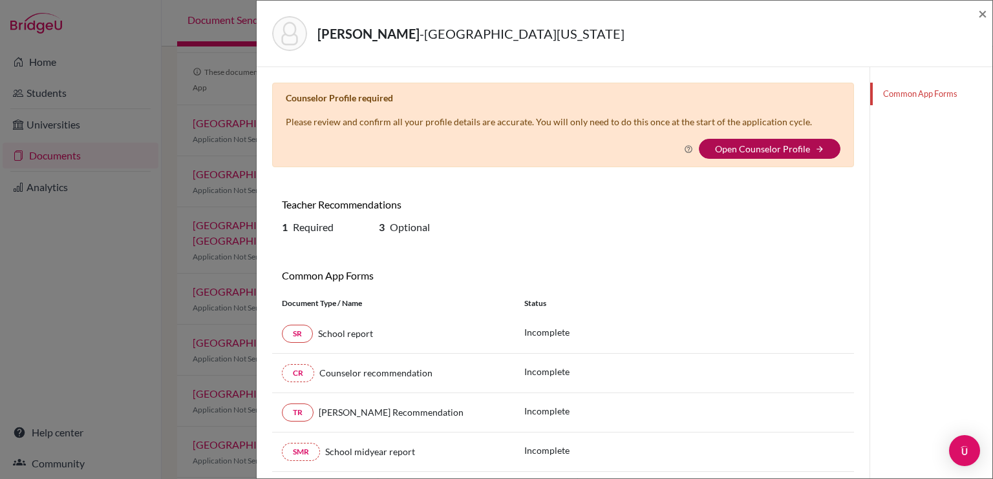
click at [740, 144] on link "Open Counselor Profile" at bounding box center [762, 148] width 95 height 11
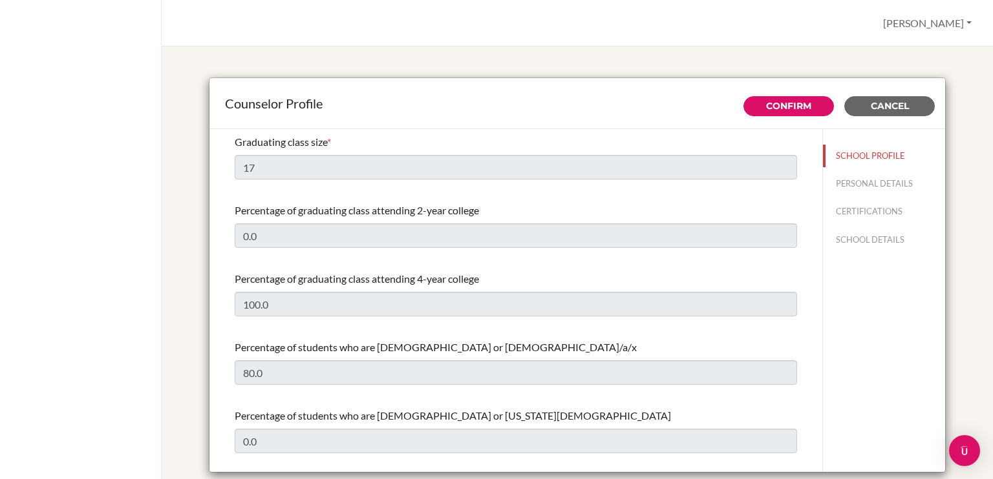
select select "1"
select select "235563"
click at [300, 142] on span "Graduating class size" at bounding box center [281, 142] width 92 height 12
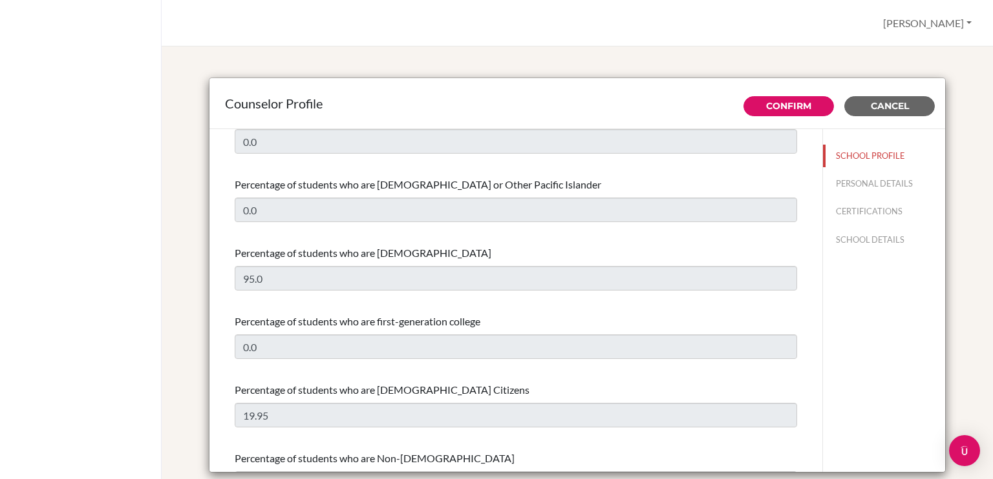
scroll to position [439, 0]
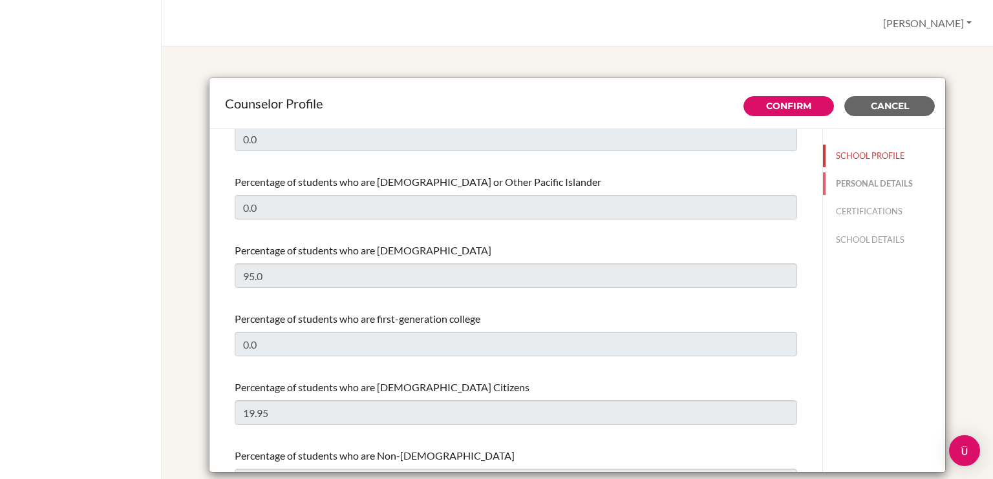
click at [870, 174] on button "PERSONAL DETAILS" at bounding box center [884, 184] width 122 height 23
type input "[PERSON_NAME]"
type input "Advisor"
type input "58.4248040695"
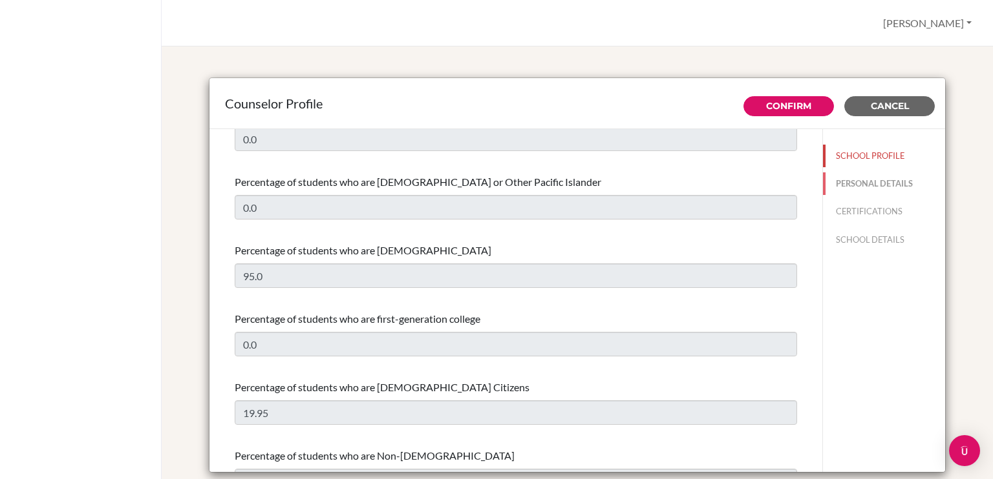
type input "[EMAIL_ADDRESS][DOMAIN_NAME]"
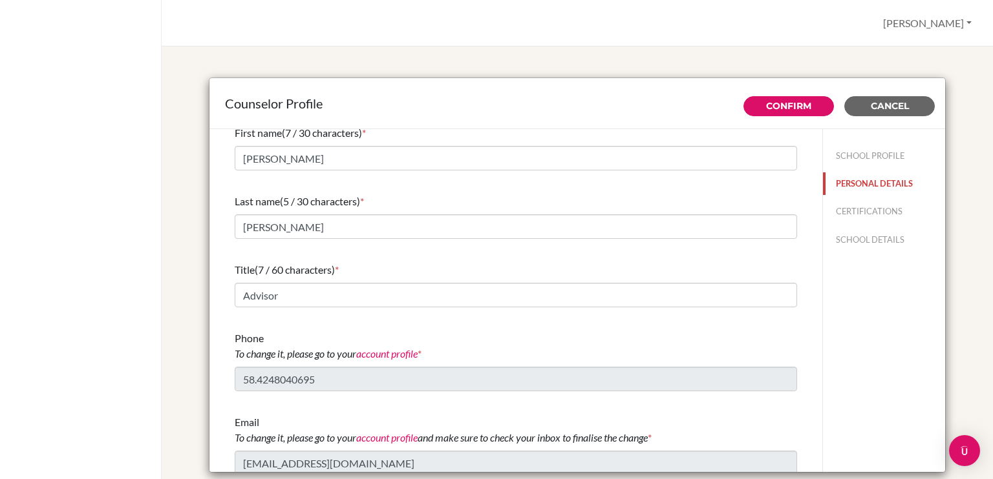
scroll to position [0, 0]
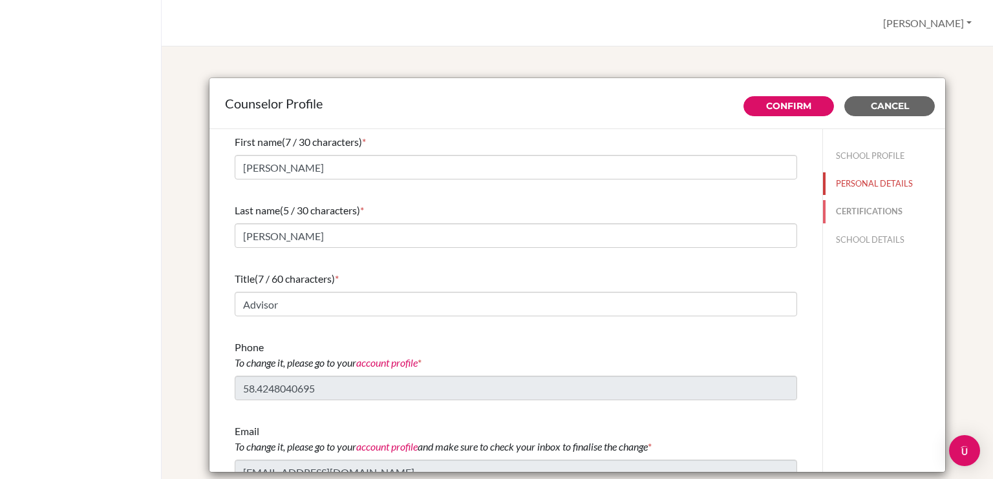
click at [865, 210] on button "CERTIFICATIONS" at bounding box center [884, 211] width 122 height 23
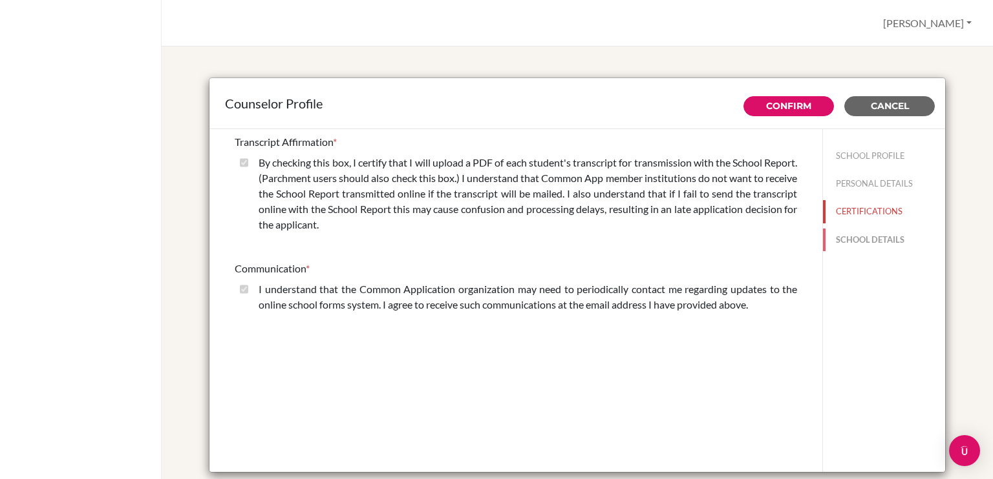
click at [861, 238] on button "SCHOOL DETAILS" at bounding box center [884, 240] width 122 height 23
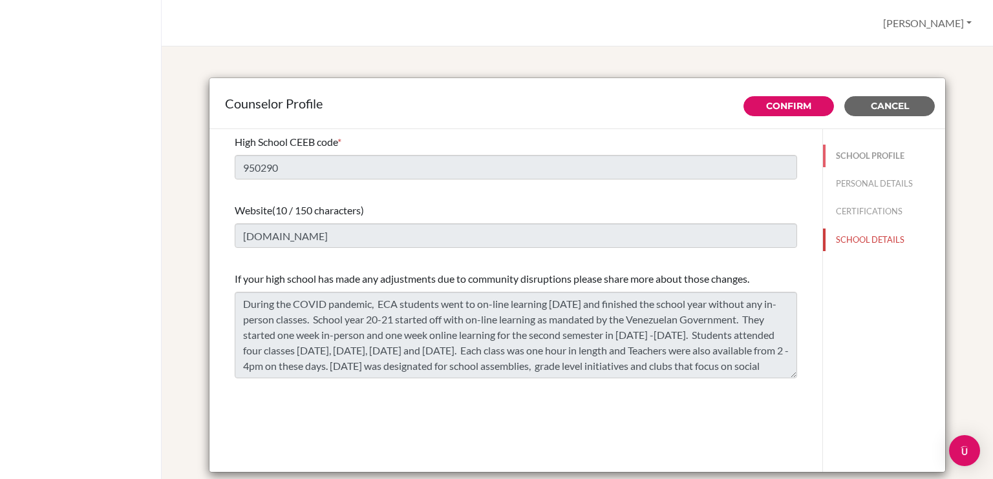
click at [858, 157] on button "SCHOOL PROFILE" at bounding box center [884, 156] width 122 height 23
type input "17"
type input "0.0"
select select "1"
select select "235563"
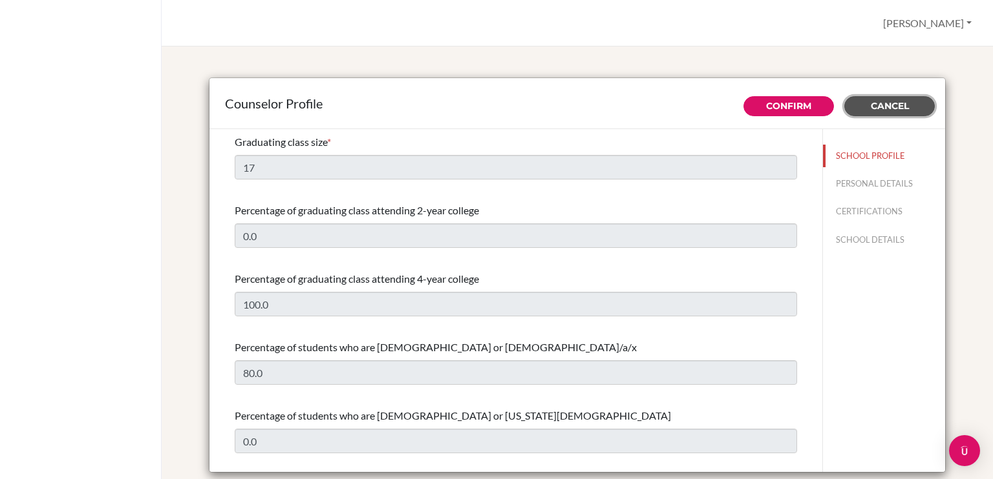
click at [870, 110] on span "Cancel" at bounding box center [889, 106] width 38 height 12
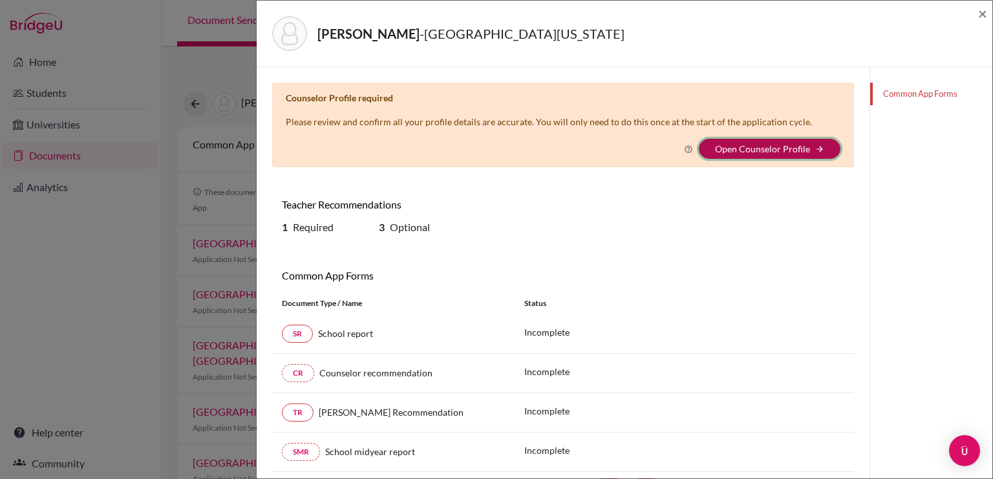
click at [740, 140] on button "Open Counselor Profile arrow_forward" at bounding box center [770, 149] width 142 height 20
click at [741, 147] on link "Open Counselor Profile" at bounding box center [762, 148] width 95 height 11
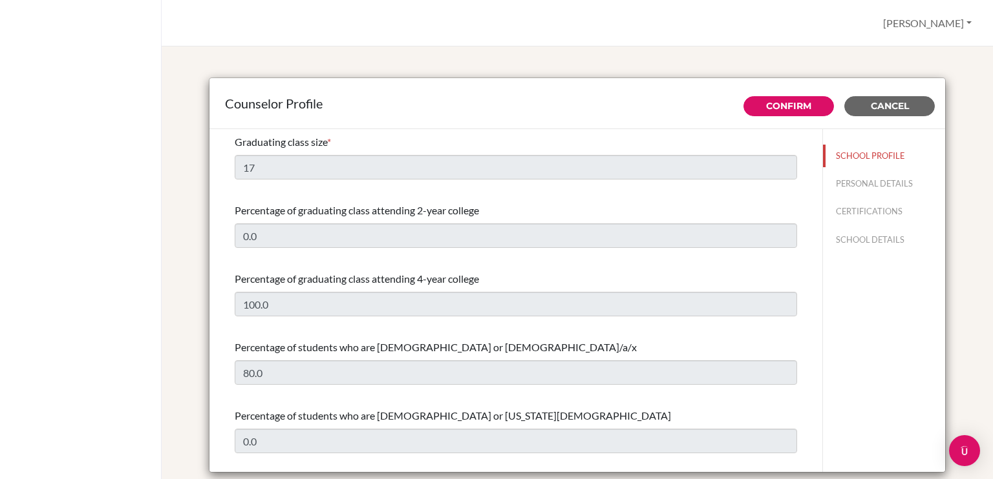
select select "1"
select select "235563"
click at [333, 147] on div "Graduating class size *" at bounding box center [516, 142] width 562 height 16
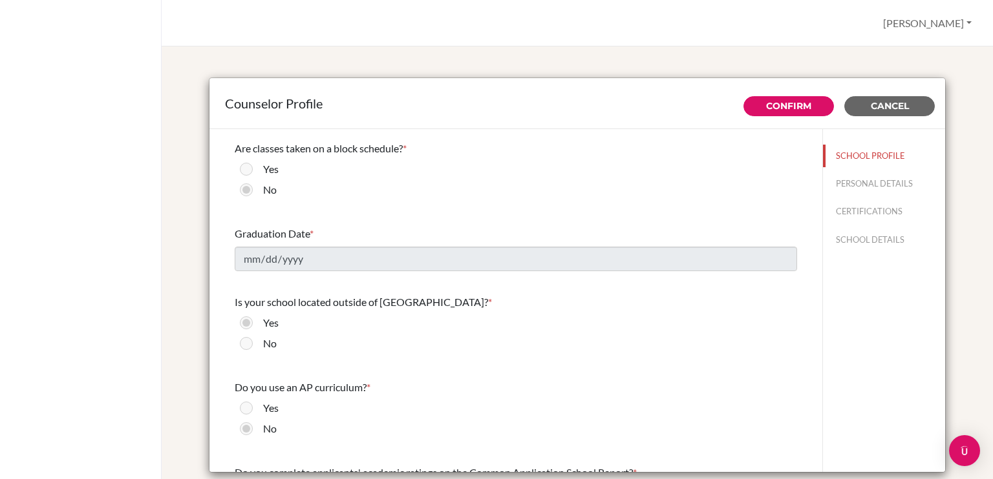
scroll to position [1150, 0]
click at [323, 151] on span "Are classes taken on a block schedule?" at bounding box center [319, 146] width 168 height 12
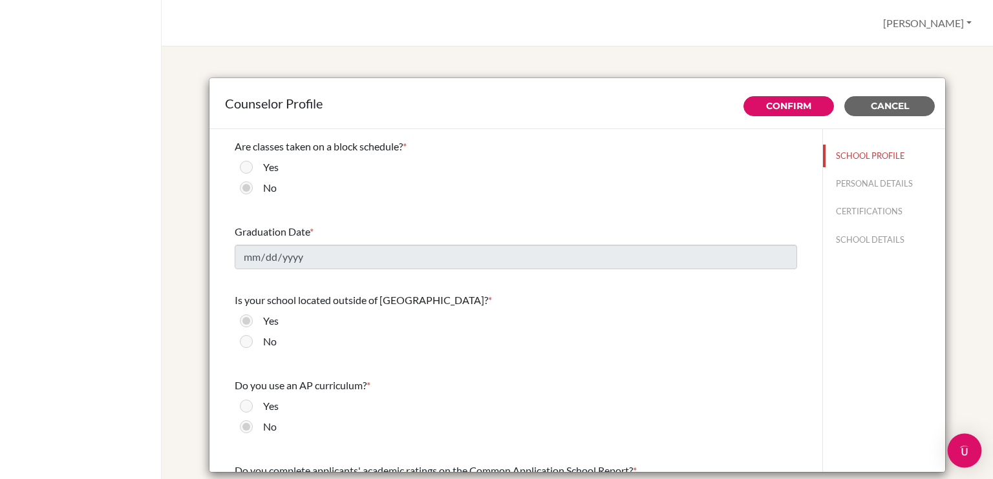
click at [964, 454] on img "Open Intercom Messenger" at bounding box center [964, 451] width 17 height 17
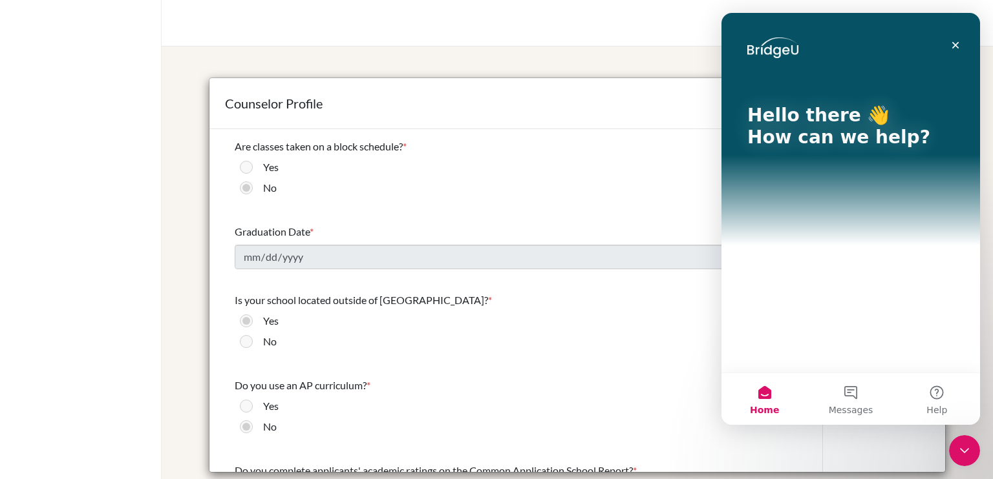
scroll to position [0, 0]
click at [847, 398] on button "Messages" at bounding box center [850, 400] width 86 height 52
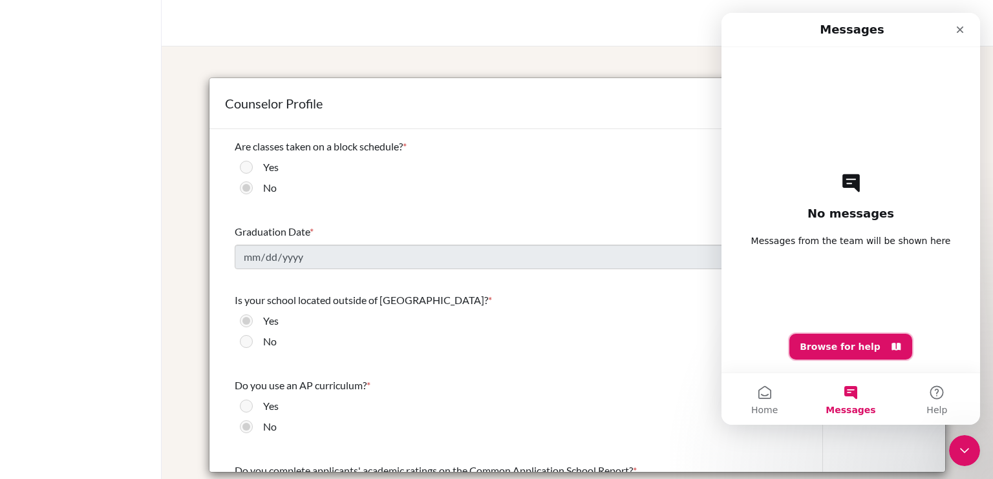
click at [822, 346] on button "Browse for help" at bounding box center [850, 347] width 123 height 26
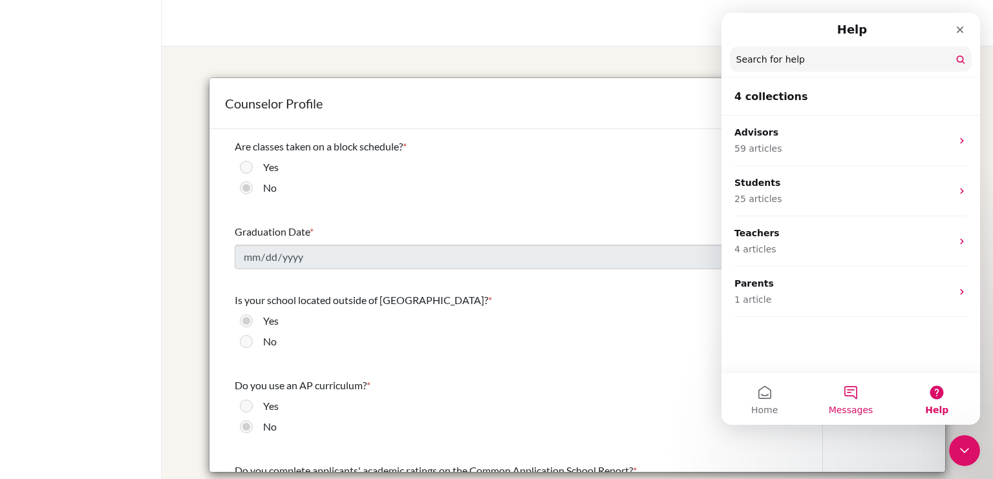
click at [843, 403] on button "Messages" at bounding box center [850, 400] width 86 height 52
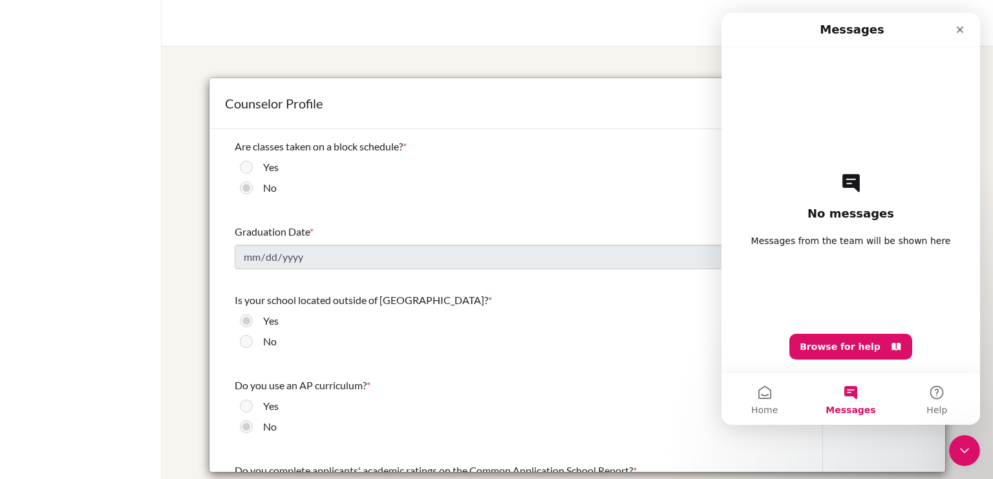
click at [841, 207] on h2 "No messages" at bounding box center [850, 214] width 87 height 16
click at [838, 258] on div "No messages Messages from the team will be shown here Browse for help" at bounding box center [850, 210] width 213 height 326
click at [835, 320] on div "No messages Messages from the team will be shown here Browse for help" at bounding box center [850, 210] width 213 height 326
click at [931, 397] on button "Help" at bounding box center [937, 400] width 86 height 52
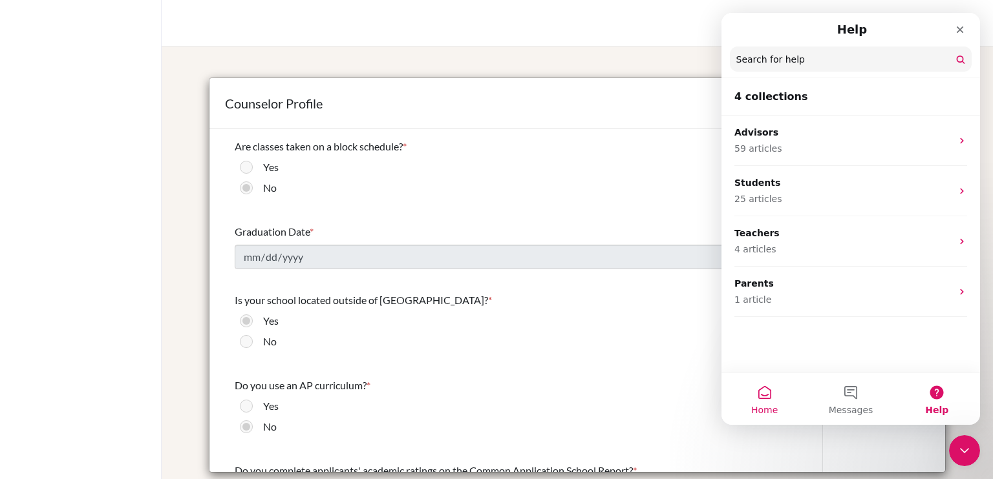
click at [773, 393] on button "Home" at bounding box center [764, 400] width 86 height 52
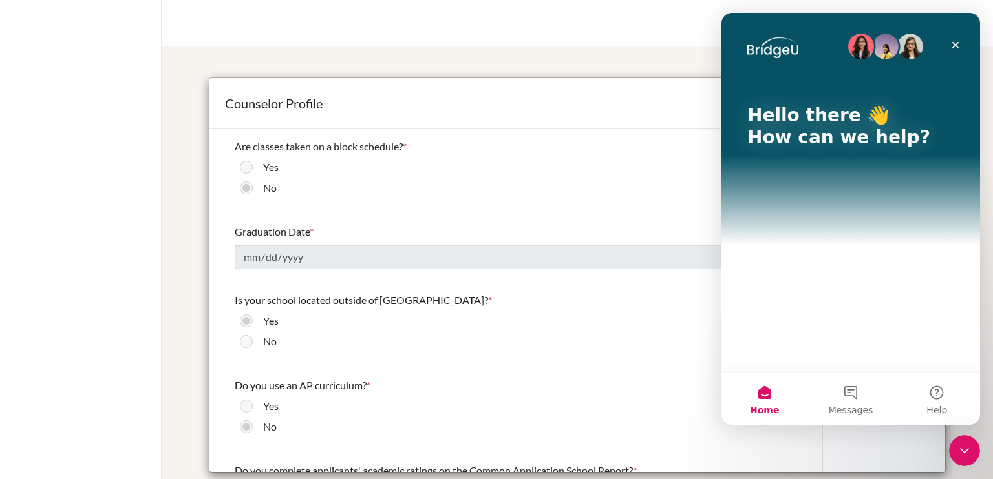
click at [824, 202] on div "Hello there 👋 How can we help?" at bounding box center [850, 129] width 233 height 233
click at [830, 370] on div "Hello there 👋 How can we help?" at bounding box center [850, 193] width 258 height 360
click at [836, 336] on div "Hello there 👋 How can we help?" at bounding box center [850, 193] width 258 height 360
click at [843, 392] on button "Messages" at bounding box center [850, 400] width 86 height 52
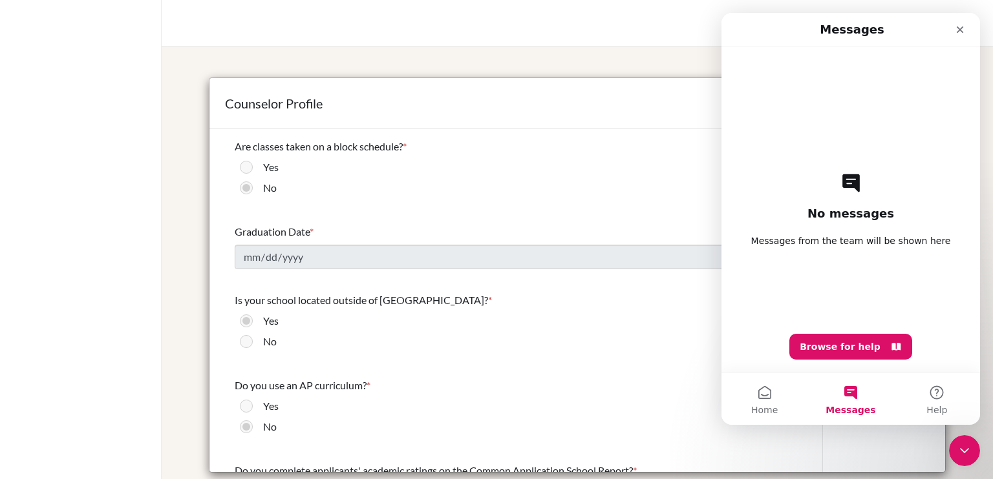
click at [836, 300] on div "No messages Messages from the team will be shown here Browse for help" at bounding box center [850, 210] width 213 height 326
click at [833, 342] on button "Browse for help" at bounding box center [850, 347] width 123 height 26
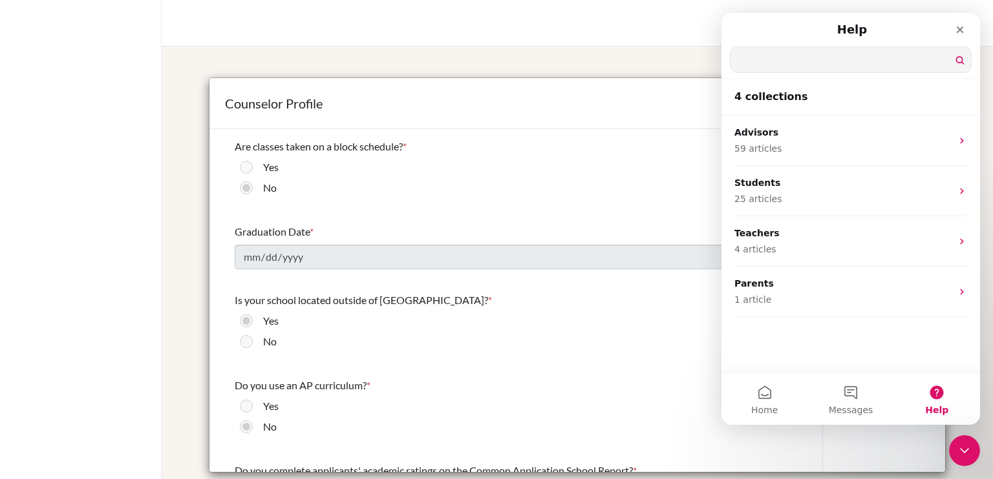
click at [803, 54] on input "Search for help" at bounding box center [850, 59] width 240 height 25
type input "graduation date"
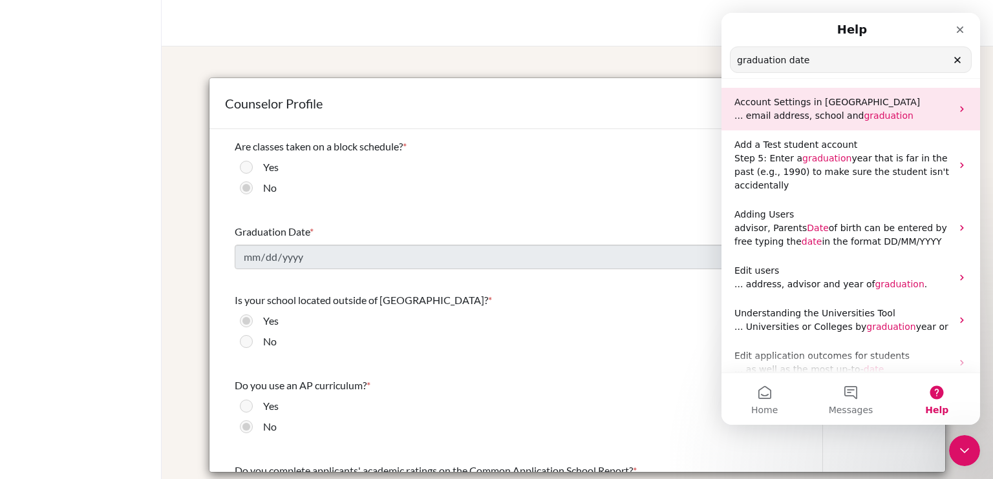
click at [894, 113] on p "... email address, school and graduation" at bounding box center [842, 116] width 217 height 14
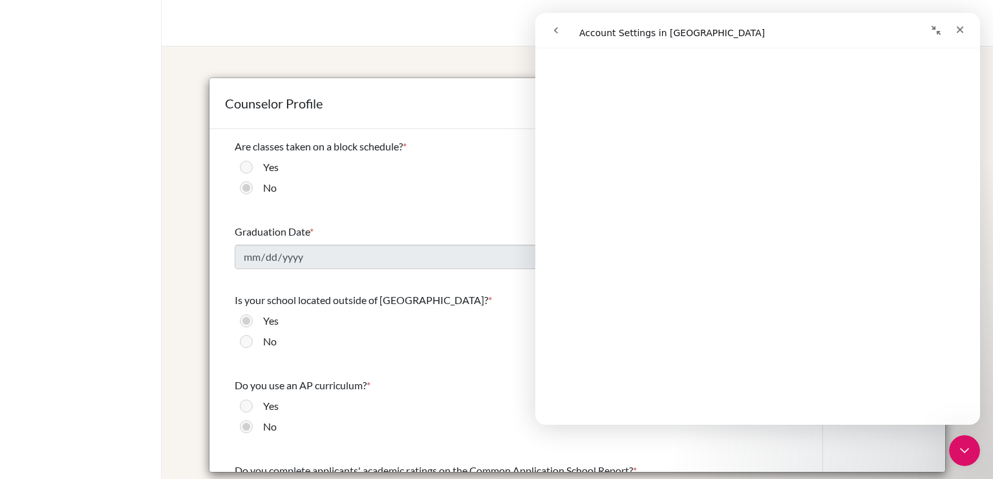
scroll to position [266, 0]
click at [487, 64] on div "Counselor Profile Confirm Cancel Graduating class size * 17 Percentage of gradu…" at bounding box center [577, 276] width 800 height 429
click at [958, 35] on div "Close" at bounding box center [959, 29] width 23 height 23
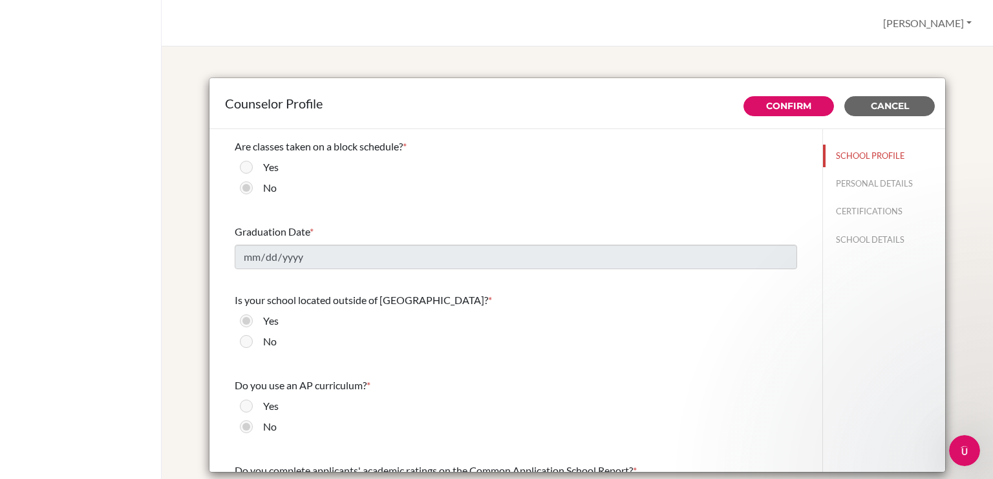
scroll to position [0, 0]
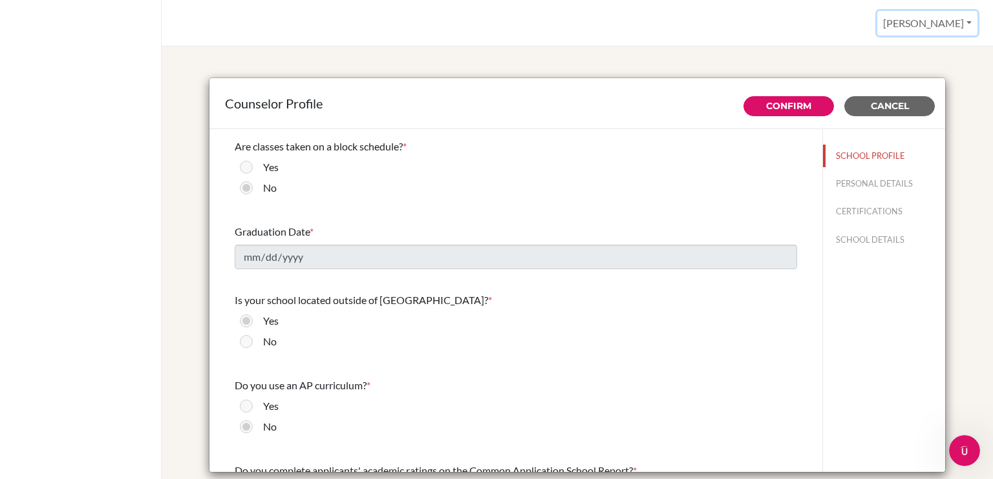
click at [943, 23] on button "[PERSON_NAME]" at bounding box center [927, 23] width 100 height 25
click at [906, 49] on link "Profile" at bounding box center [925, 53] width 102 height 21
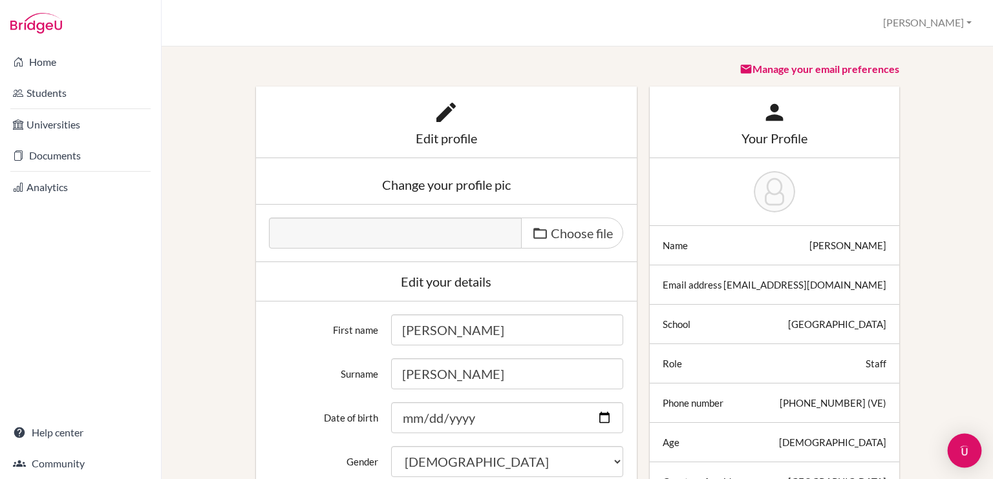
click at [958, 450] on img "Open Intercom Messenger" at bounding box center [964, 451] width 17 height 17
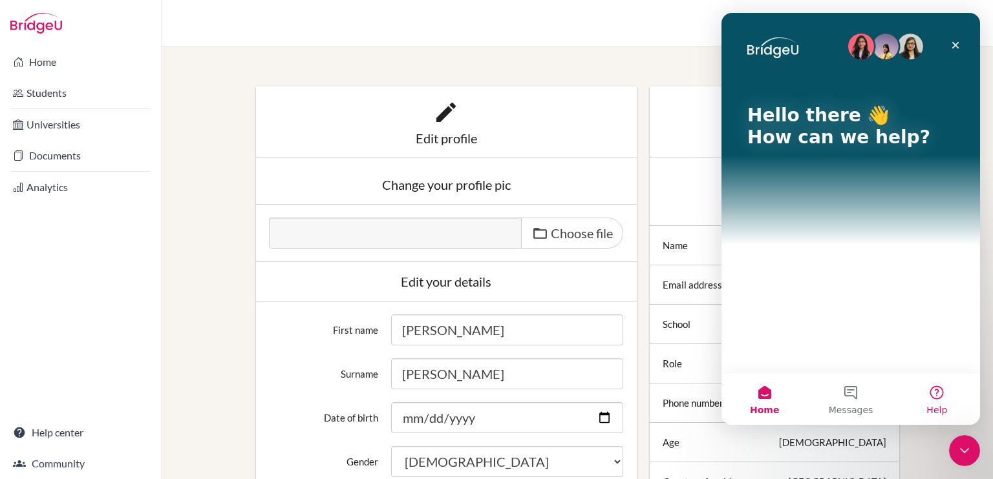
click at [932, 396] on button "Help" at bounding box center [937, 400] width 86 height 52
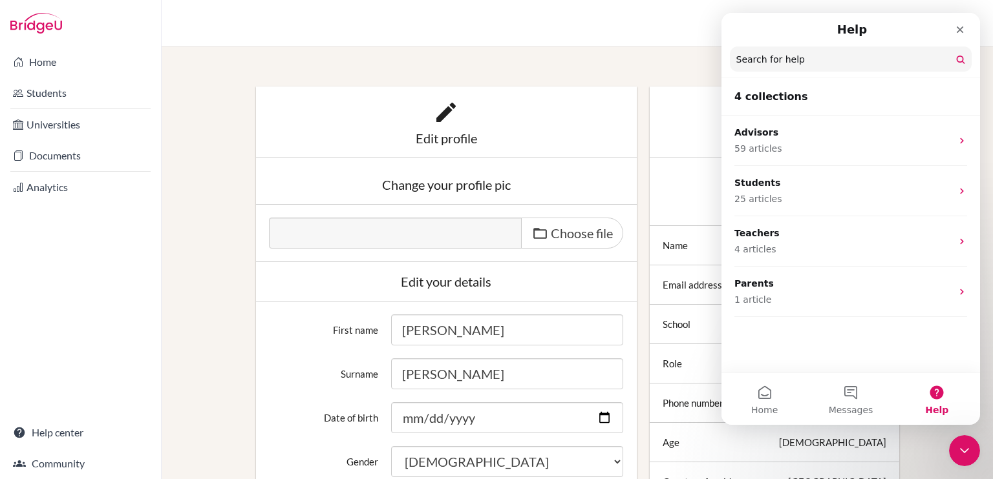
click at [817, 68] on input "Search for help" at bounding box center [851, 59] width 242 height 25
type input "graduation date"
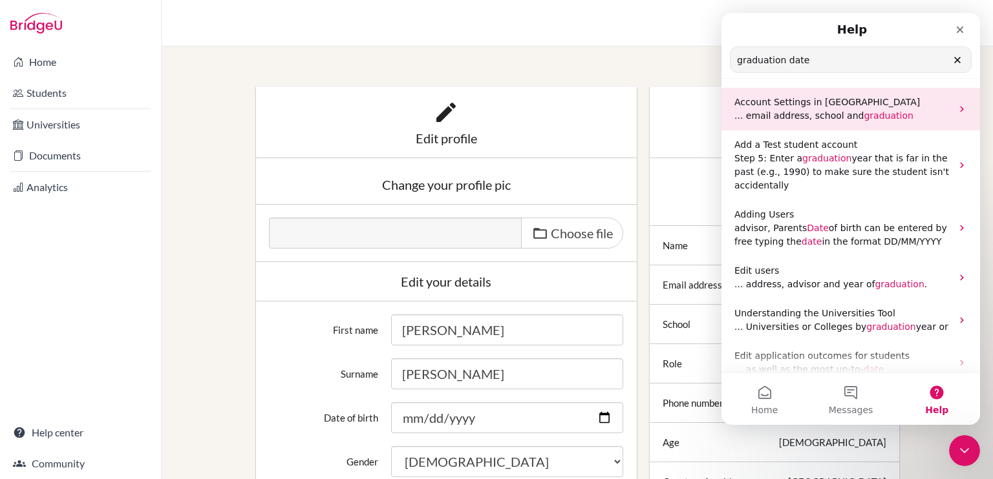
click at [836, 114] on span "... email address, school and" at bounding box center [798, 116] width 129 height 10
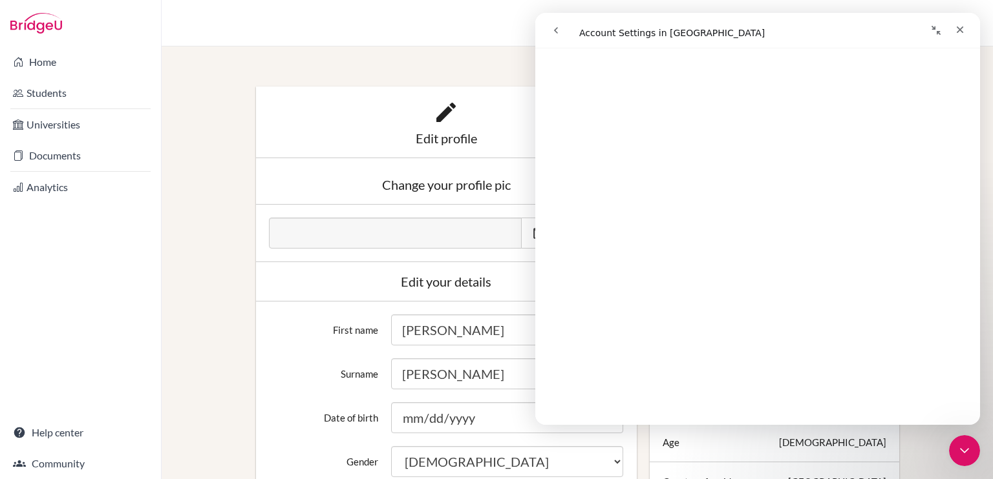
scroll to position [445, 0]
click at [954, 32] on div "Close" at bounding box center [959, 29] width 23 height 23
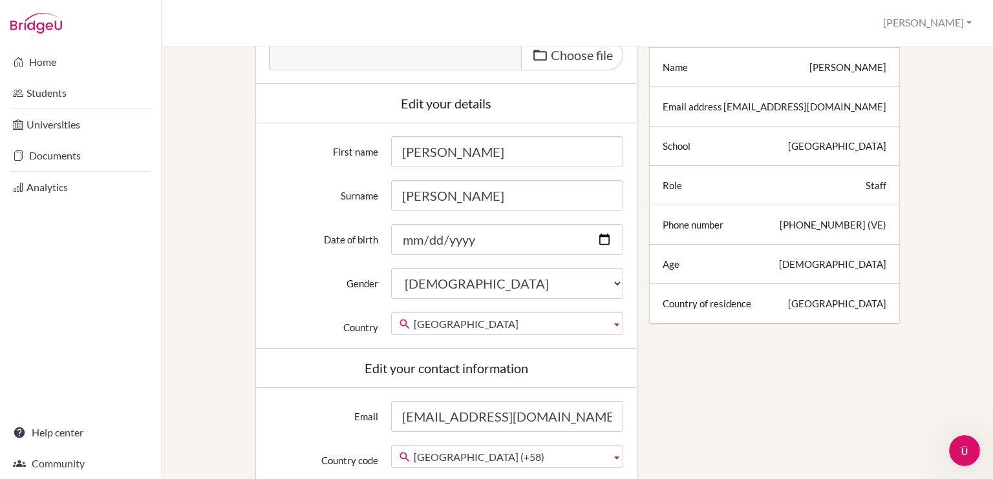
scroll to position [180, 0]
click at [796, 297] on div at bounding box center [774, 302] width 224 height 13
click at [793, 264] on div at bounding box center [774, 263] width 224 height 13
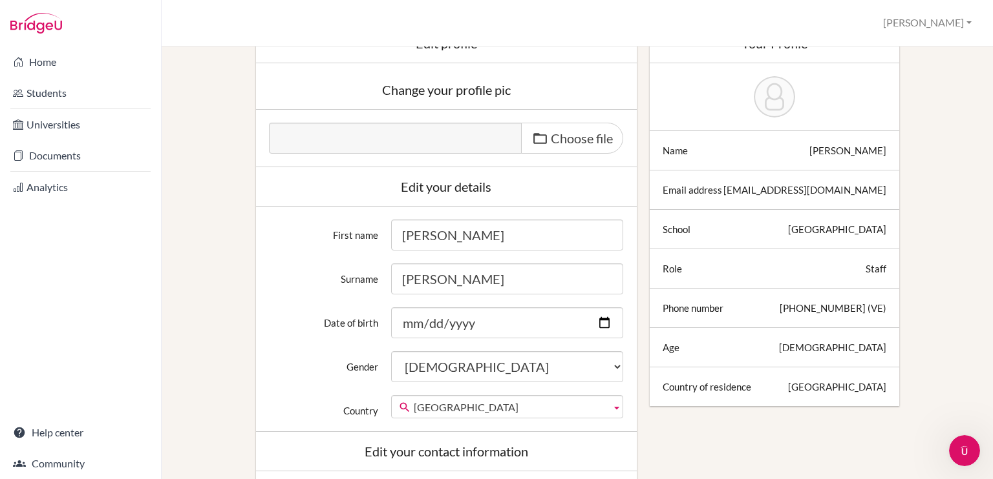
scroll to position [94, 0]
click at [743, 299] on div "Phone number +584248040695 (VE)" at bounding box center [773, 309] width 249 height 39
click at [743, 279] on div "Role Staff" at bounding box center [773, 269] width 249 height 39
click at [740, 232] on div at bounding box center [774, 230] width 224 height 13
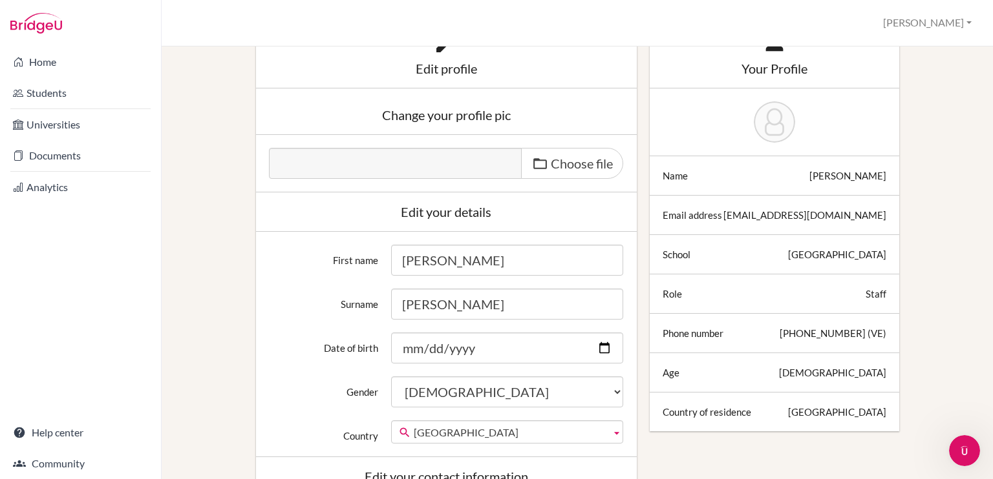
scroll to position [69, 0]
click at [735, 220] on div at bounding box center [774, 215] width 224 height 13
click at [739, 179] on div at bounding box center [774, 176] width 224 height 13
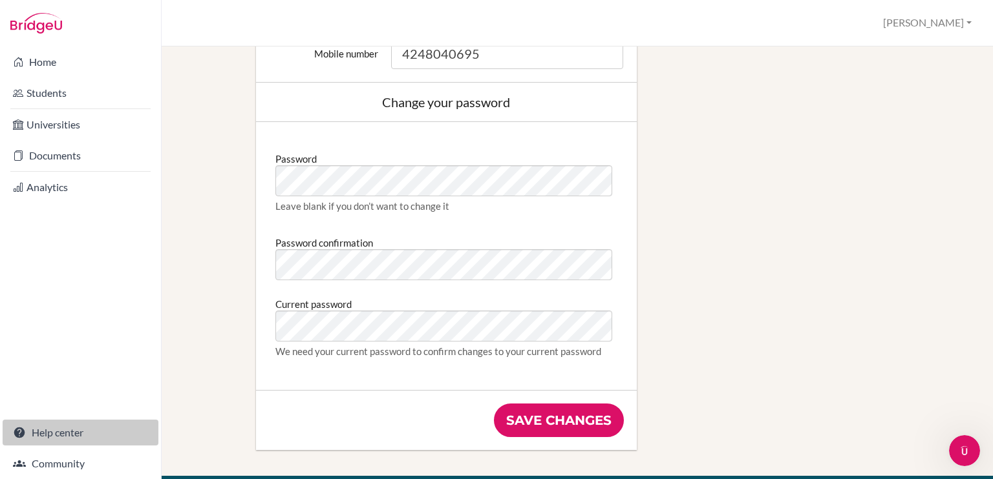
scroll to position [622, 0]
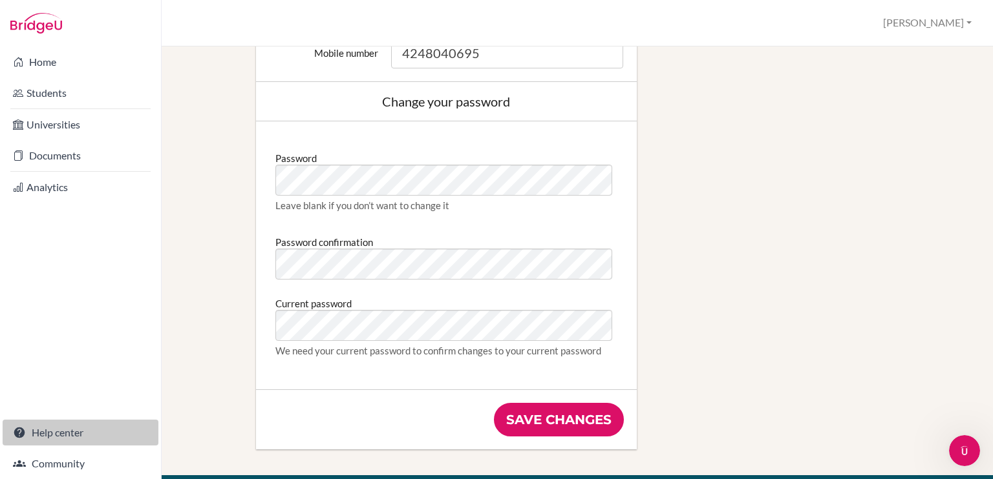
click at [39, 434] on link "Help center" at bounding box center [81, 433] width 156 height 26
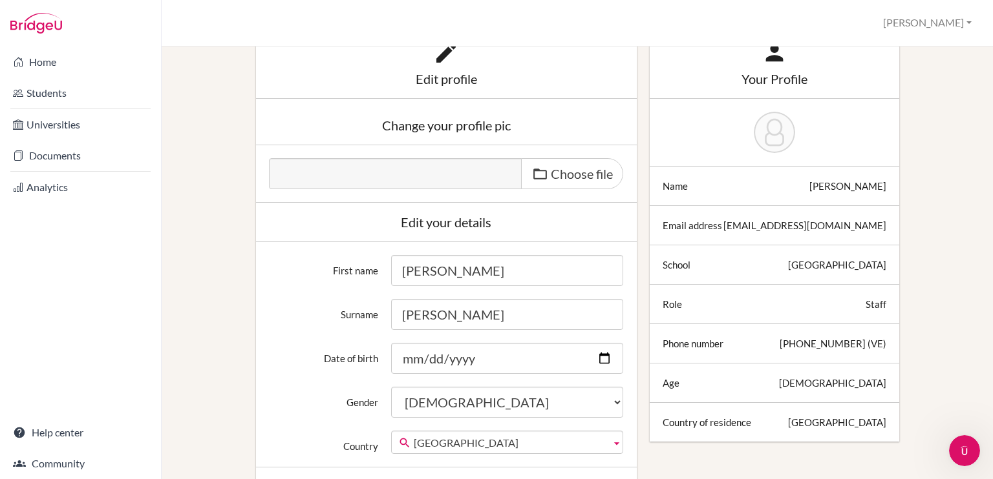
scroll to position [22, 0]
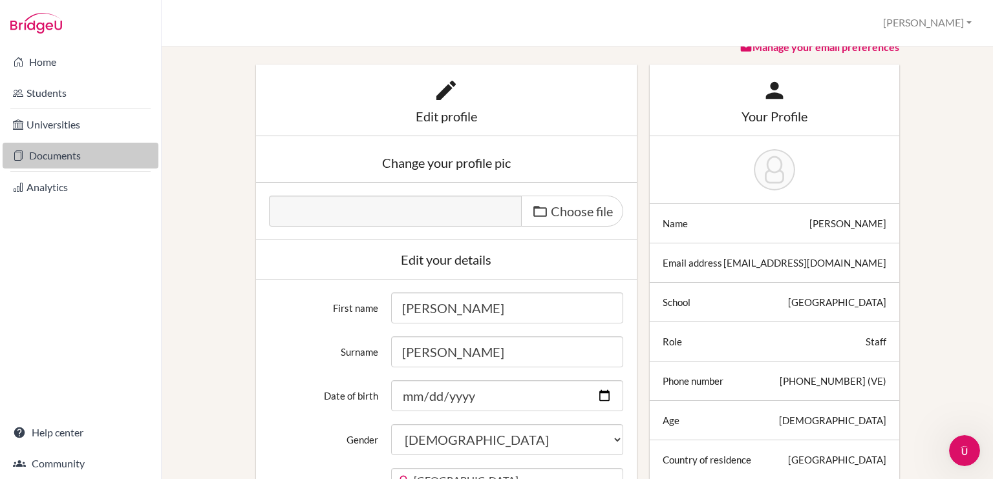
click at [112, 147] on link "Documents" at bounding box center [81, 156] width 156 height 26
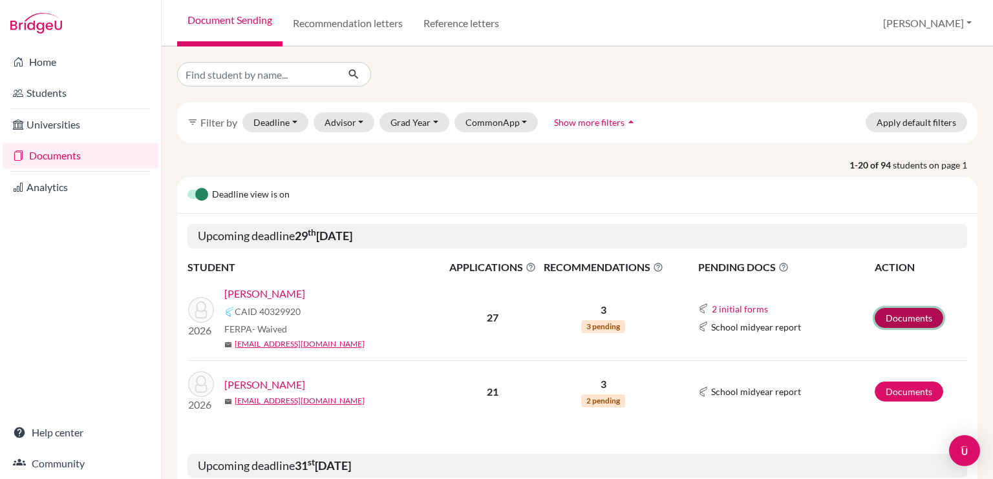
click at [897, 311] on link "Documents" at bounding box center [908, 318] width 68 height 20
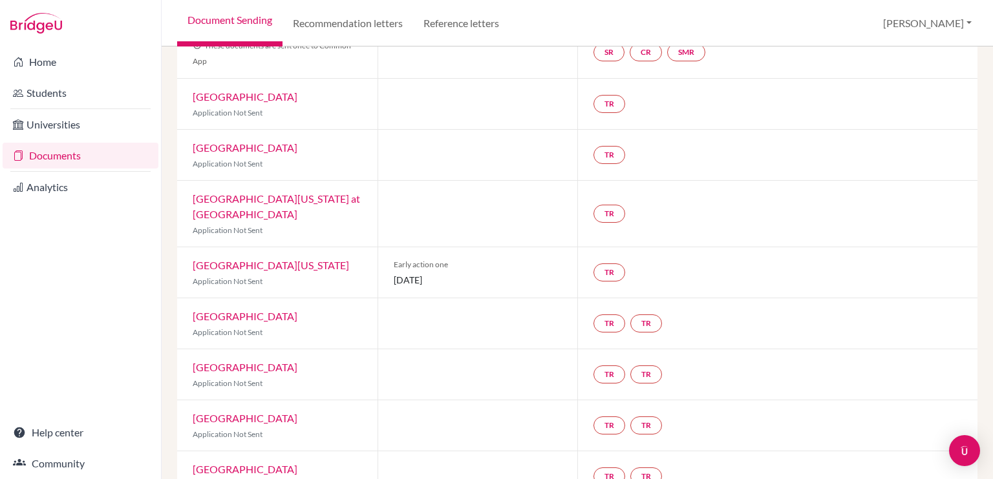
scroll to position [146, 0]
click at [253, 268] on link "[GEOGRAPHIC_DATA][US_STATE]" at bounding box center [271, 266] width 156 height 12
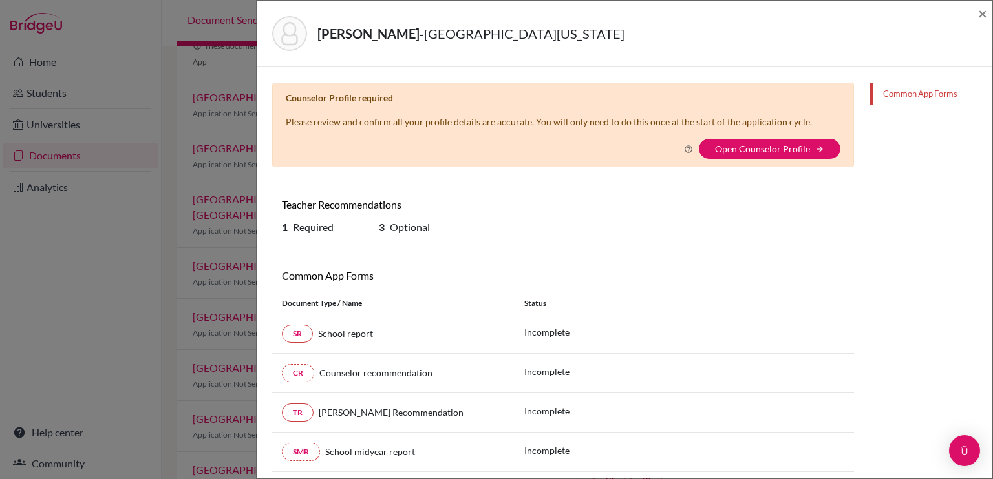
click at [684, 146] on icon at bounding box center [688, 149] width 9 height 9
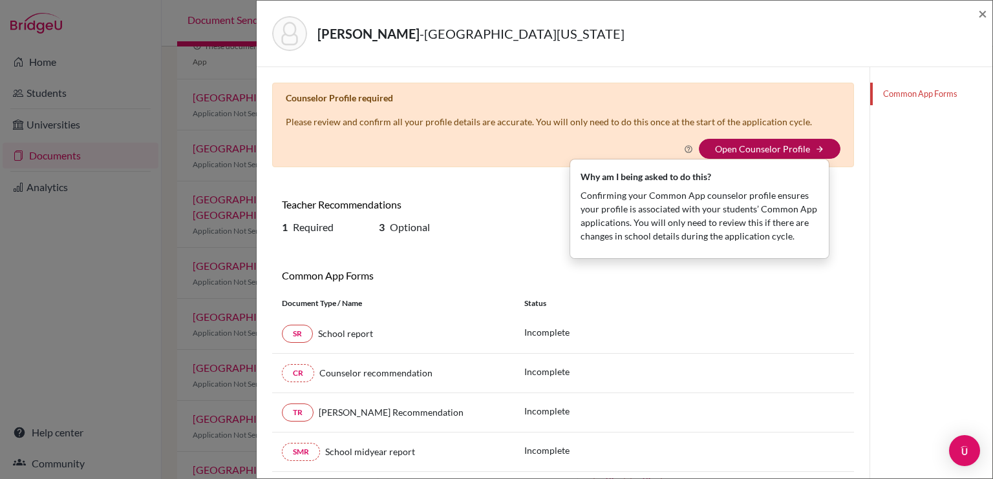
click at [801, 150] on link "Open Counselor Profile" at bounding box center [762, 148] width 95 height 11
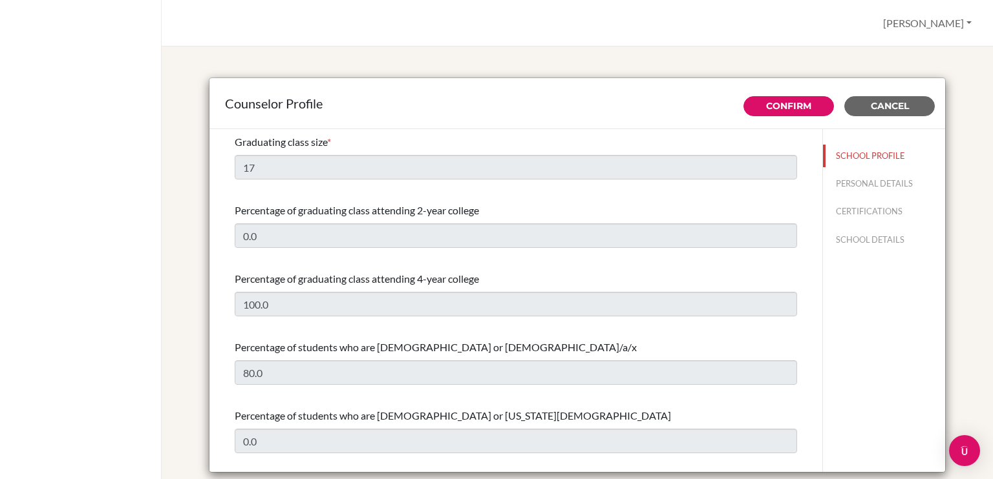
select select "1"
select select "235563"
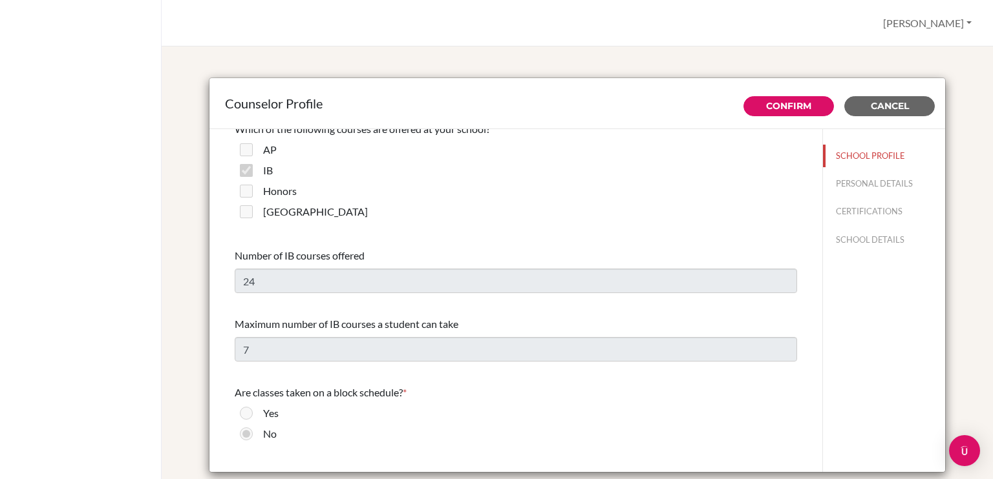
scroll to position [861, 0]
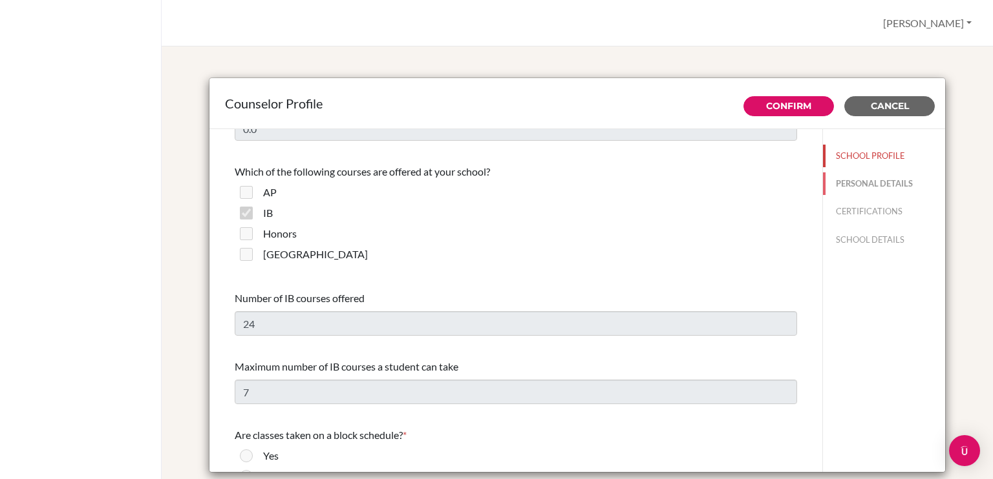
click at [830, 184] on button "PERSONAL DETAILS" at bounding box center [884, 184] width 122 height 23
type input "[PERSON_NAME]"
type input "Lafee"
type input "Advisor"
type input "58.4248040695"
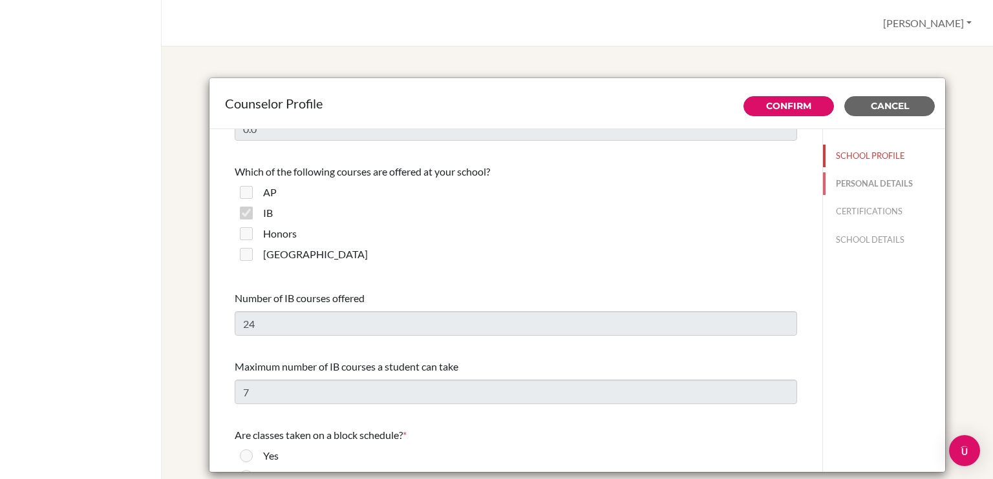
type input "eugenial@ecak12.com"
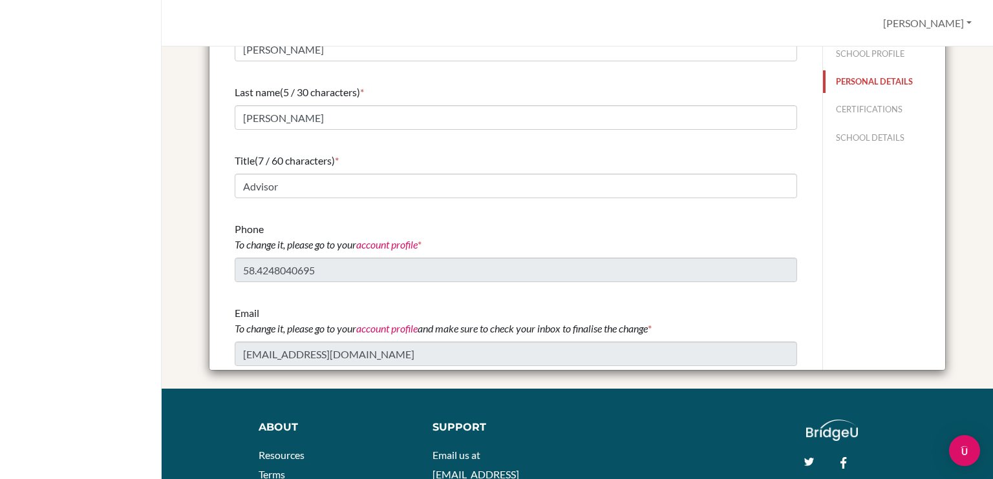
scroll to position [0, 0]
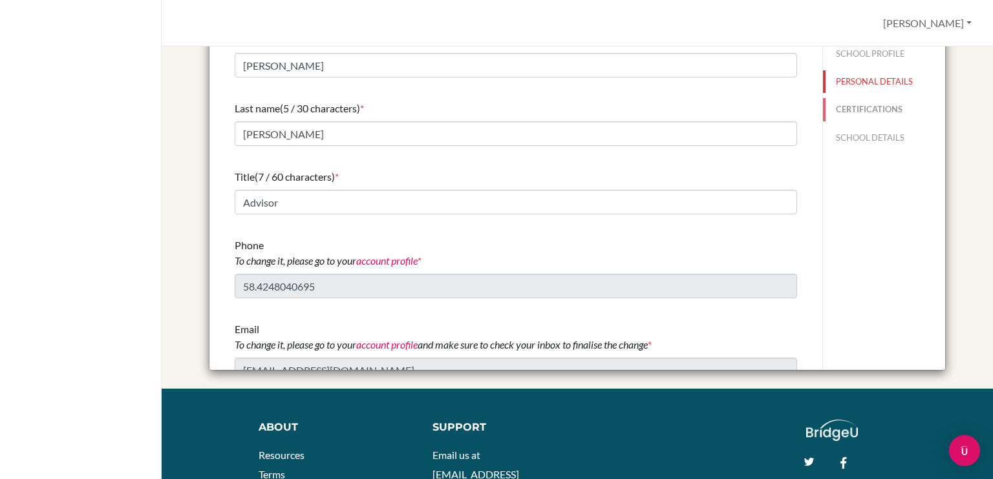
click at [862, 114] on button "CERTIFICATIONS" at bounding box center [884, 109] width 122 height 23
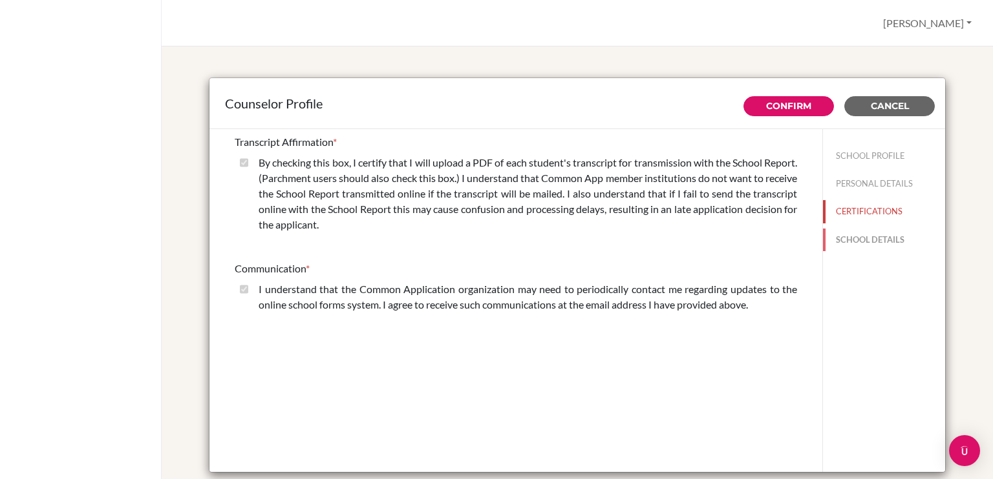
click at [843, 241] on button "SCHOOL DETAILS" at bounding box center [884, 240] width 122 height 23
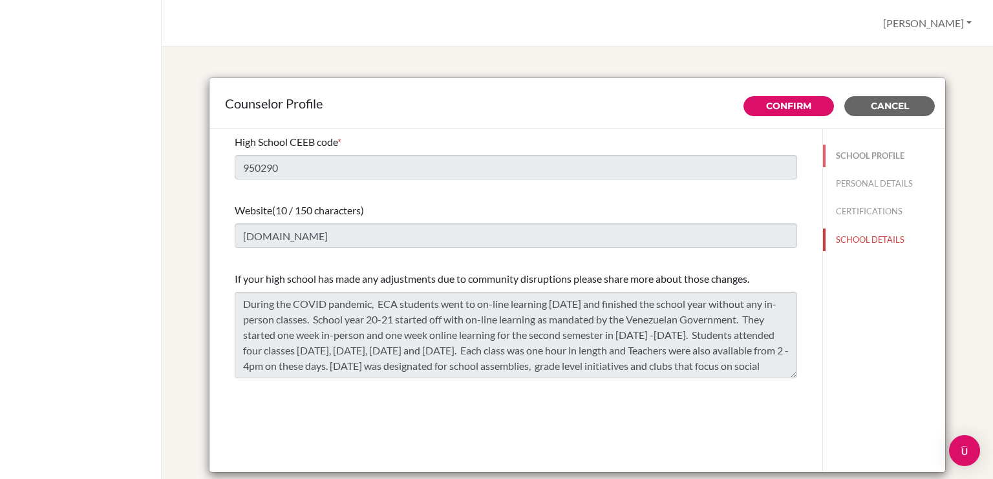
click at [850, 155] on button "SCHOOL PROFILE" at bounding box center [884, 156] width 122 height 23
type input "17"
type input "0.0"
select select "1"
select select "235563"
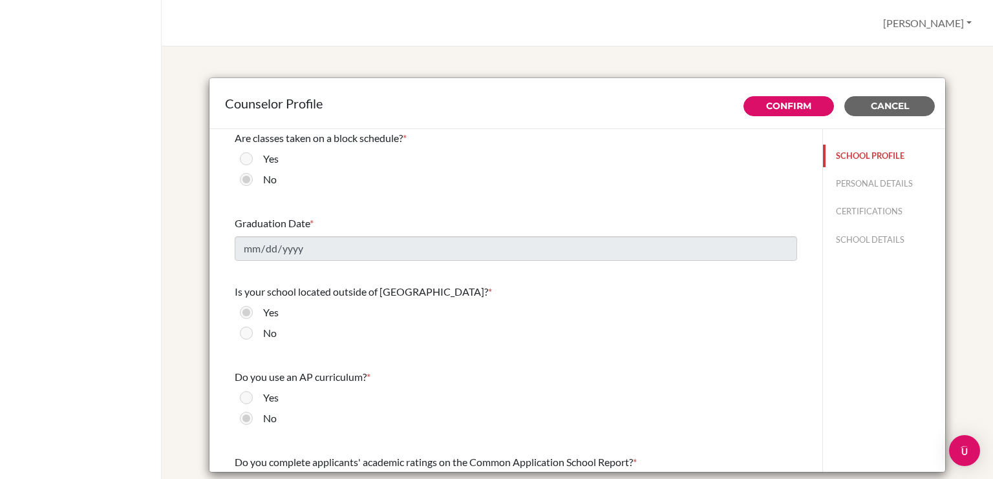
scroll to position [1158, 0]
click at [310, 222] on span "*" at bounding box center [312, 223] width 4 height 12
click at [310, 220] on span "*" at bounding box center [312, 223] width 4 height 12
click at [966, 445] on img "Open Intercom Messenger" at bounding box center [964, 451] width 17 height 17
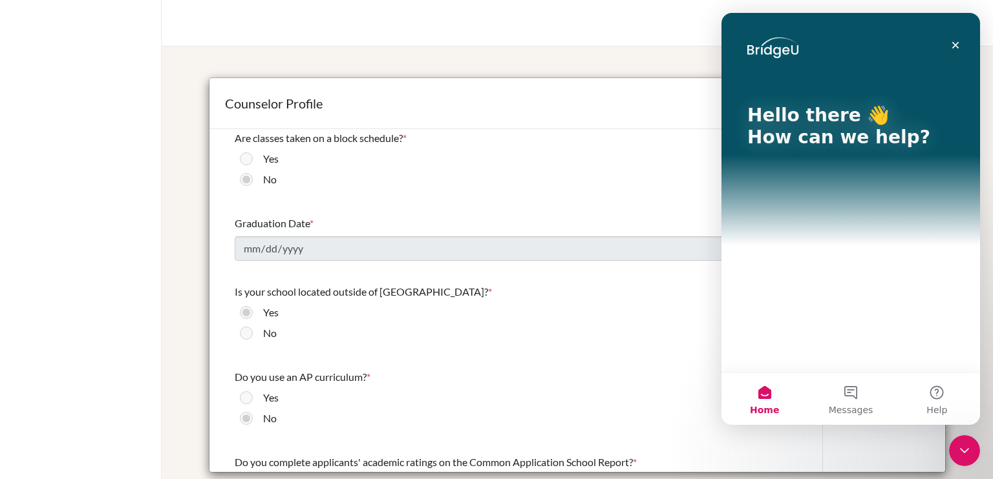
scroll to position [0, 0]
drag, startPoint x: 854, startPoint y: 392, endPoint x: 841, endPoint y: 388, distance: 13.5
click at [841, 388] on button "Messages" at bounding box center [850, 400] width 86 height 52
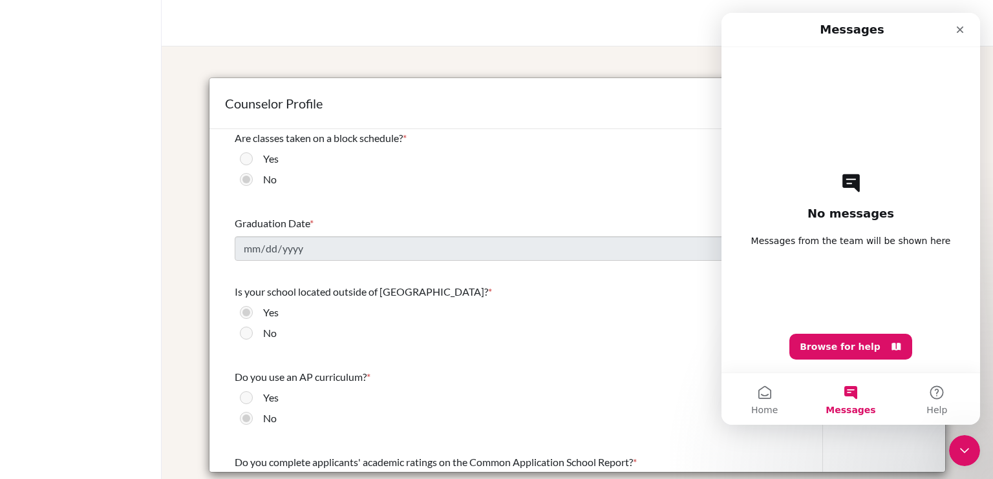
click at [843, 258] on div "No messages Messages from the team will be shown here Browse for help" at bounding box center [850, 210] width 213 height 326
click at [842, 214] on h2 "No messages" at bounding box center [850, 214] width 87 height 16
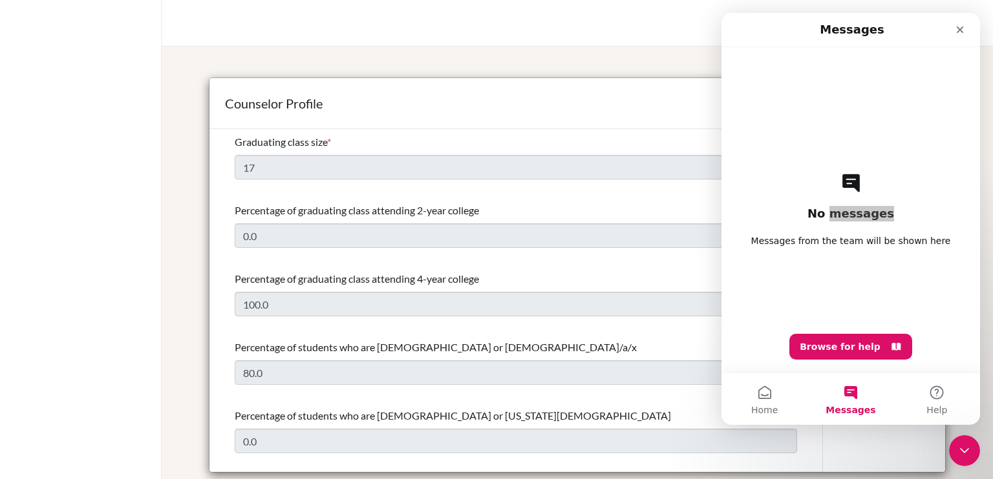
click at [177, 147] on div "Counselor Profile Confirm Cancel Graduating class size * 17 Percentage of gradu…" at bounding box center [577, 276] width 800 height 429
click at [967, 30] on div "Close" at bounding box center [959, 29] width 23 height 23
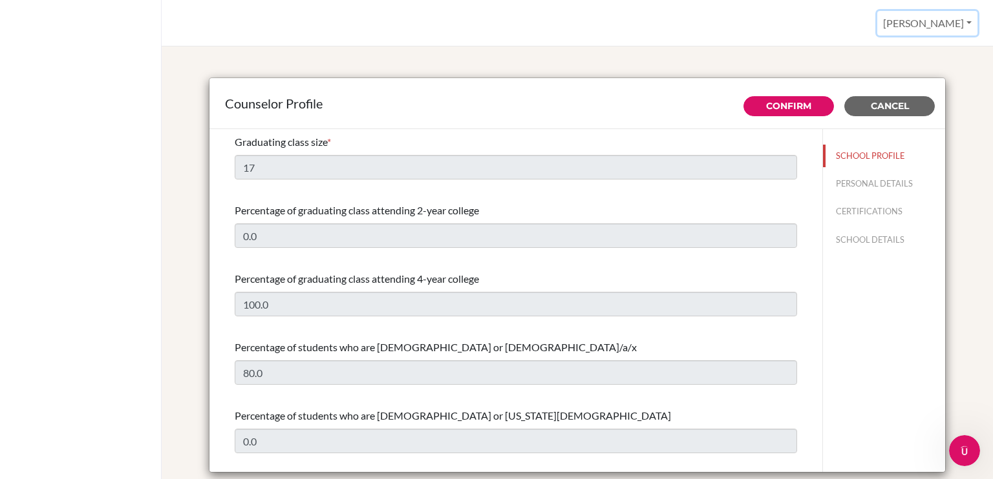
click at [946, 28] on button "[PERSON_NAME]" at bounding box center [927, 23] width 100 height 25
click at [909, 52] on link "Profile" at bounding box center [925, 53] width 102 height 21
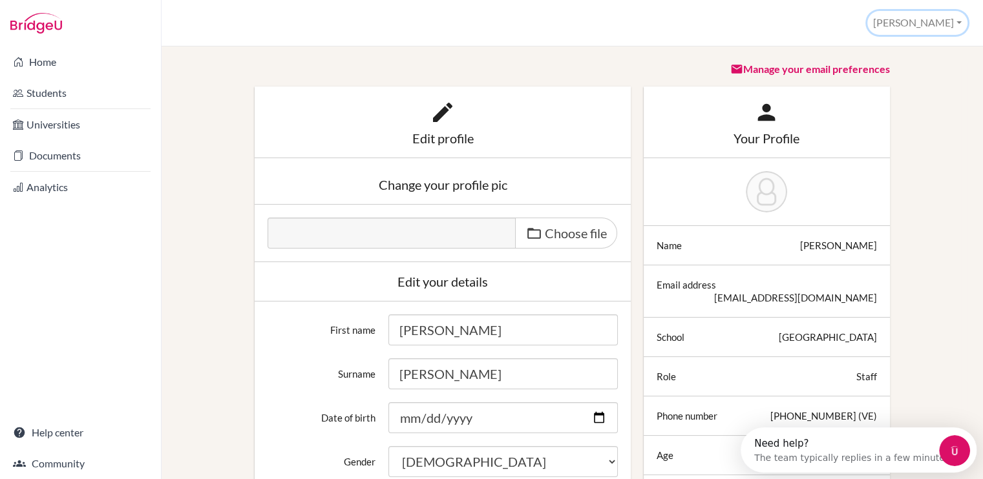
click at [959, 16] on button "[PERSON_NAME]" at bounding box center [917, 23] width 100 height 24
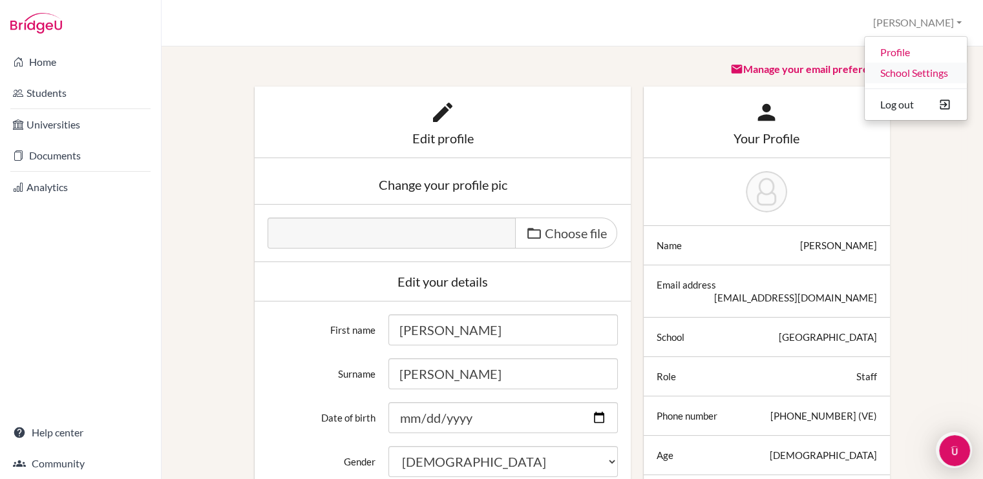
click at [928, 73] on link "School Settings" at bounding box center [916, 73] width 102 height 21
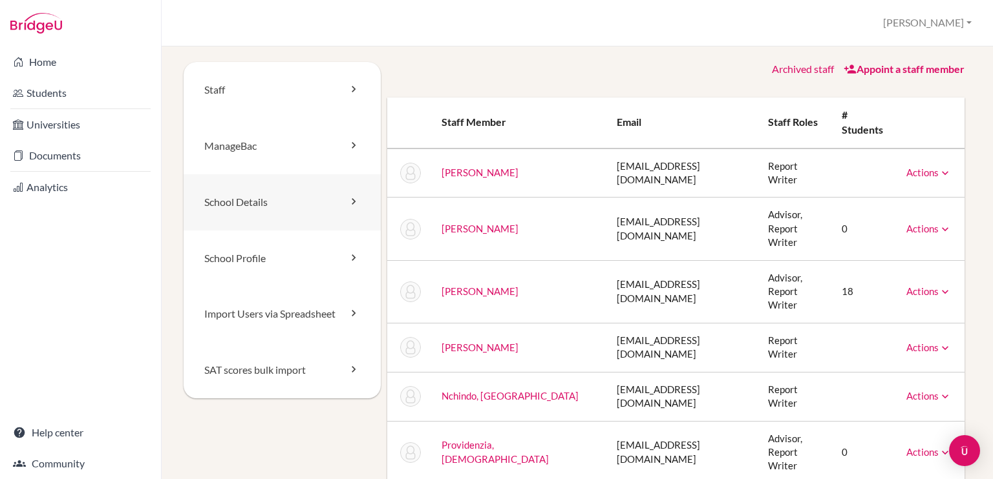
click at [298, 203] on link "School Details" at bounding box center [282, 202] width 197 height 56
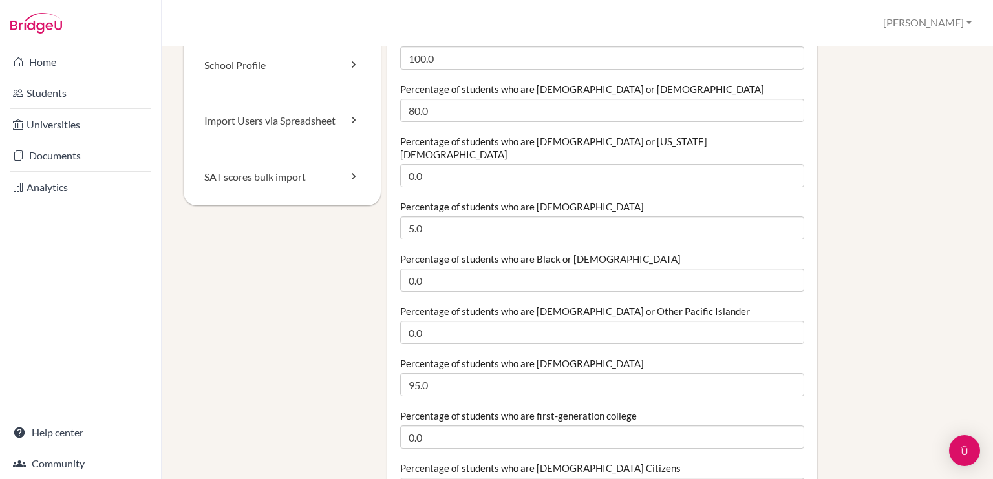
scroll to position [204, 0]
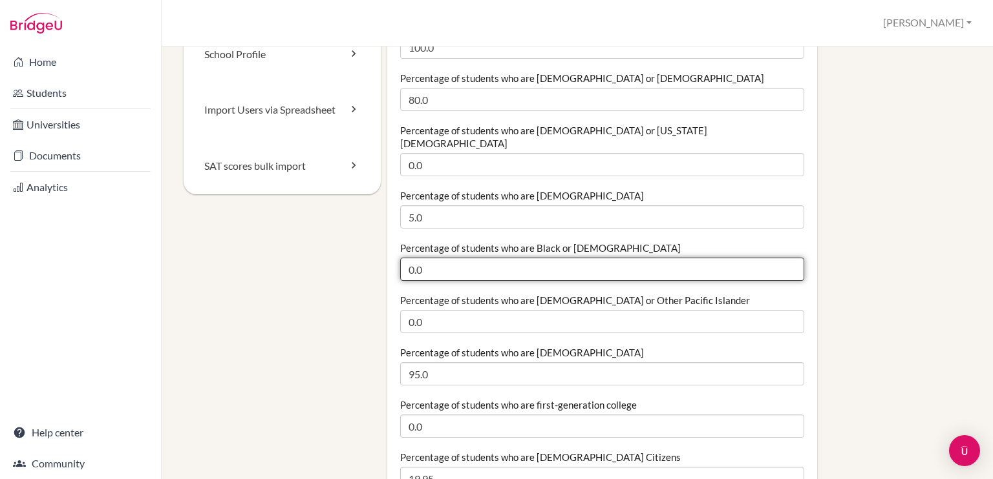
click at [428, 262] on input "0.0" at bounding box center [602, 269] width 404 height 23
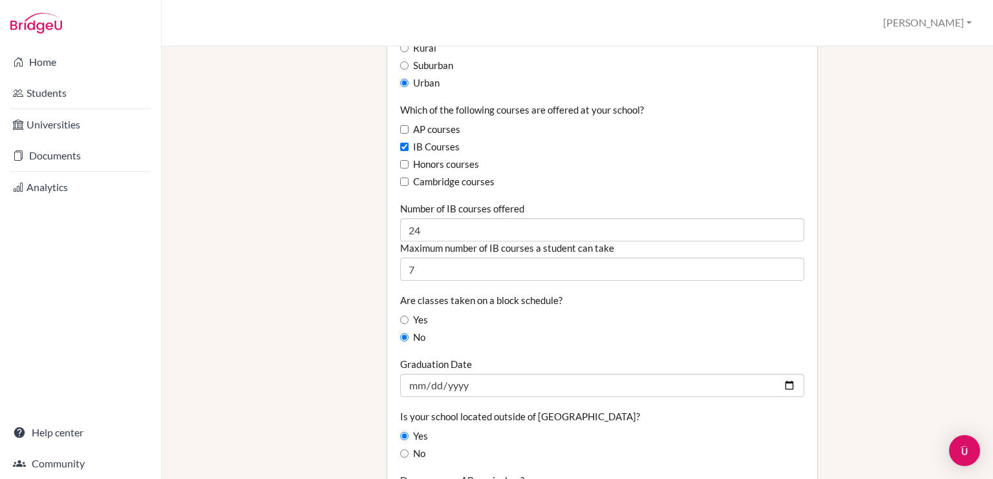
scroll to position [906, 0]
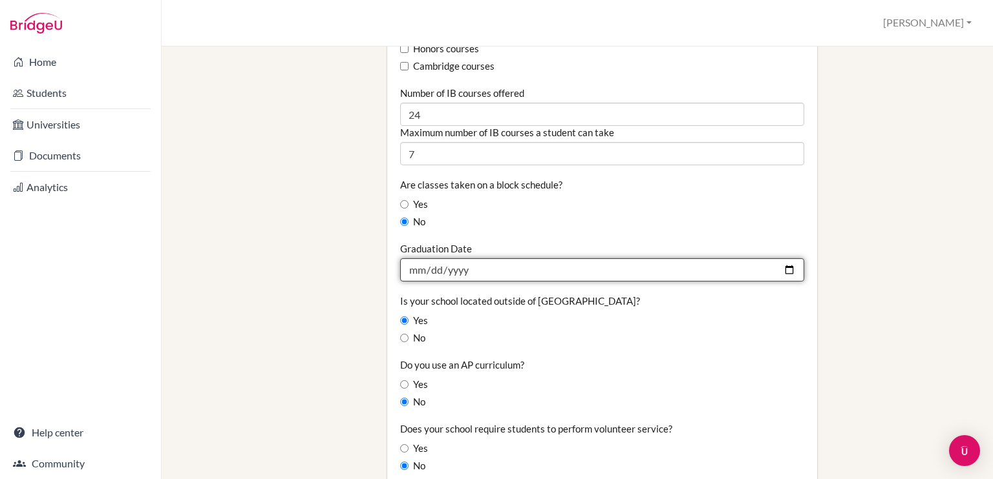
click at [435, 259] on input "[DATE]" at bounding box center [602, 269] width 404 height 23
click at [780, 258] on input "[DATE]" at bounding box center [602, 269] width 404 height 23
type input "[DATE]"
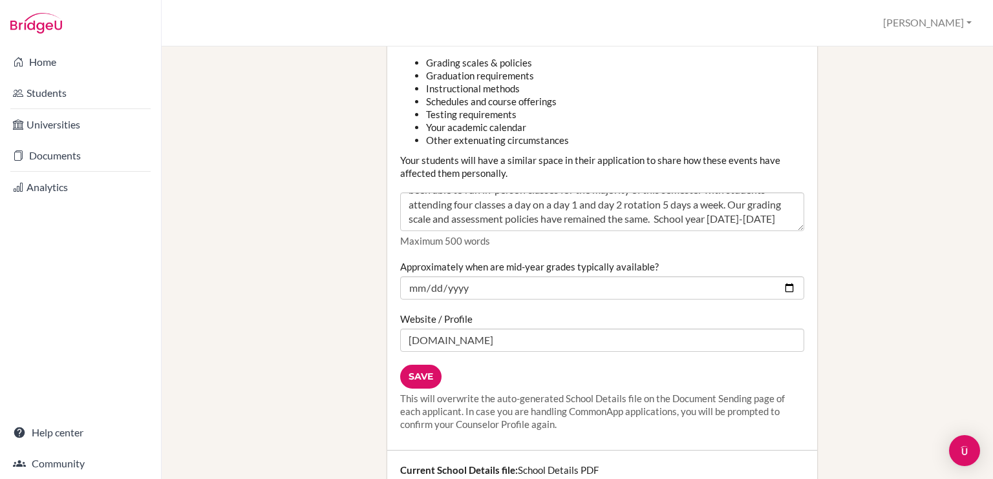
scroll to position [1479, 0]
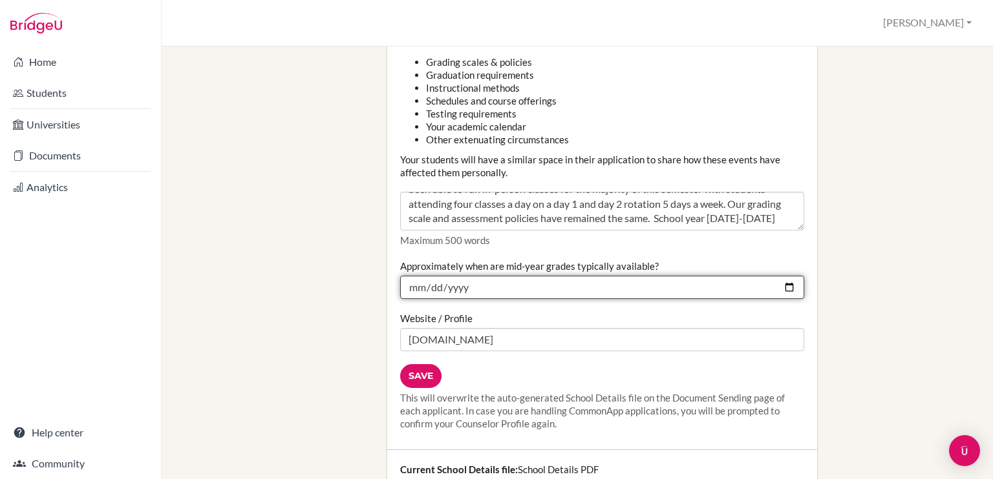
click at [429, 276] on input "[DATE]" at bounding box center [602, 287] width 404 height 23
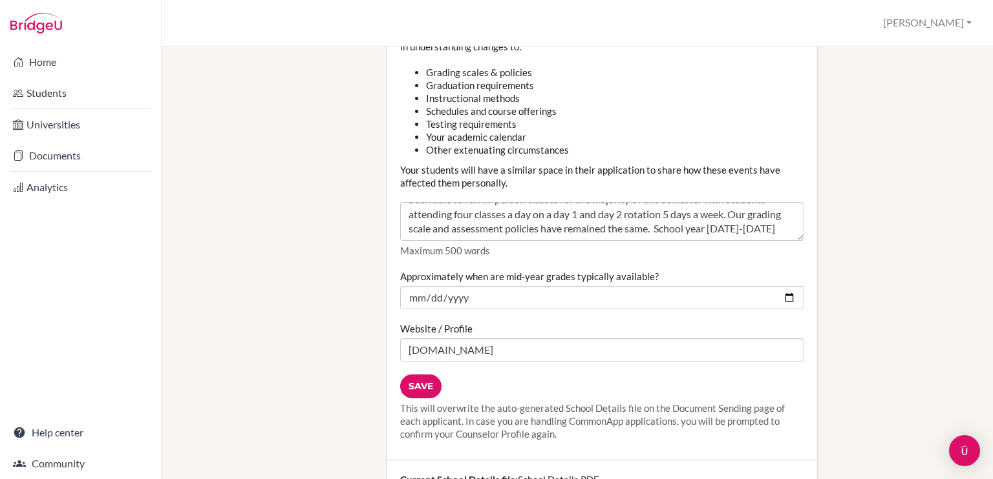
scroll to position [1470, 0]
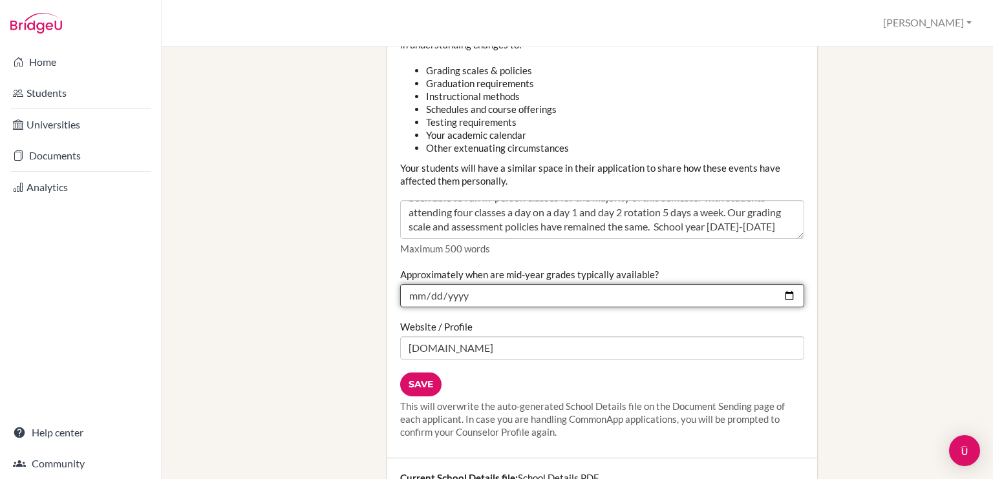
click at [455, 284] on input "[DATE]" at bounding box center [602, 295] width 404 height 23
click at [783, 284] on input "[DATE]" at bounding box center [602, 295] width 404 height 23
click at [463, 284] on input "[DATE]" at bounding box center [602, 295] width 404 height 23
click at [451, 284] on input "[DATE]" at bounding box center [602, 295] width 404 height 23
click at [778, 284] on input "[DATE]" at bounding box center [602, 295] width 404 height 23
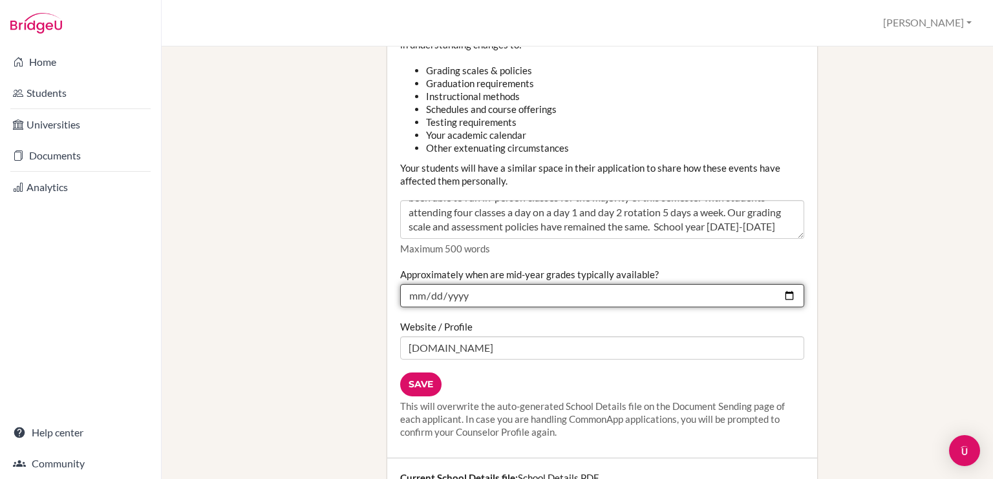
type input "[DATE]"
